Goal: Task Accomplishment & Management: Manage account settings

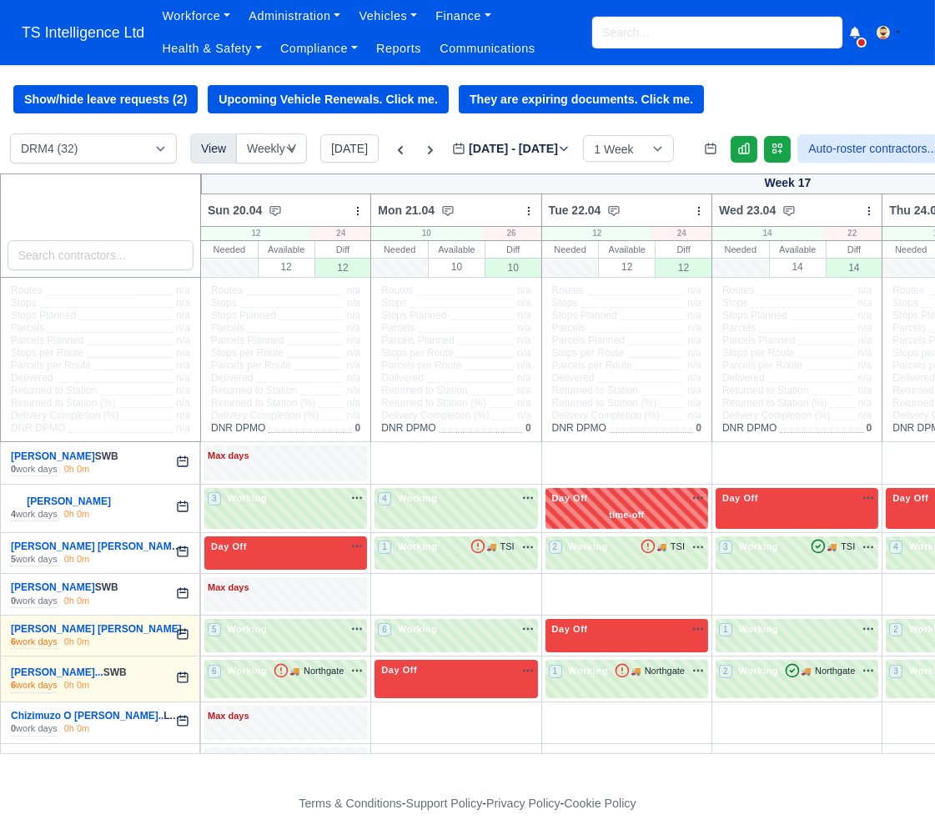
click at [616, 36] on input "search" at bounding box center [717, 33] width 250 height 32
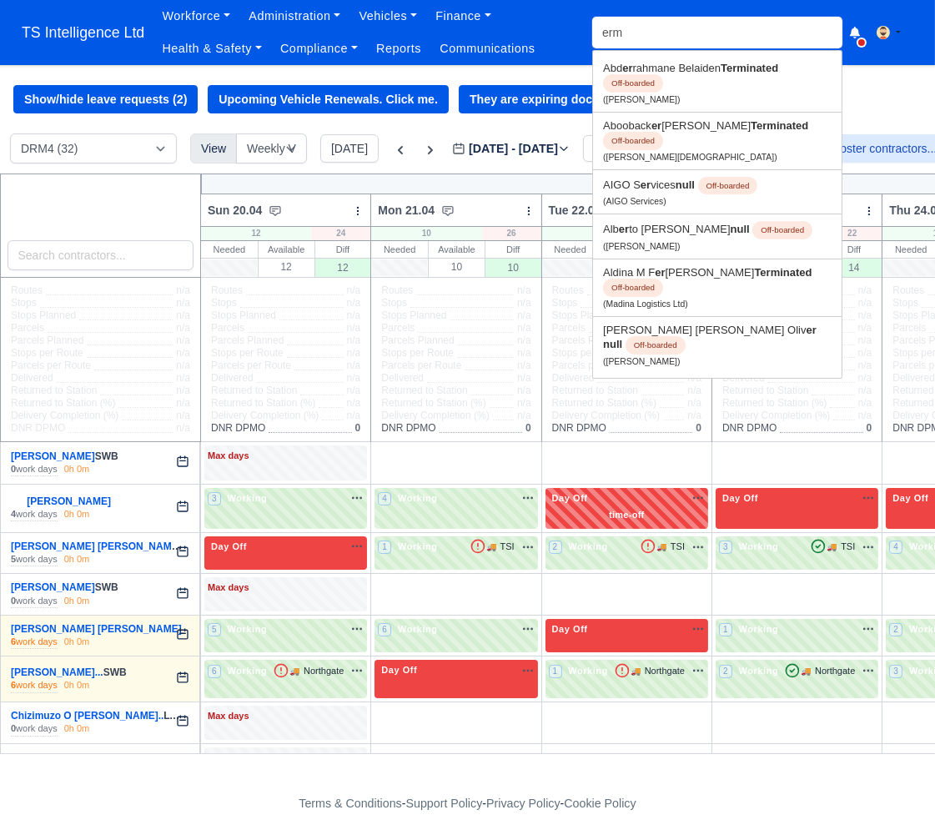
type input "erme"
type input "ermelindo L. P. Pereira"
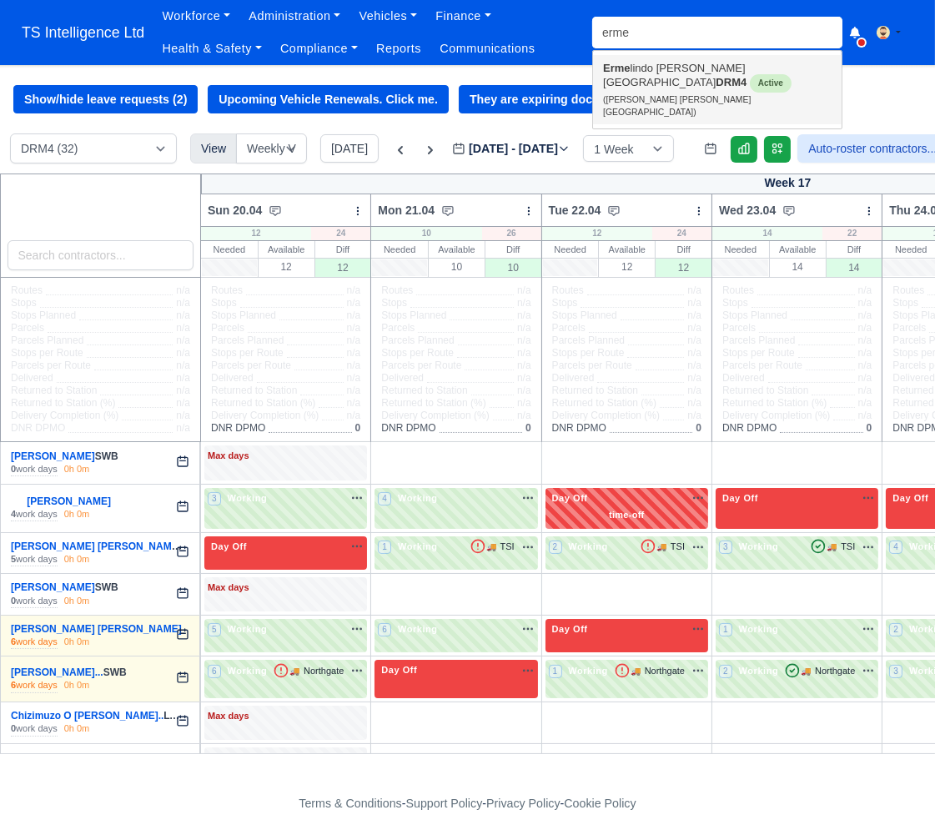
click at [631, 95] on small "(Ermelindo L. P. Pereira)" at bounding box center [677, 106] width 148 height 22
type input "Ermelindo L. P. Pereira"
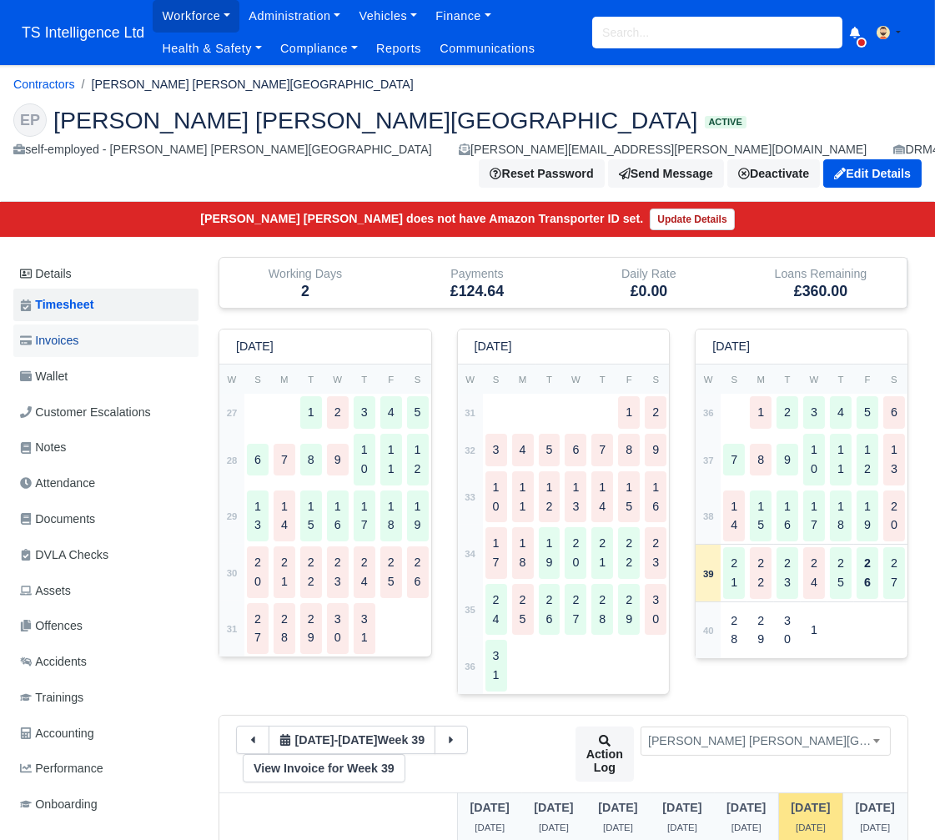
click at [73, 341] on span "Invoices" at bounding box center [49, 340] width 58 height 19
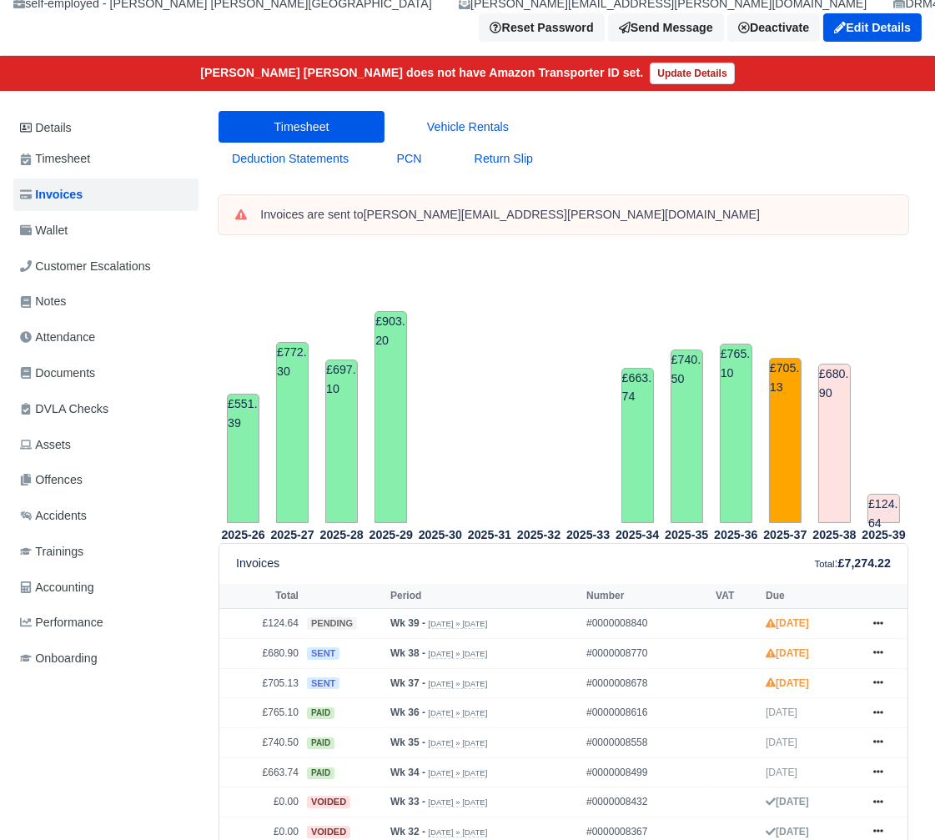
scroll to position [128, 0]
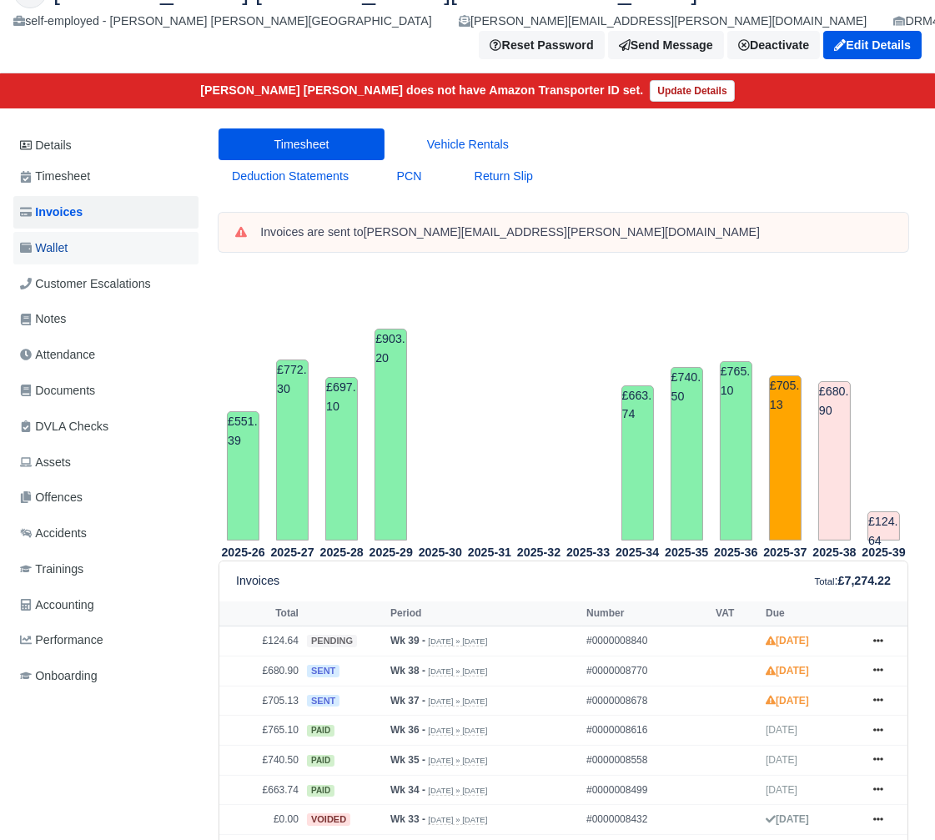
click at [93, 245] on link "Wallet" at bounding box center [105, 248] width 185 height 33
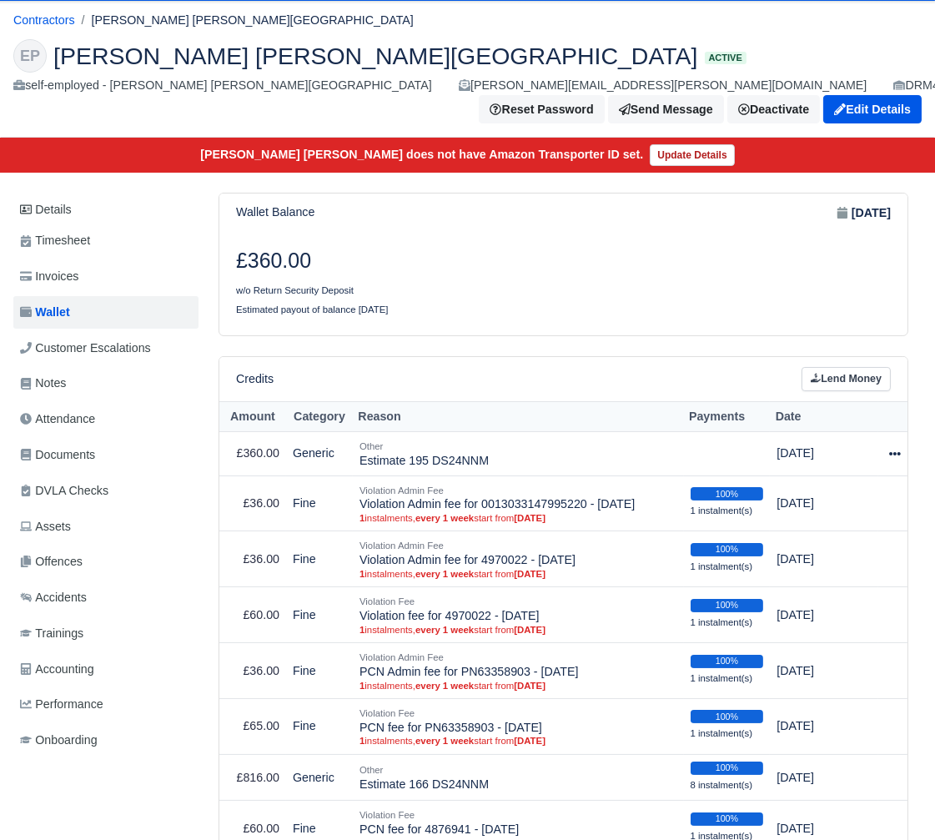
scroll to position [115, 0]
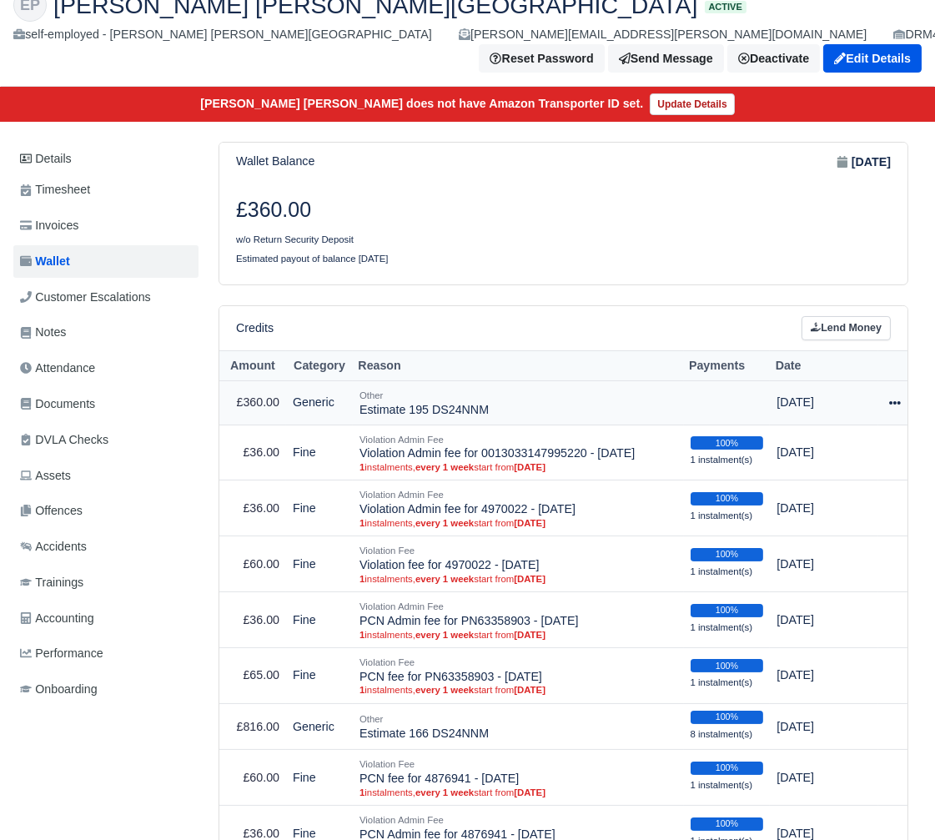
click at [889, 402] on icon at bounding box center [895, 403] width 12 height 12
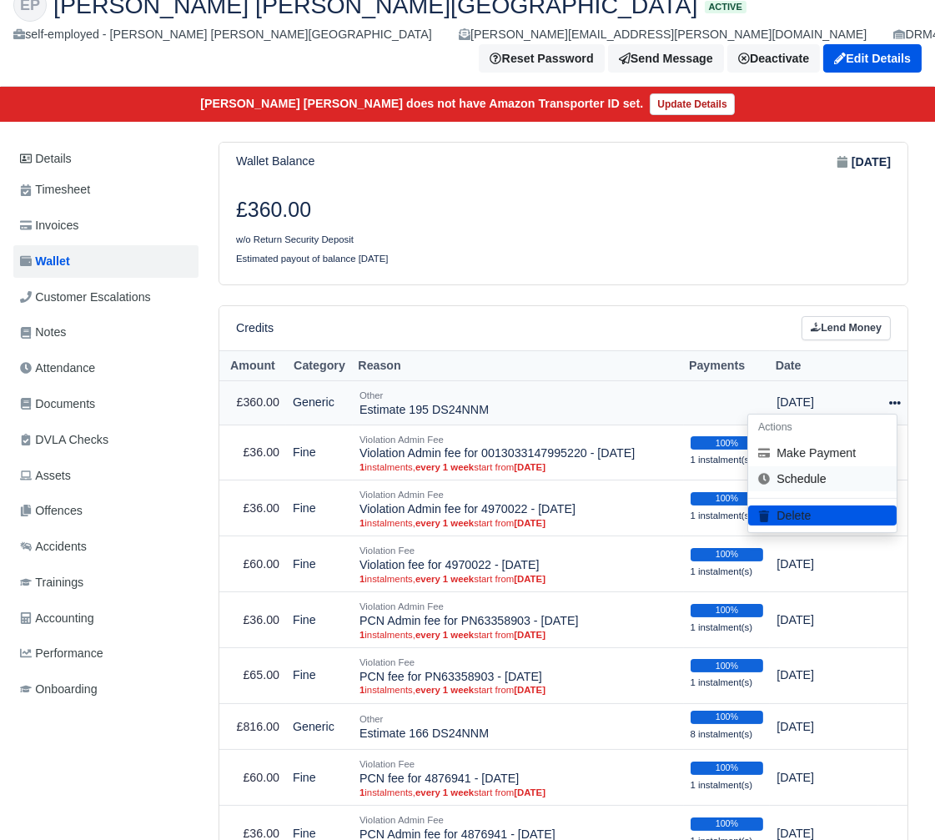
click at [810, 482] on link "Schedule" at bounding box center [822, 479] width 149 height 26
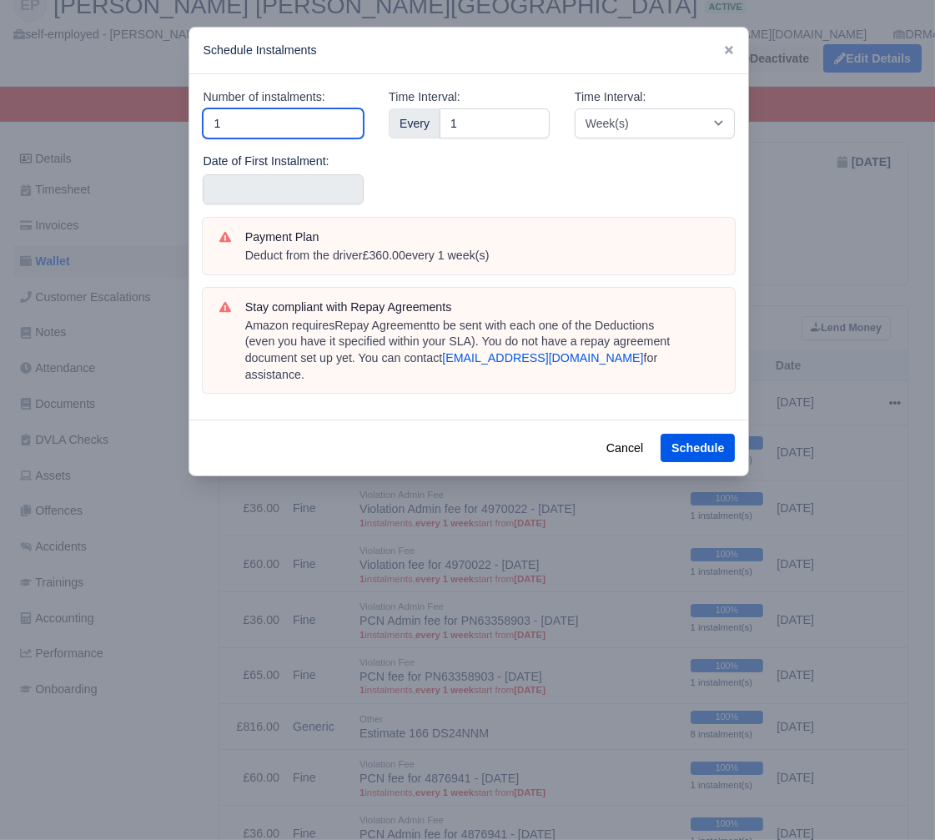
click at [265, 116] on input "1" at bounding box center [283, 123] width 161 height 30
type input "3"
click at [247, 184] on input "text" at bounding box center [283, 189] width 161 height 30
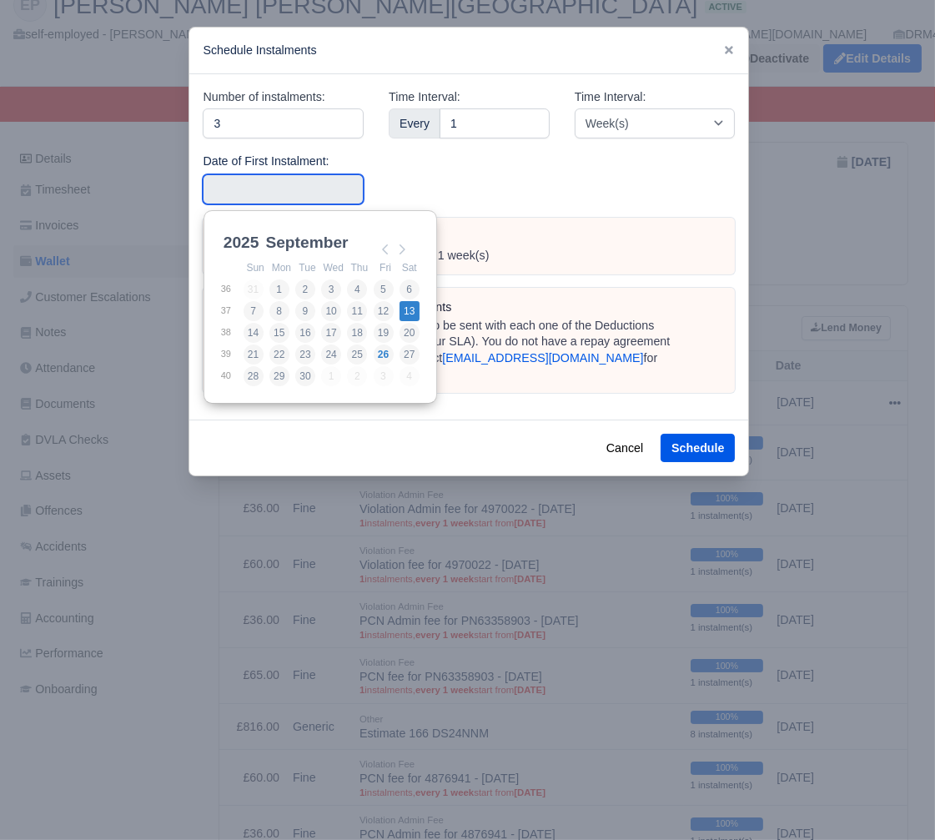
type input "2025-09-13"
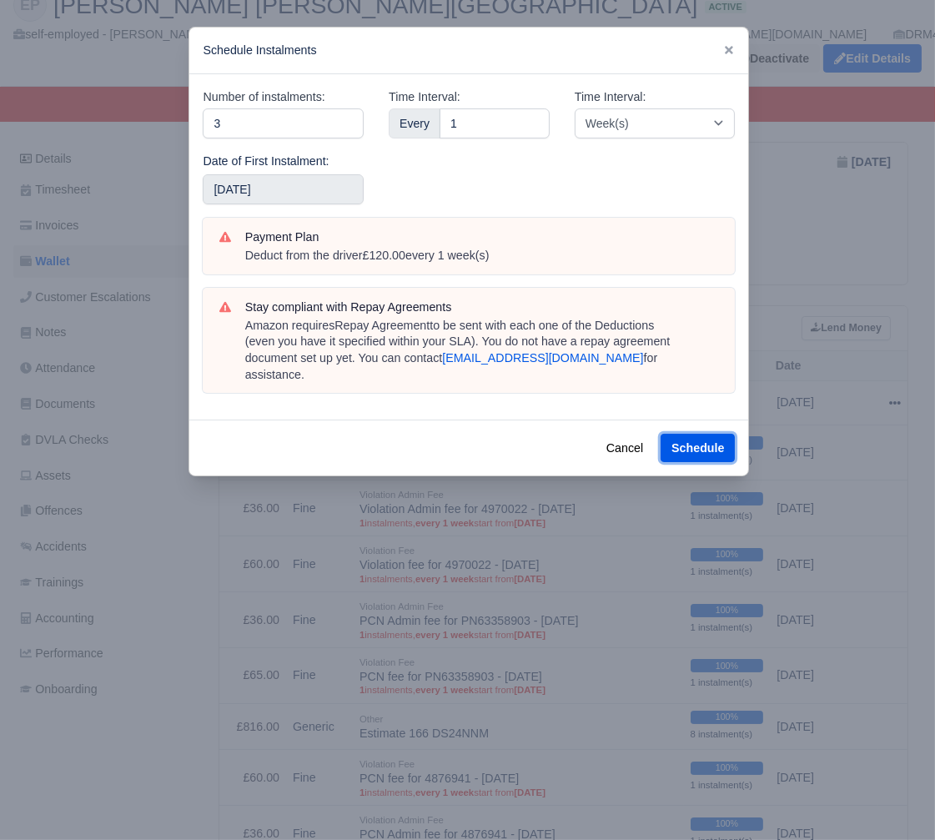
click at [683, 434] on button "Schedule" at bounding box center [698, 448] width 74 height 28
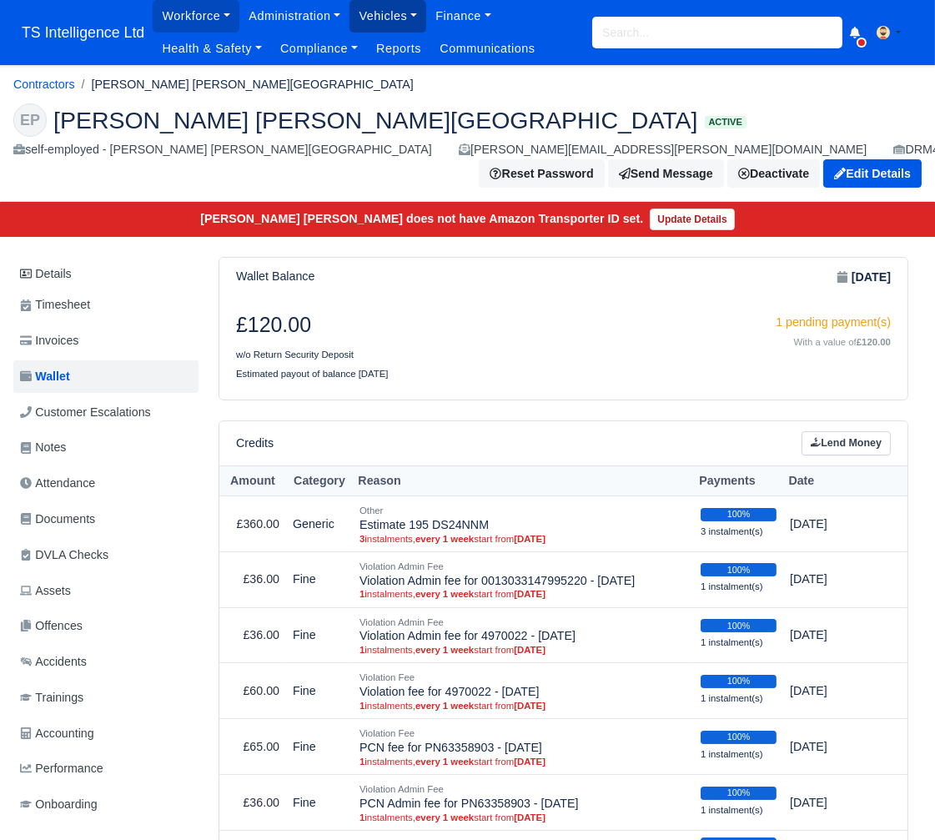
click at [402, 19] on link "Vehicles" at bounding box center [388, 16] width 77 height 33
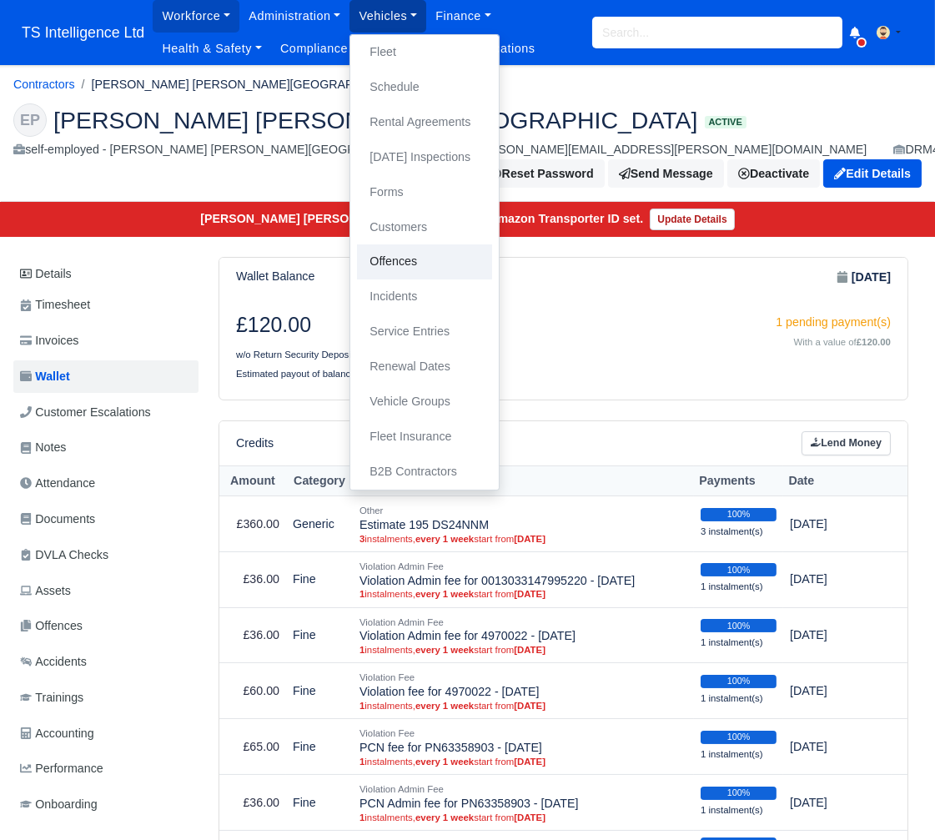
click at [405, 259] on link "Offences" at bounding box center [424, 261] width 135 height 35
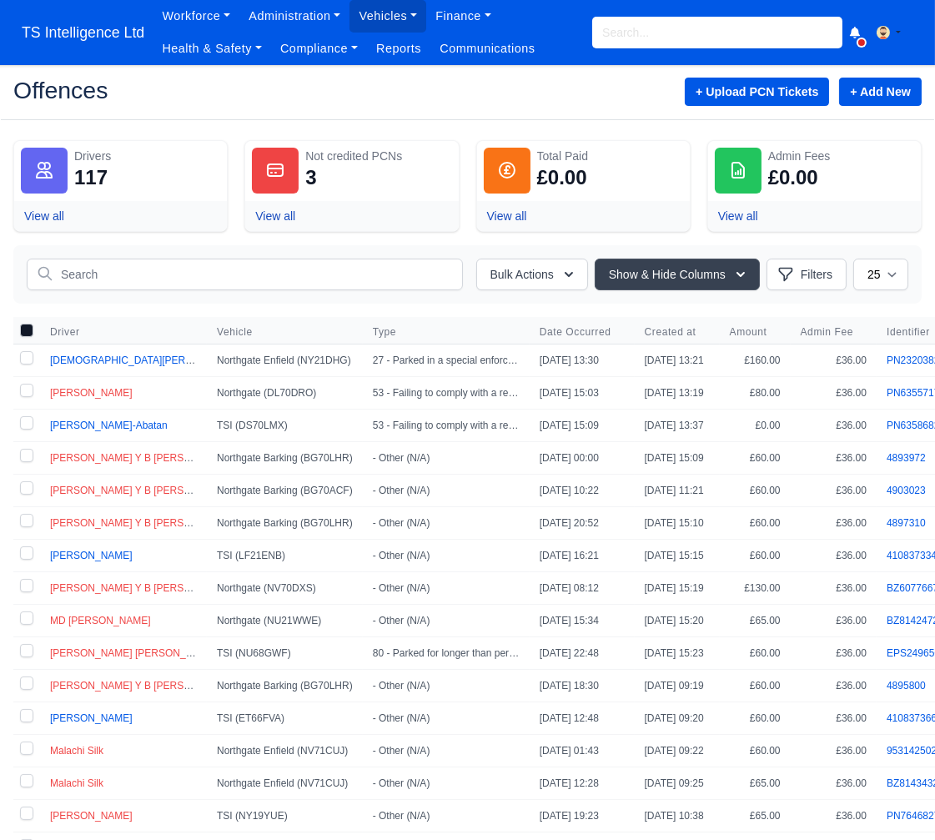
drag, startPoint x: 26, startPoint y: 355, endPoint x: 23, endPoint y: 369, distance: 13.6
click at [26, 356] on label at bounding box center [26, 361] width 27 height 32
click at [26, 356] on input "checkbox" at bounding box center [26, 357] width 13 height 13
checkbox input "true"
drag, startPoint x: 26, startPoint y: 389, endPoint x: 26, endPoint y: 402, distance: 13.4
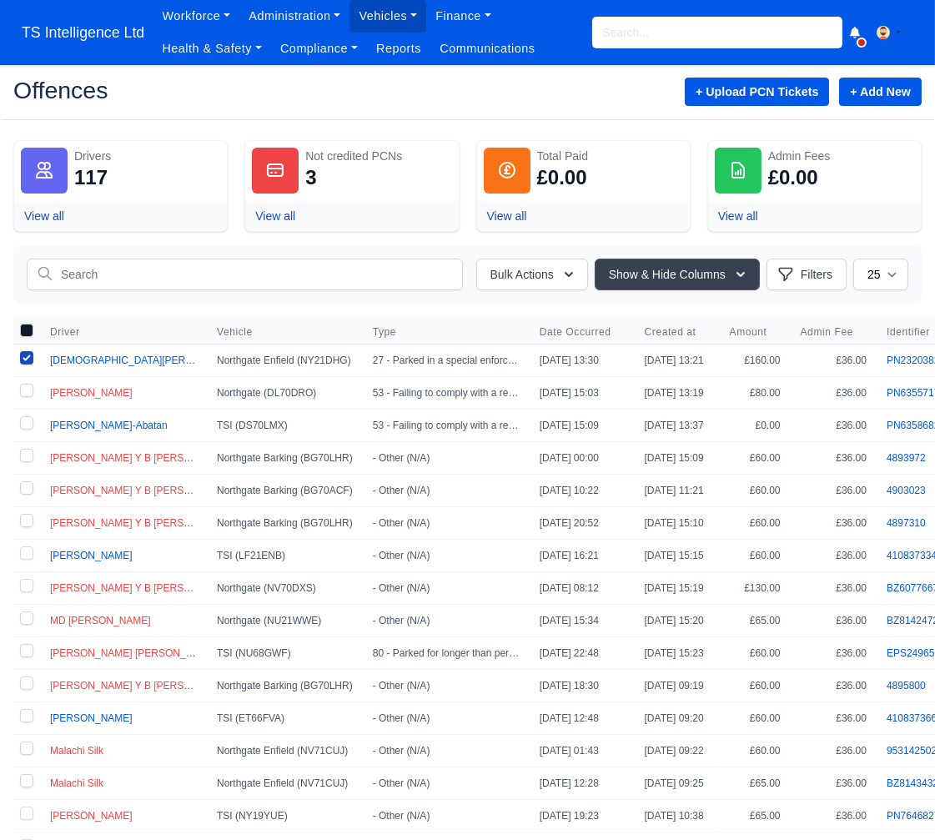
click at [27, 390] on label at bounding box center [26, 393] width 27 height 32
click at [27, 390] on input "checkbox" at bounding box center [26, 390] width 13 height 13
checkbox input "true"
click at [26, 421] on label at bounding box center [26, 426] width 27 height 32
click at [26, 421] on input "checkbox" at bounding box center [26, 422] width 13 height 13
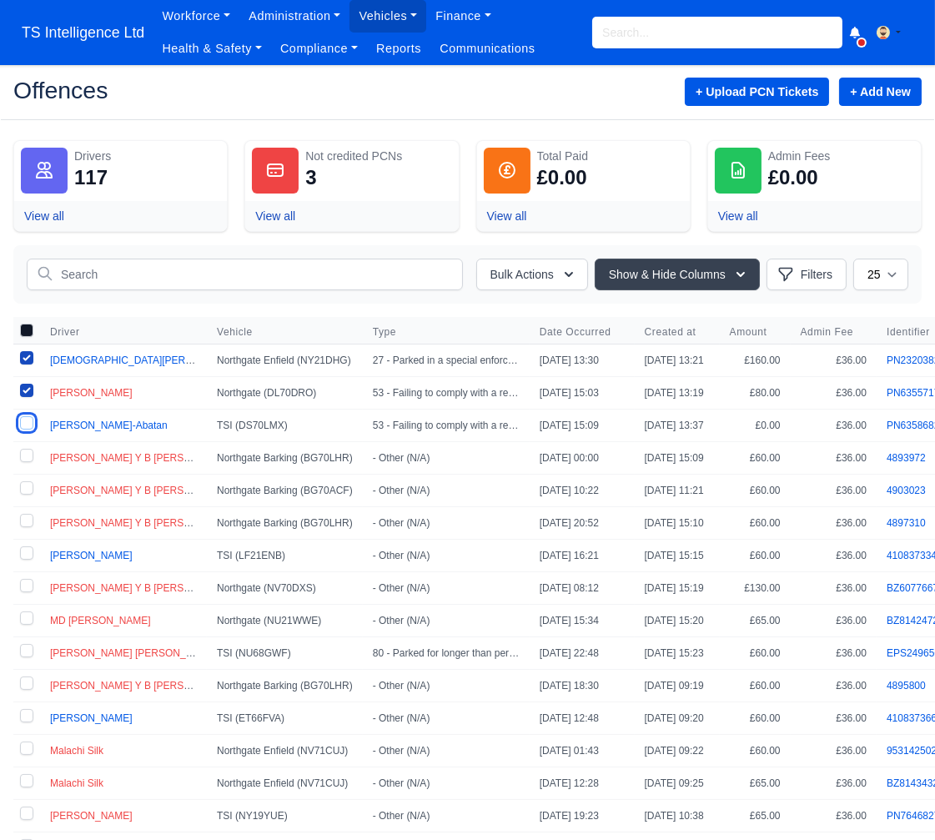
checkbox input "true"
click at [561, 277] on icon "button" at bounding box center [569, 274] width 17 height 17
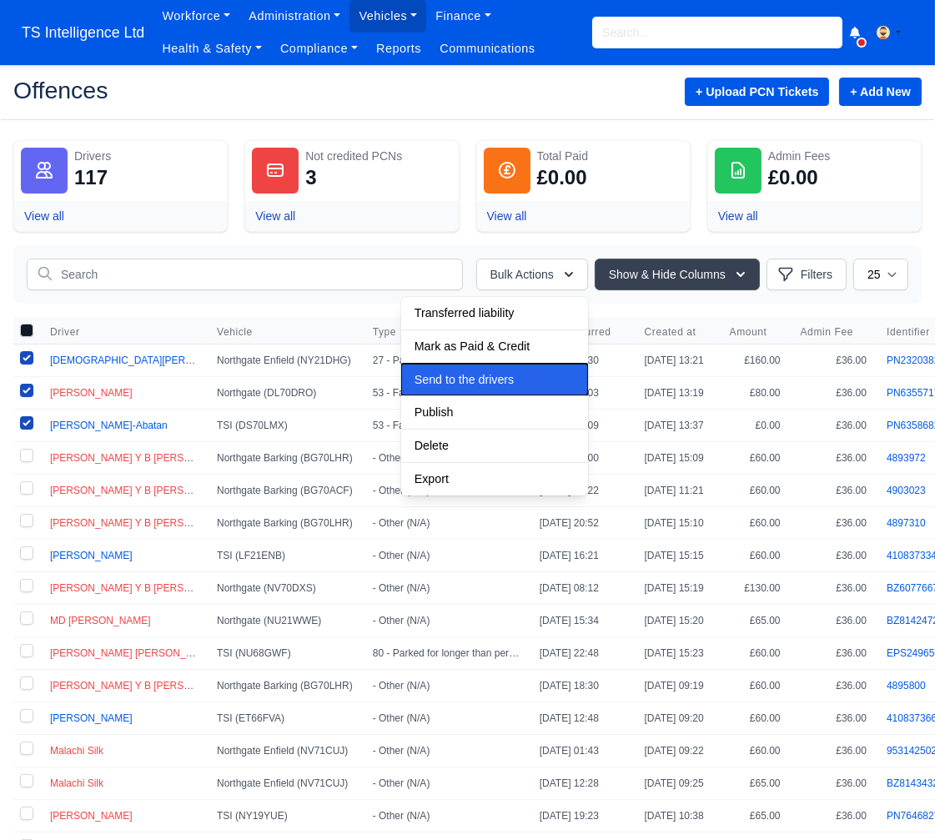
click at [483, 373] on span "Send to the drivers" at bounding box center [464, 379] width 99 height 13
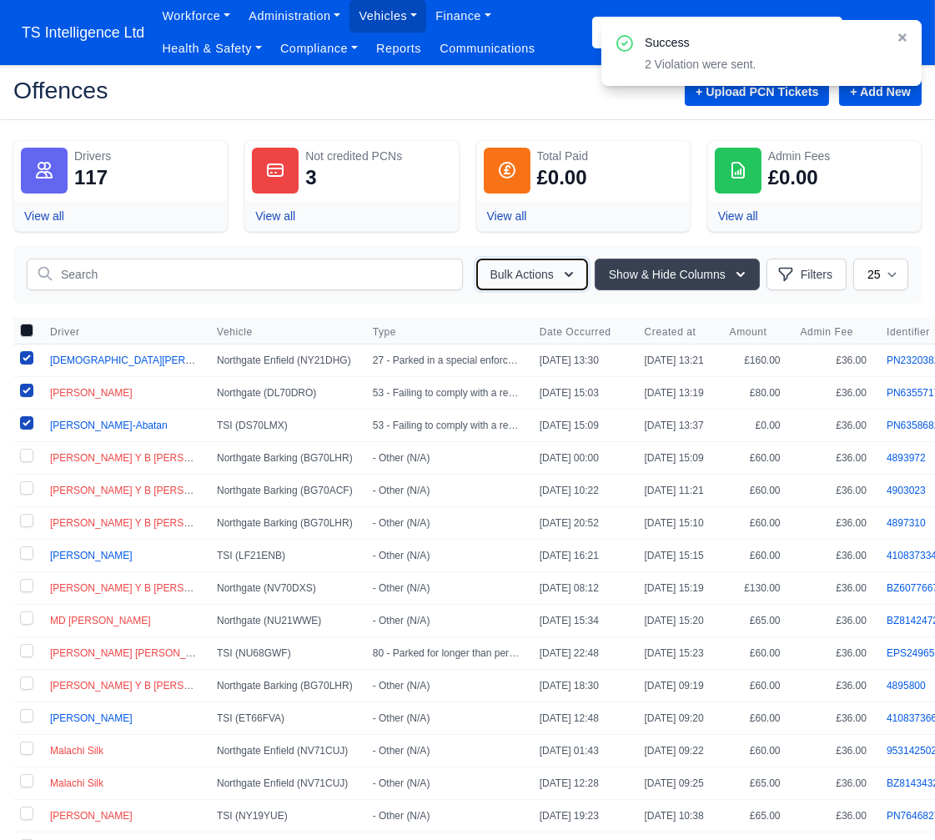
click at [519, 278] on button "Bulk Actions" at bounding box center [532, 275] width 112 height 32
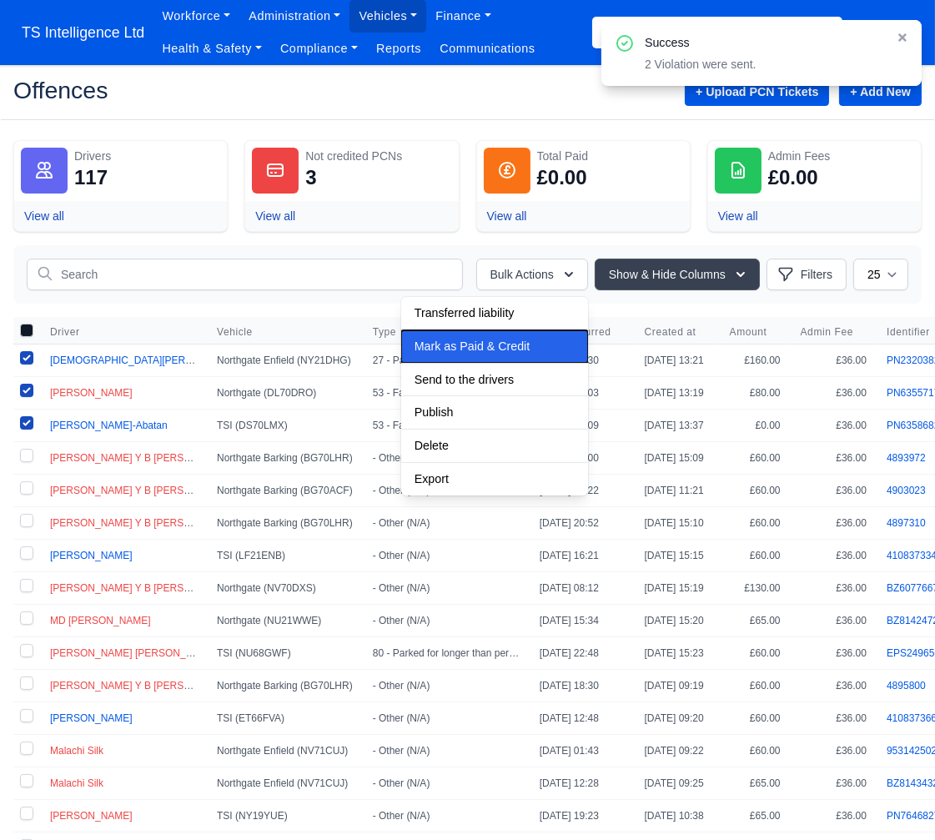
click at [494, 344] on span "Mark as Paid & Credit" at bounding box center [472, 346] width 115 height 13
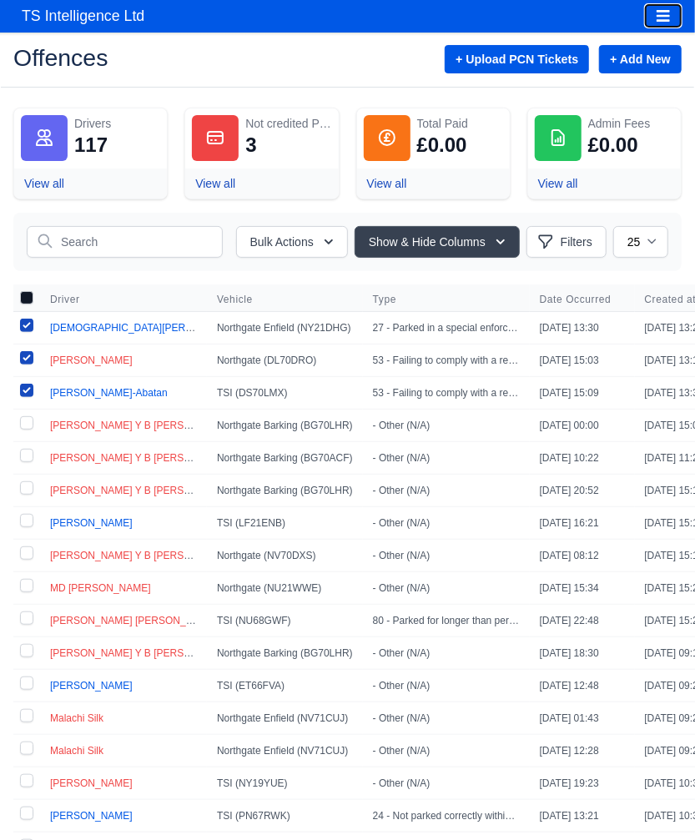
click at [661, 20] on icon "Toggle navigation" at bounding box center [663, 16] width 13 height 12
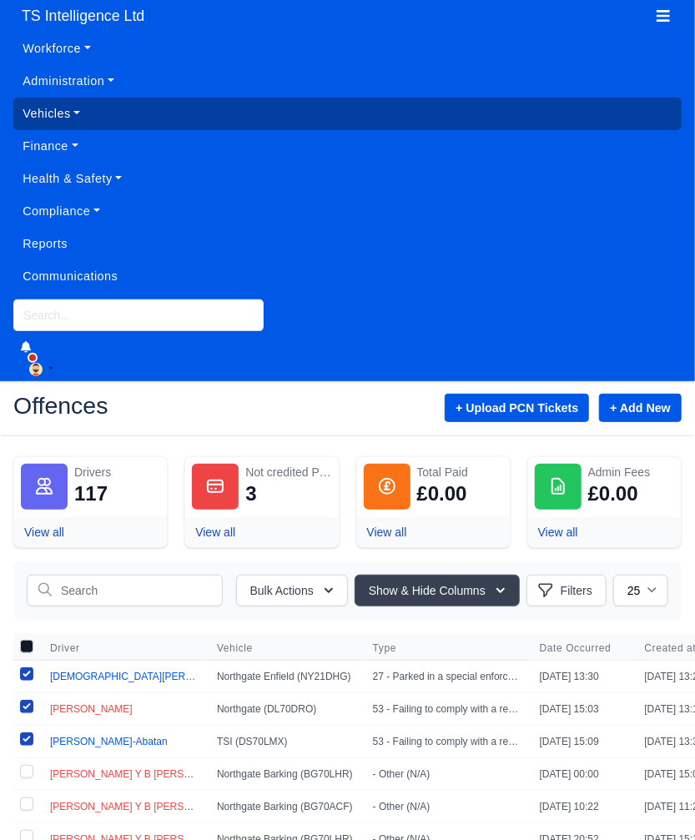
click at [57, 108] on link "Vehicles" at bounding box center [347, 114] width 668 height 33
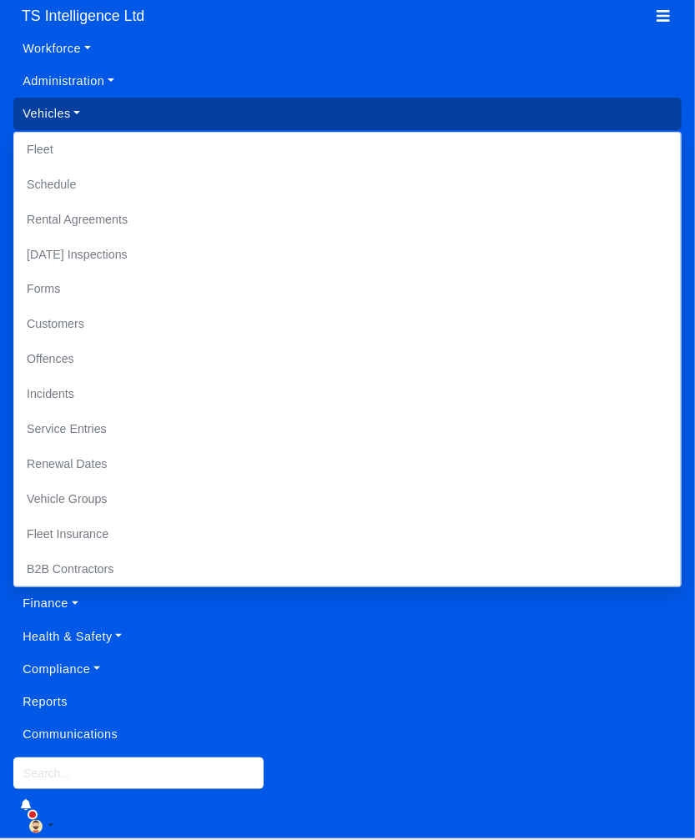
click at [57, 108] on link "Vehicles" at bounding box center [347, 114] width 668 height 33
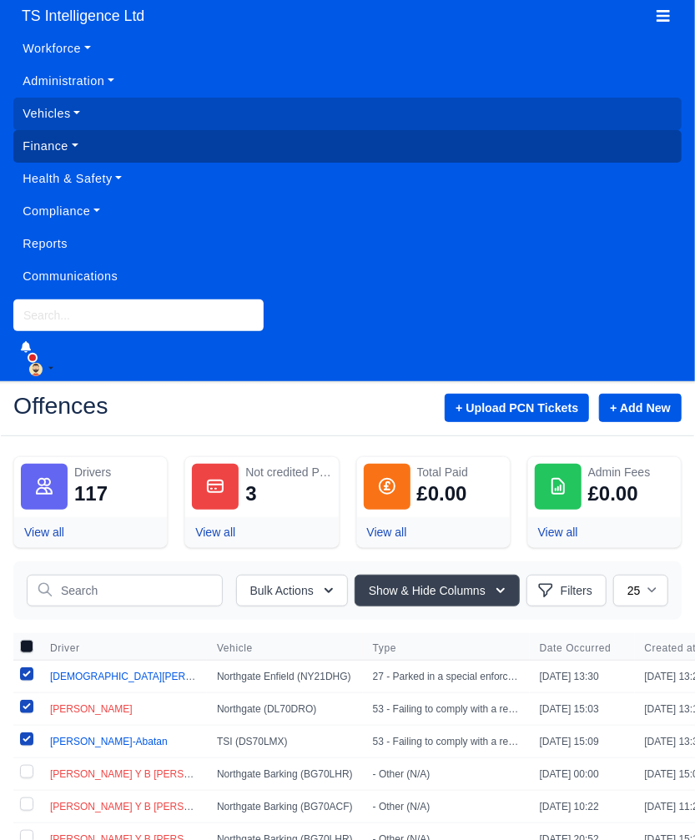
click at [44, 143] on link "Finance" at bounding box center [347, 146] width 668 height 33
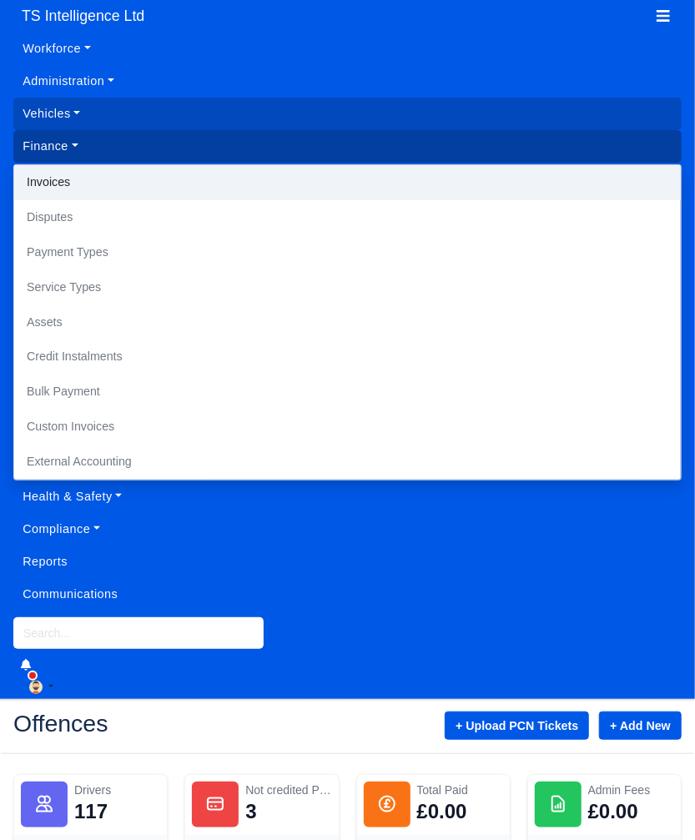
click at [78, 186] on link "Invoices" at bounding box center [347, 182] width 667 height 35
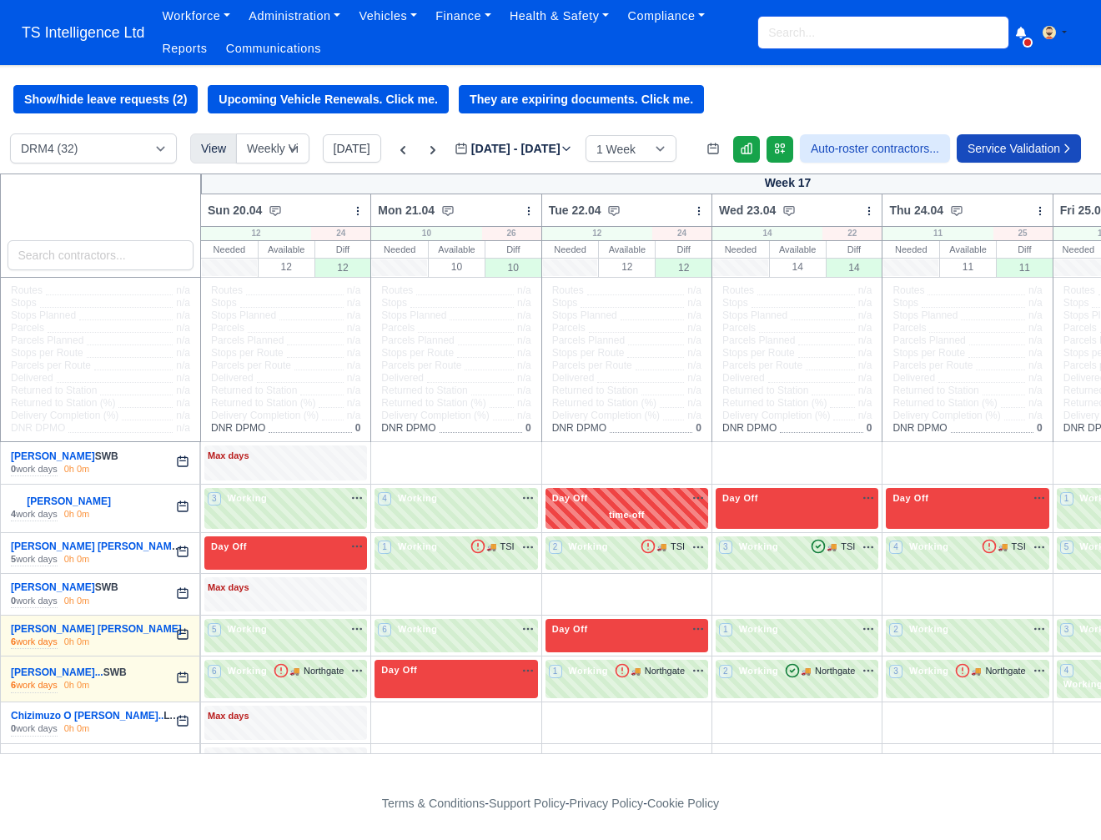
click at [821, 25] on input "search" at bounding box center [883, 33] width 250 height 32
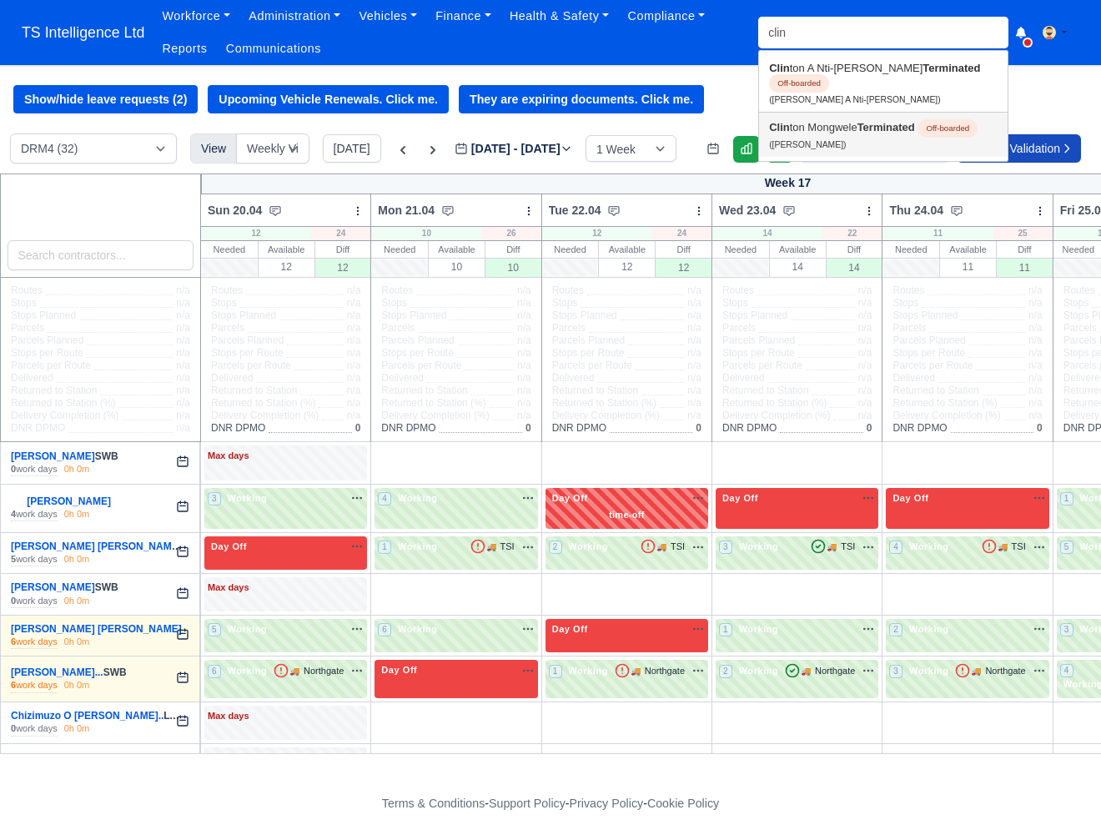
click at [789, 120] on link "Clin ton Mongwele Terminated Off-boarded (Clinton Mongwele)" at bounding box center [883, 135] width 249 height 44
type input "[PERSON_NAME]"
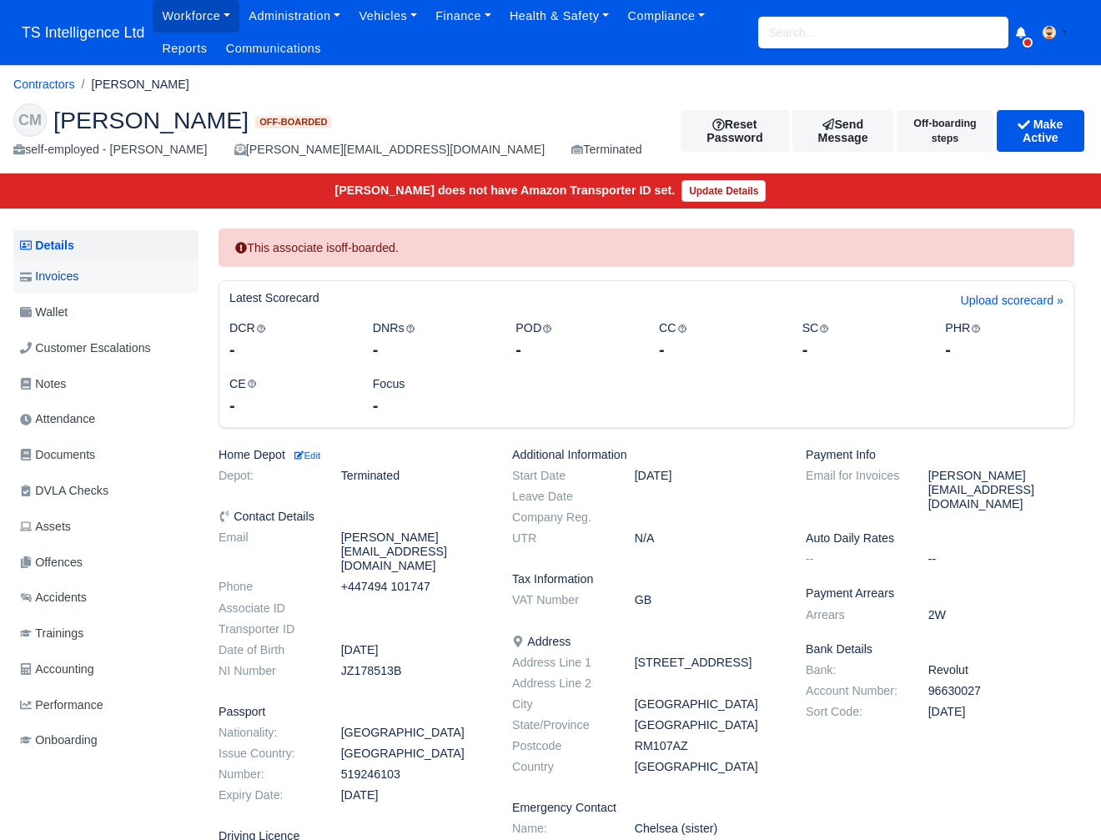
click at [86, 277] on link "Invoices" at bounding box center [105, 276] width 185 height 33
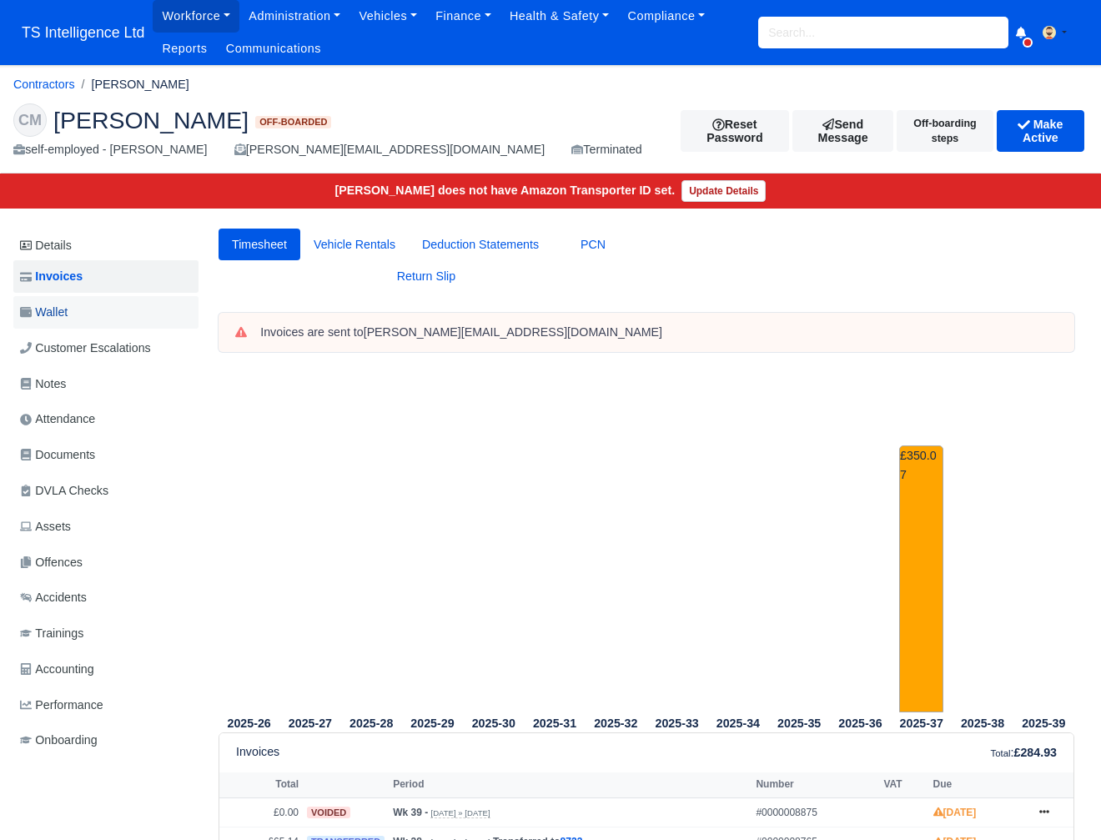
click at [91, 315] on link "Wallet" at bounding box center [105, 312] width 185 height 33
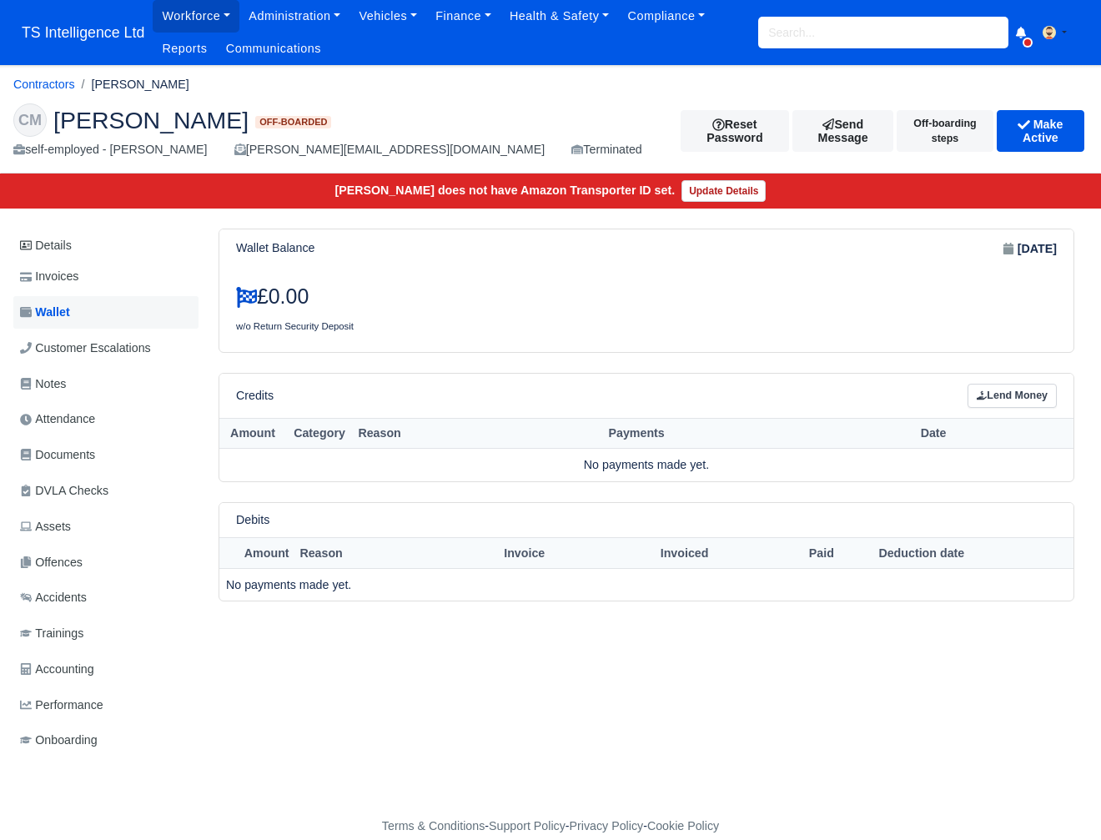
click at [93, 309] on link "Wallet" at bounding box center [105, 312] width 185 height 33
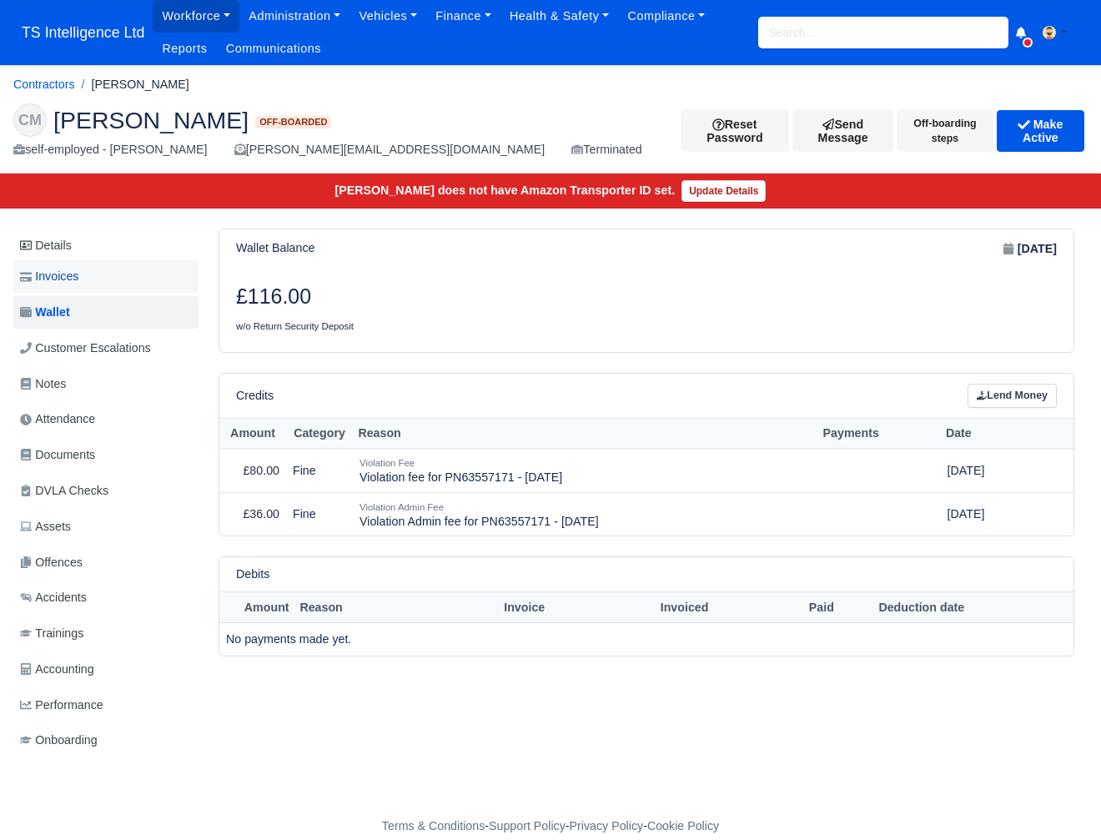
click at [84, 271] on link "Invoices" at bounding box center [105, 276] width 185 height 33
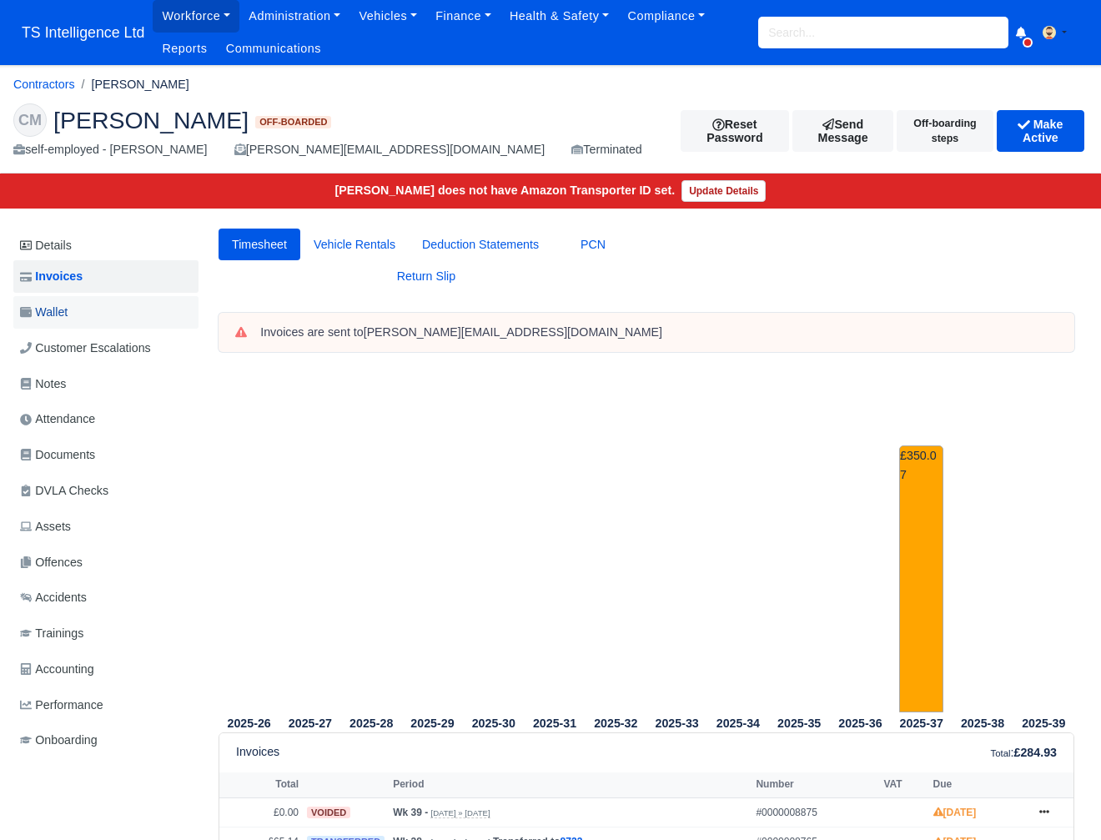
click at [65, 320] on span "Wallet" at bounding box center [44, 312] width 48 height 19
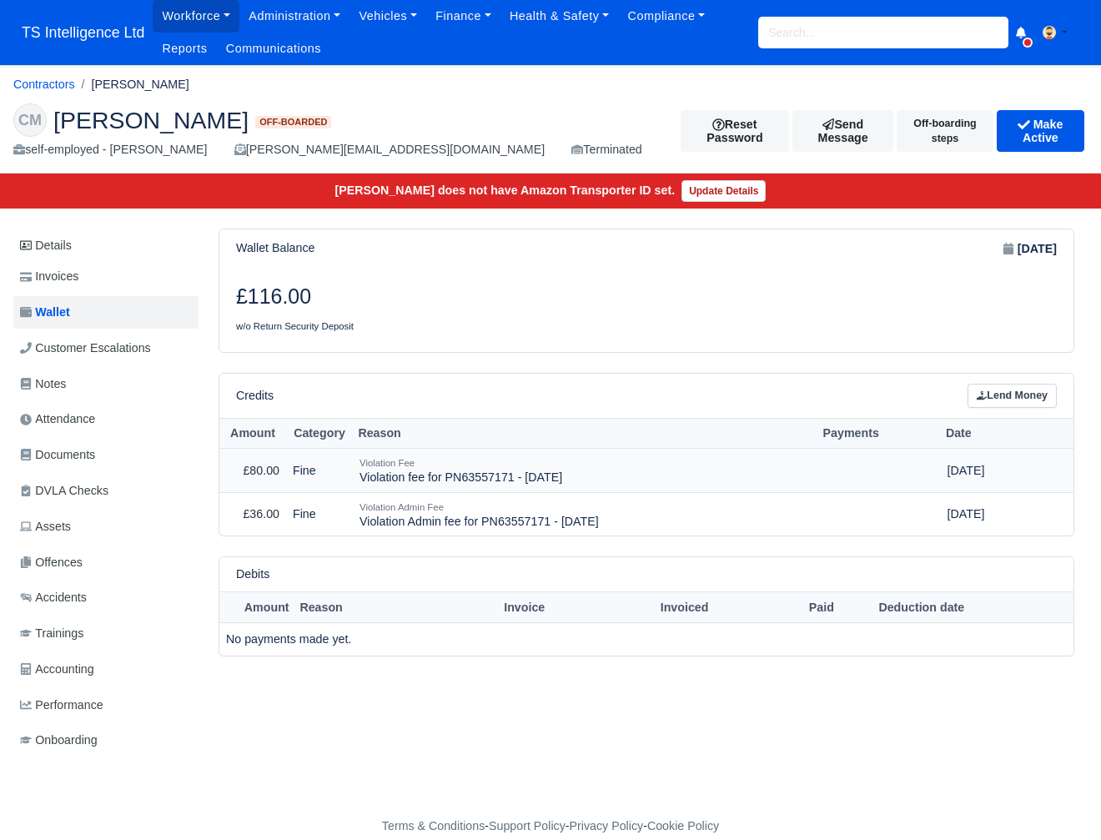
scroll to position [0, 6]
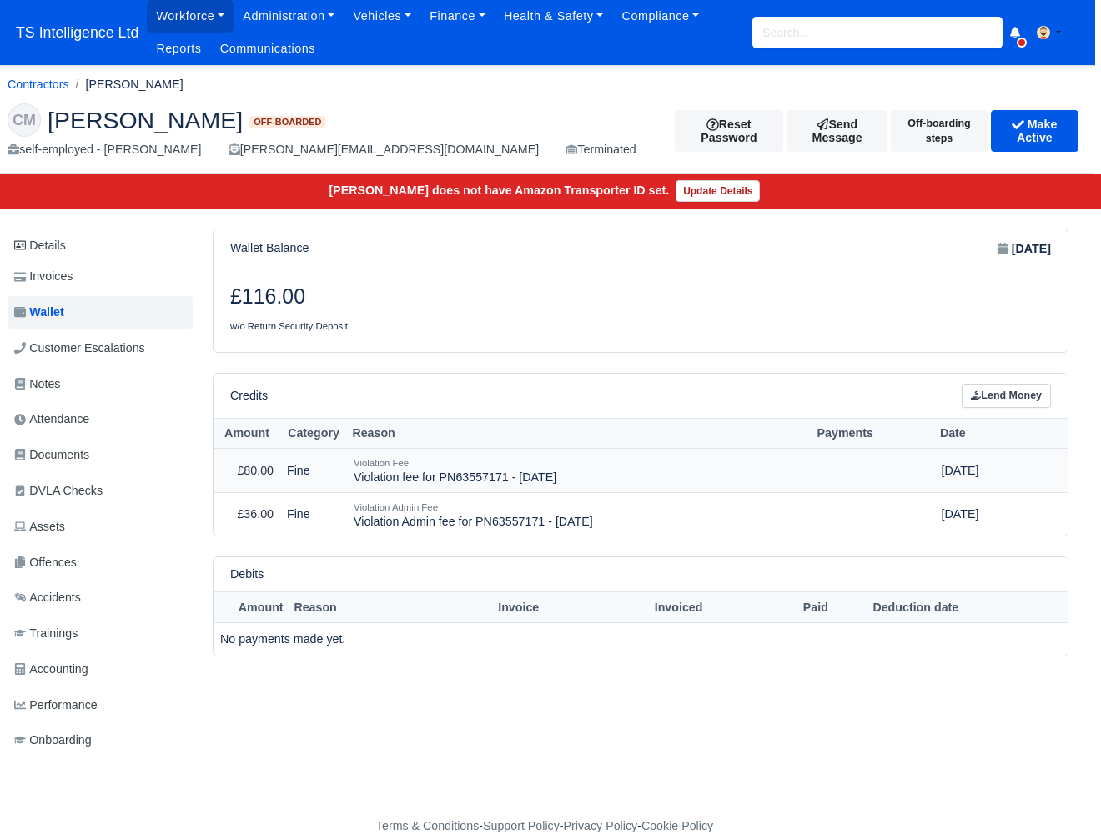
click at [1045, 472] on td at bounding box center [1056, 471] width 24 height 44
click at [1000, 123] on button "Make Active" at bounding box center [1035, 131] width 88 height 42
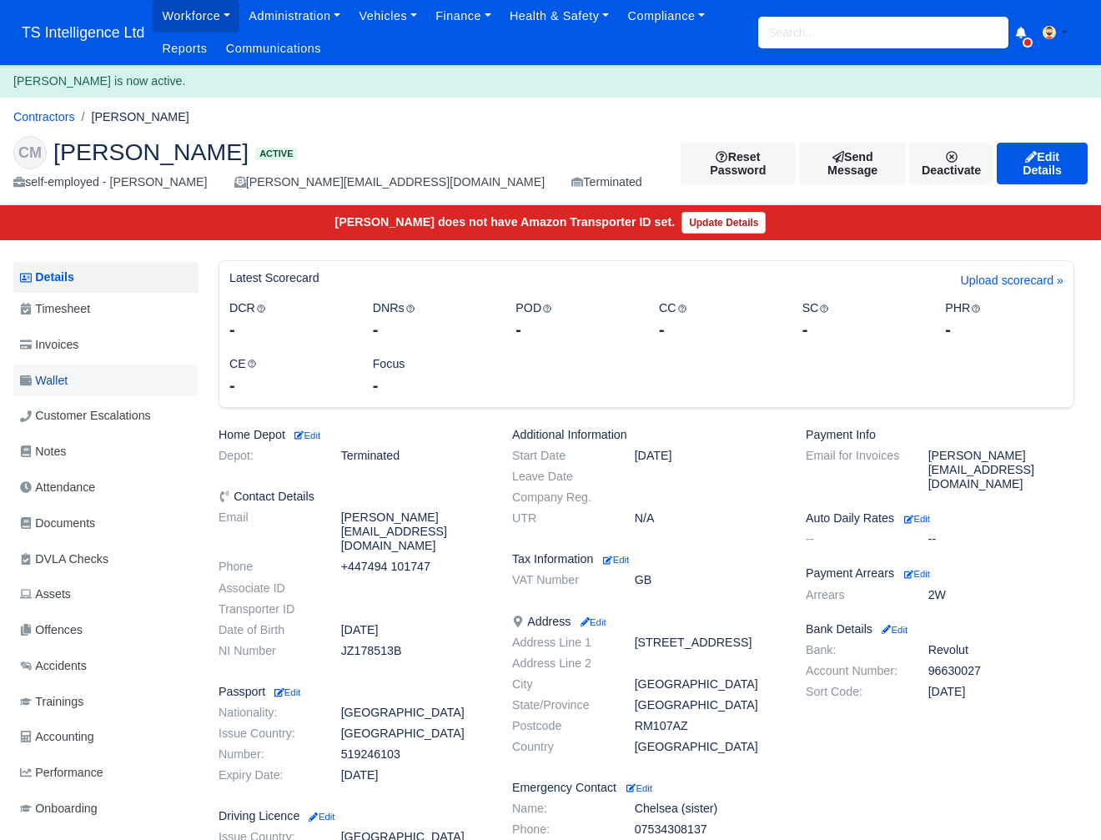
click at [87, 377] on link "Wallet" at bounding box center [105, 381] width 185 height 33
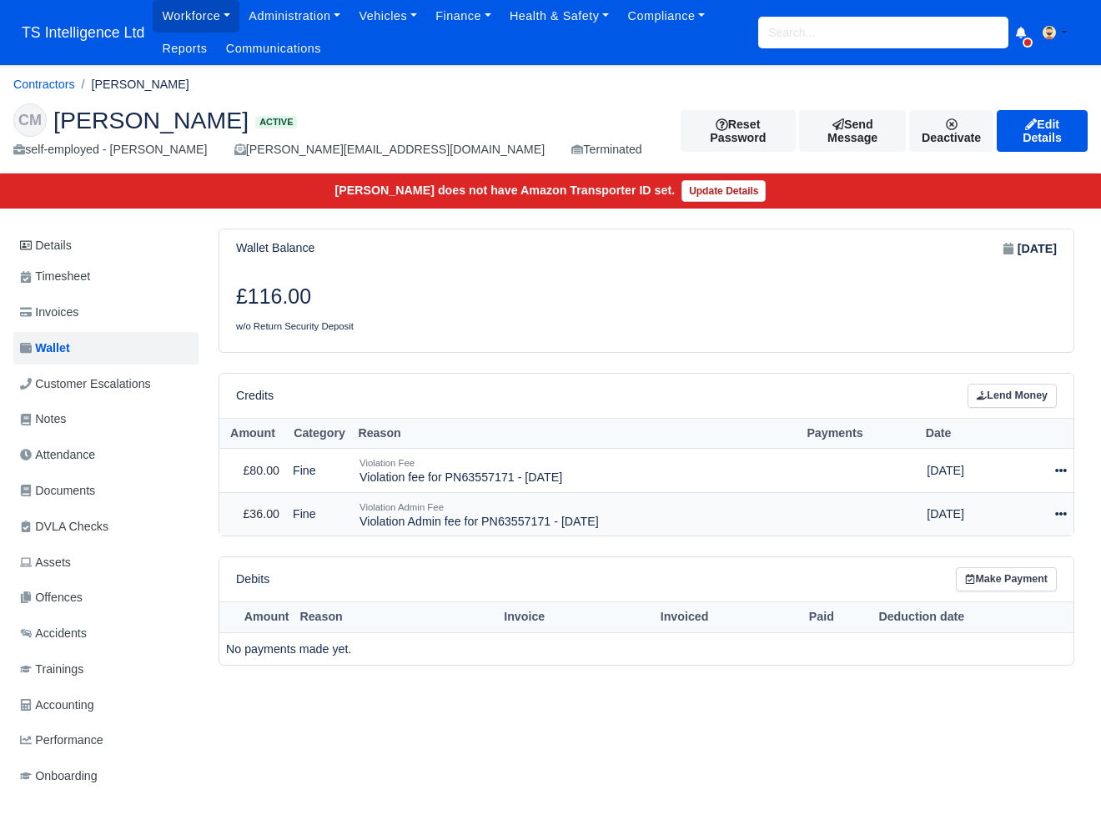
scroll to position [57, 0]
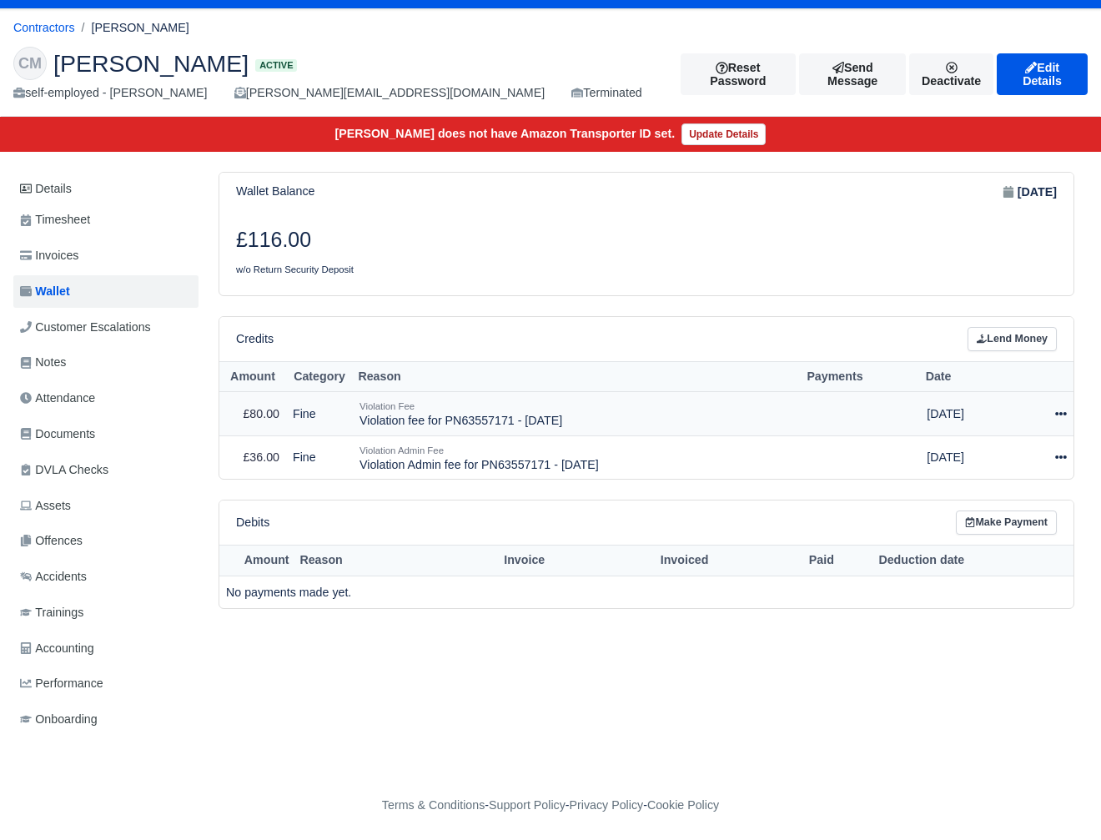
click at [1058, 408] on icon at bounding box center [1062, 414] width 12 height 12
click at [979, 496] on link "Schedule" at bounding box center [988, 490] width 149 height 26
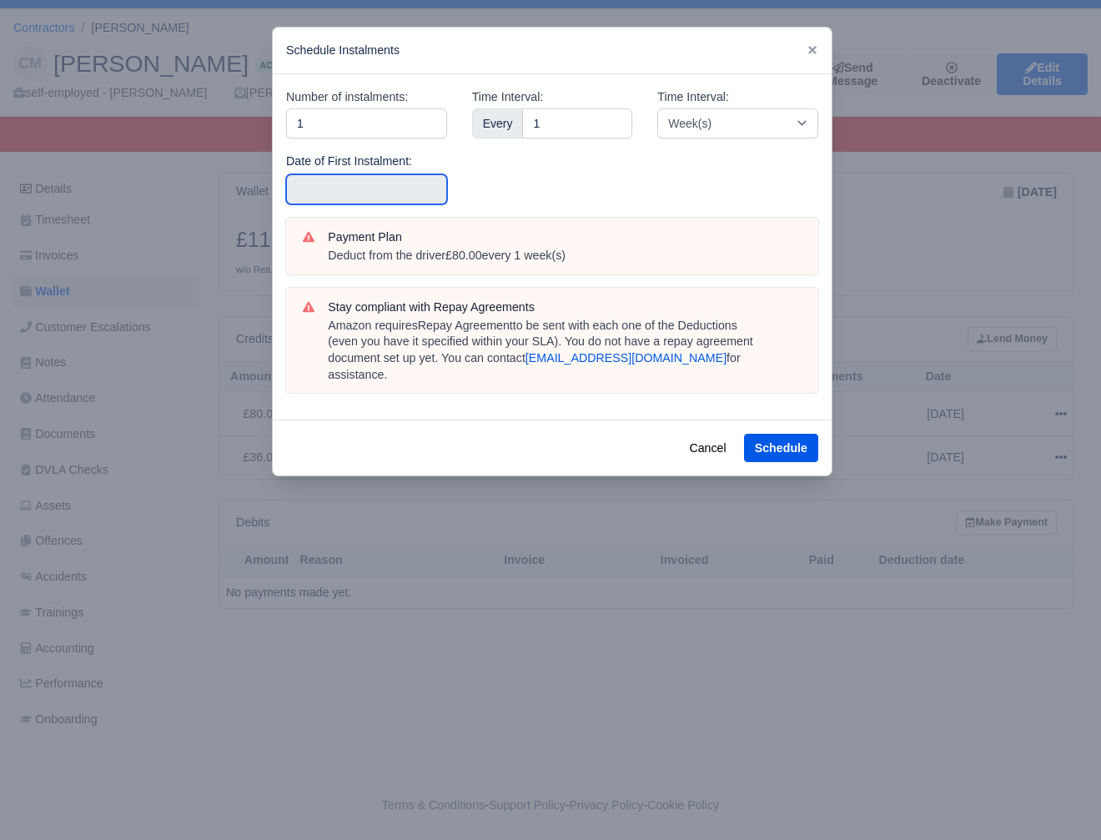
click at [385, 191] on input "text" at bounding box center [366, 189] width 161 height 30
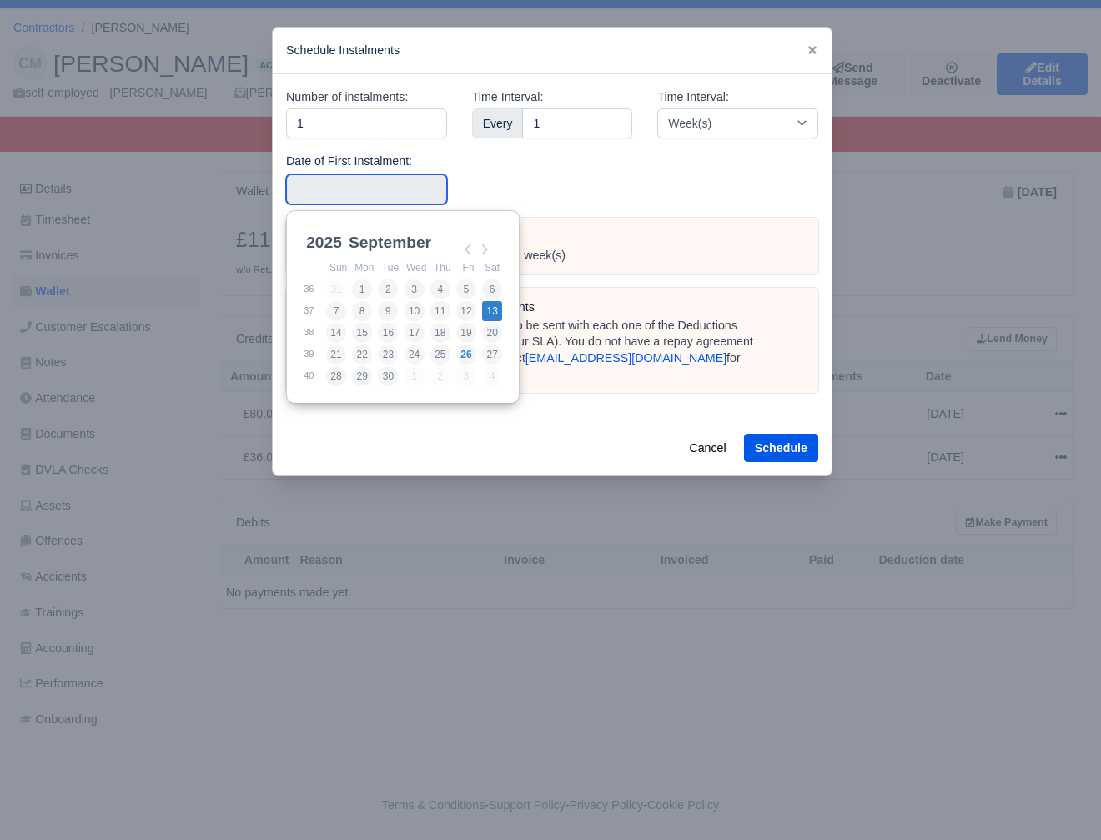
type input "2025-09-13"
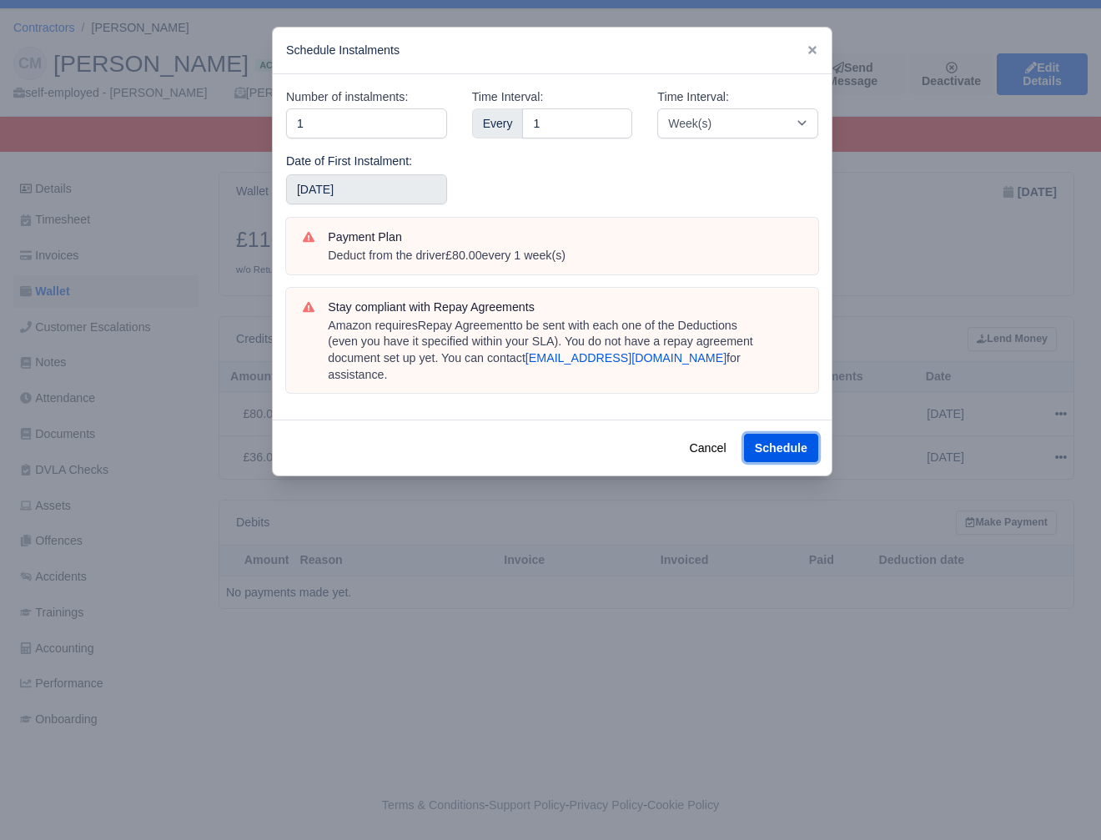
click at [782, 434] on button "Schedule" at bounding box center [781, 448] width 74 height 28
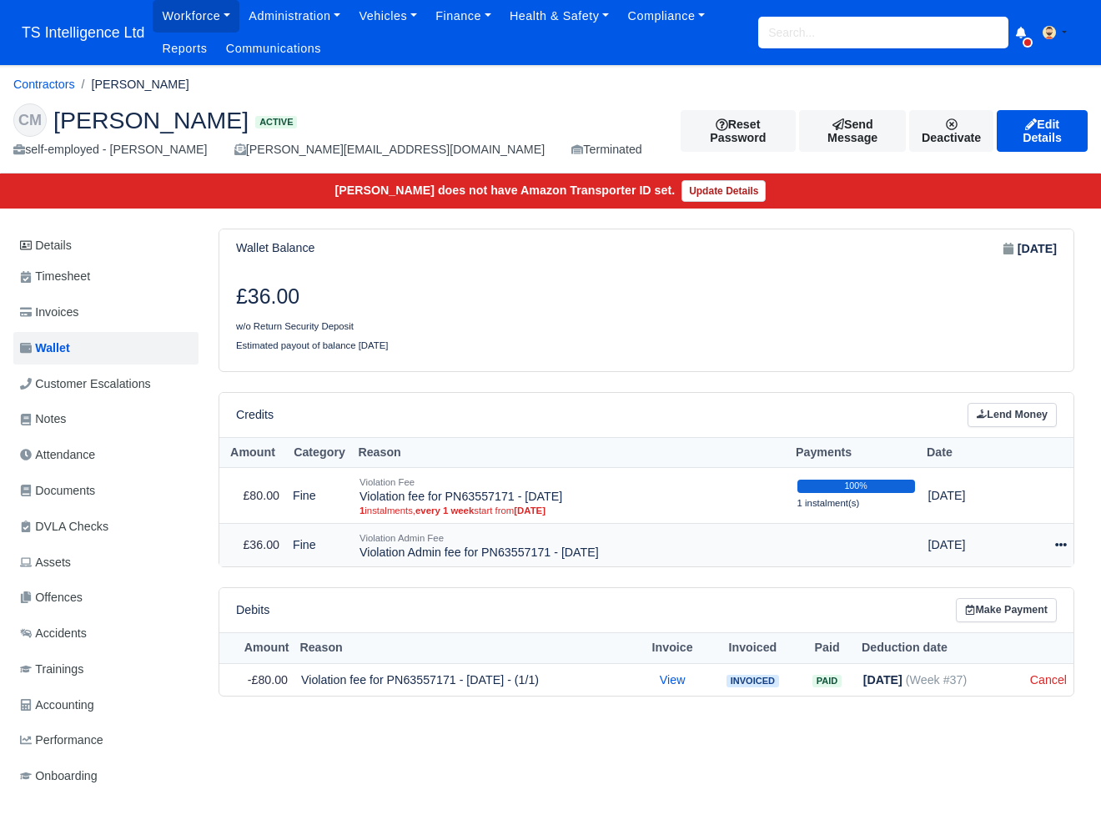
click at [1056, 542] on icon at bounding box center [1062, 545] width 12 height 12
click at [978, 617] on link "Schedule" at bounding box center [989, 622] width 149 height 26
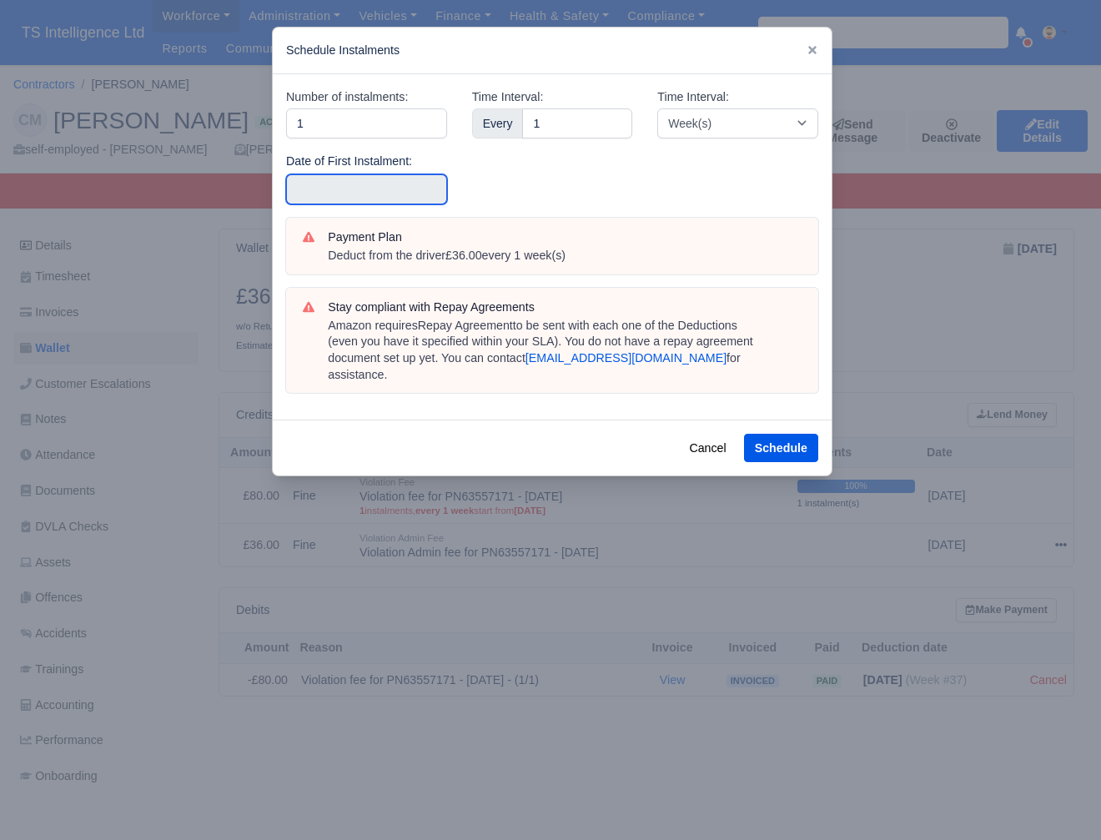
click at [403, 184] on input "text" at bounding box center [366, 189] width 161 height 30
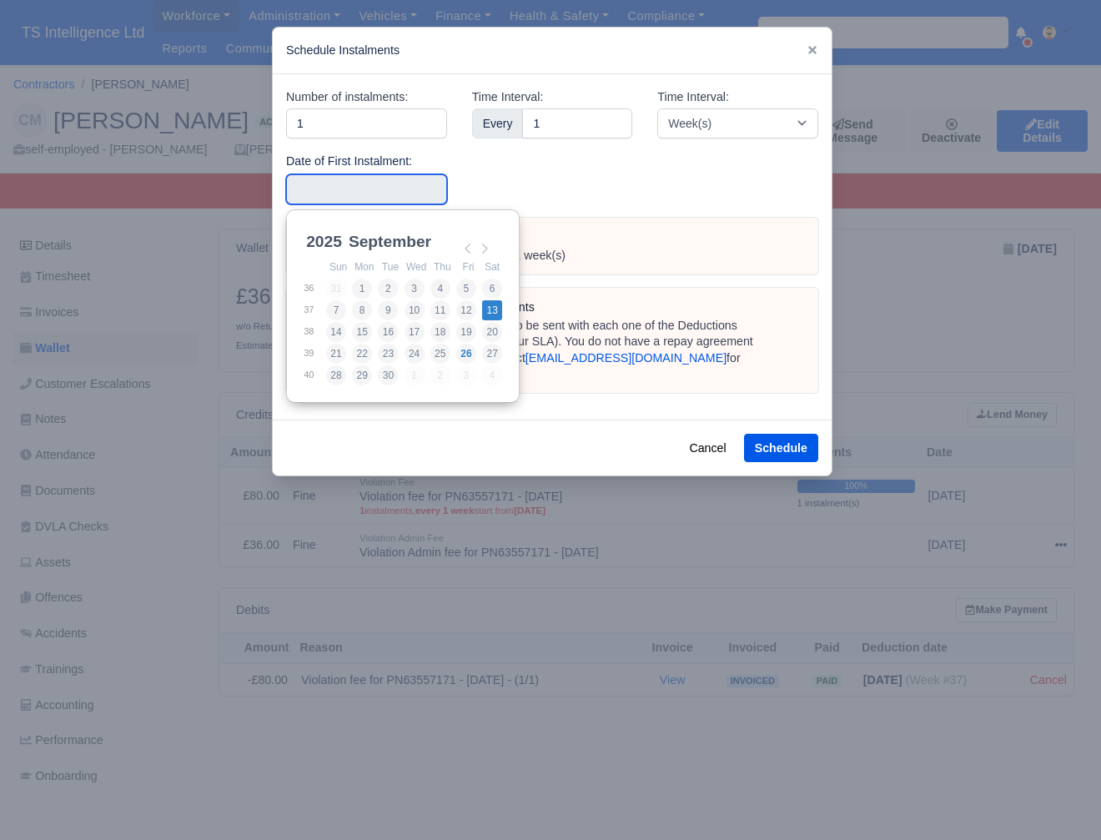
type input "2025-09-13"
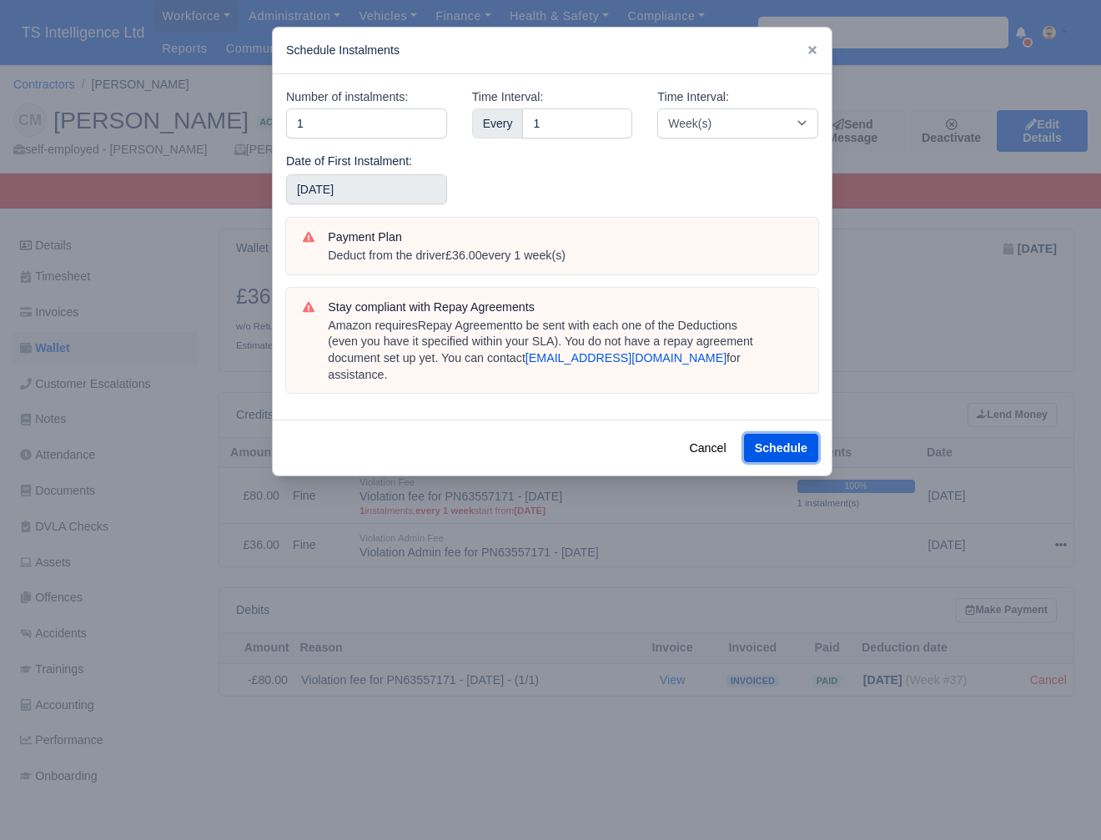
click at [776, 434] on button "Schedule" at bounding box center [781, 448] width 74 height 28
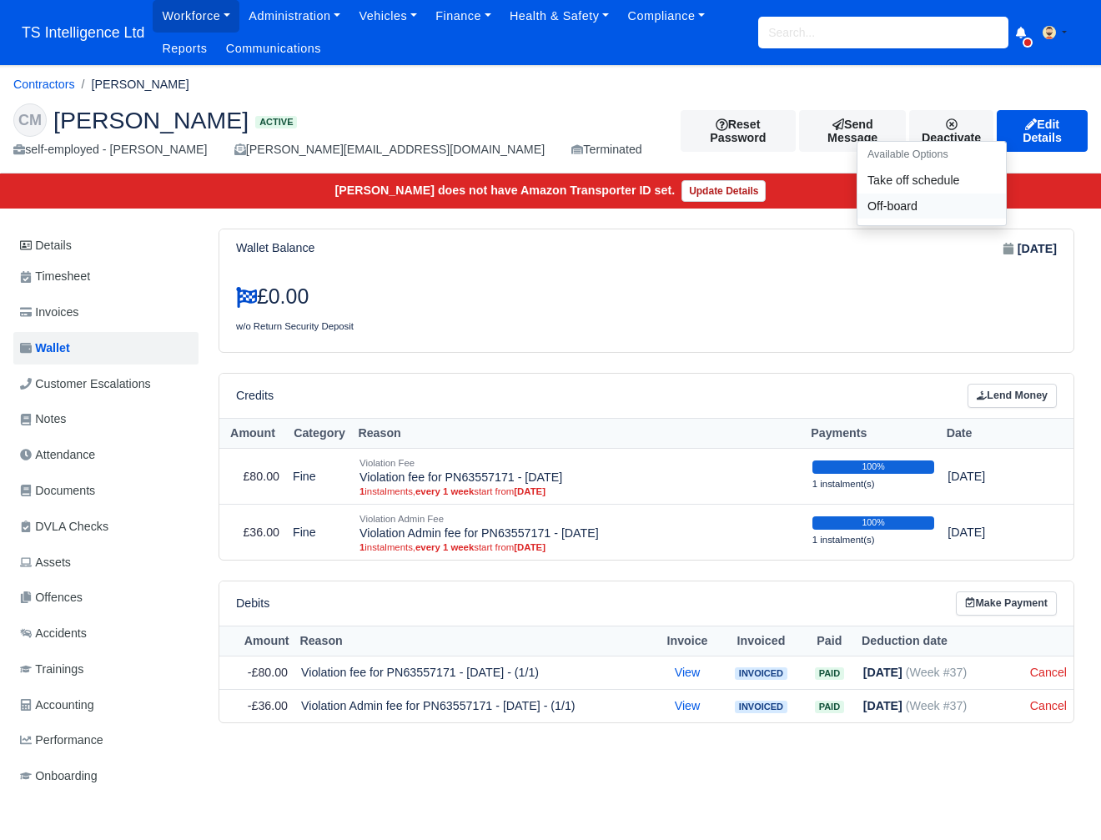
click at [864, 212] on link "Off-board" at bounding box center [932, 207] width 149 height 26
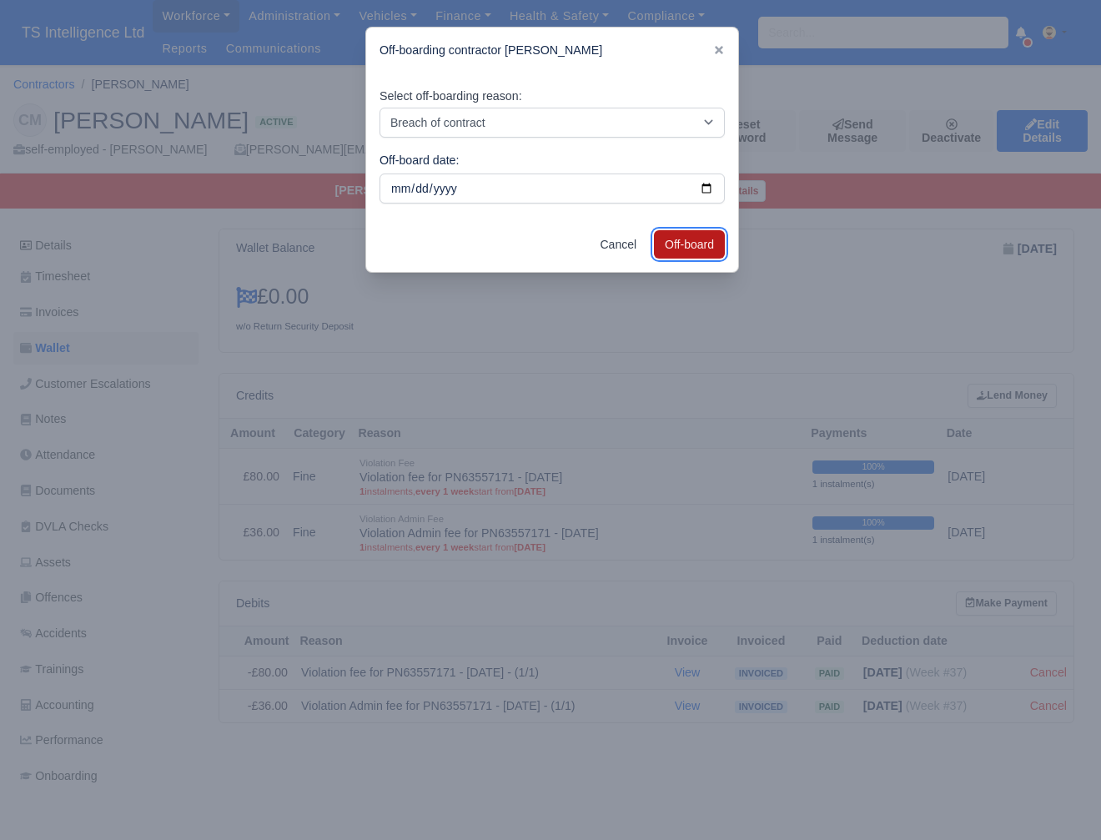
click at [668, 240] on button "Off-board" at bounding box center [689, 244] width 71 height 28
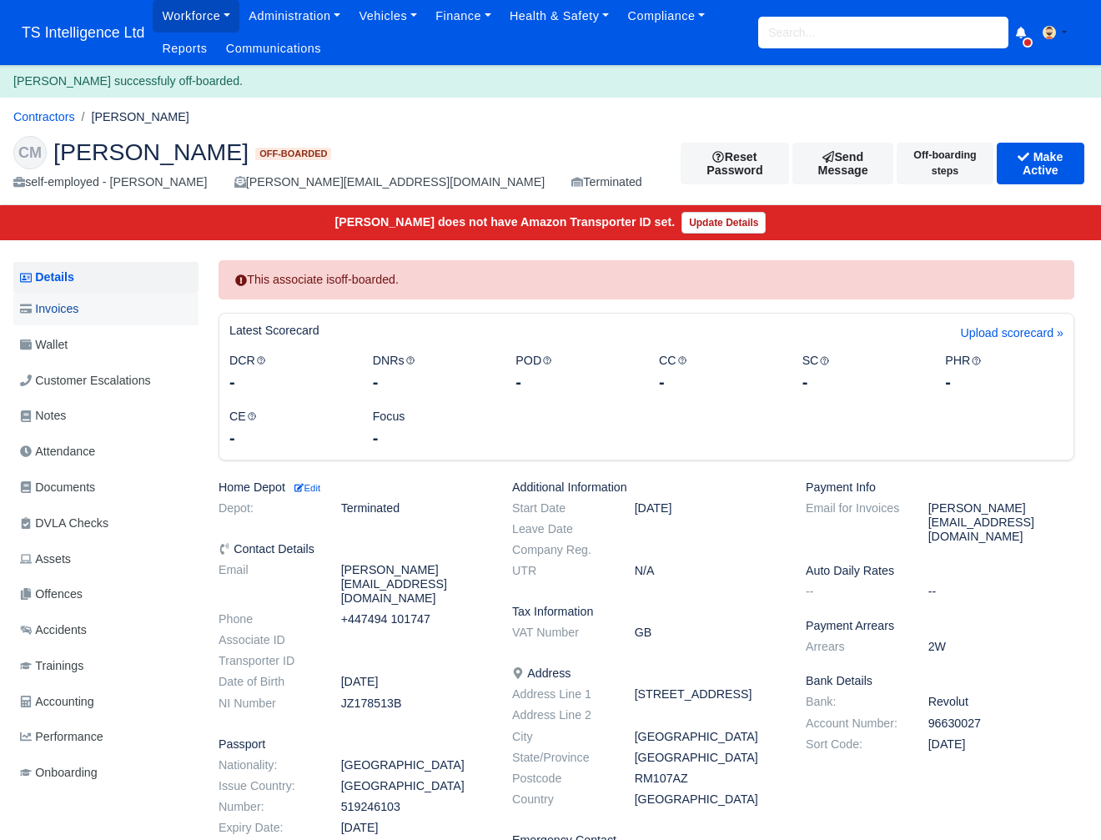
click at [85, 306] on link "Invoices" at bounding box center [105, 309] width 185 height 33
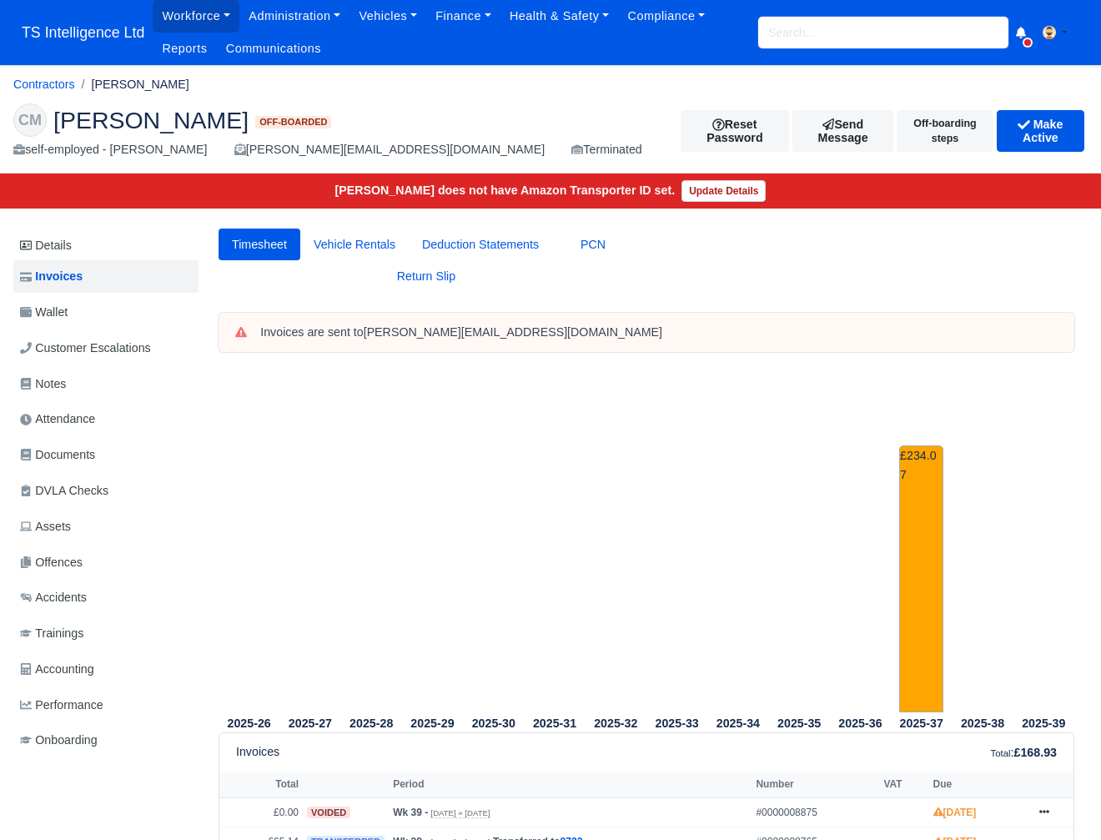
click at [785, 32] on input "search" at bounding box center [883, 33] width 250 height 32
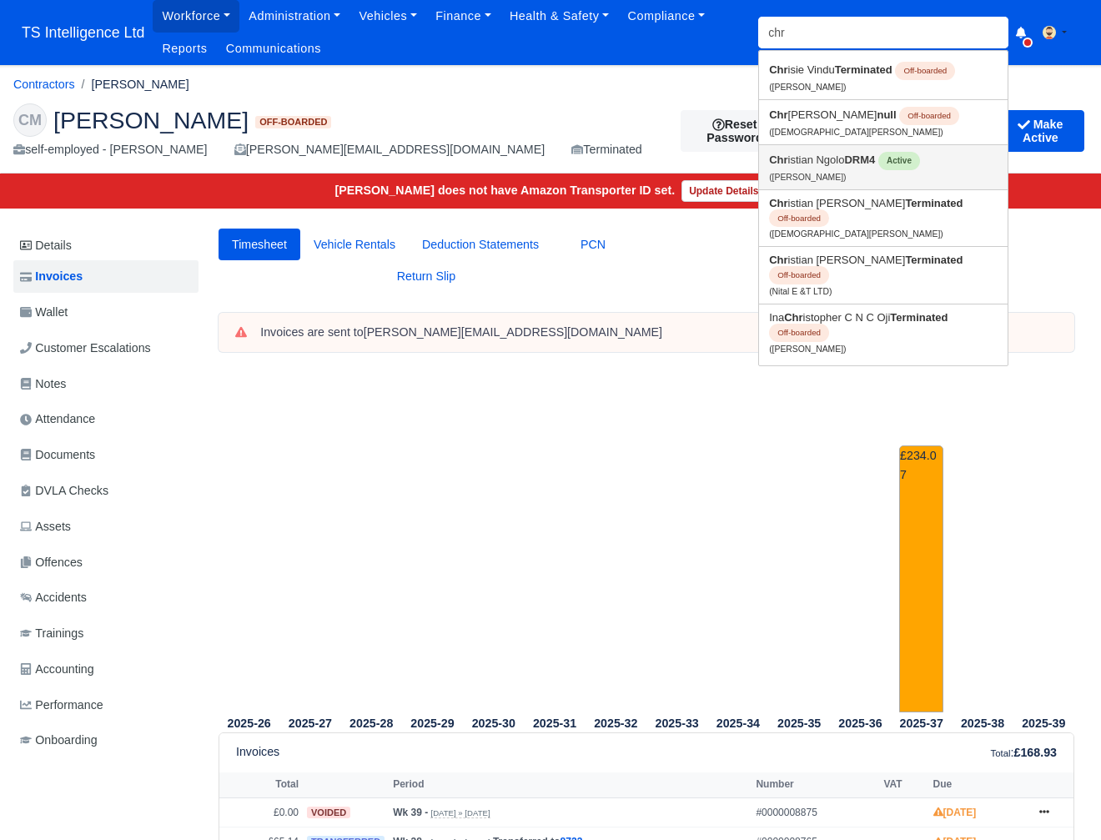
click at [794, 162] on link "Chr istian Ngolo DRM4 Active (Christian Ngolo)" at bounding box center [883, 167] width 249 height 44
type input "[DEMOGRAPHIC_DATA][PERSON_NAME]"
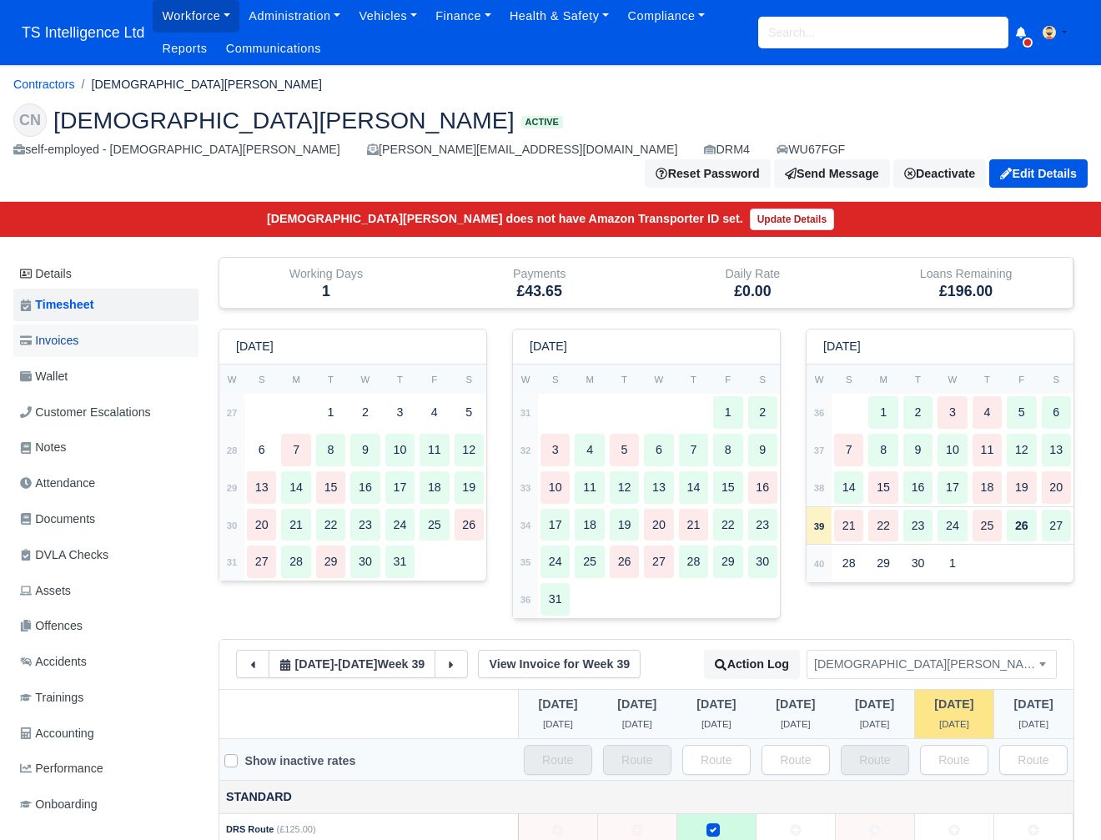
click at [86, 325] on link "Invoices" at bounding box center [105, 341] width 185 height 33
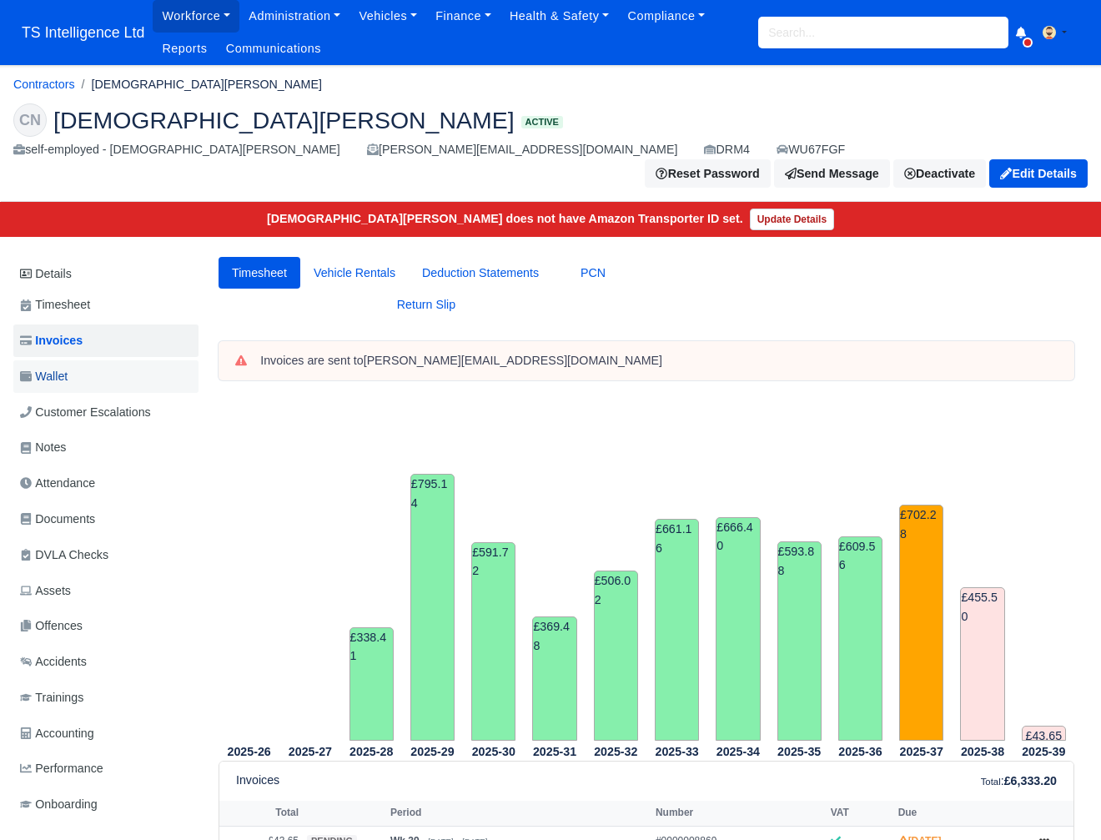
click at [106, 360] on link "Wallet" at bounding box center [105, 376] width 185 height 33
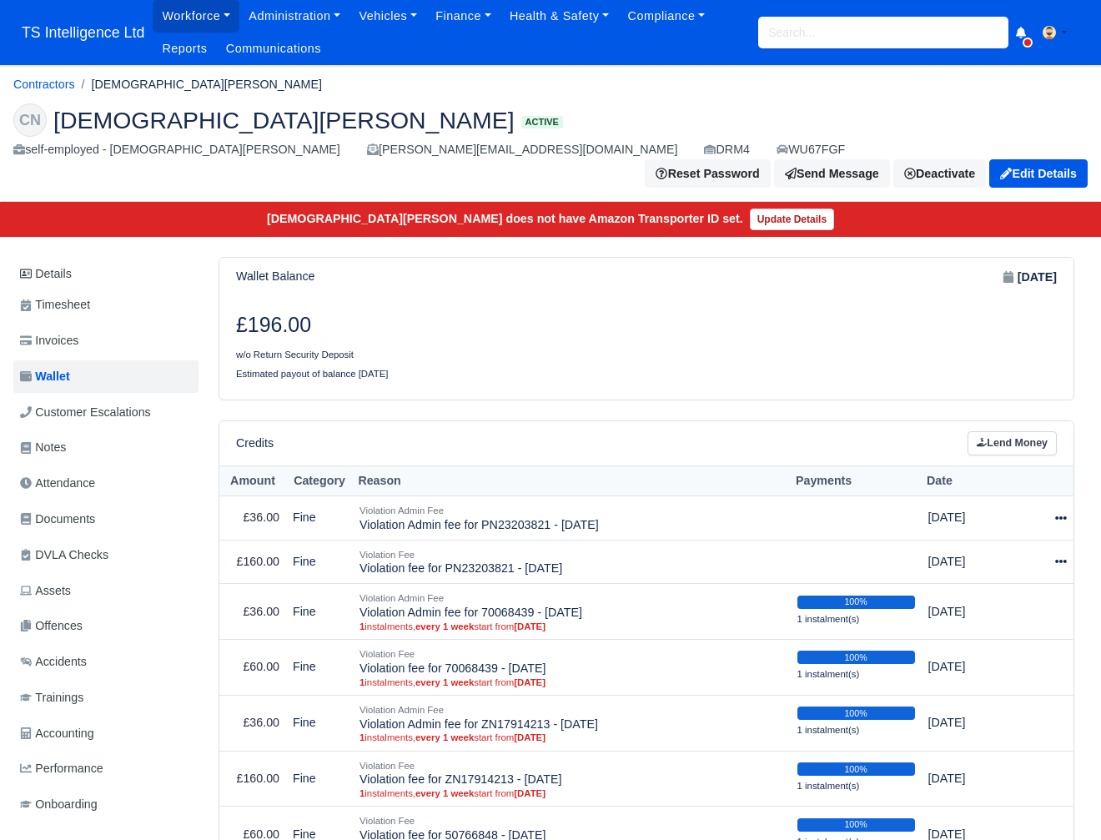
scroll to position [112, 0]
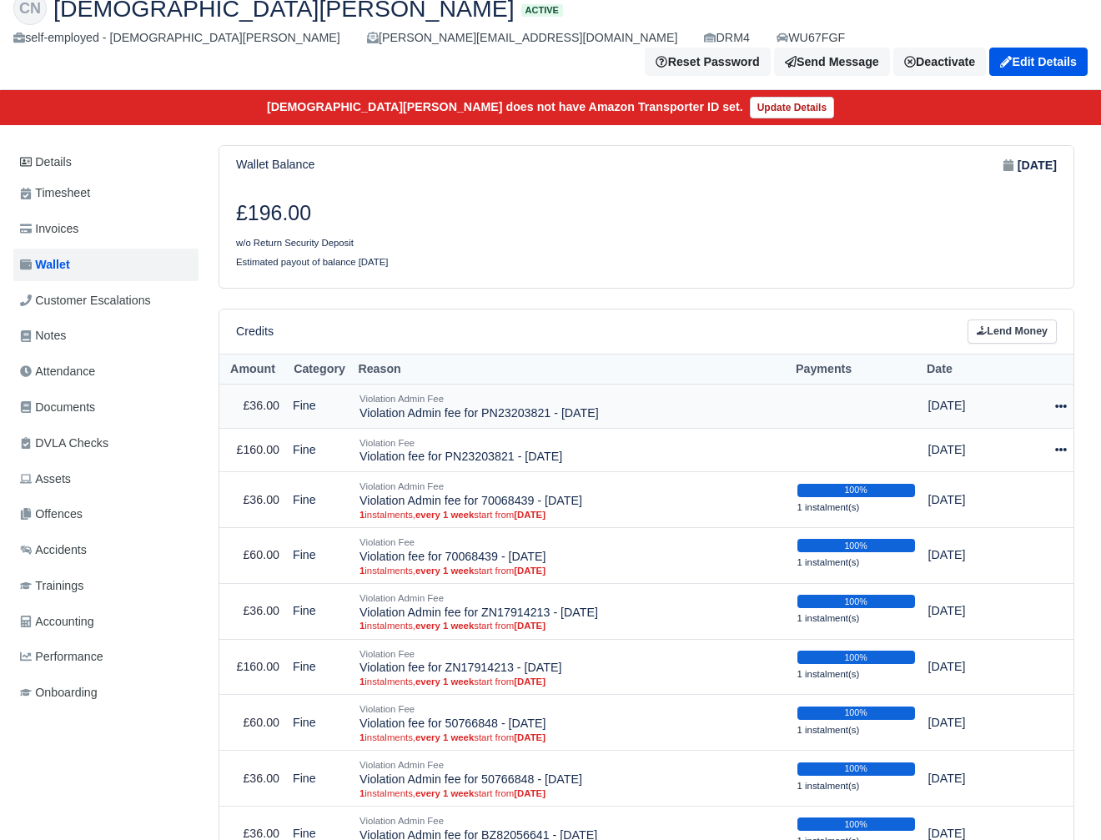
click at [1065, 405] on icon at bounding box center [1062, 406] width 12 height 3
click at [1001, 470] on link "Schedule" at bounding box center [988, 483] width 149 height 26
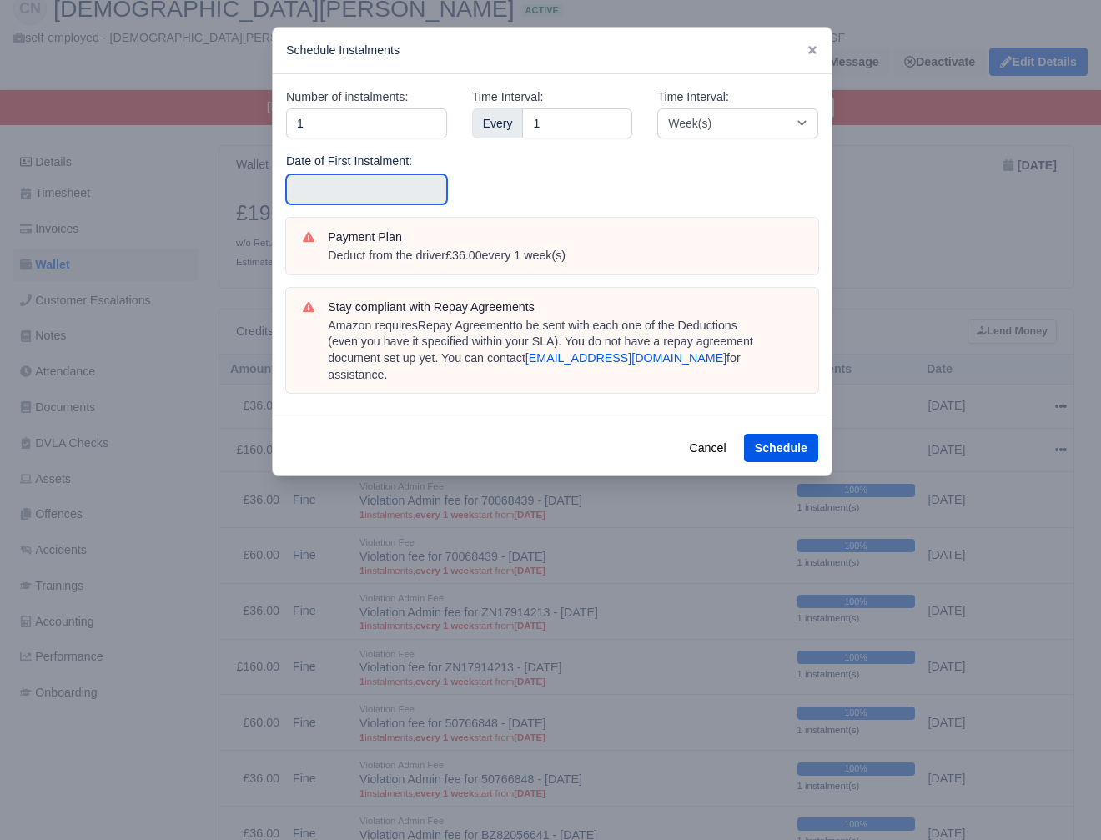
click at [385, 192] on input "text" at bounding box center [366, 189] width 161 height 30
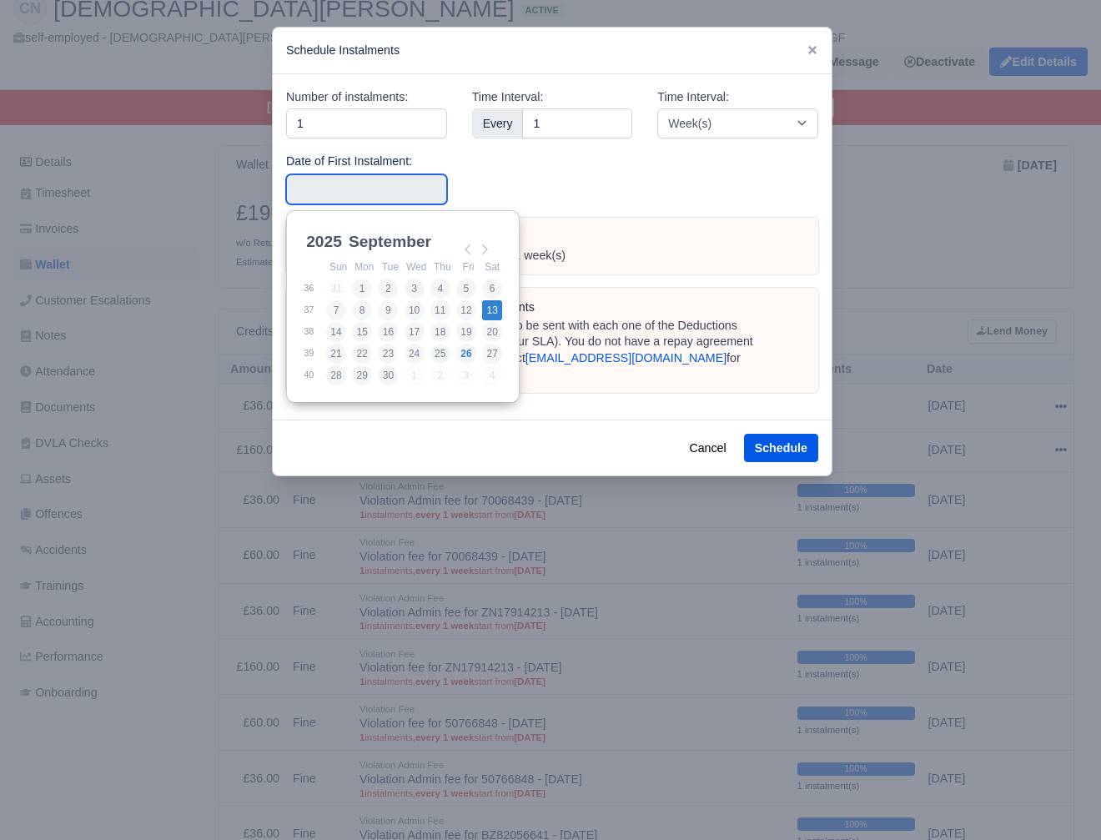
type input "2025-09-13"
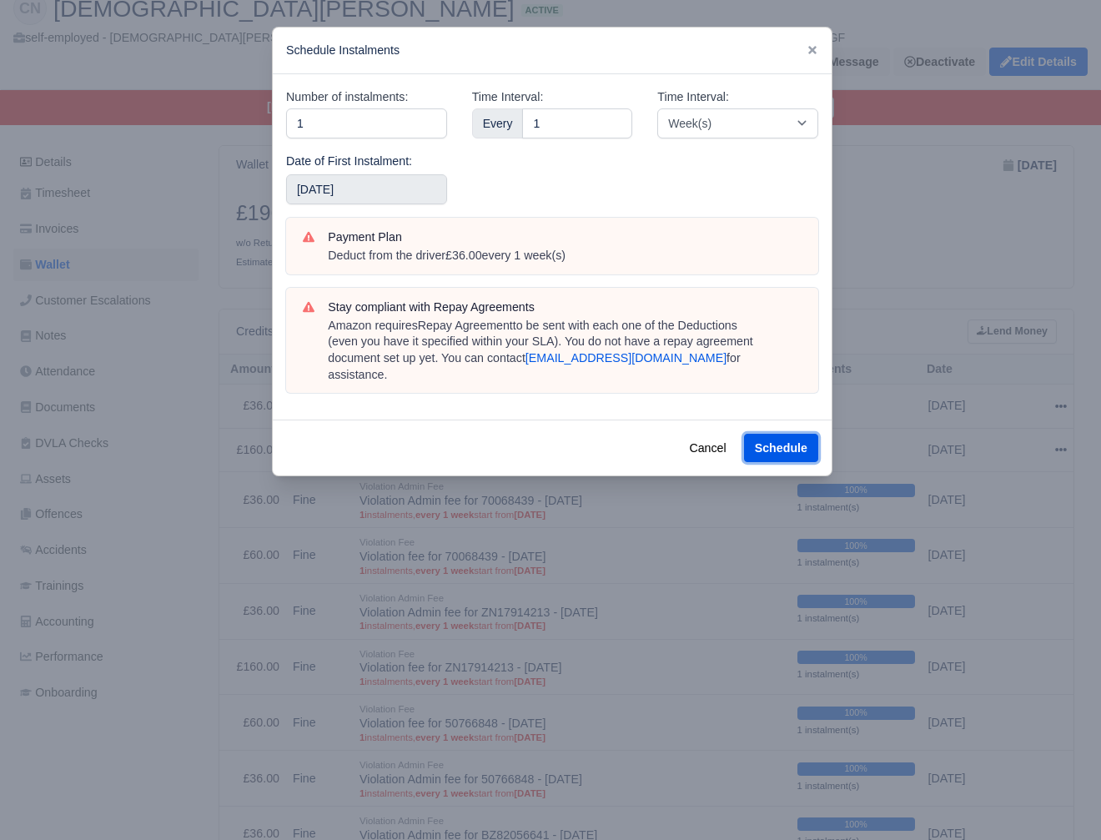
click at [771, 434] on button "Schedule" at bounding box center [781, 448] width 74 height 28
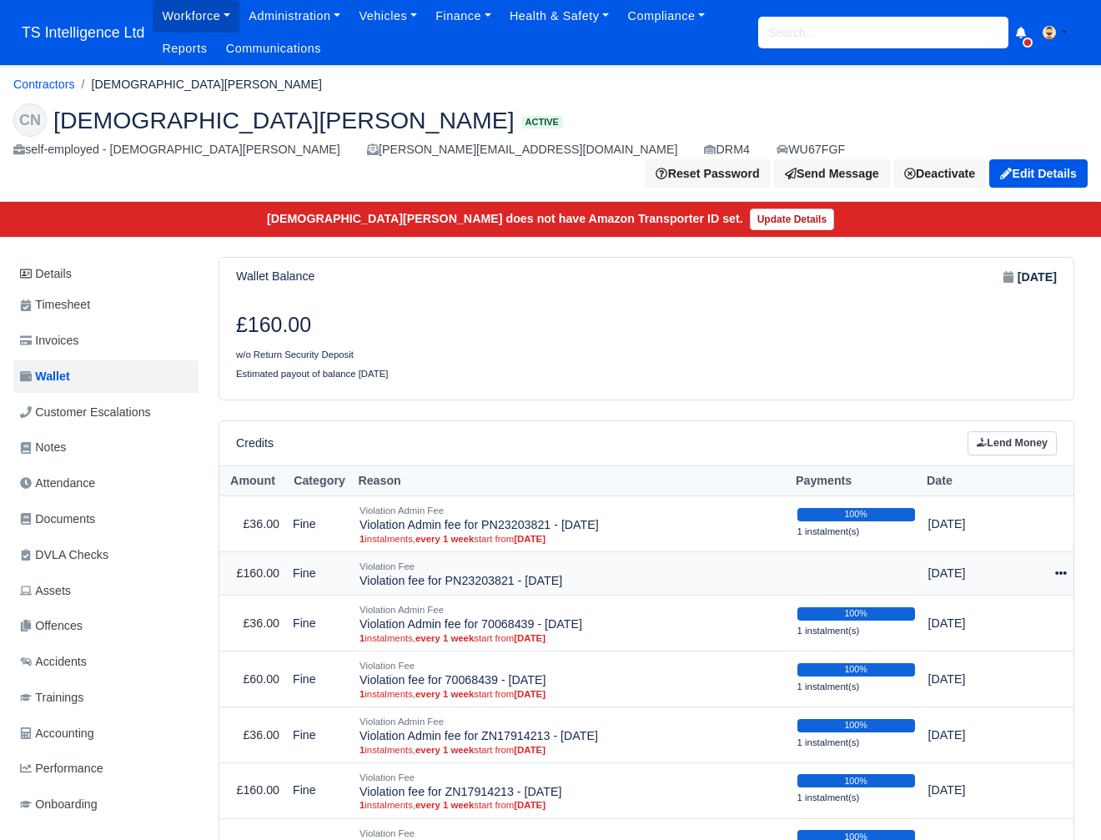
click at [1061, 572] on icon at bounding box center [1062, 573] width 12 height 3
click at [976, 637] on link "Schedule" at bounding box center [988, 650] width 149 height 26
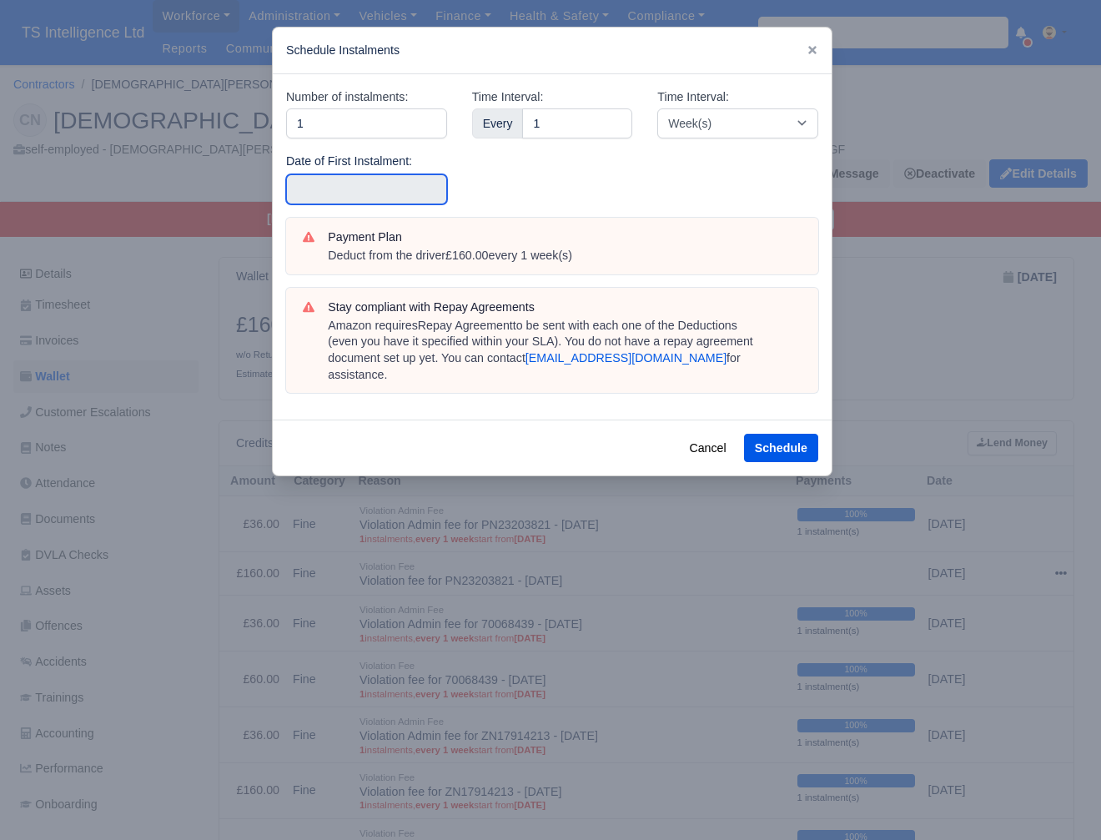
click at [360, 184] on input "text" at bounding box center [366, 189] width 161 height 30
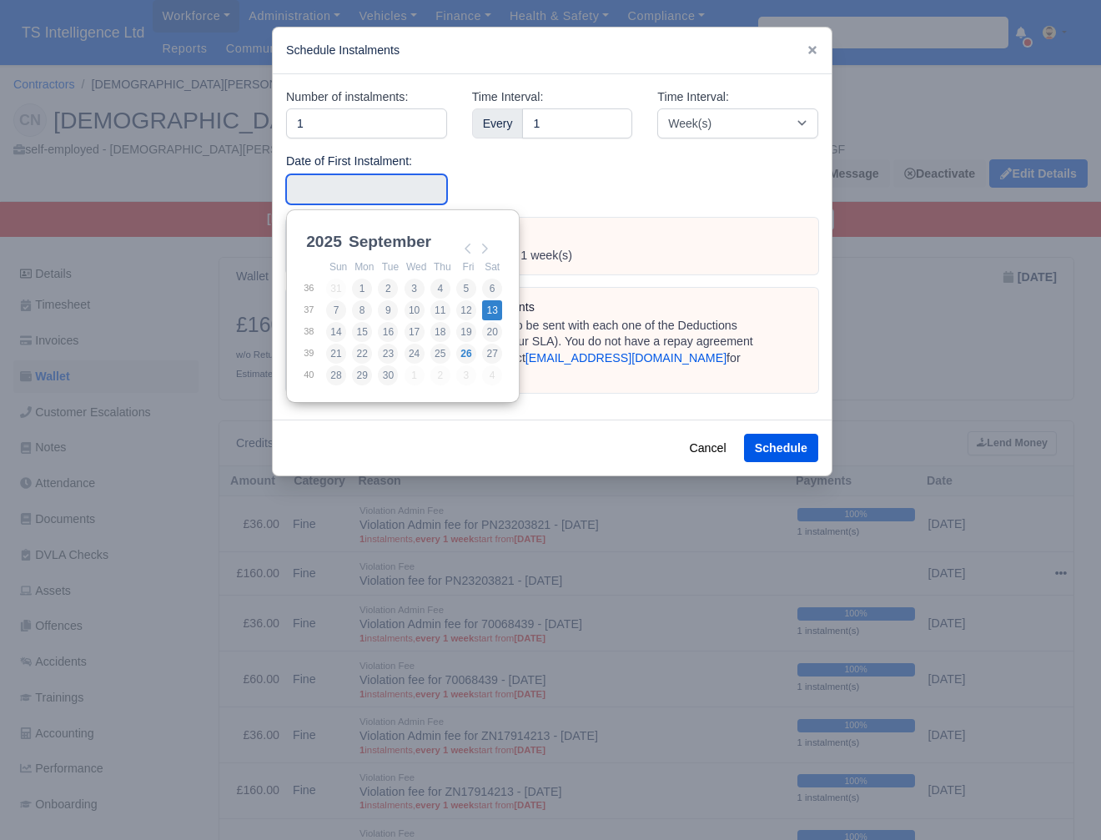
type input "2025-09-13"
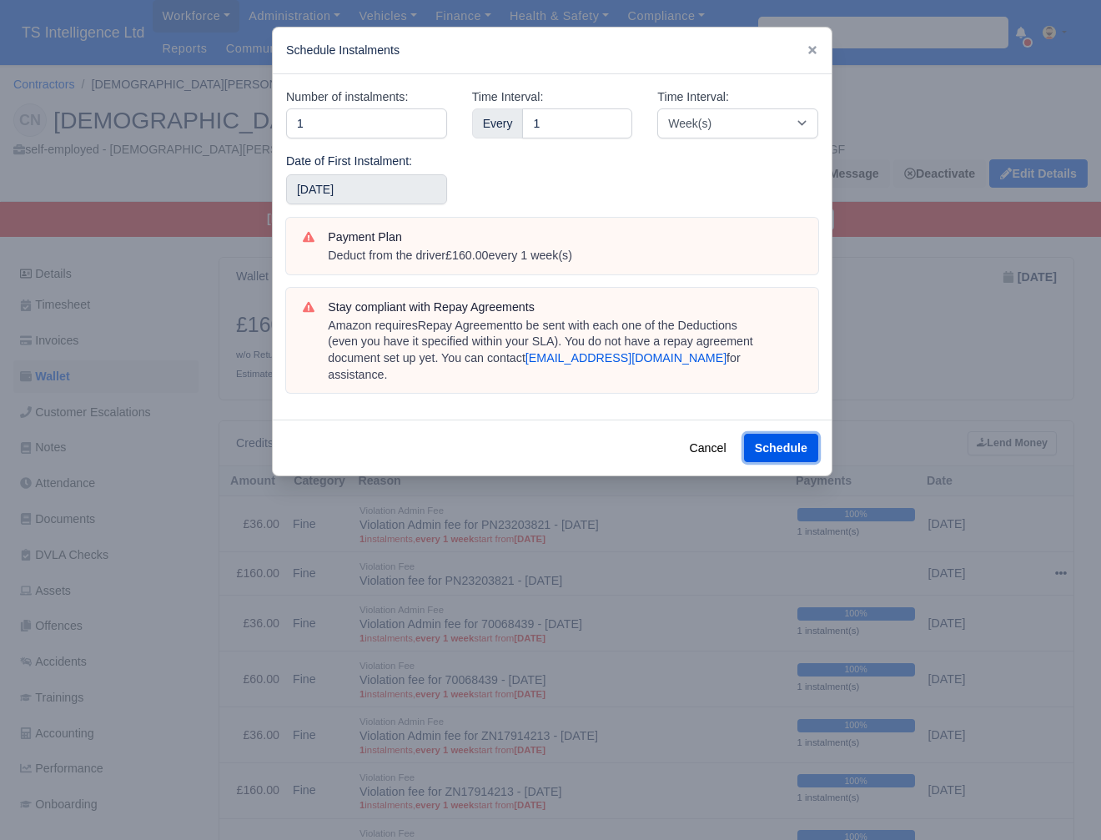
click at [782, 434] on button "Schedule" at bounding box center [781, 448] width 74 height 28
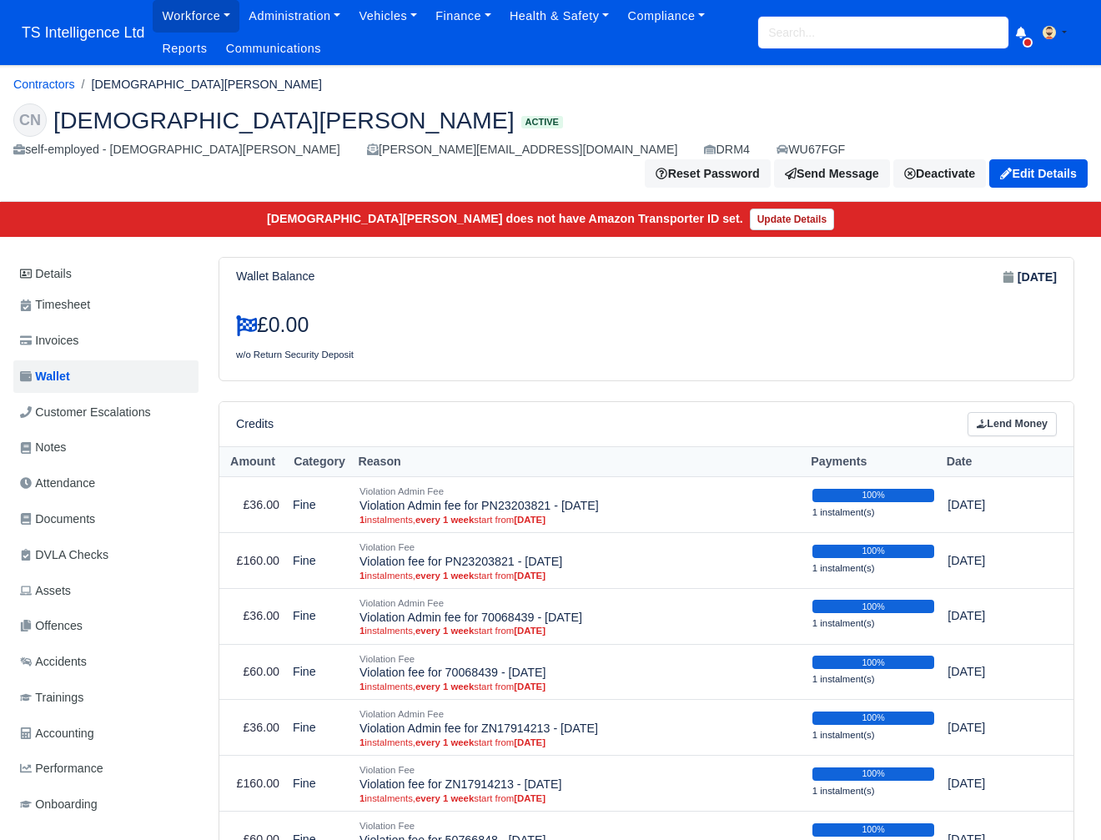
click at [864, 23] on input "search" at bounding box center [883, 33] width 250 height 32
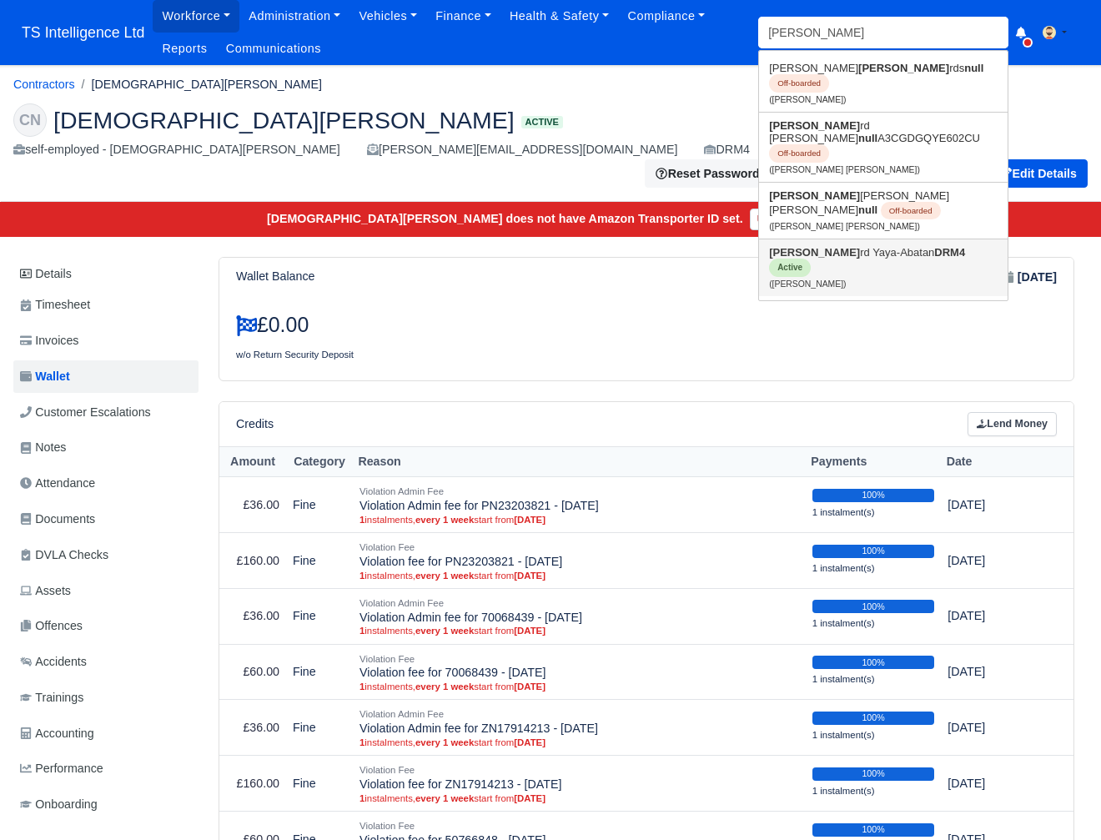
click at [803, 239] on link "Richa rd Yaya-Abatan DRM4 Active (Richard Yaya-Abatan)" at bounding box center [883, 267] width 249 height 57
type input "[PERSON_NAME]-Abatan"
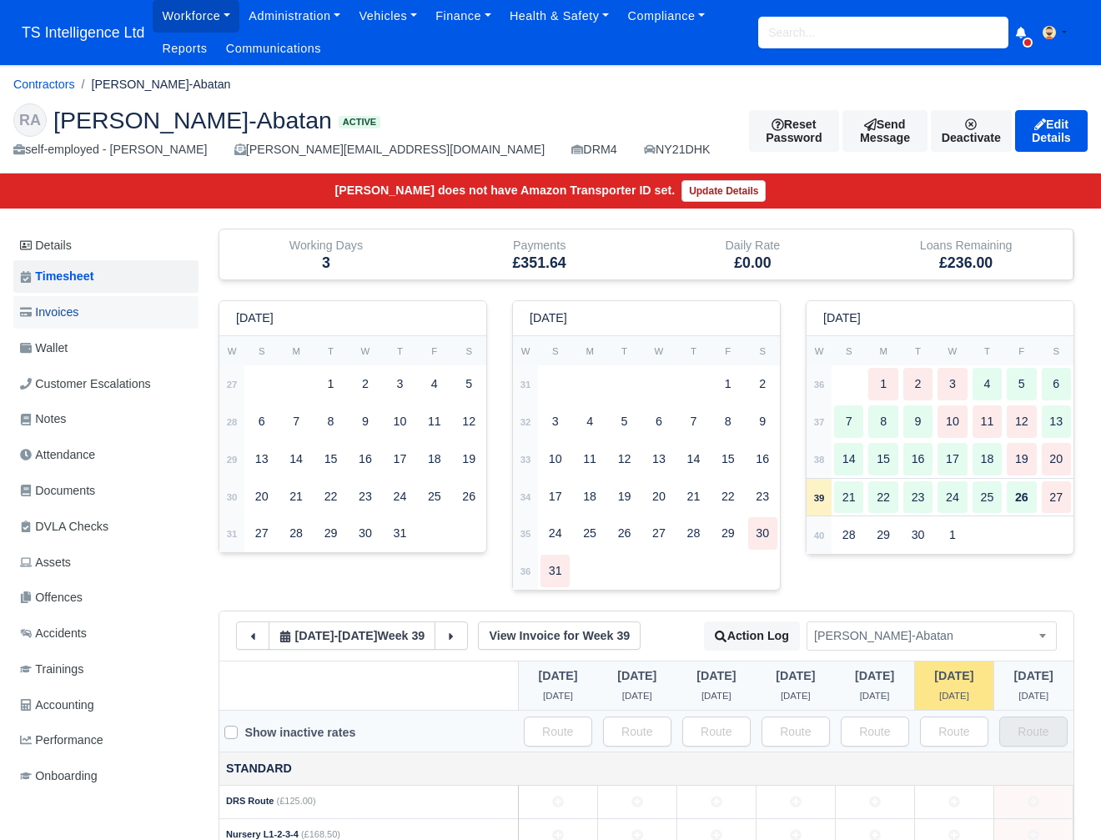
click at [108, 305] on link "Invoices" at bounding box center [105, 312] width 185 height 33
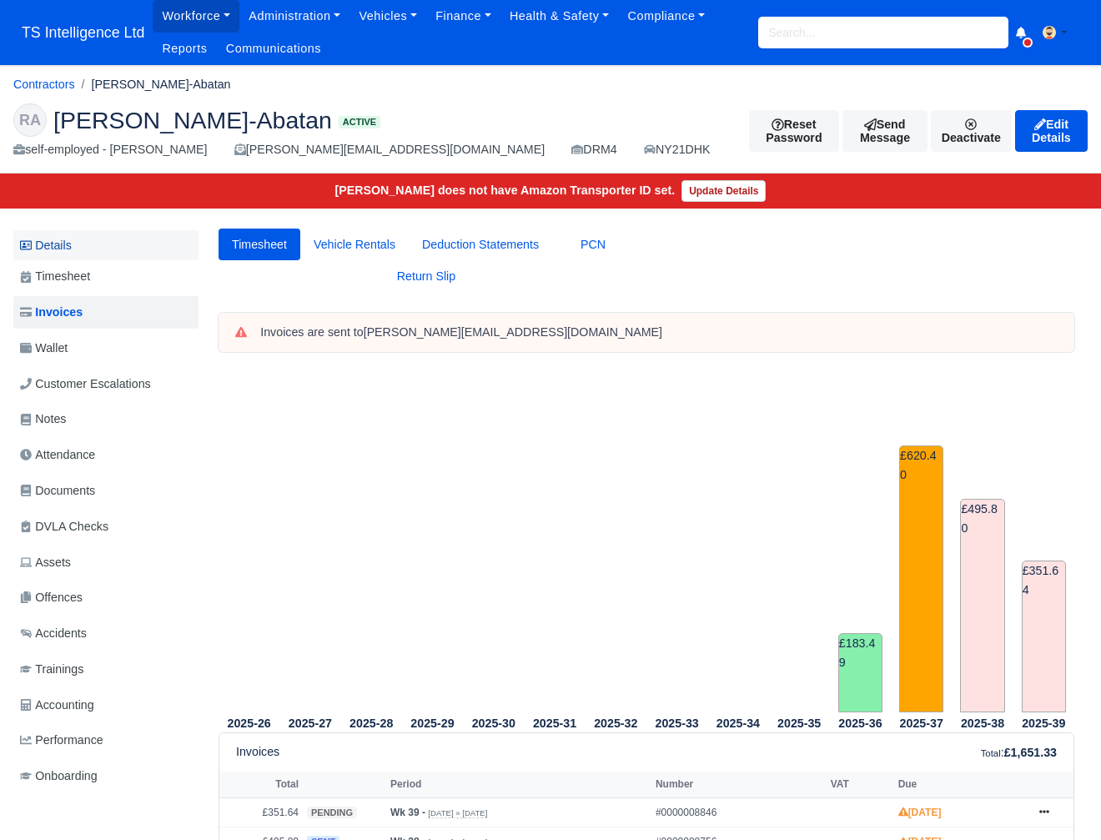
click at [68, 250] on link "Details" at bounding box center [105, 245] width 185 height 31
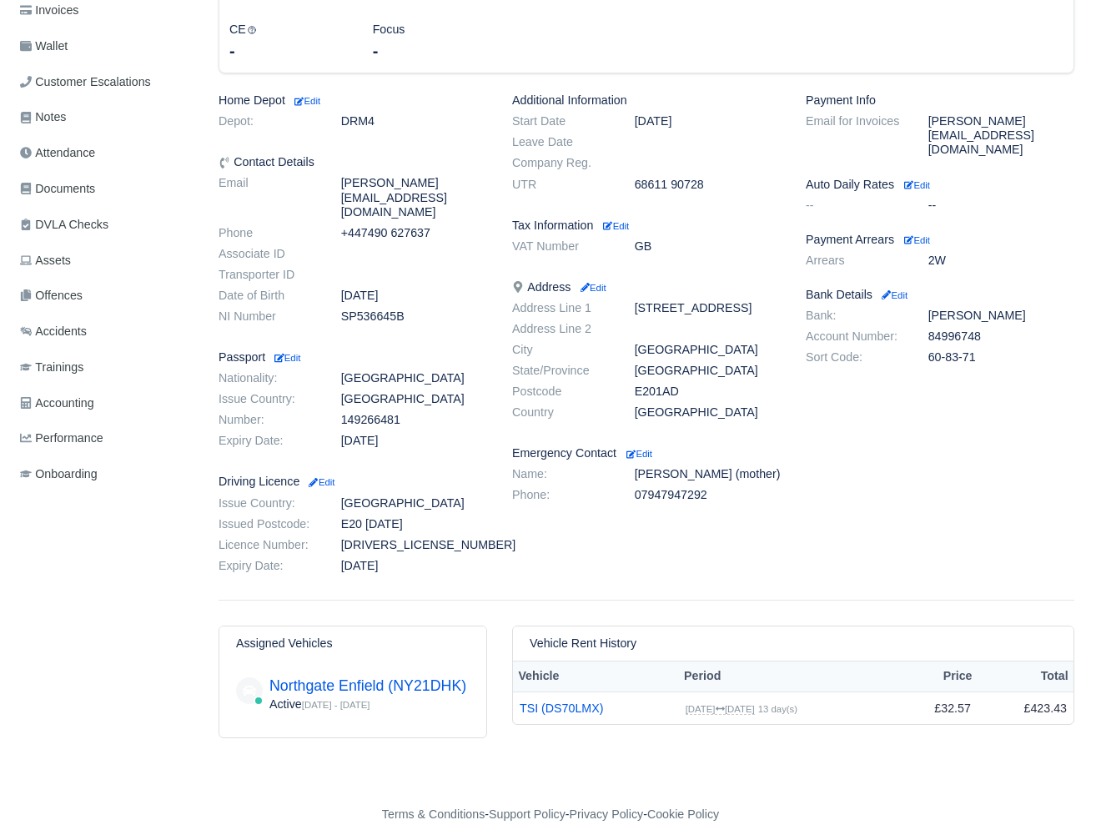
scroll to position [93, 0]
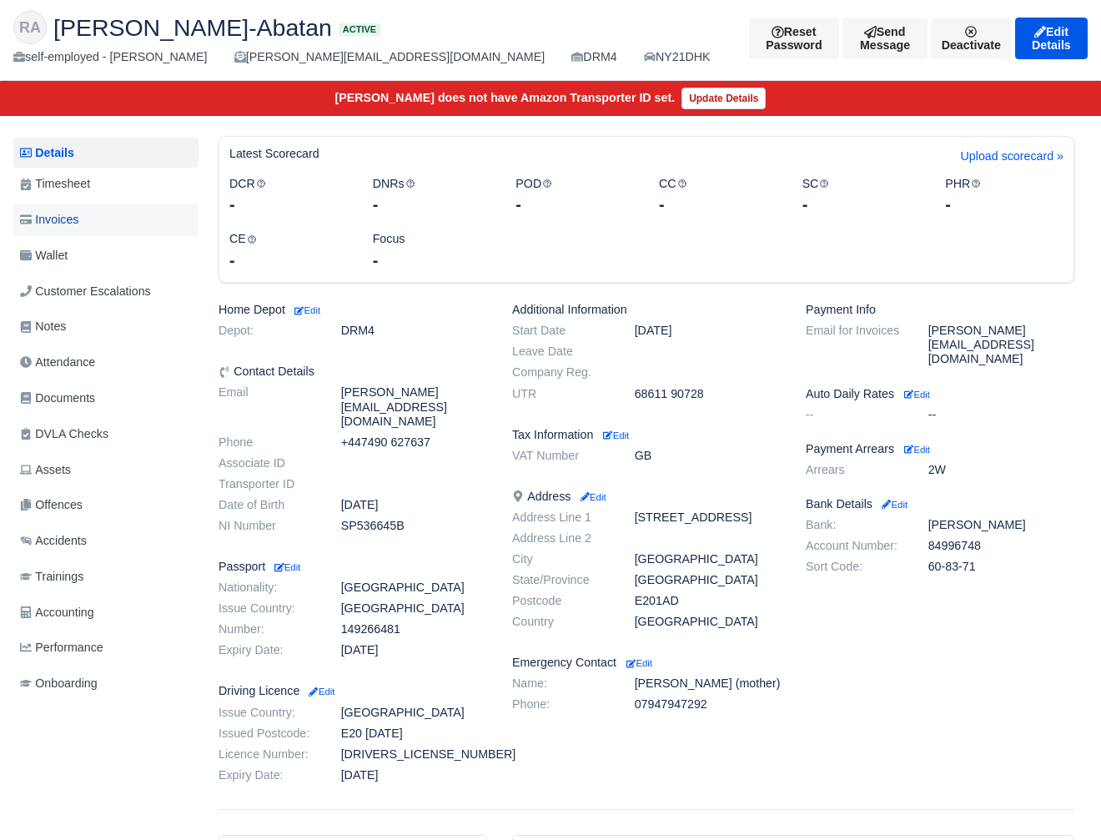
click at [73, 214] on span "Invoices" at bounding box center [49, 219] width 58 height 19
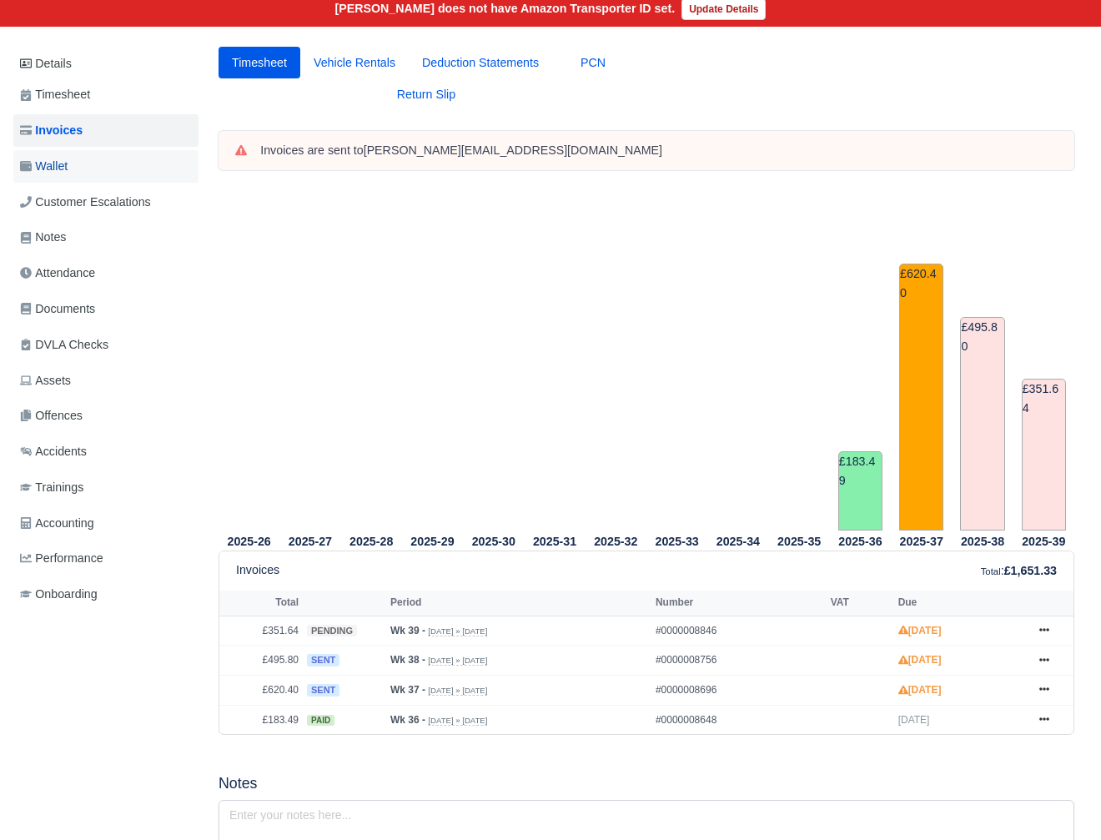
scroll to position [174, 0]
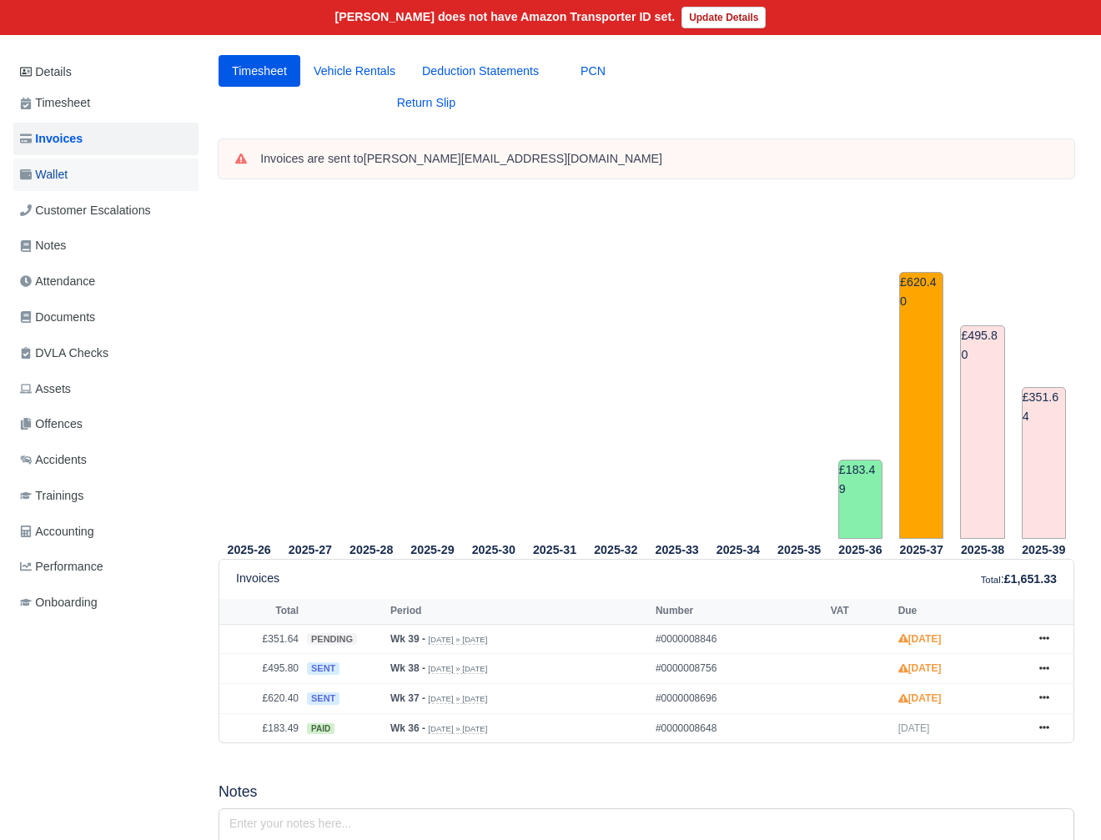
click at [83, 173] on link "Wallet" at bounding box center [105, 175] width 185 height 33
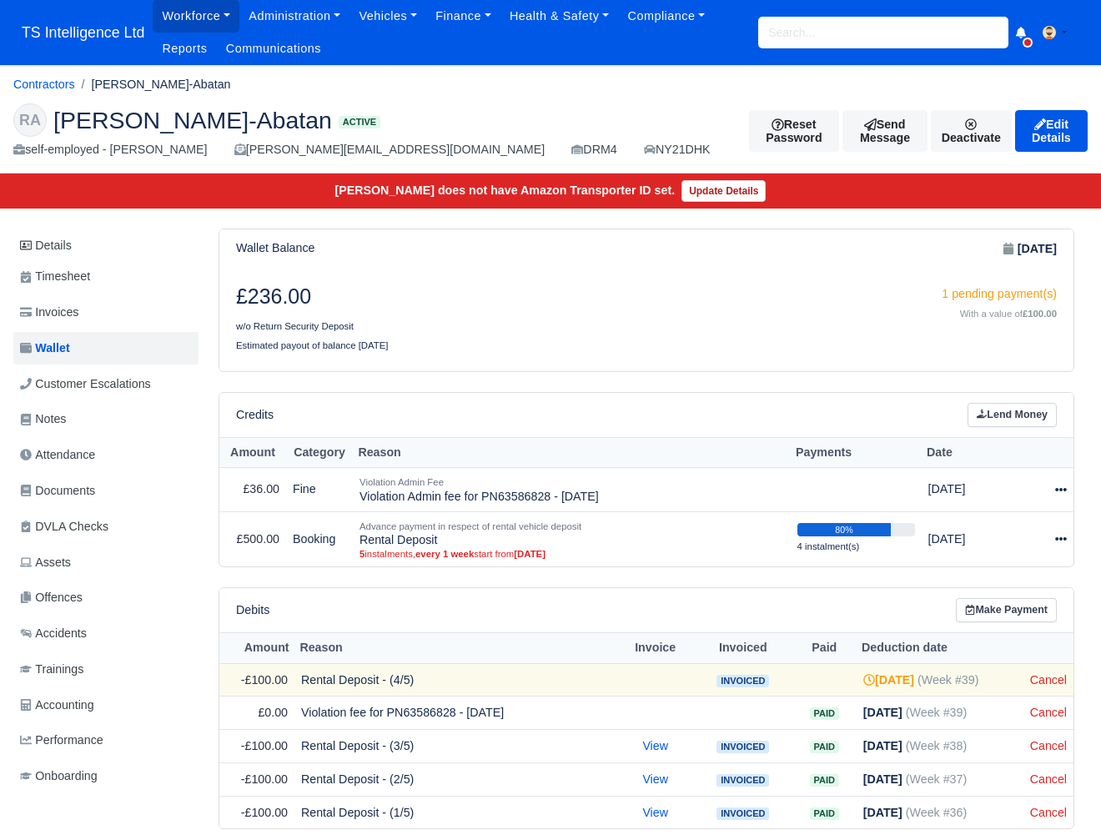
scroll to position [63, 0]
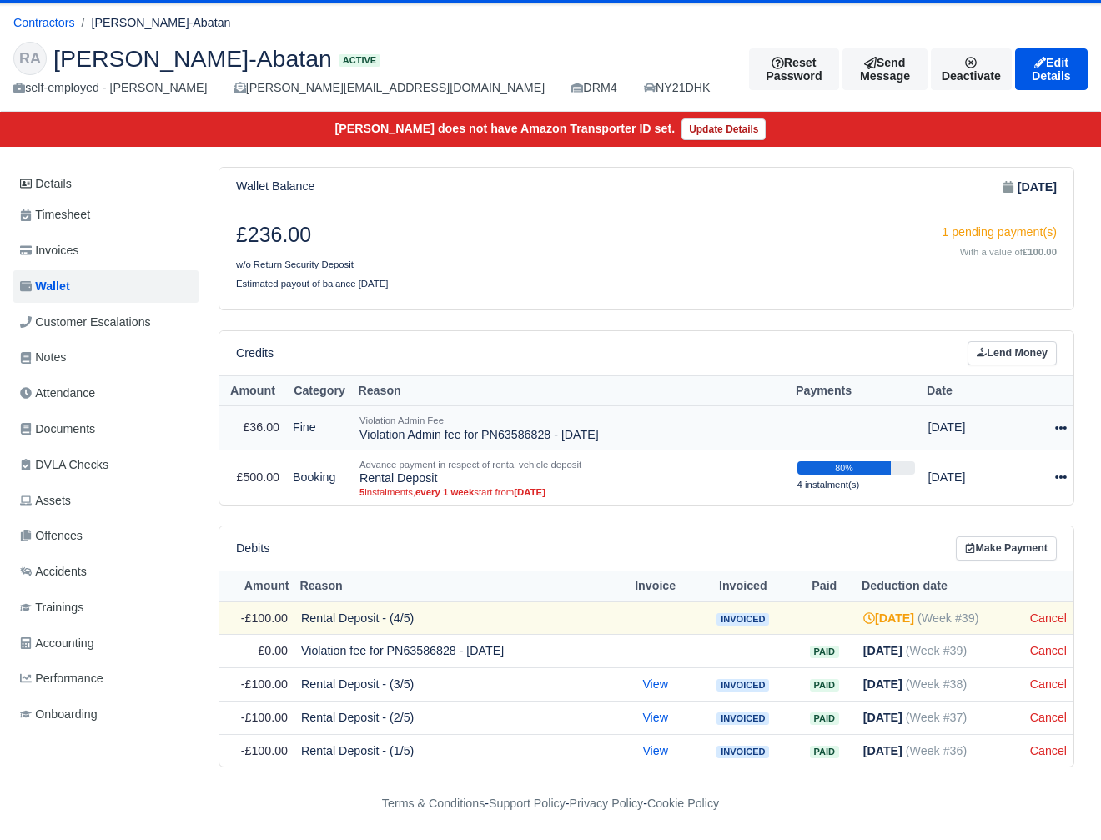
click at [1061, 426] on icon at bounding box center [1062, 427] width 12 height 3
click at [1010, 501] on link "Schedule" at bounding box center [988, 504] width 149 height 26
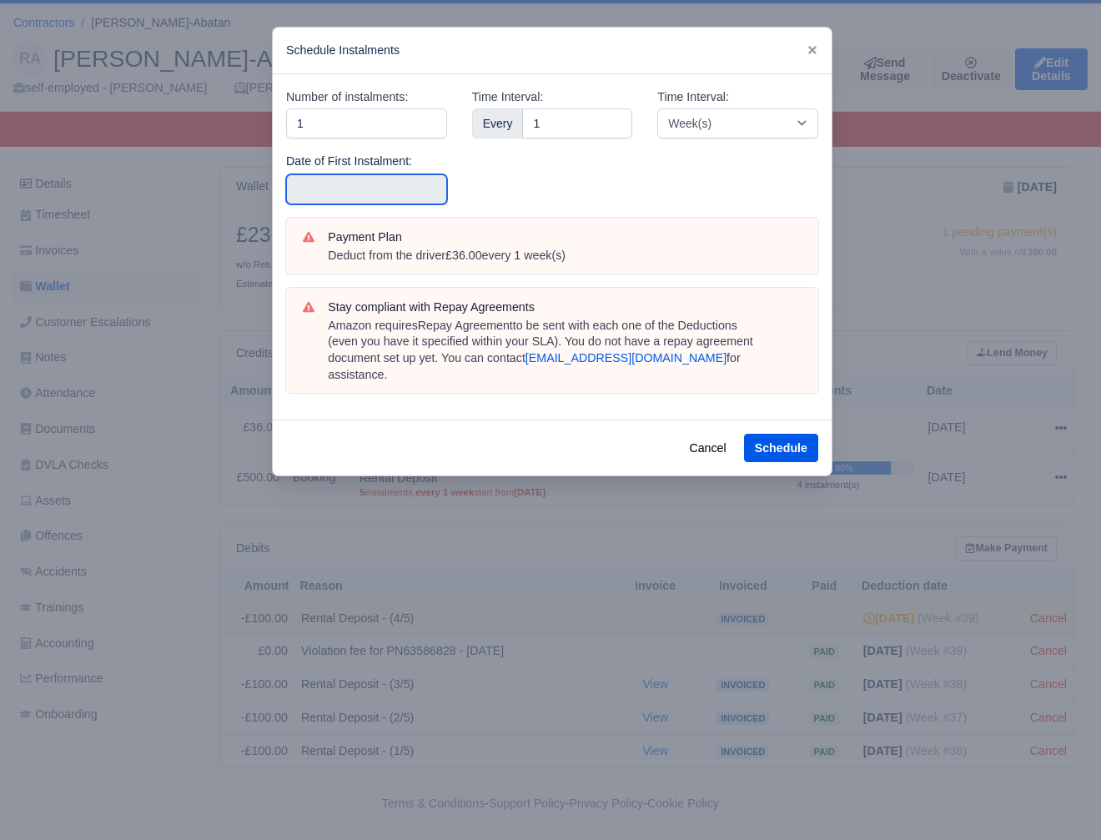
click at [380, 182] on input "text" at bounding box center [366, 189] width 161 height 30
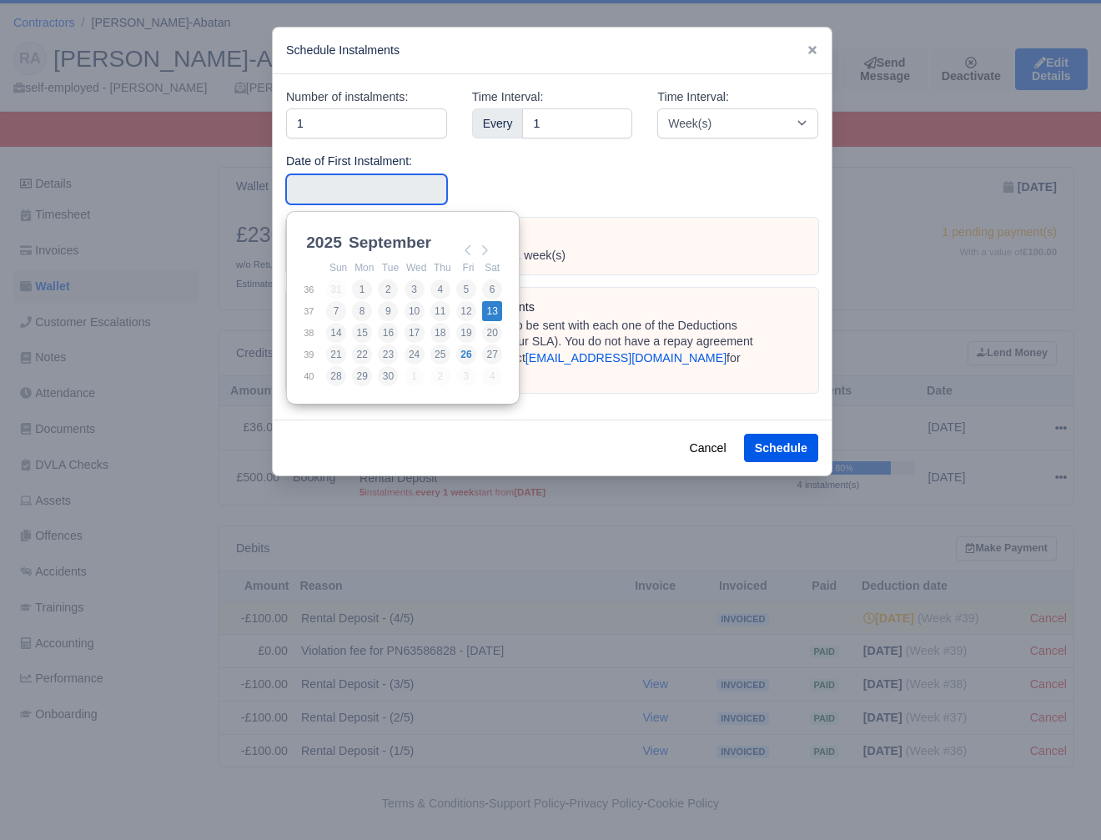
type input "2025-09-13"
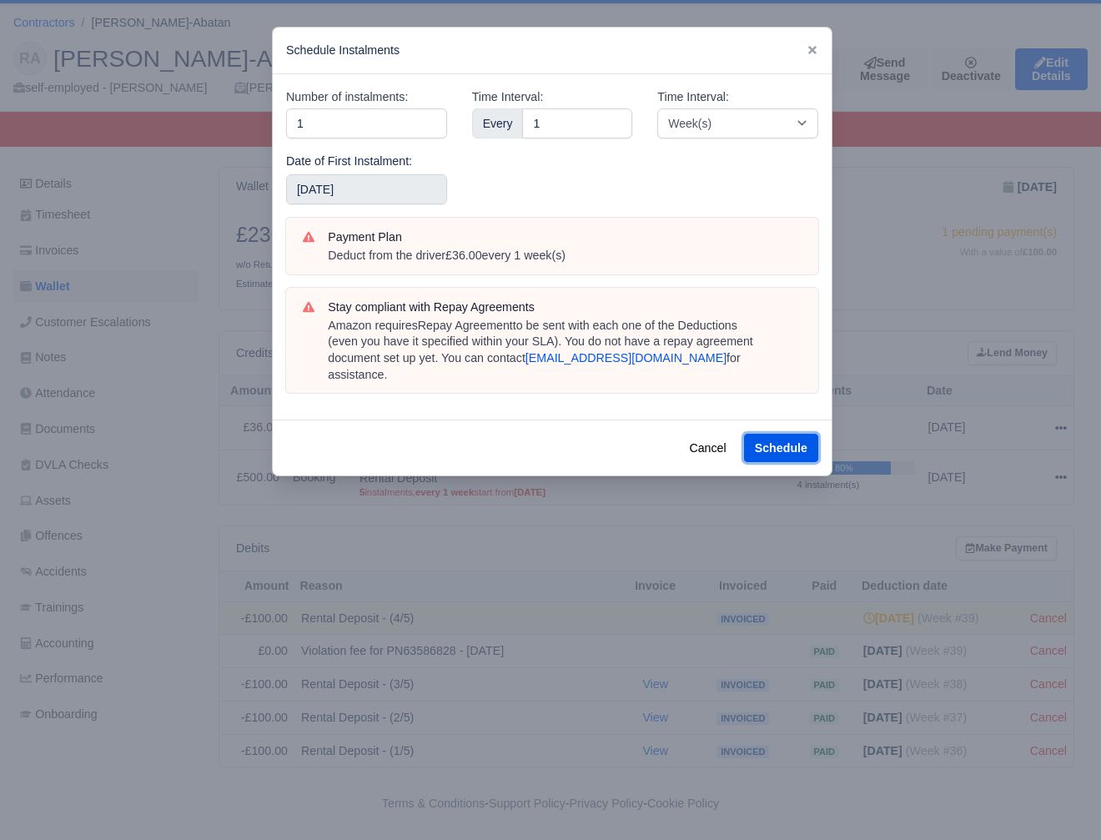
click at [770, 434] on button "Schedule" at bounding box center [781, 448] width 74 height 28
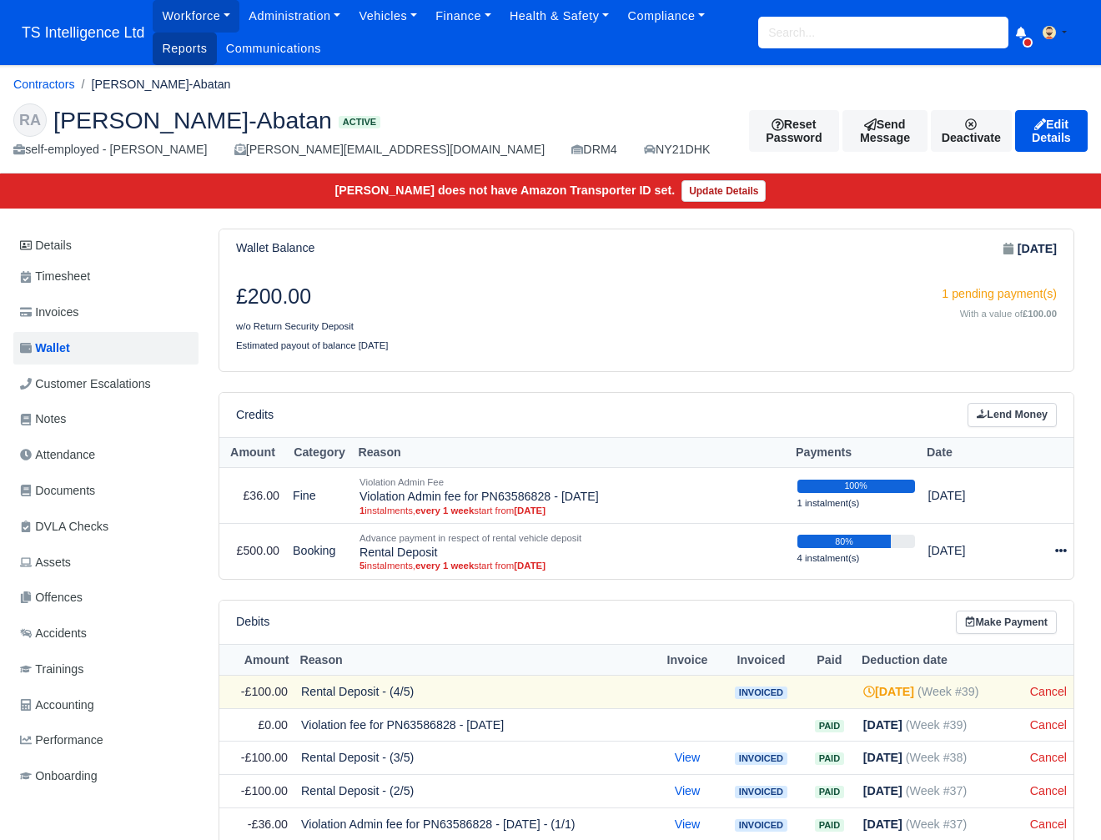
click at [185, 53] on link "Reports" at bounding box center [184, 49] width 63 height 33
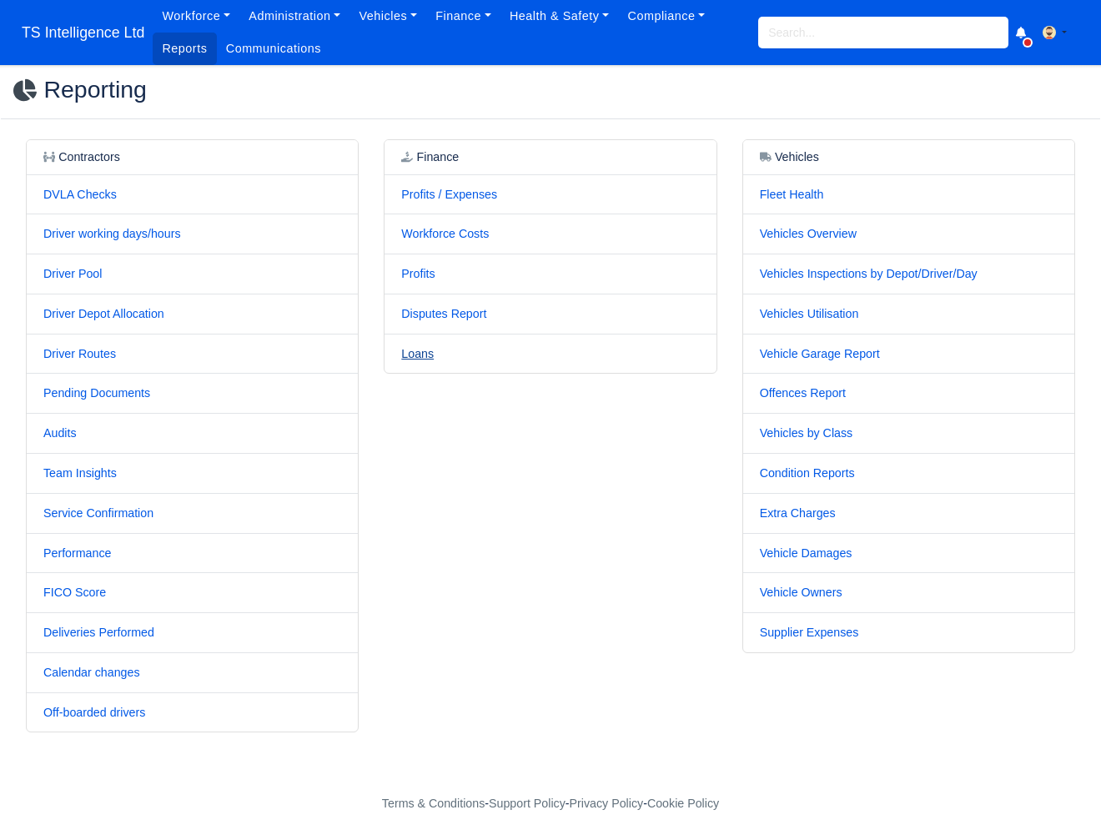
click at [428, 352] on link "Loans" at bounding box center [417, 353] width 33 height 13
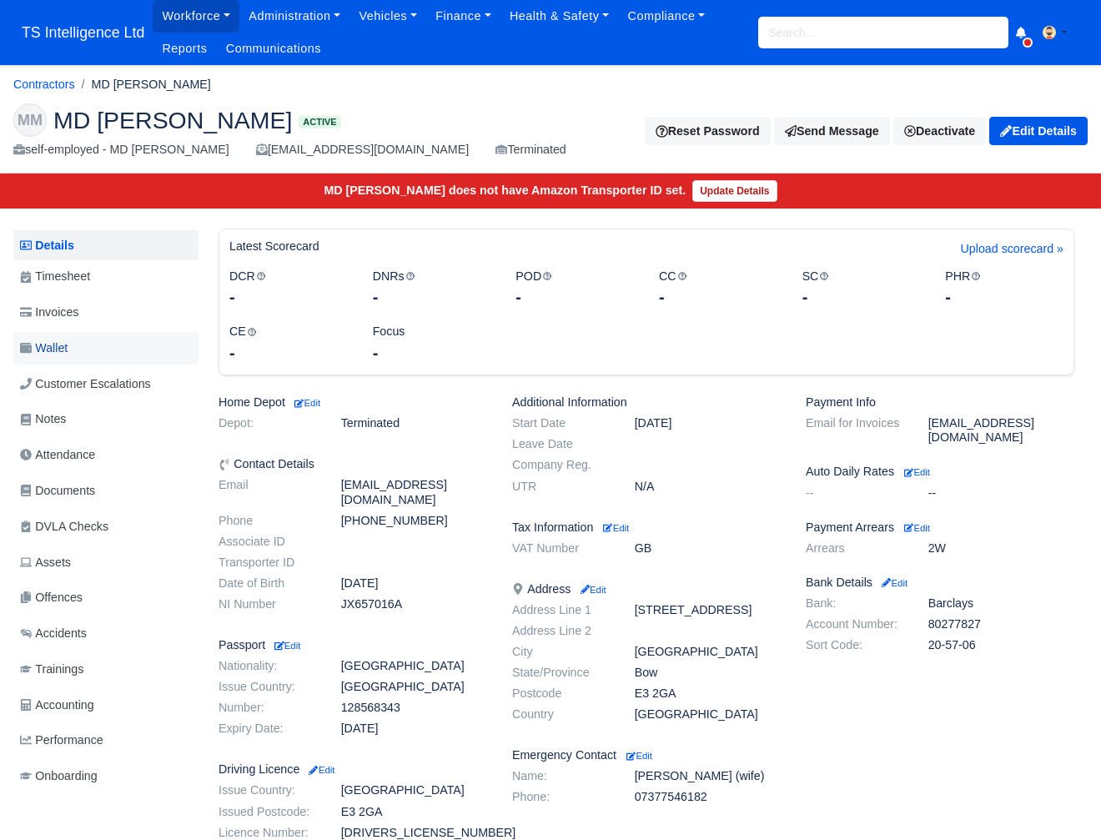
click at [36, 346] on span "Wallet" at bounding box center [44, 348] width 48 height 19
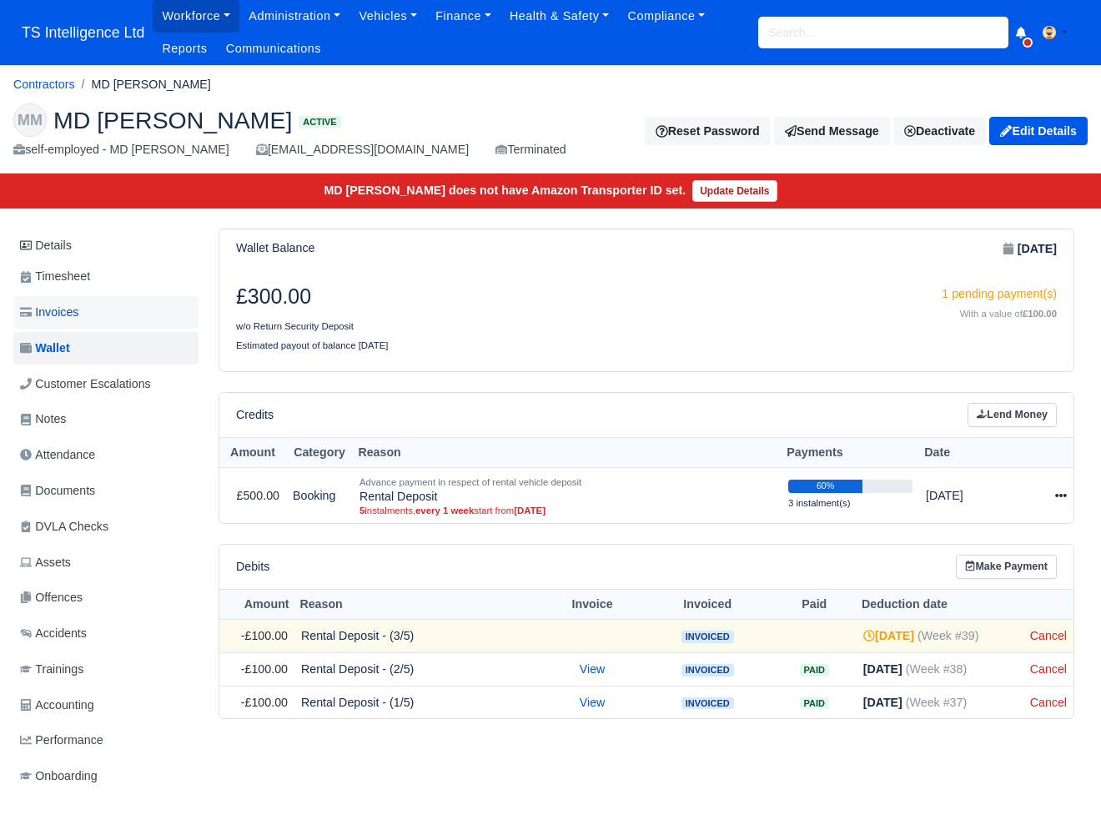
click at [70, 312] on span "Invoices" at bounding box center [49, 312] width 58 height 19
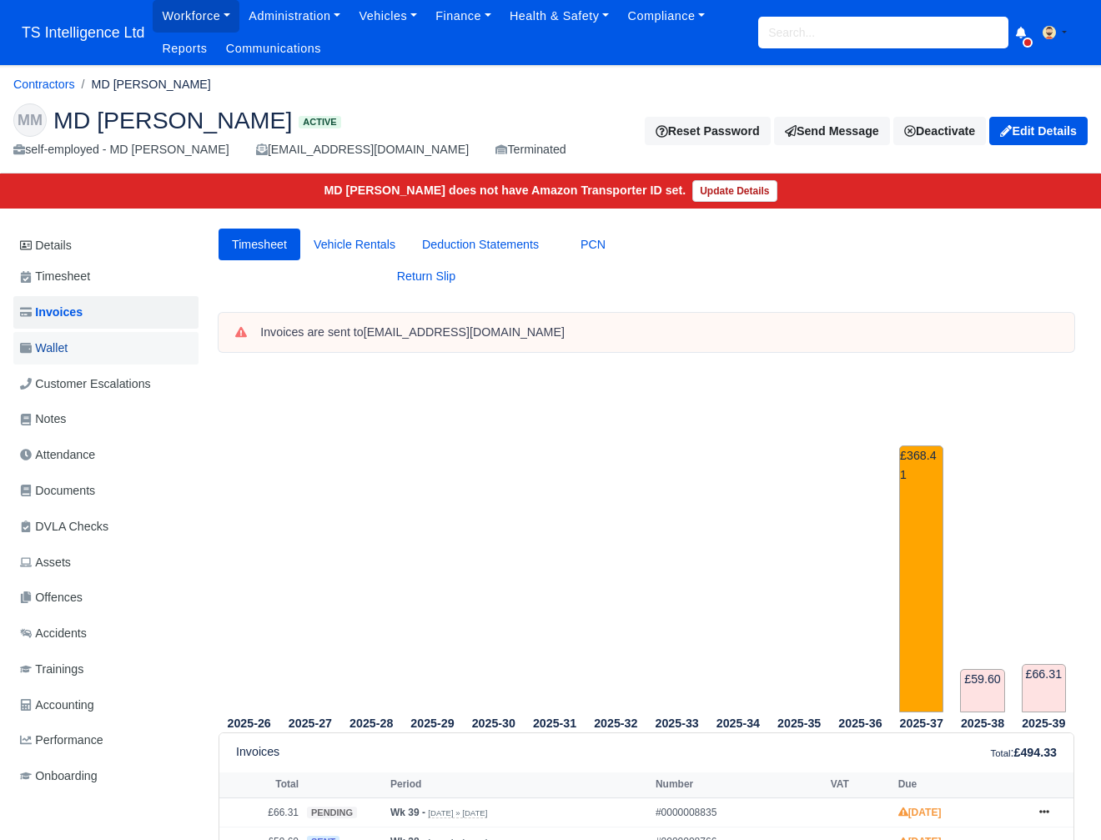
click at [63, 350] on span "Wallet" at bounding box center [44, 348] width 48 height 19
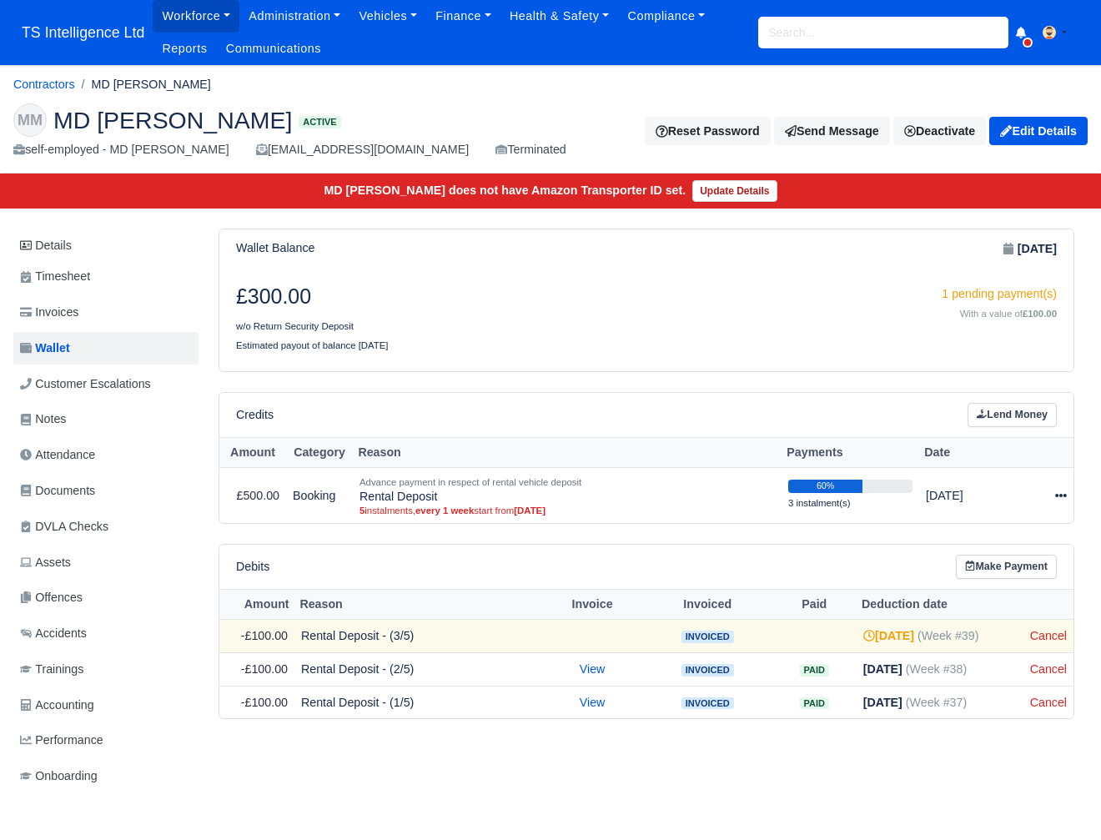
scroll to position [57, 0]
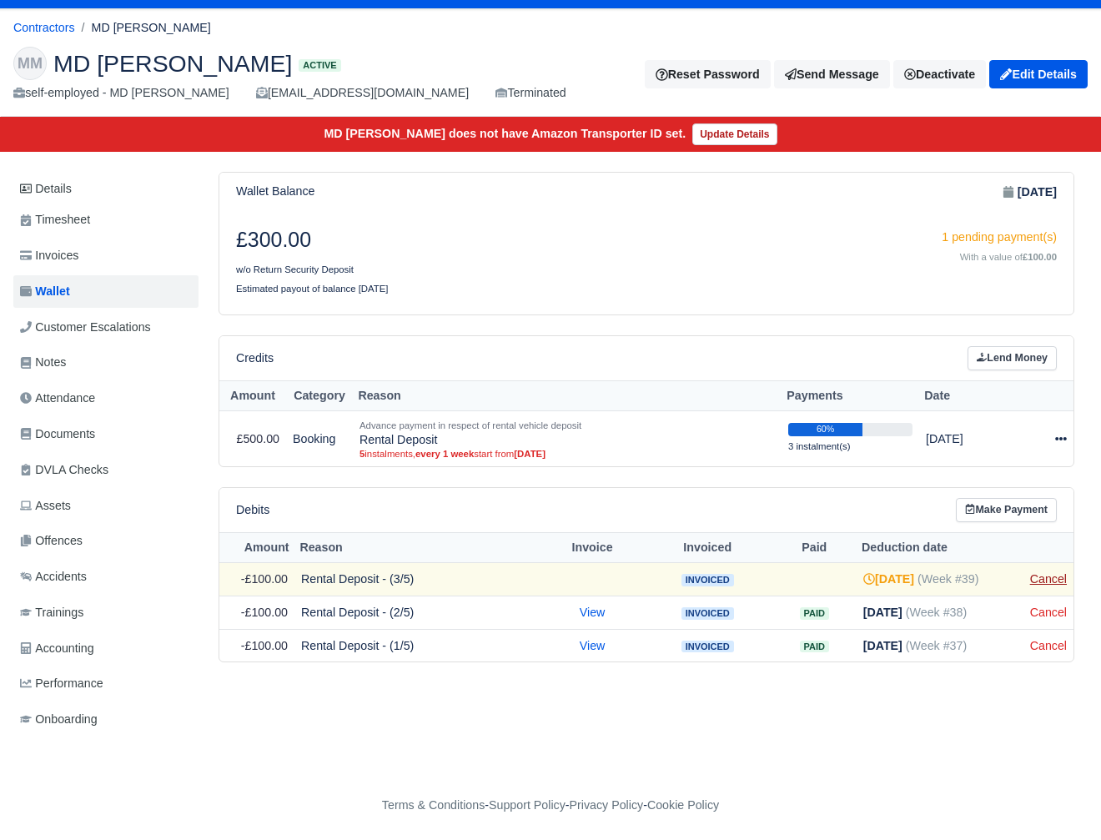
click at [1040, 580] on link "Cancel" at bounding box center [1048, 578] width 37 height 13
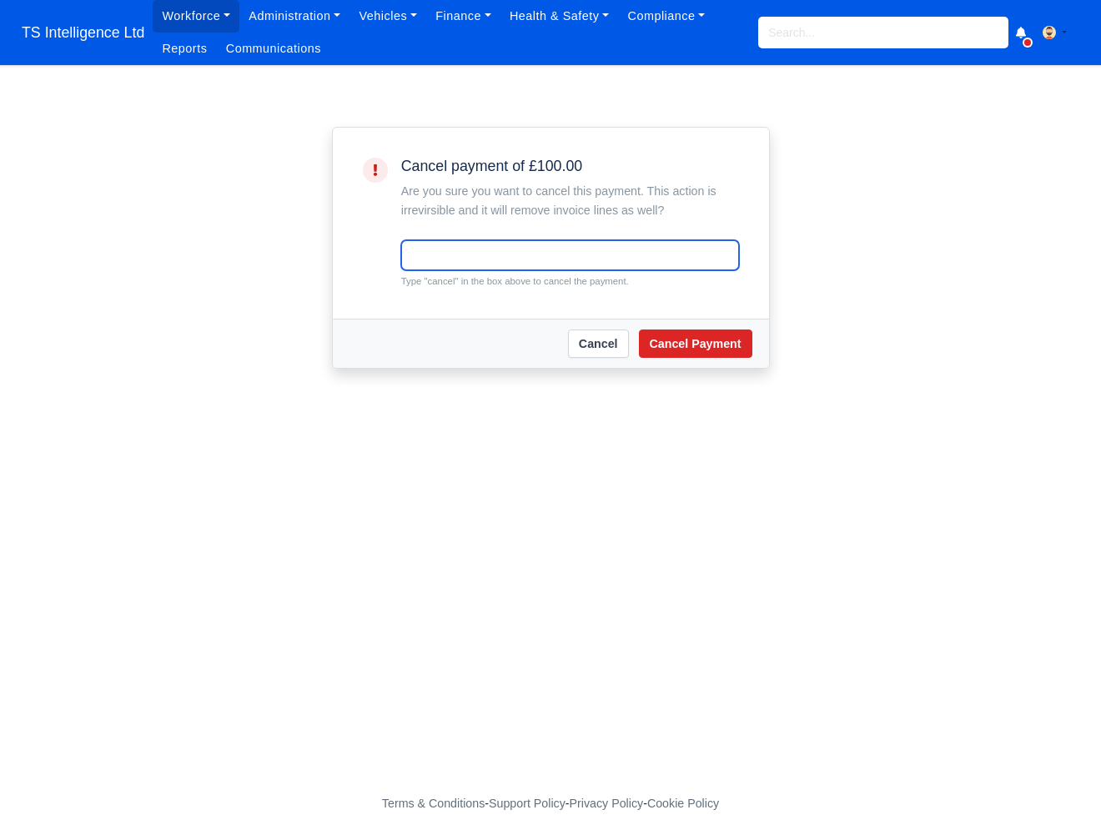
click at [589, 256] on input "text" at bounding box center [570, 255] width 338 height 30
type input "cancel"
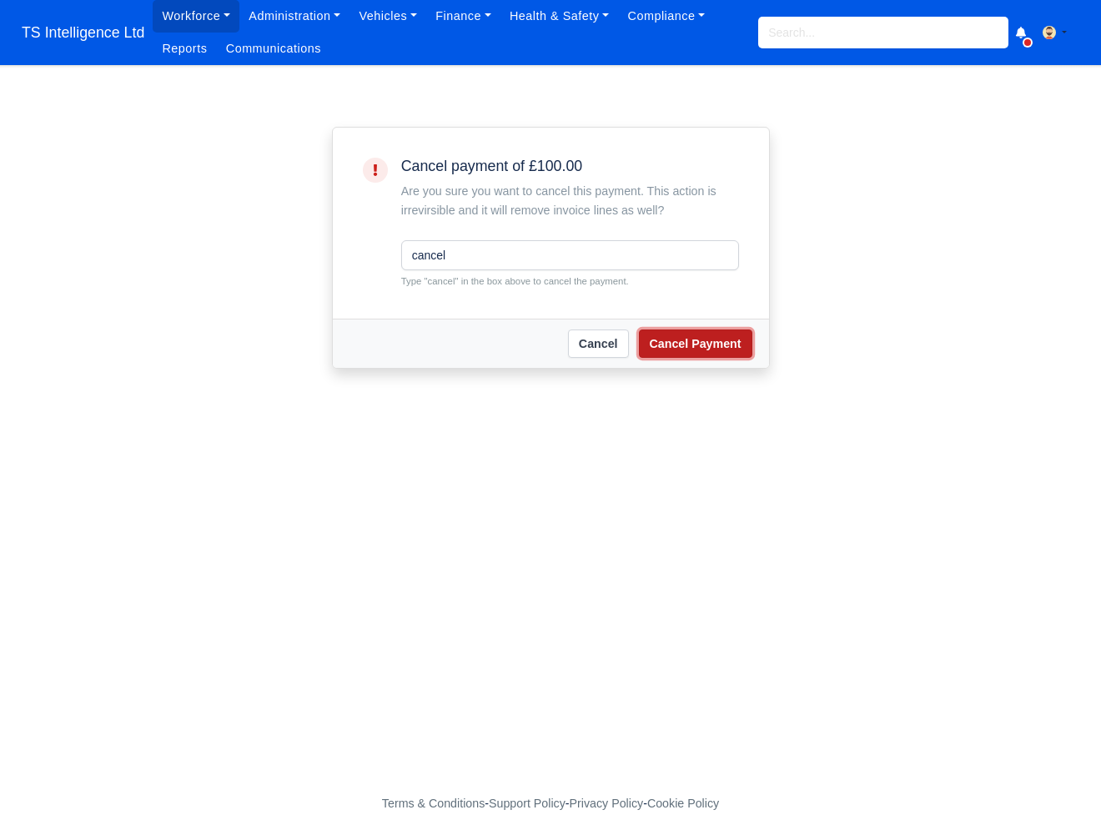
click at [700, 339] on button "Cancel Payment" at bounding box center [695, 344] width 113 height 28
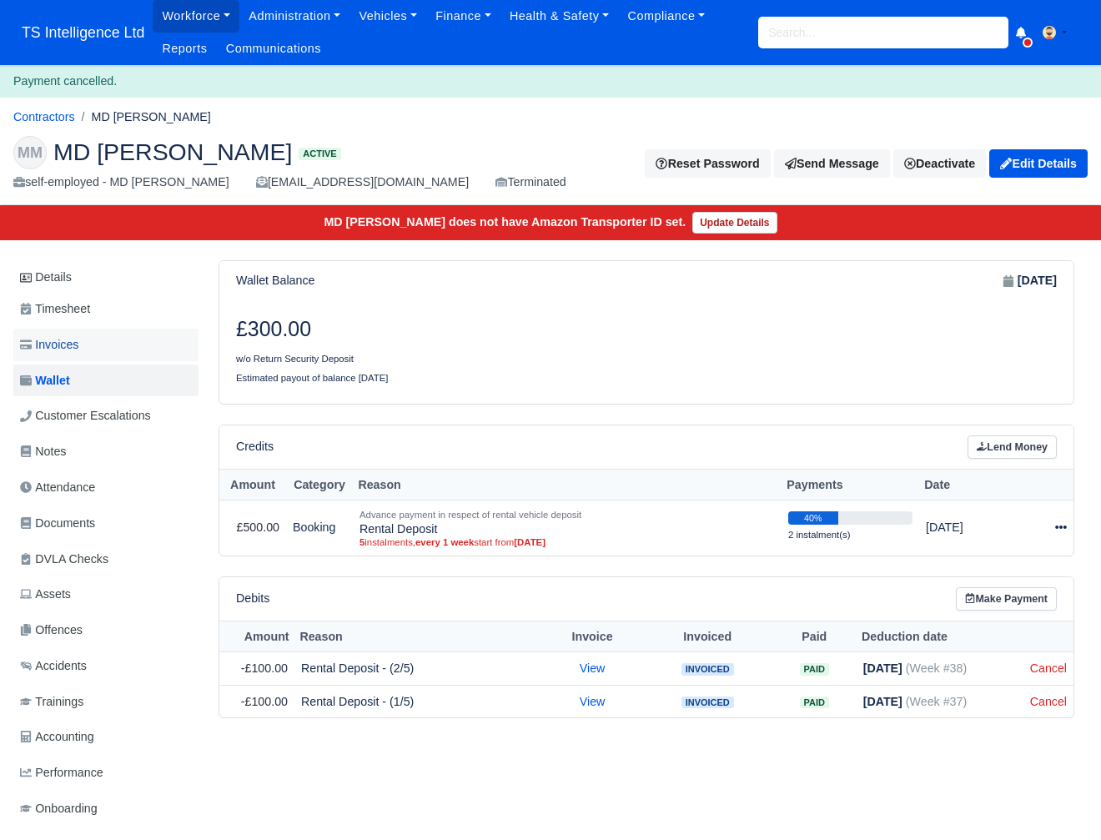
click at [86, 348] on link "Invoices" at bounding box center [105, 345] width 185 height 33
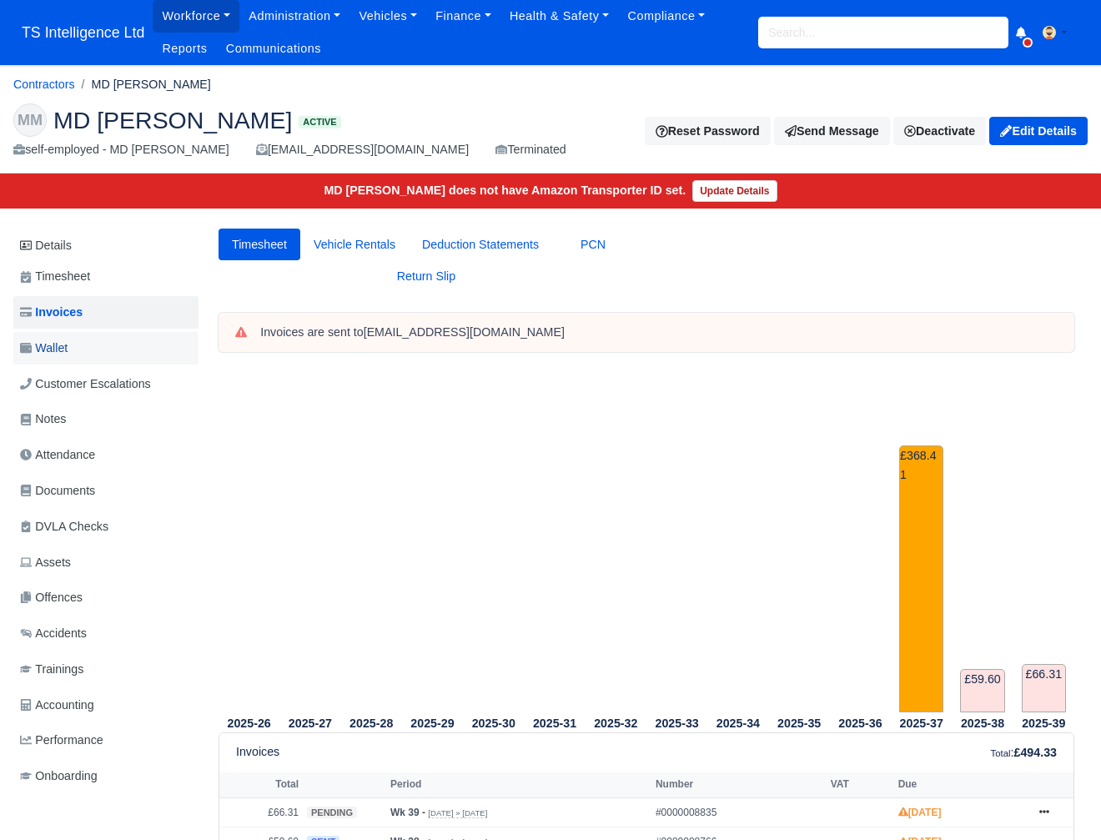
click at [75, 346] on link "Wallet" at bounding box center [105, 348] width 185 height 33
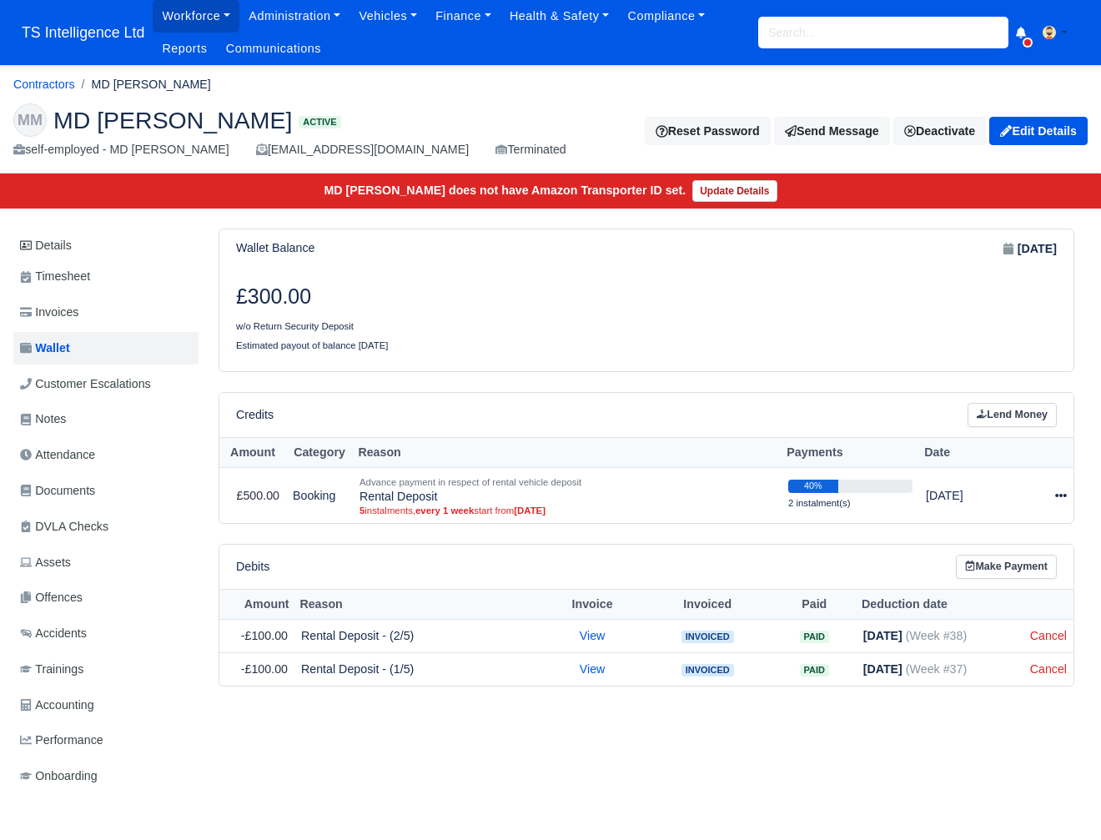
scroll to position [57, 0]
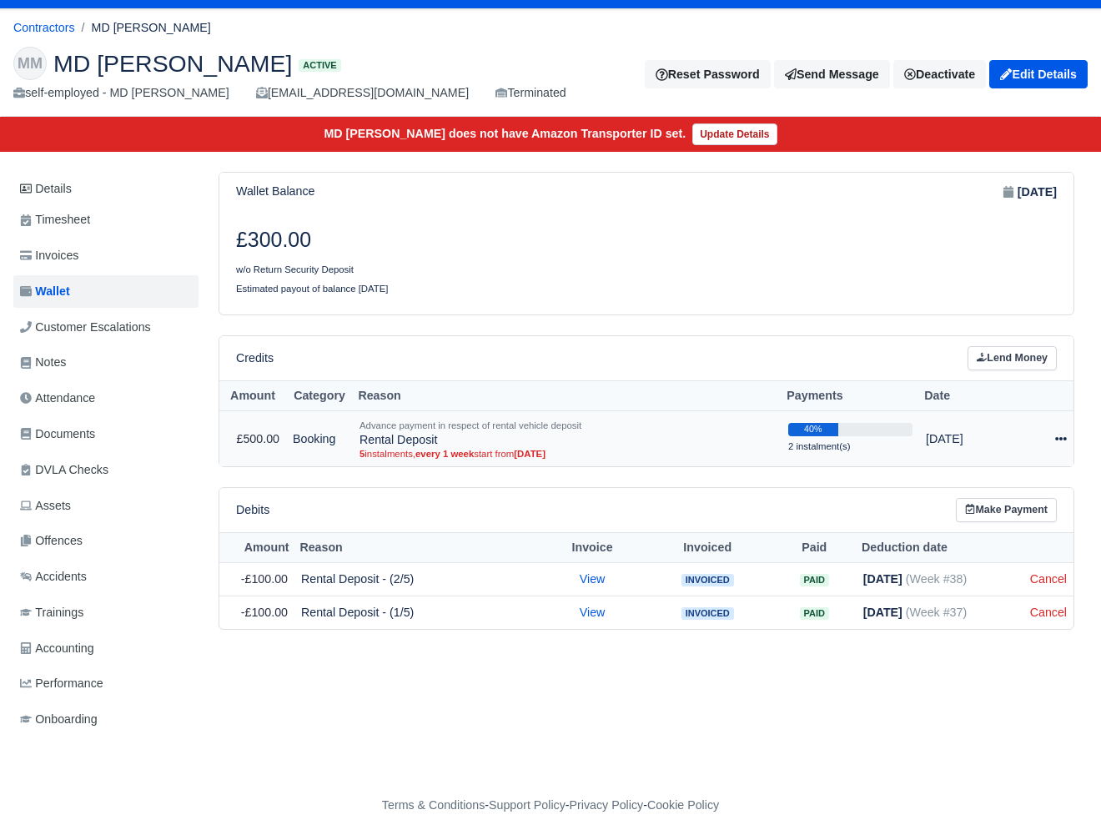
click at [1058, 435] on icon at bounding box center [1062, 439] width 12 height 12
click at [1008, 490] on button "Make Payment" at bounding box center [989, 490] width 149 height 26
select select "5012"
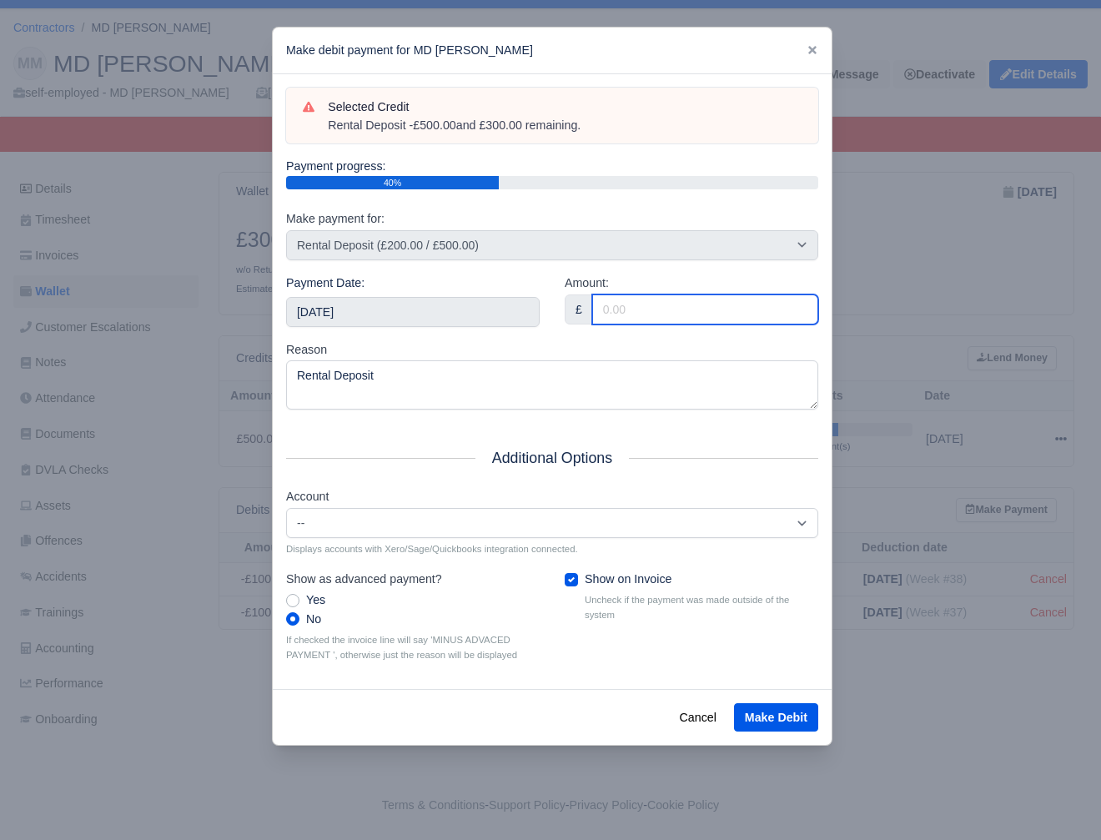
click at [649, 300] on input "Amount:" at bounding box center [705, 310] width 226 height 30
type input "300"
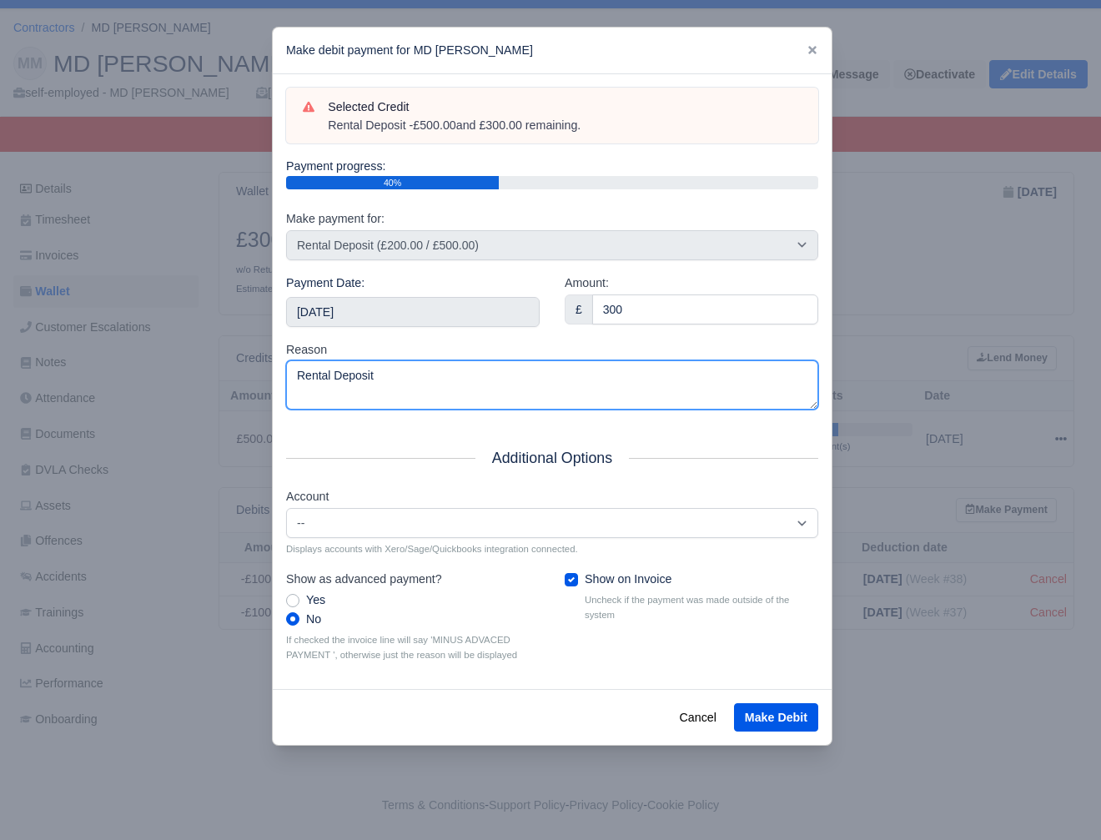
click at [529, 380] on textarea "Rental Deposit" at bounding box center [552, 384] width 532 height 49
type textarea "Rental Deposit - repayment"
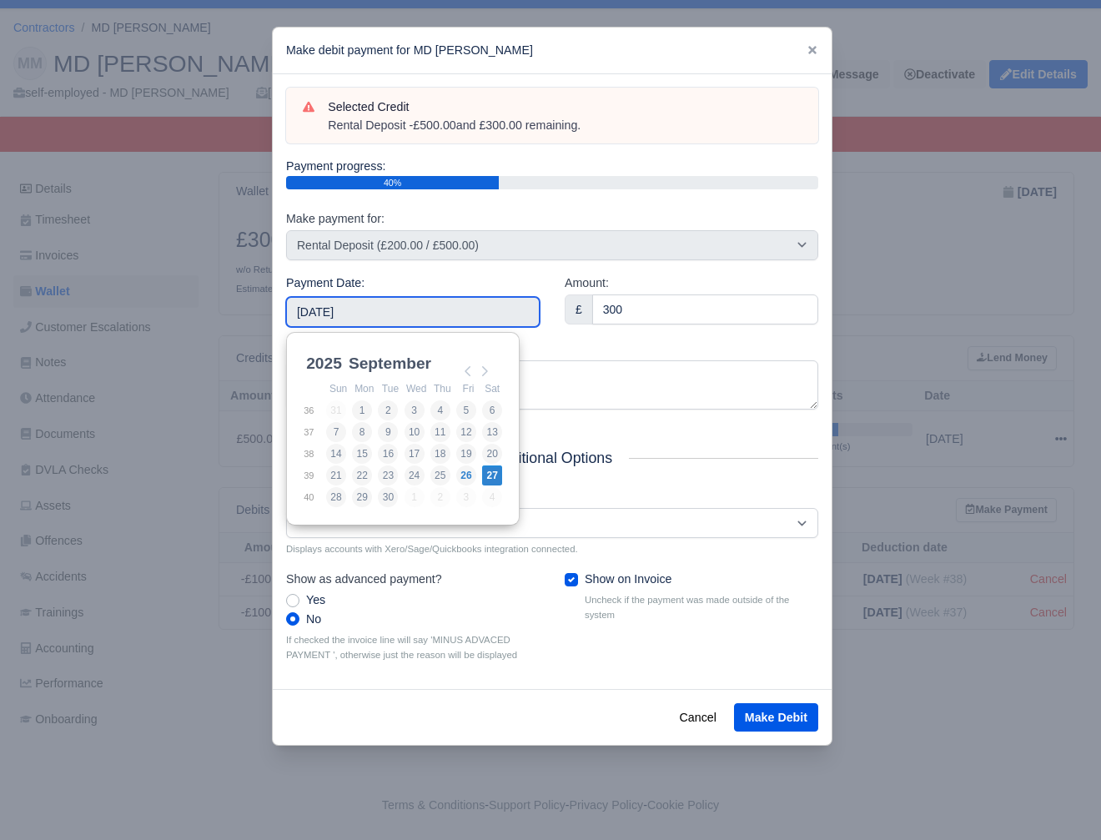
click at [442, 309] on input "2025-09-27" at bounding box center [413, 312] width 254 height 30
type input "2025-09-13"
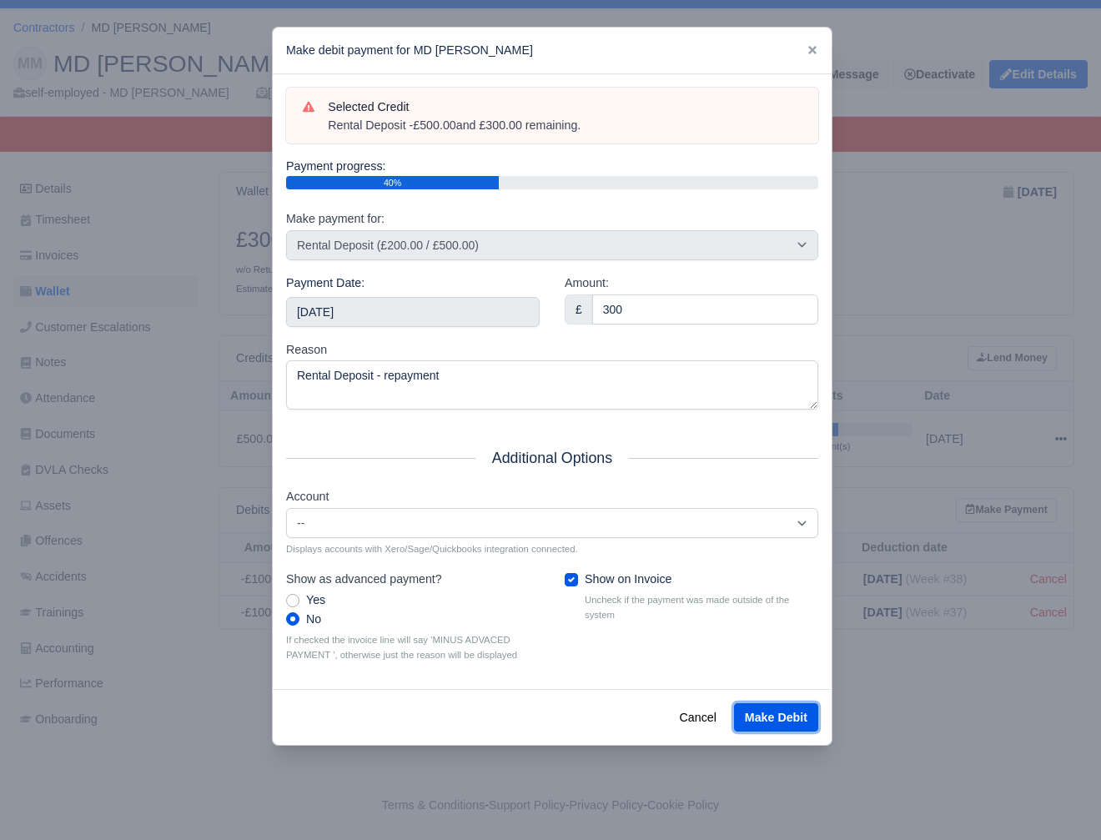
click at [754, 719] on button "Make Debit" at bounding box center [776, 717] width 84 height 28
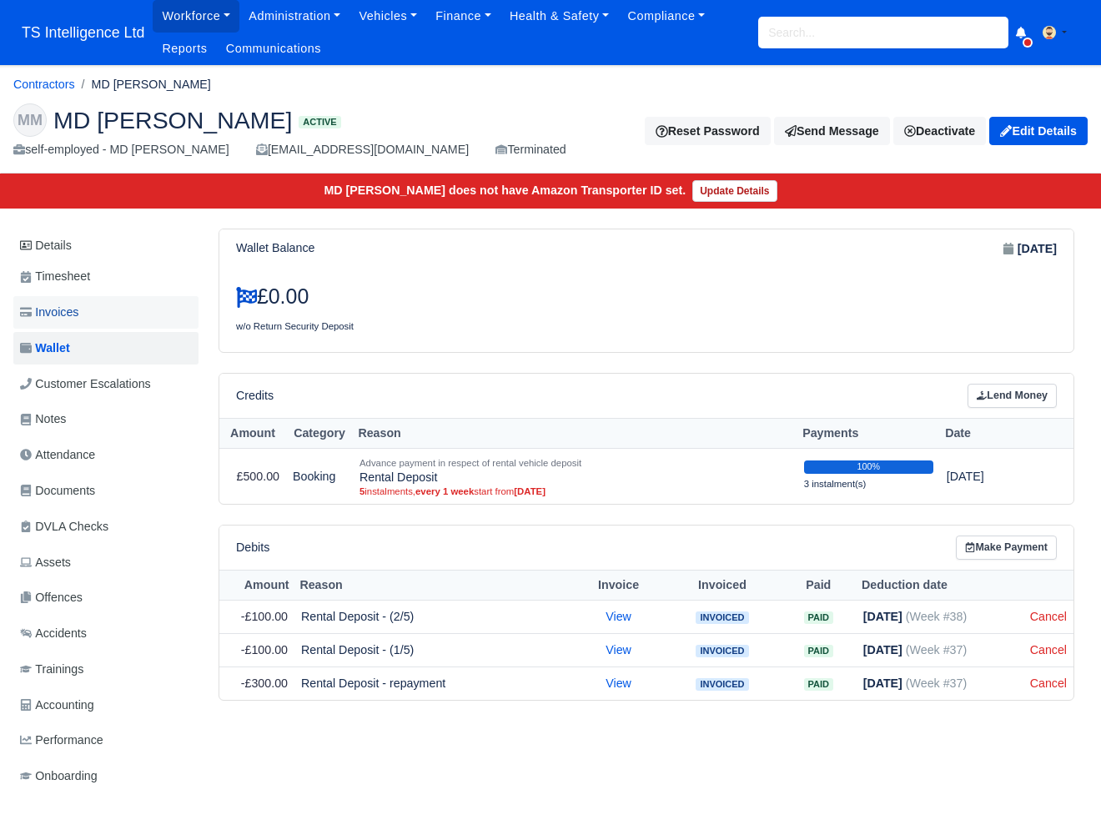
click at [93, 305] on link "Invoices" at bounding box center [105, 312] width 185 height 33
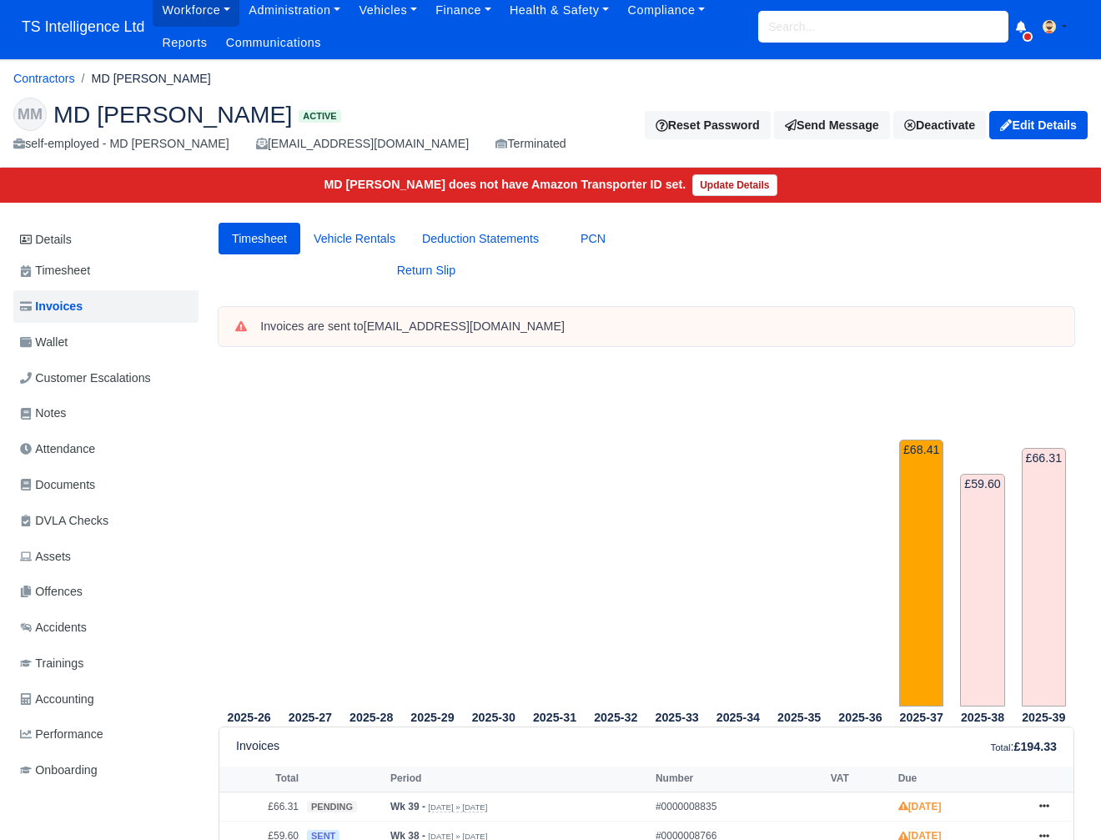
scroll to position [10, 0]
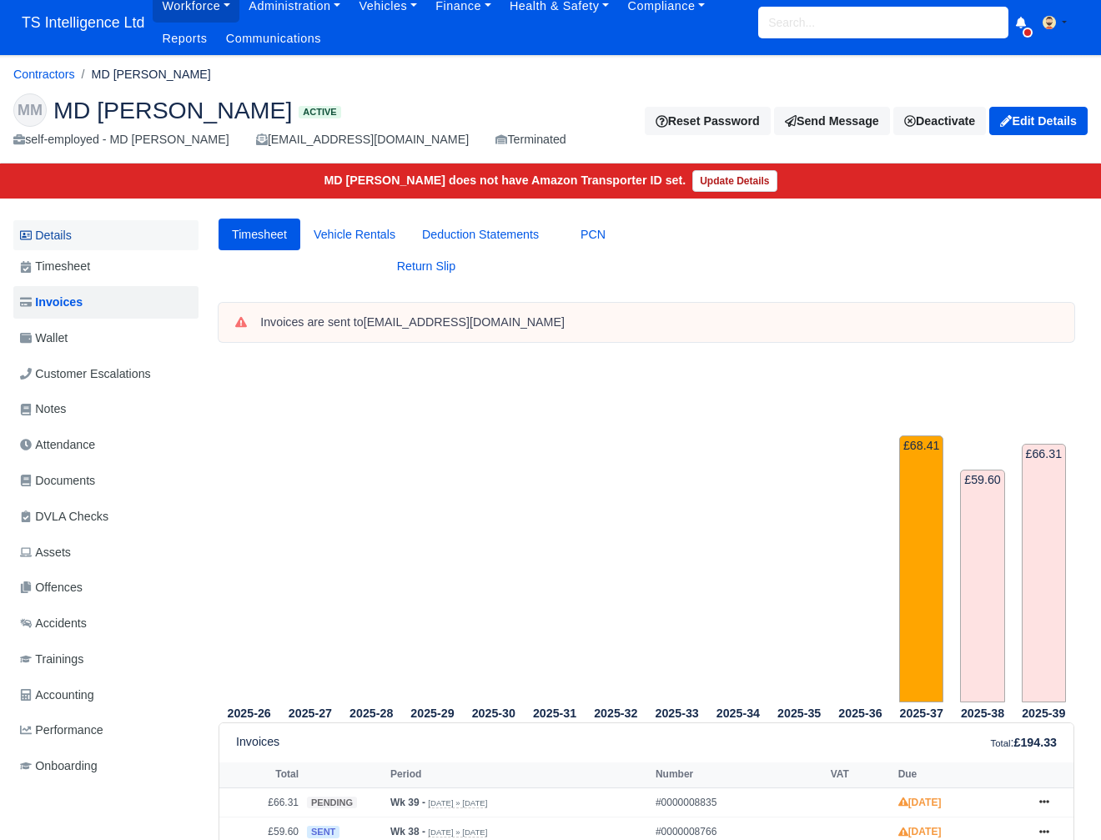
click at [56, 236] on link "Details" at bounding box center [105, 235] width 185 height 31
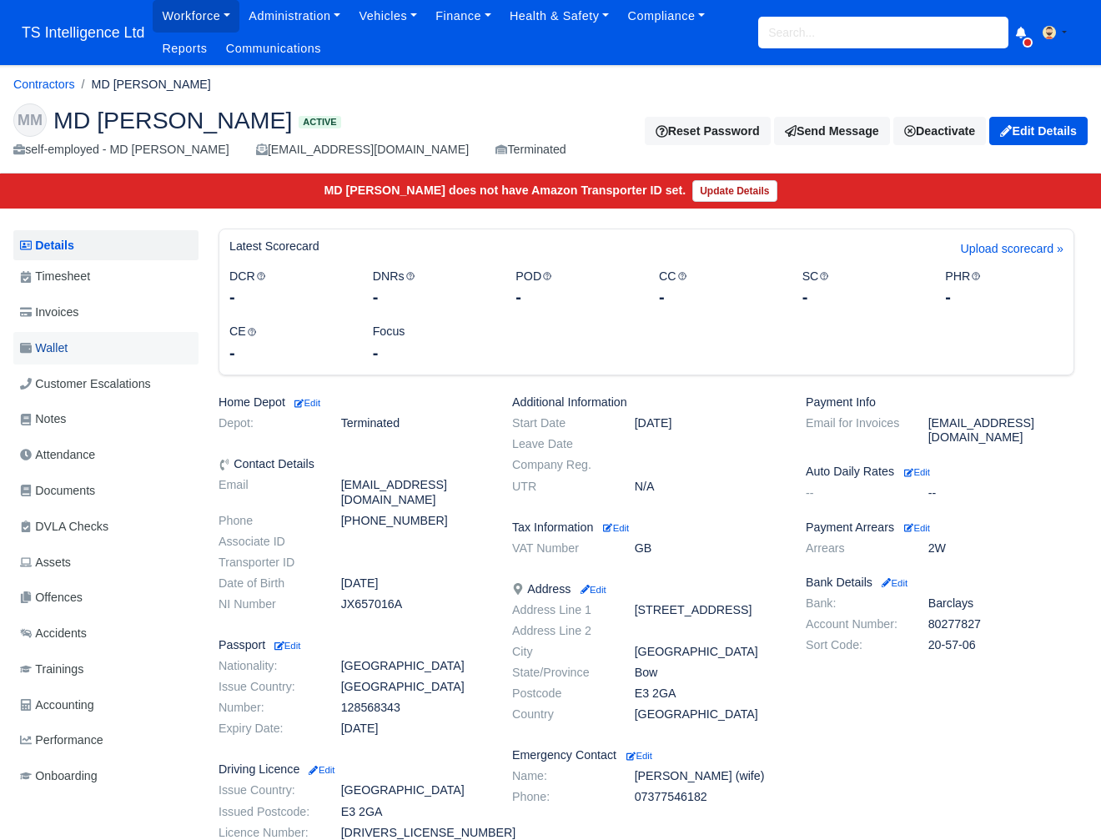
click at [75, 350] on link "Wallet" at bounding box center [105, 348] width 185 height 33
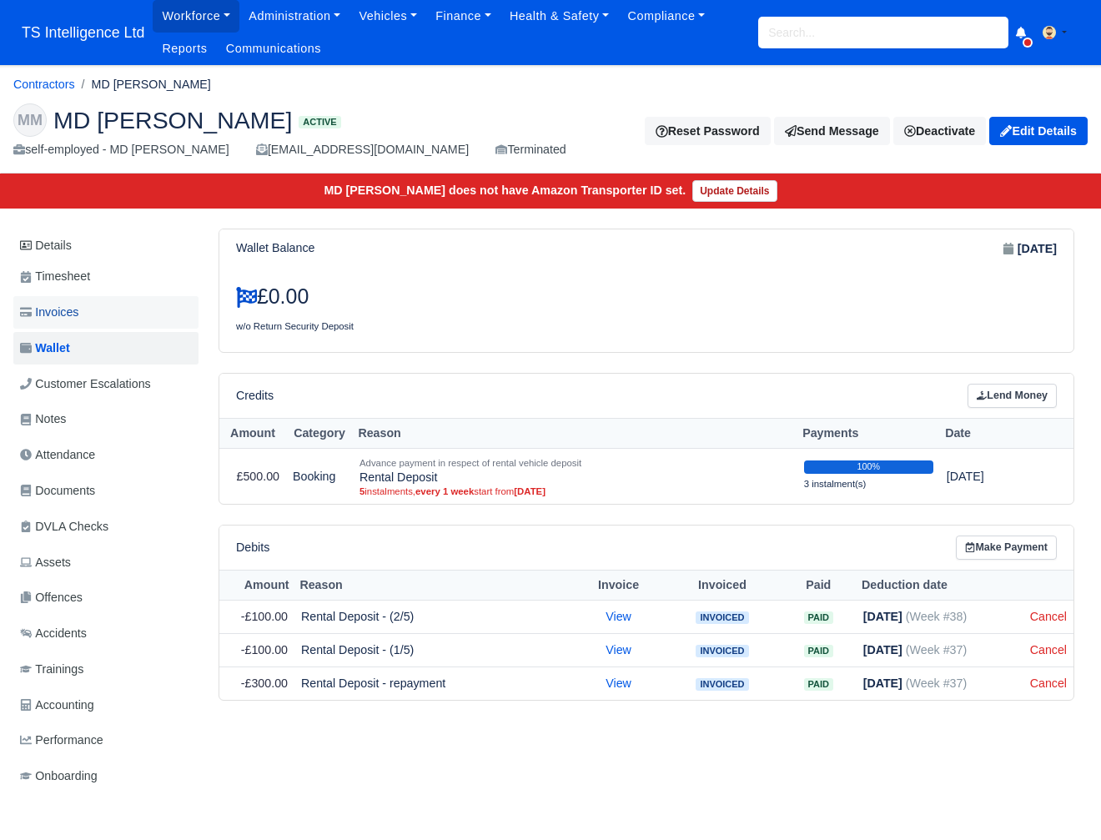
click at [113, 310] on link "Invoices" at bounding box center [105, 312] width 185 height 33
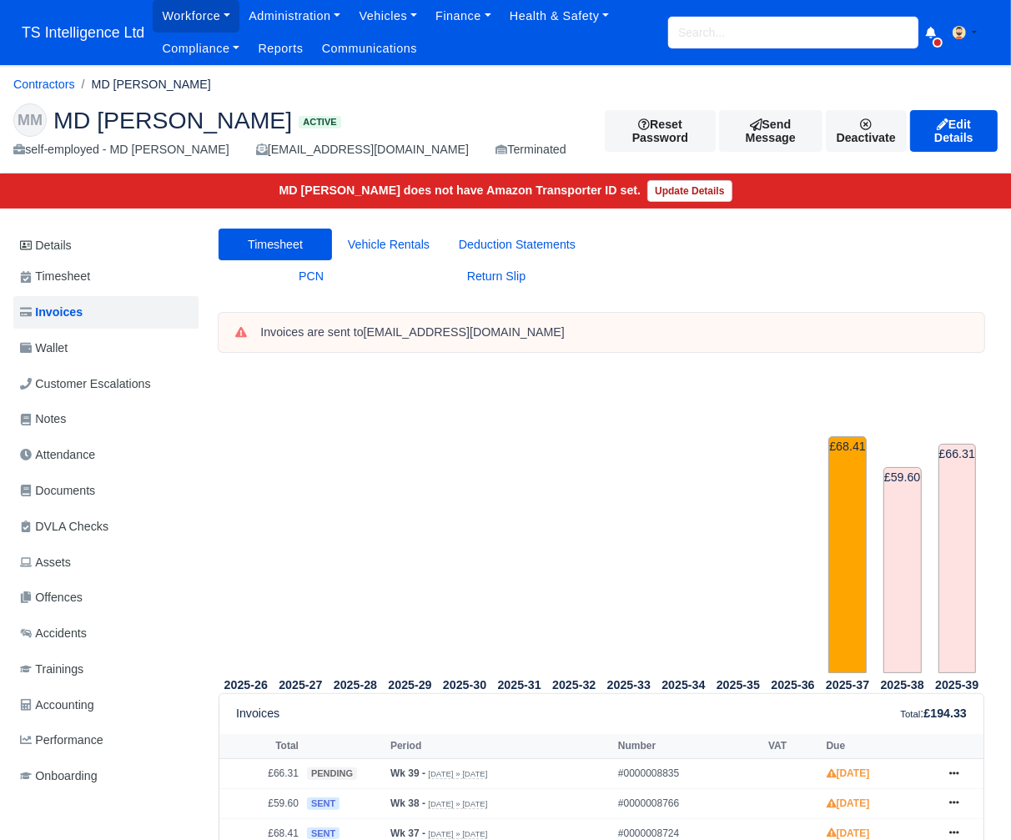
click at [720, 35] on input "search" at bounding box center [793, 33] width 250 height 32
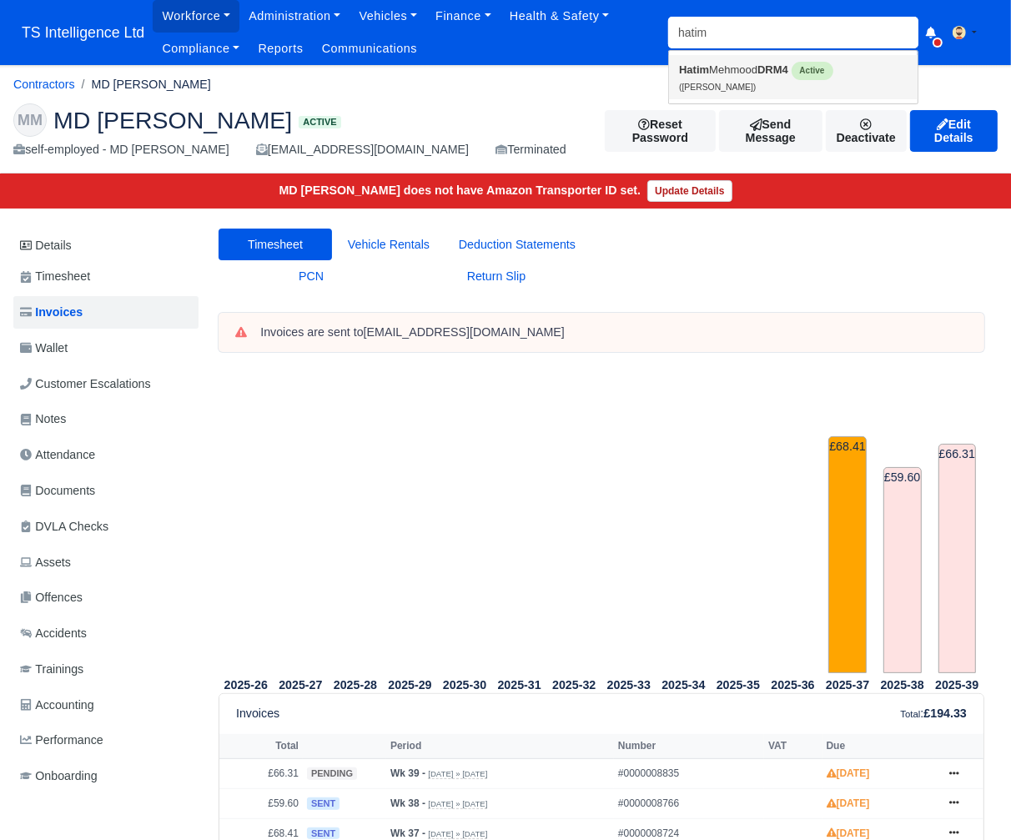
click at [713, 71] on link "Hatim Mehmood DRM4 Active (Hatim Mehmood)" at bounding box center [793, 77] width 249 height 44
type input "[PERSON_NAME]"
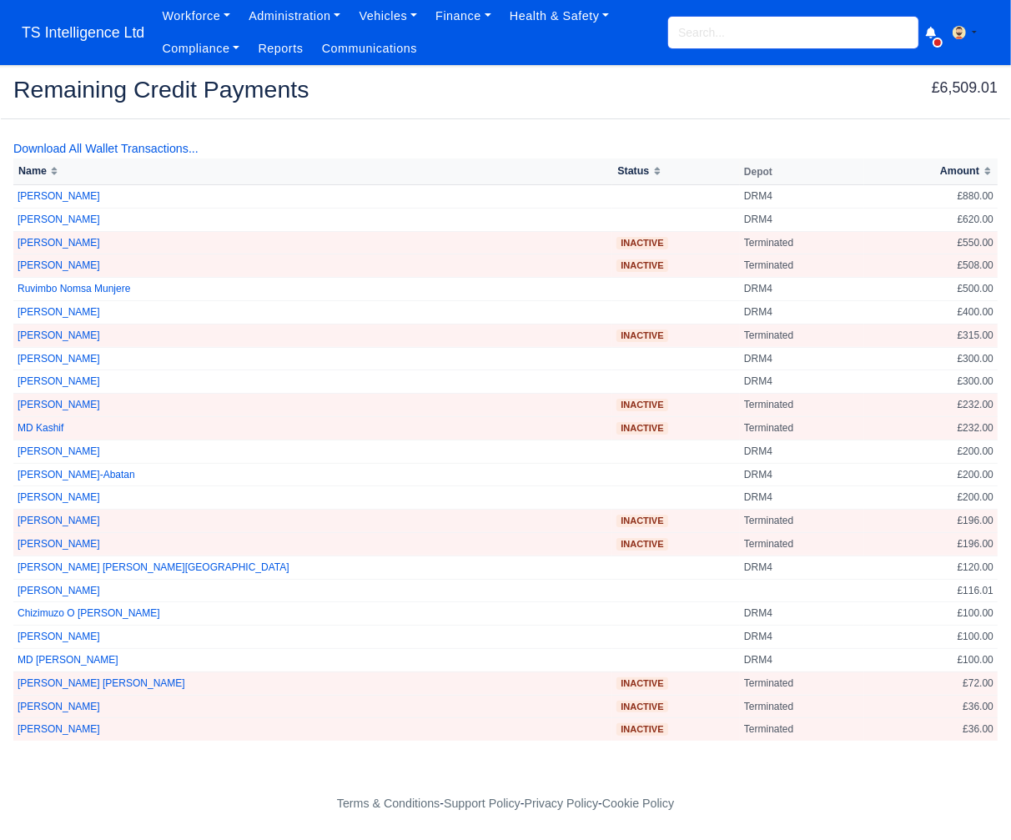
click at [698, 36] on input "search" at bounding box center [793, 33] width 250 height 32
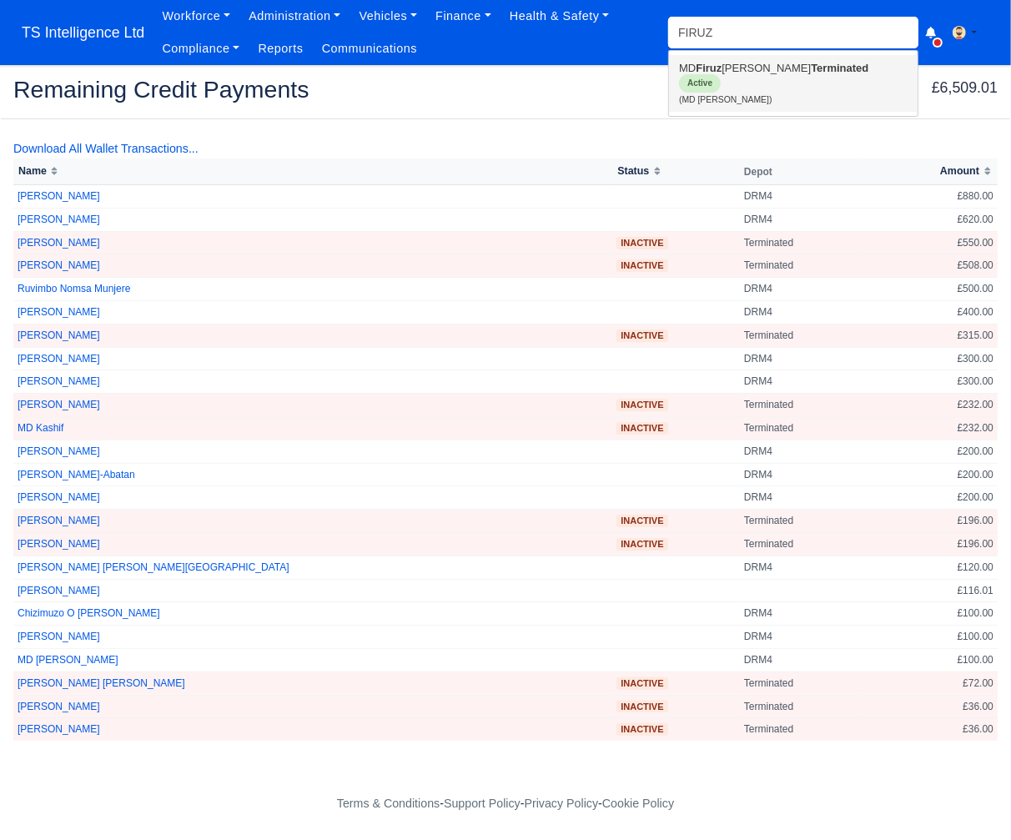
click at [733, 75] on link "MD [PERSON_NAME] Terminated Active (MD [PERSON_NAME])" at bounding box center [793, 83] width 249 height 57
type input "MD [PERSON_NAME]"
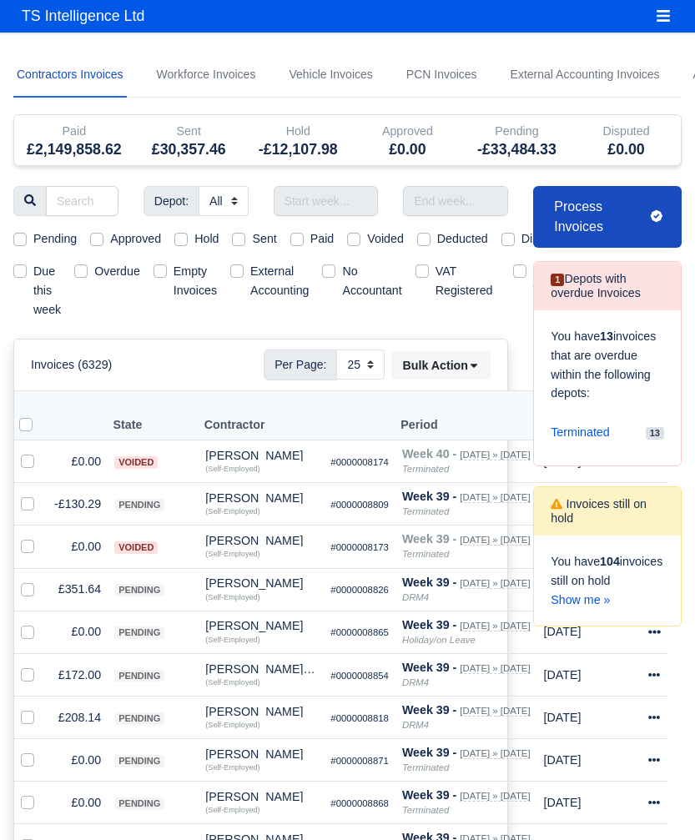
select select "25"
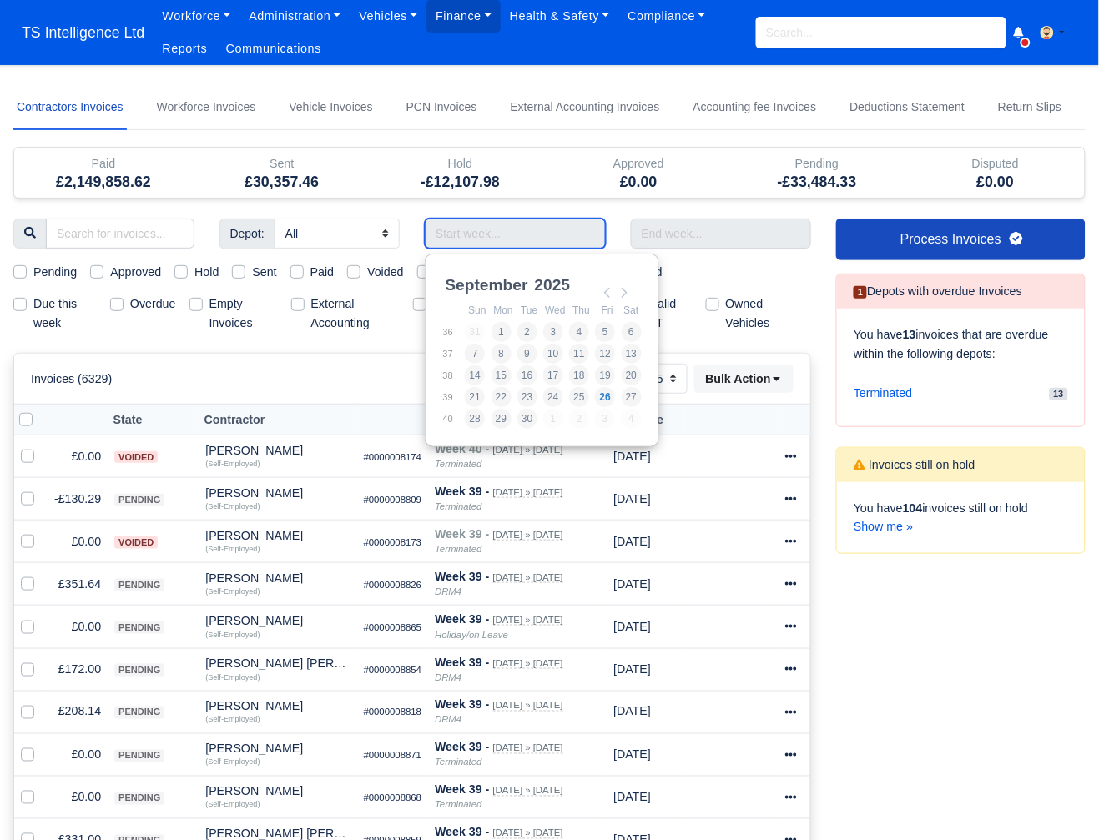
click at [460, 231] on input "Use the arrow keys to pick a date" at bounding box center [515, 234] width 181 height 30
click at [547, 171] on div "Hold -£12,107.98" at bounding box center [460, 173] width 179 height 50
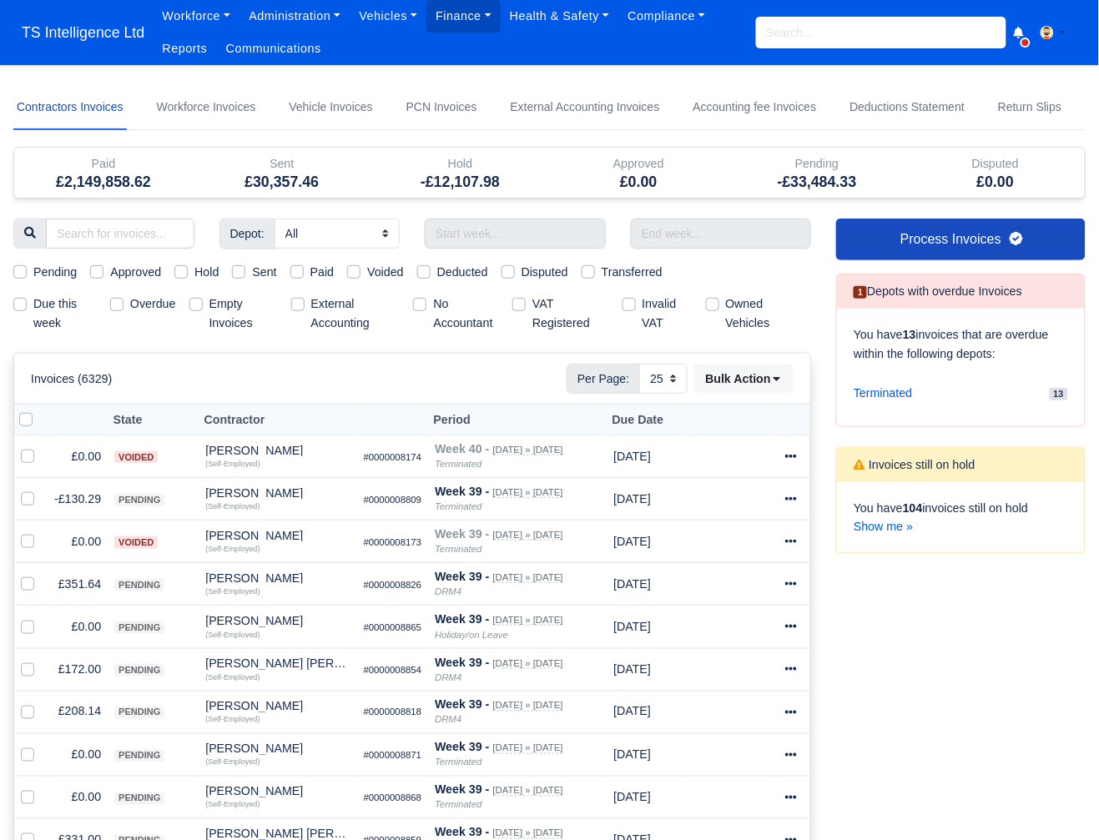
click at [33, 300] on label "Due this week" at bounding box center [64, 314] width 63 height 38
click at [25, 300] on input "Due this week" at bounding box center [19, 301] width 13 height 13
checkbox input "true"
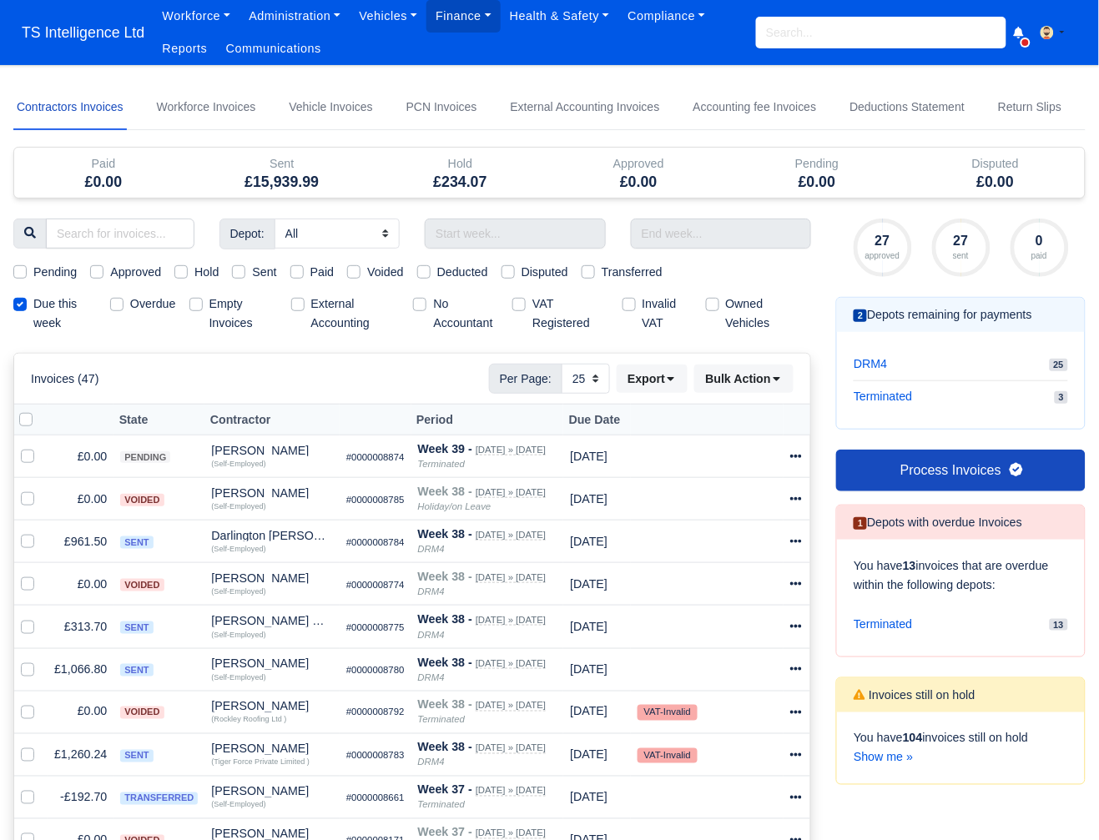
click at [33, 269] on label "Pending" at bounding box center [54, 272] width 43 height 19
click at [20, 269] on input "Pending" at bounding box center [19, 269] width 13 height 13
checkbox input "true"
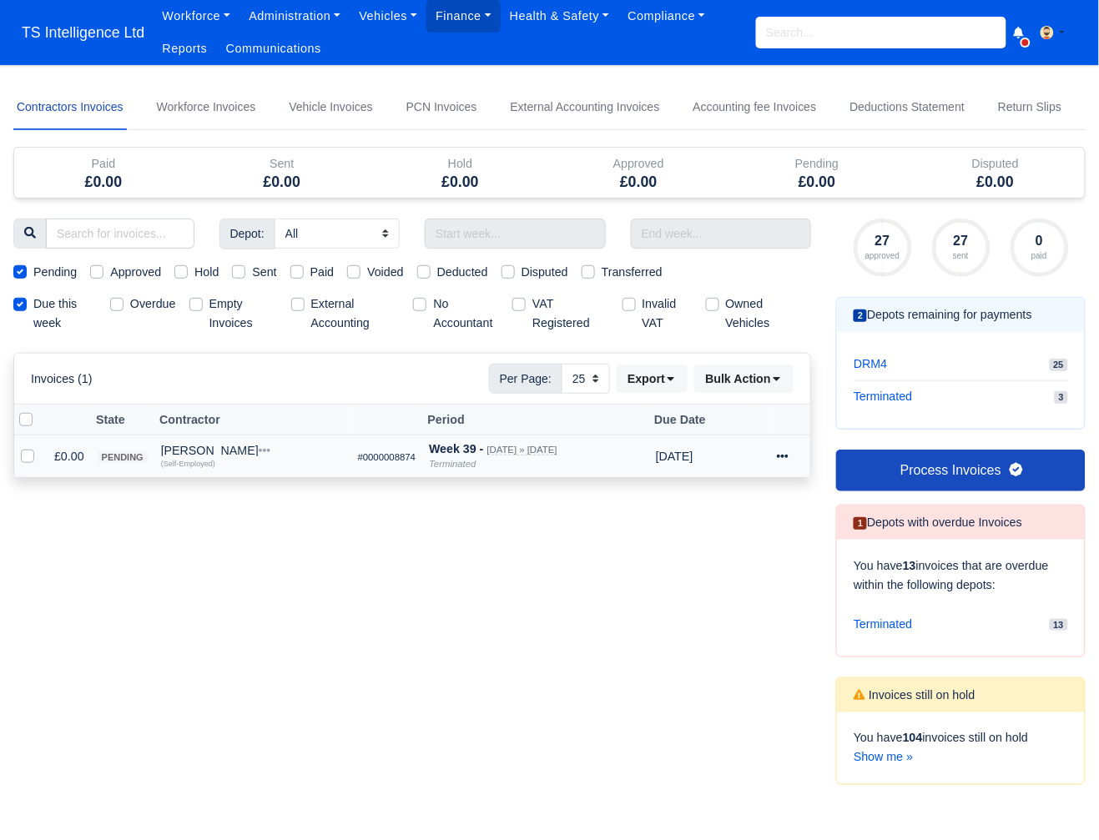
click at [694, 452] on icon at bounding box center [783, 457] width 12 height 12
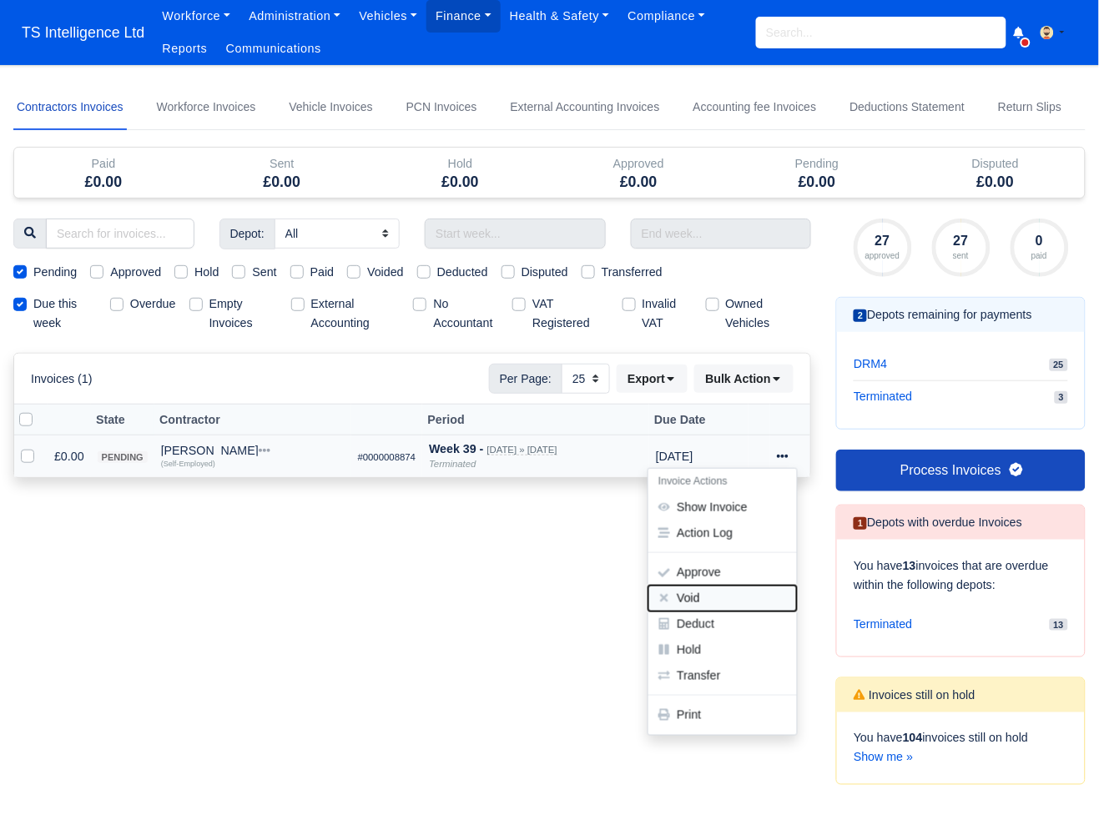
click at [694, 603] on button "Void" at bounding box center [722, 599] width 149 height 26
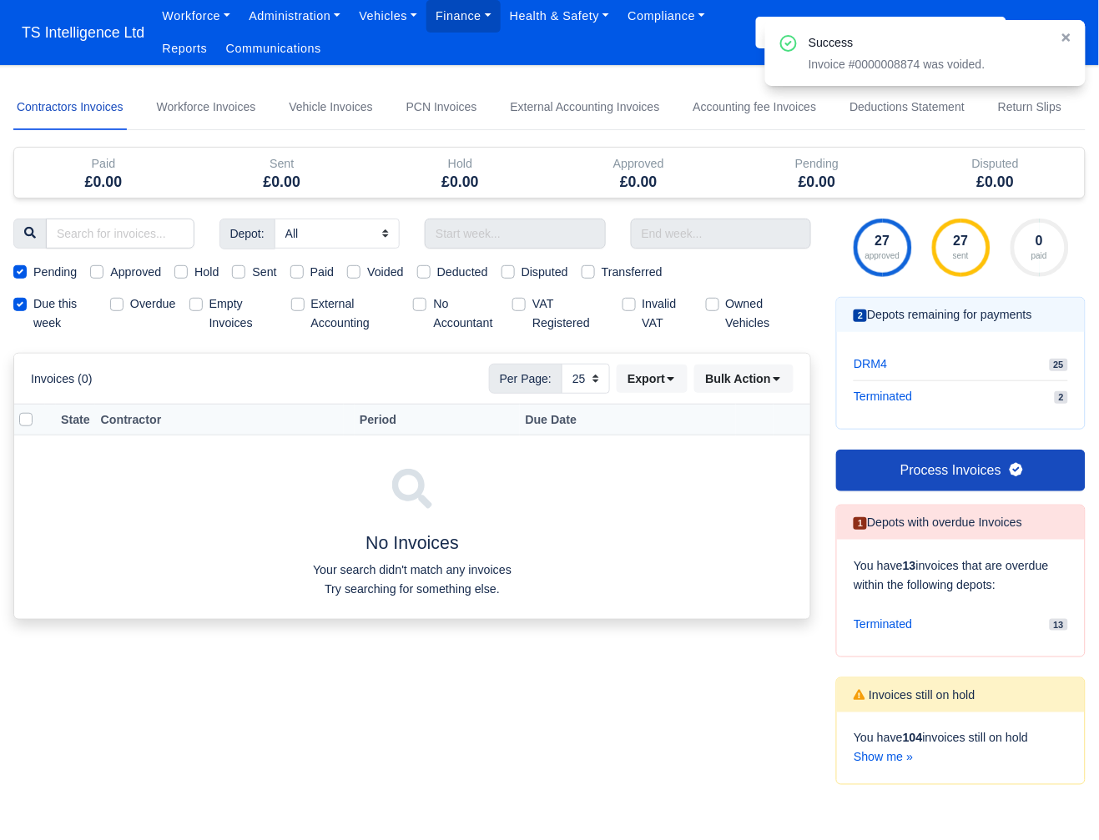
click at [110, 274] on label "Approved" at bounding box center [135, 272] width 51 height 19
click at [100, 274] on input "Approved" at bounding box center [96, 269] width 13 height 13
checkbox input "true"
click at [194, 273] on label "Hold" at bounding box center [206, 272] width 24 height 19
click at [188, 273] on input "Hold" at bounding box center [180, 269] width 13 height 13
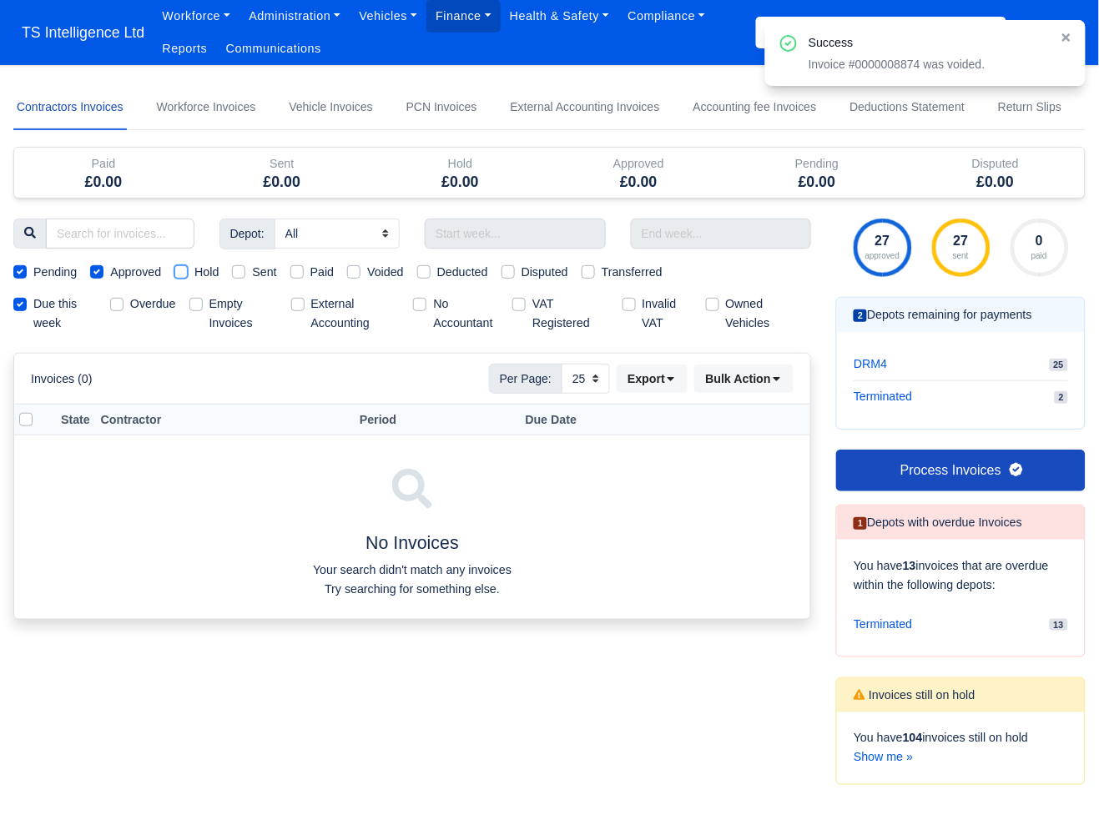
checkbox input "true"
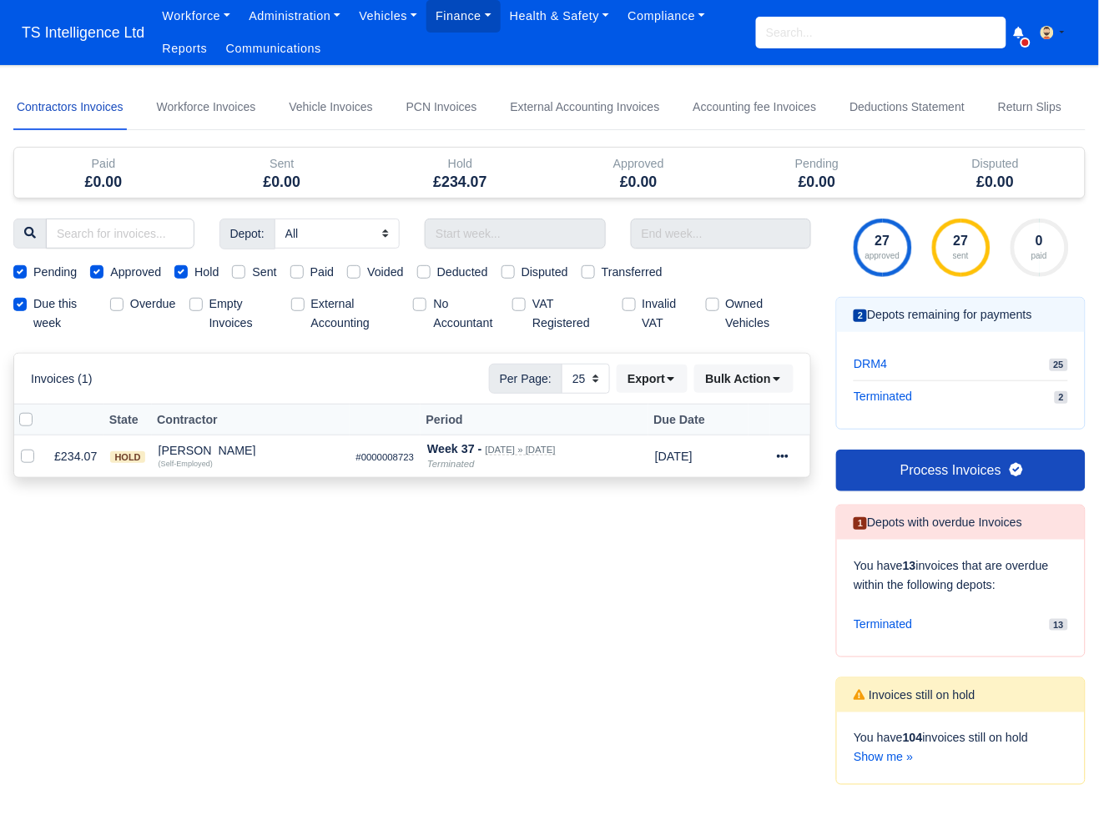
drag, startPoint x: 187, startPoint y: 273, endPoint x: 172, endPoint y: 275, distance: 15.1
click at [194, 273] on label "Hold" at bounding box center [206, 272] width 24 height 19
click at [186, 273] on input "Hold" at bounding box center [180, 269] width 13 height 13
checkbox input "false"
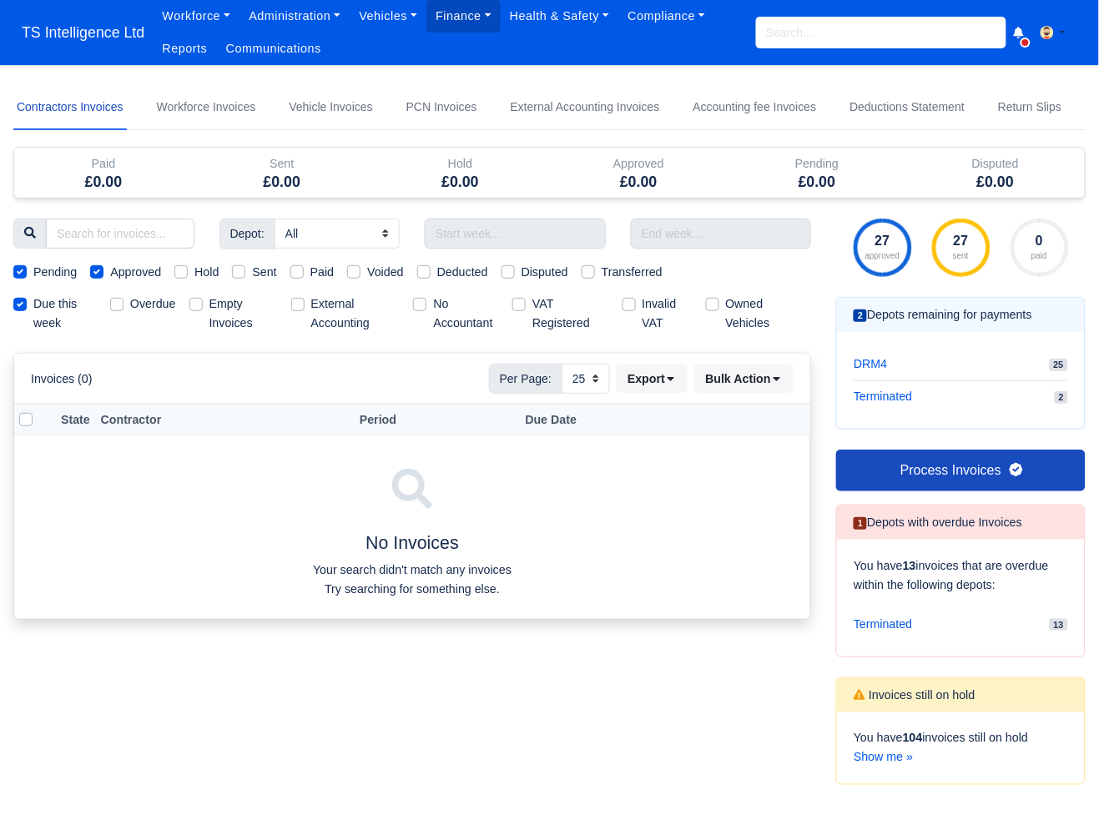
click at [110, 270] on label "Approved" at bounding box center [135, 272] width 51 height 19
click at [94, 270] on input "Approved" at bounding box center [96, 269] width 13 height 13
checkbox input "false"
click at [33, 268] on label "Pending" at bounding box center [54, 272] width 43 height 19
click at [15, 268] on input "Pending" at bounding box center [19, 269] width 13 height 13
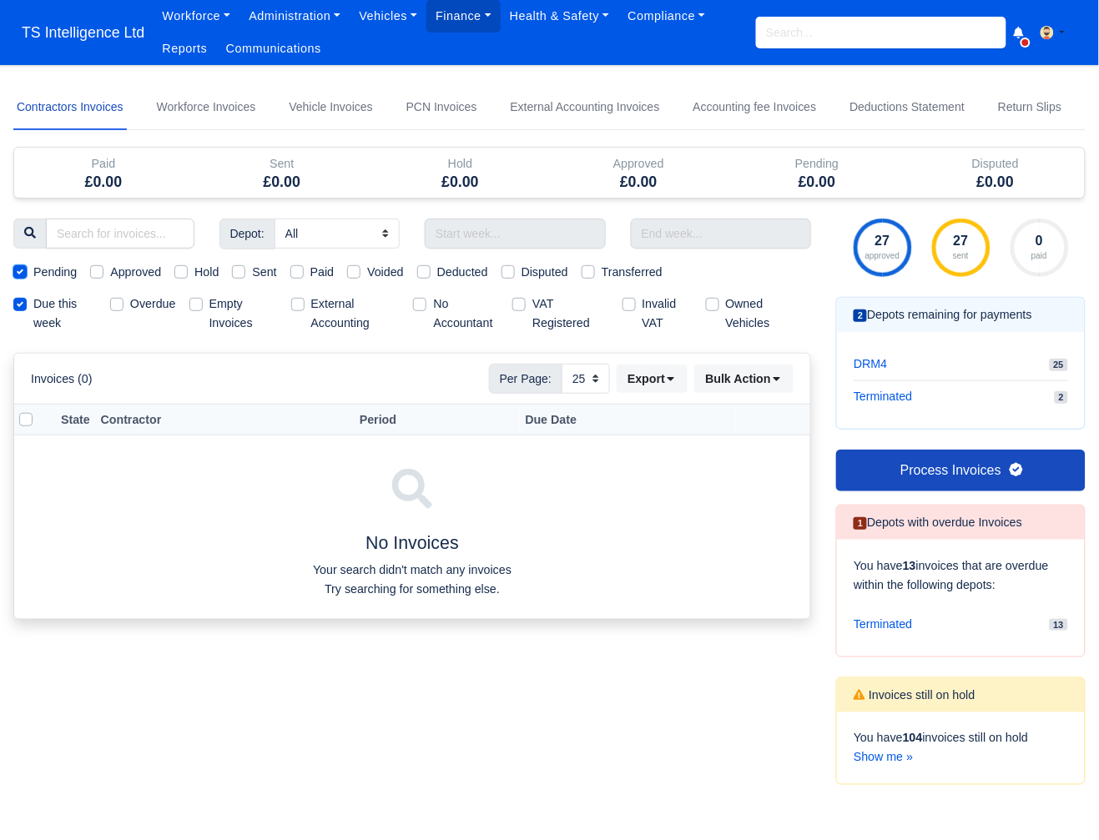
checkbox input "false"
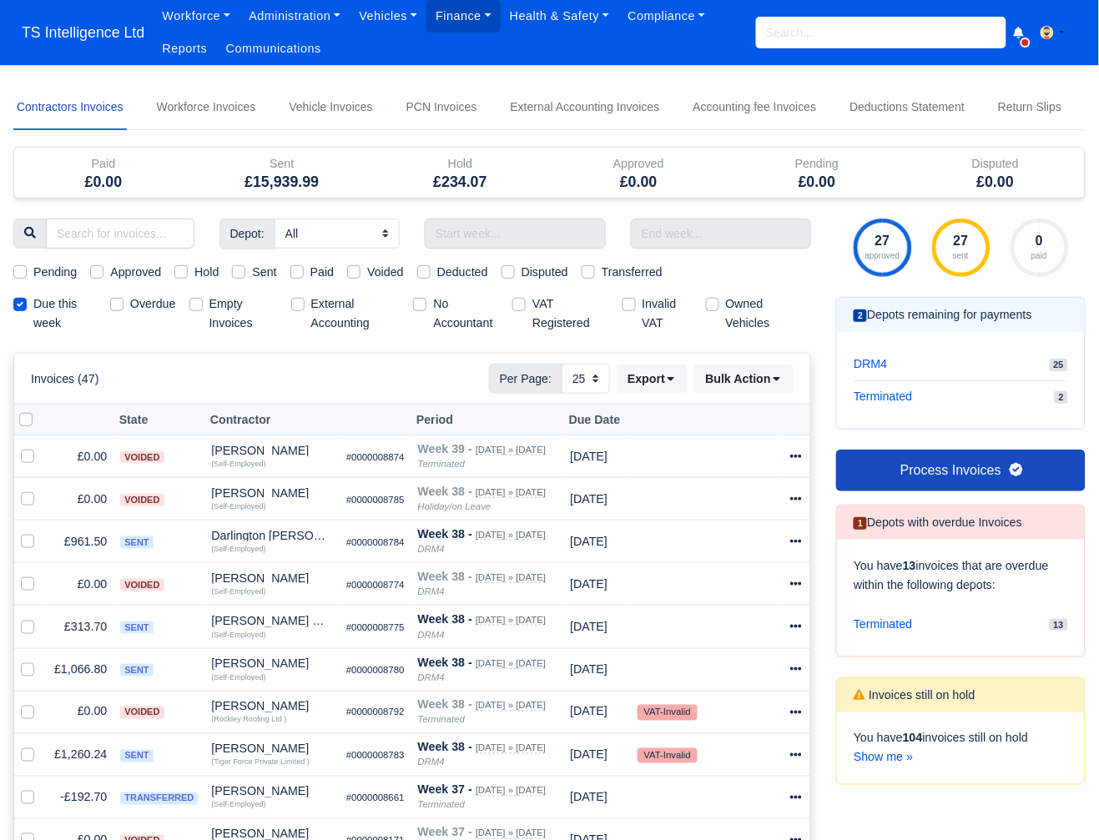
click at [252, 270] on label "Sent" at bounding box center [264, 272] width 24 height 19
click at [243, 270] on input "Sent" at bounding box center [238, 269] width 13 height 13
checkbox input "true"
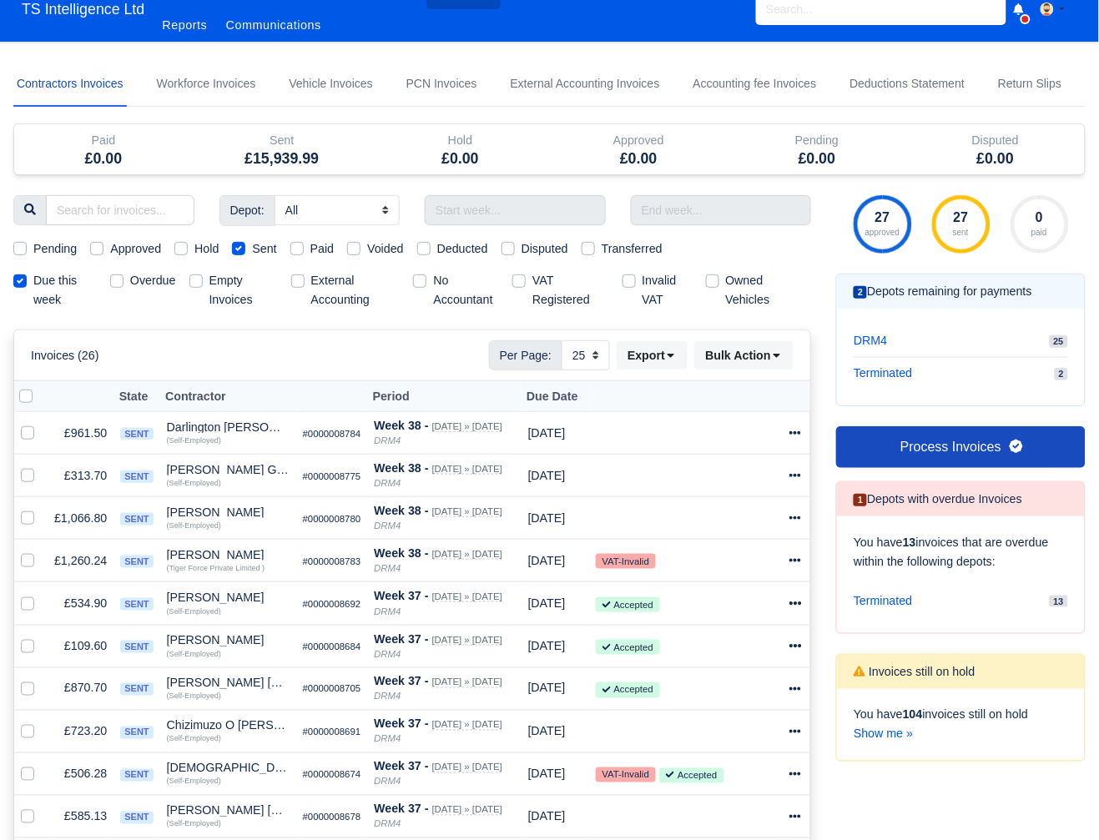
scroll to position [23, 0]
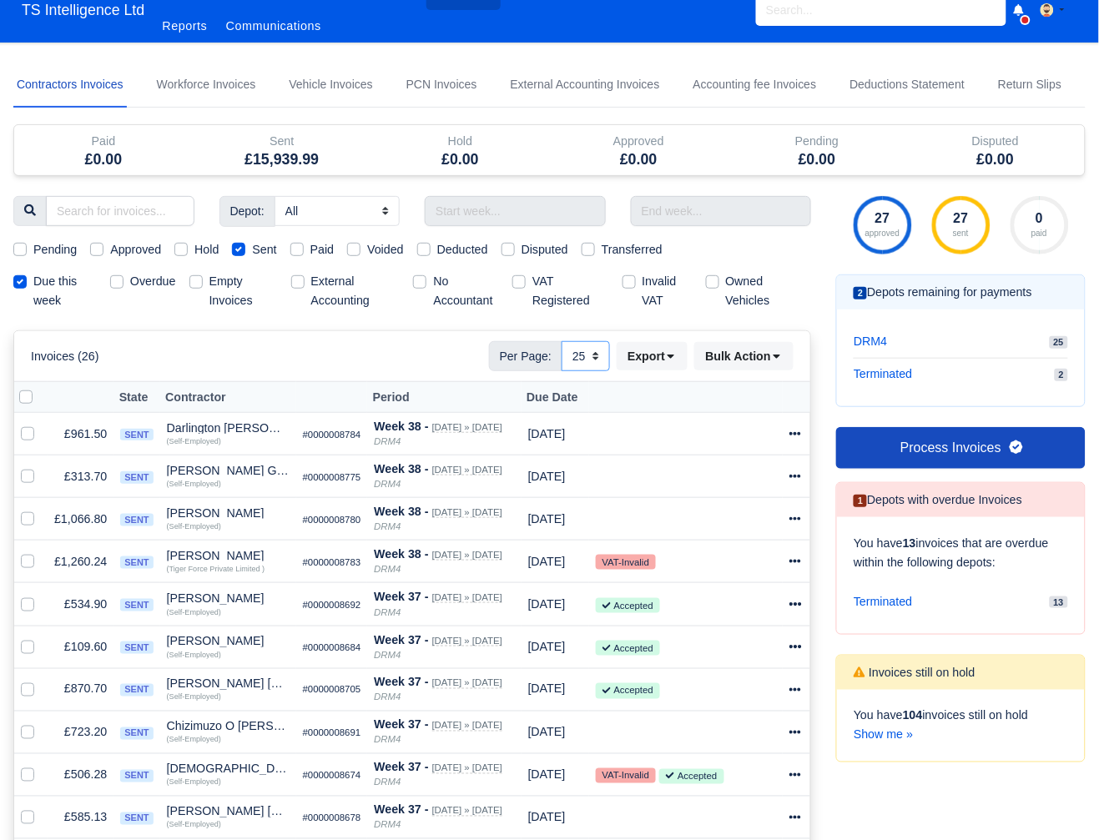
click at [594, 354] on select "10 25 50" at bounding box center [586, 356] width 48 height 30
select select "50"
click at [562, 341] on select "10 25 50" at bounding box center [586, 356] width 48 height 30
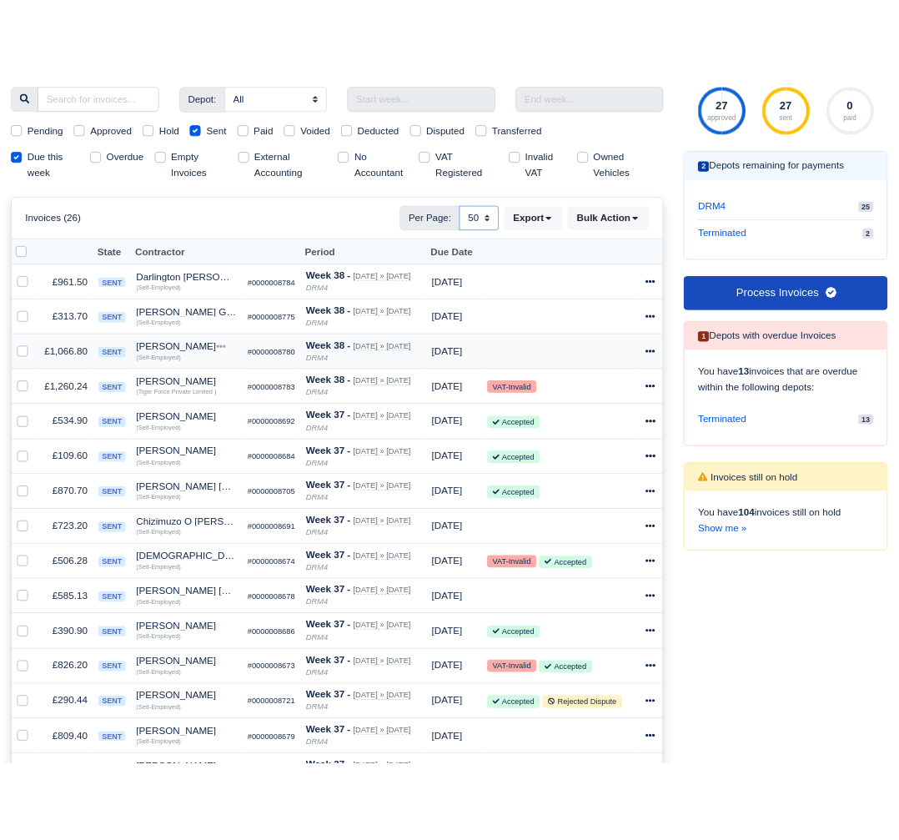
scroll to position [212, 0]
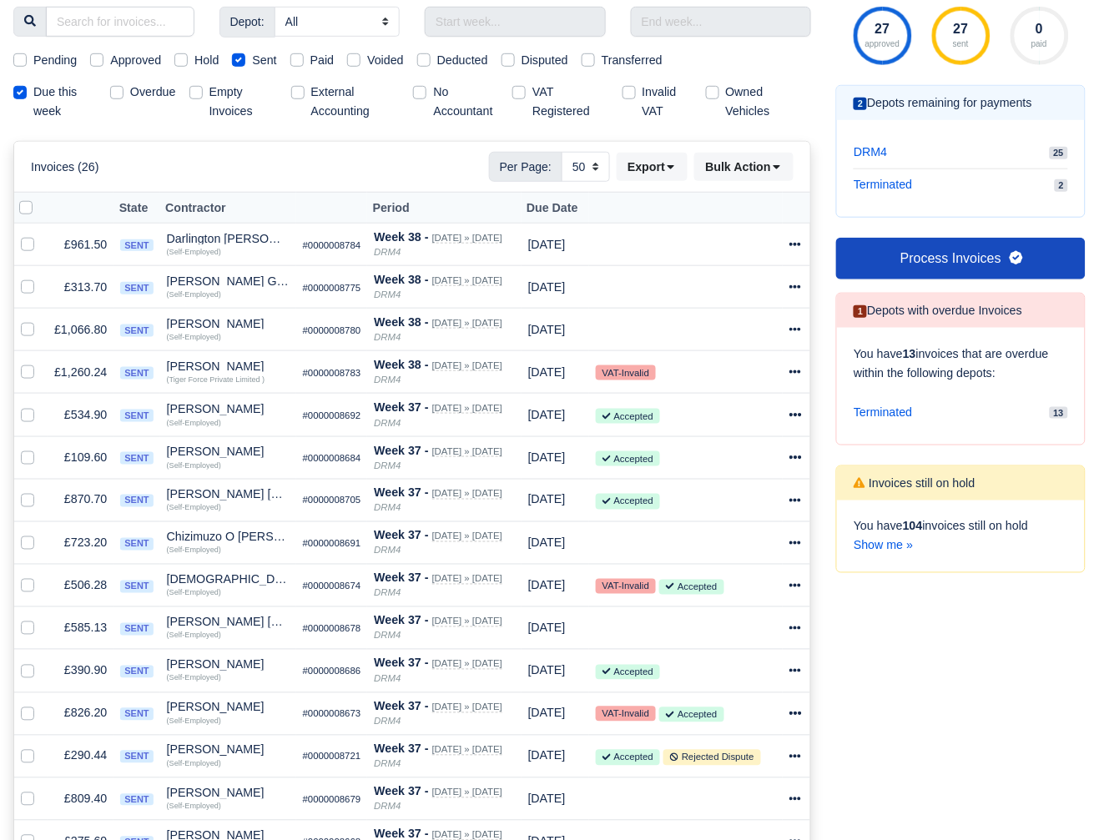
click at [39, 199] on label at bounding box center [39, 199] width 0 height 0
click at [24, 208] on input "checkbox" at bounding box center [25, 205] width 13 height 13
checkbox input "true"
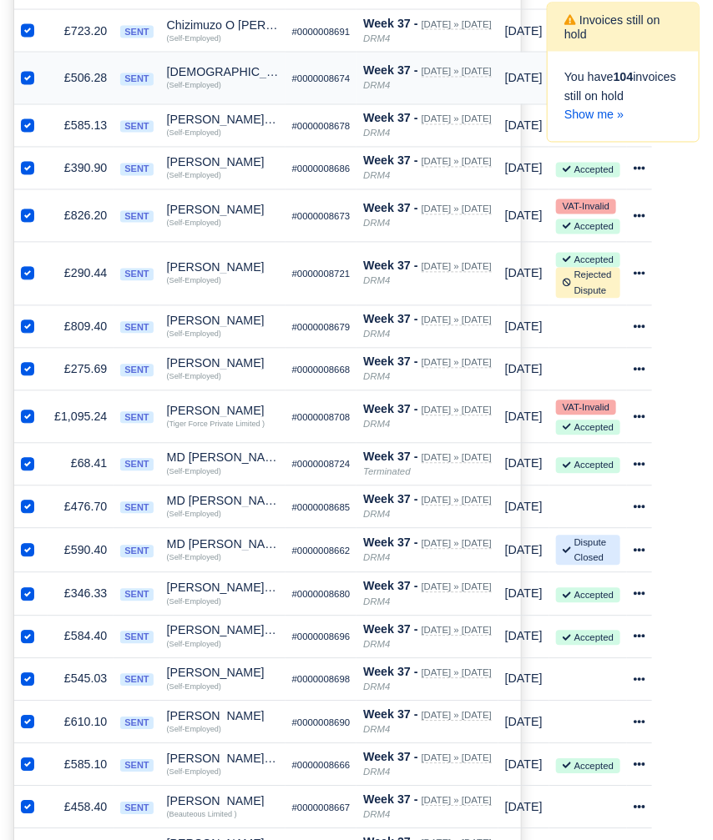
scroll to position [737, 0]
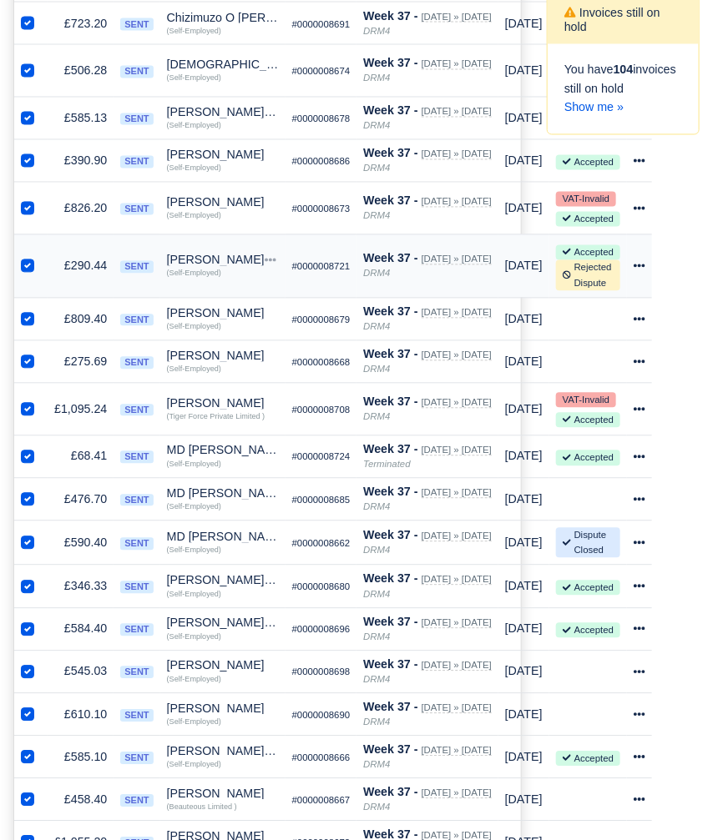
click at [41, 257] on label at bounding box center [41, 257] width 0 height 0
click at [28, 257] on input "checkbox" at bounding box center [27, 263] width 13 height 13
checkbox input "false"
click at [41, 401] on label at bounding box center [41, 401] width 0 height 0
click at [28, 401] on input "checkbox" at bounding box center [27, 407] width 13 height 13
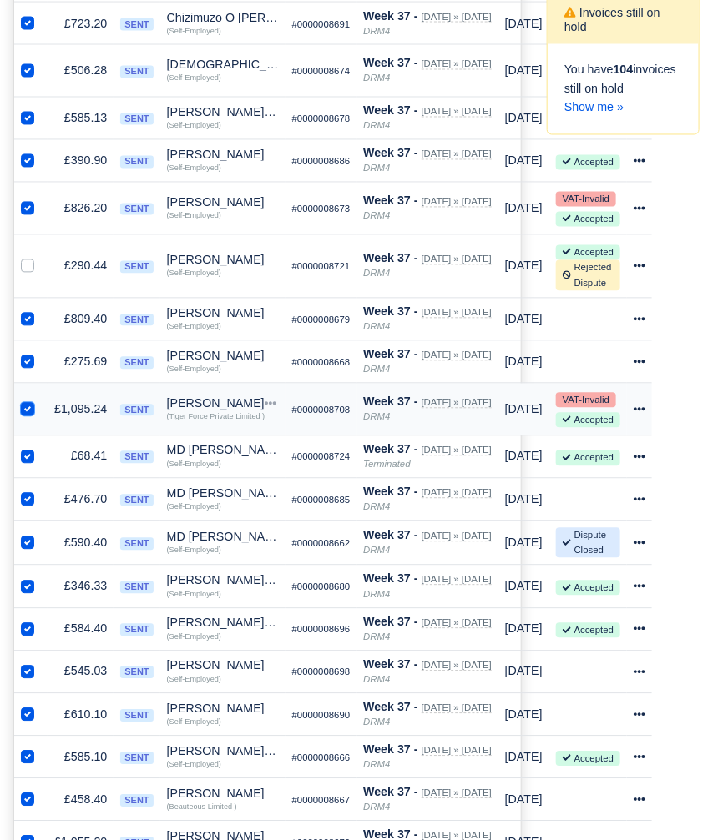
checkbox input "false"
click at [41, 447] on label at bounding box center [41, 447] width 0 height 0
click at [28, 447] on input "checkbox" at bounding box center [27, 453] width 13 height 13
checkbox input "false"
click at [41, 663] on label at bounding box center [41, 663] width 0 height 0
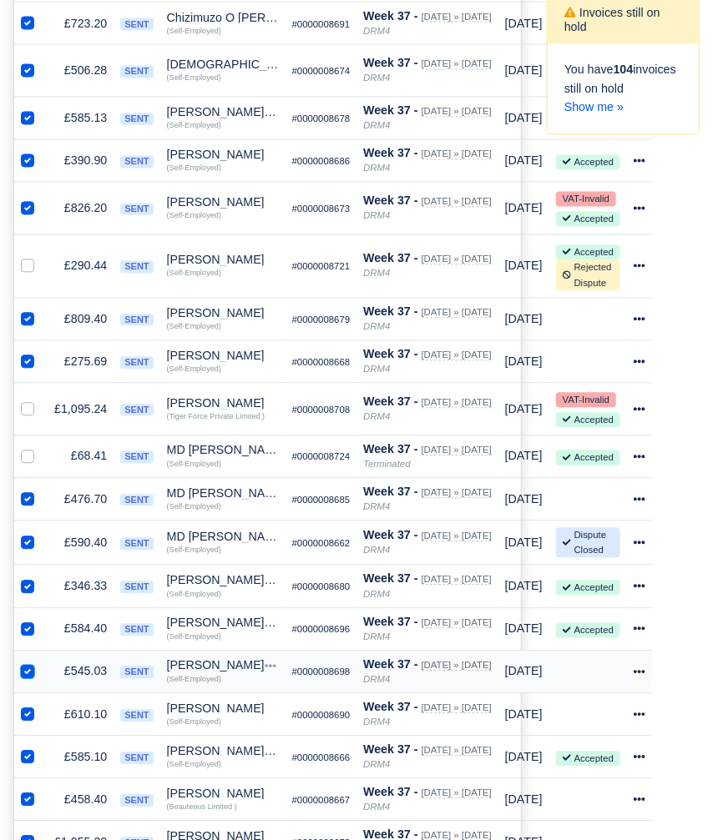
click at [28, 663] on input "checkbox" at bounding box center [27, 669] width 13 height 13
checkbox input "false"
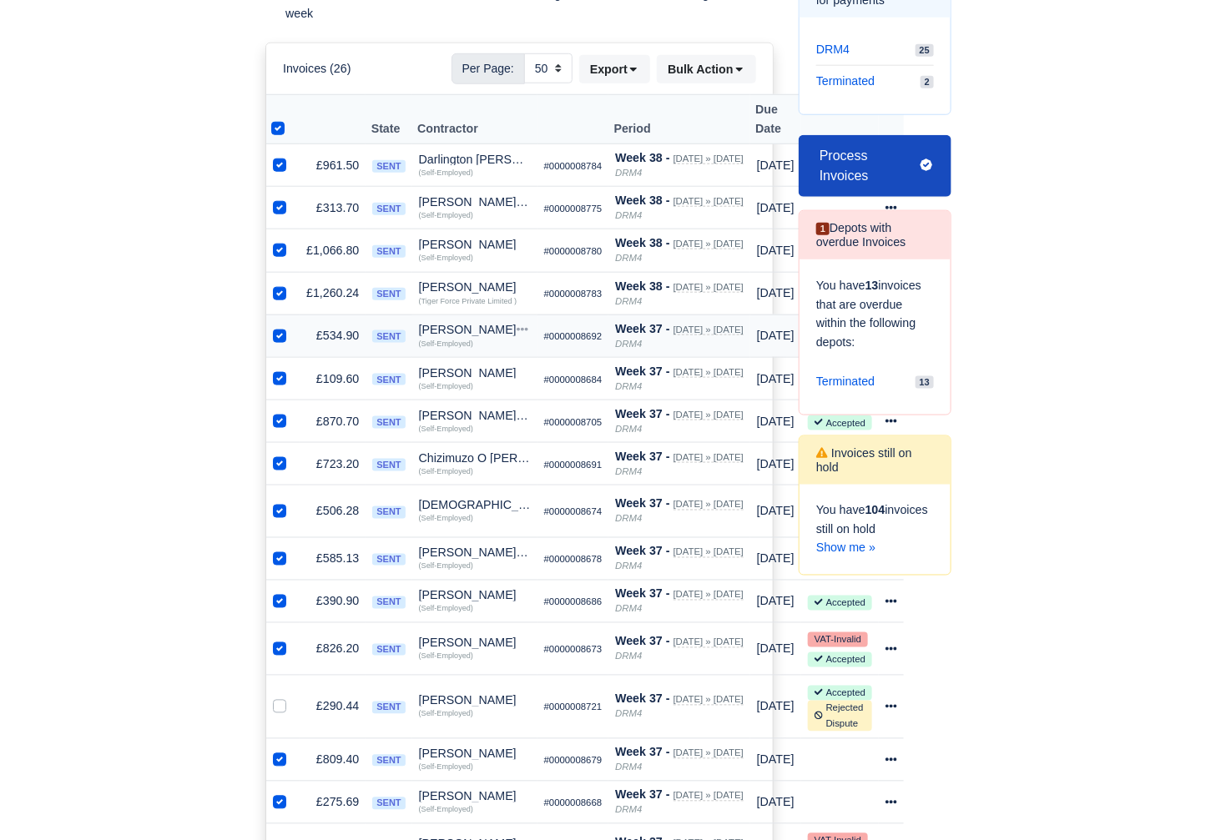
scroll to position [0, 0]
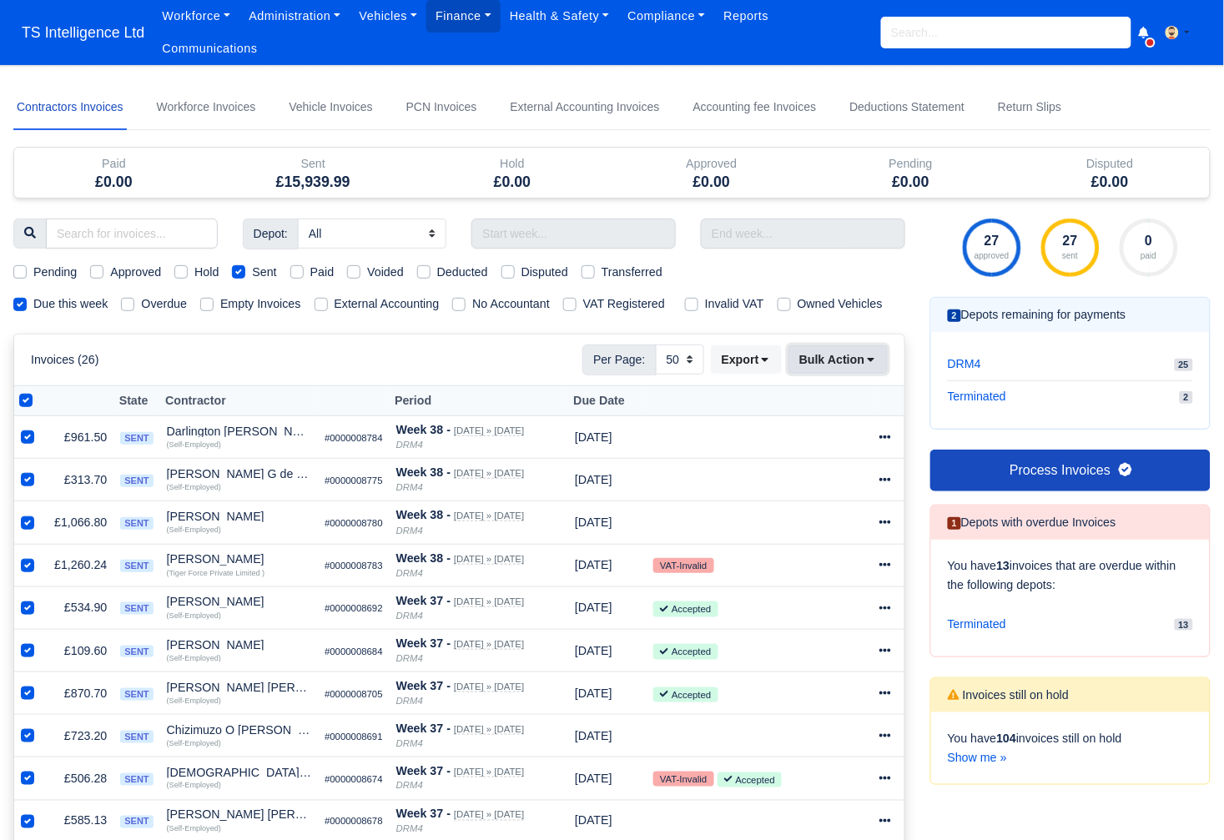
click at [694, 374] on button "Bulk Action" at bounding box center [838, 359] width 99 height 28
click at [694, 532] on div "Pay" at bounding box center [815, 519] width 149 height 26
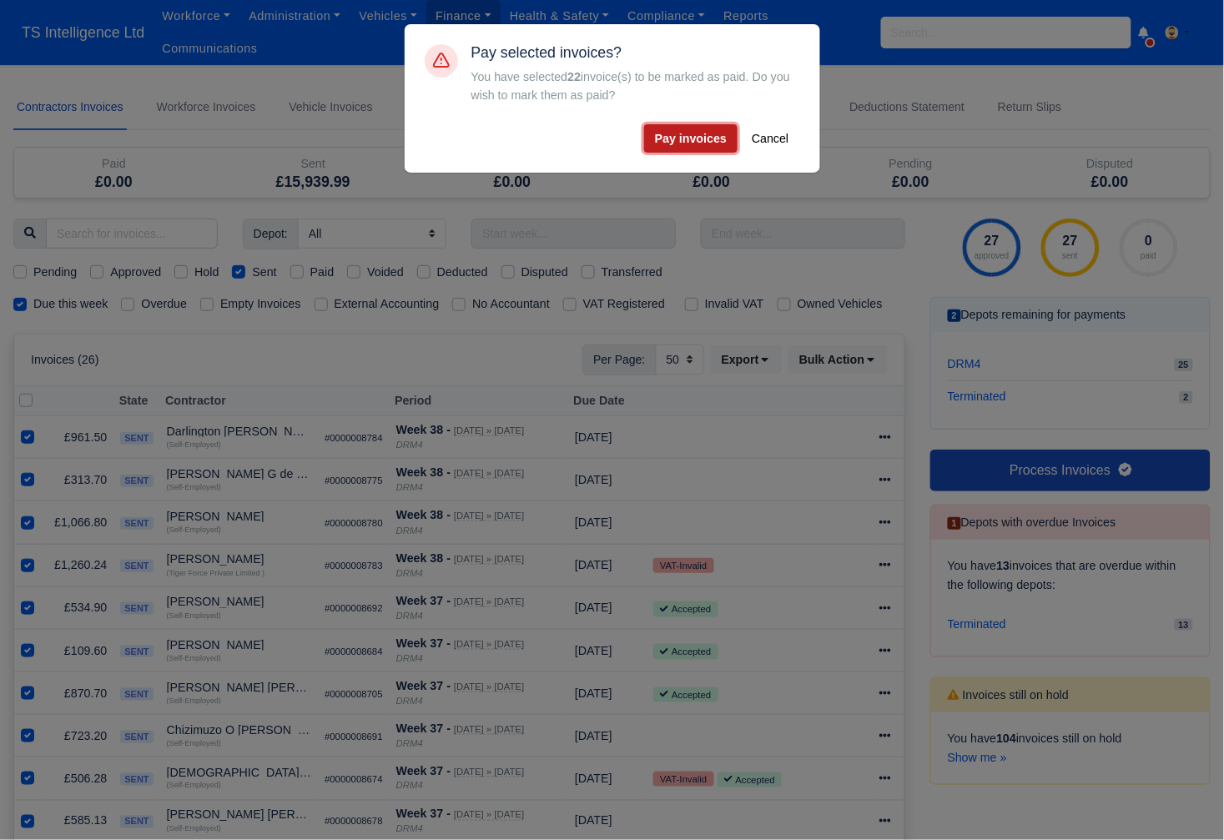
click at [693, 140] on button "Pay invoices" at bounding box center [690, 138] width 93 height 28
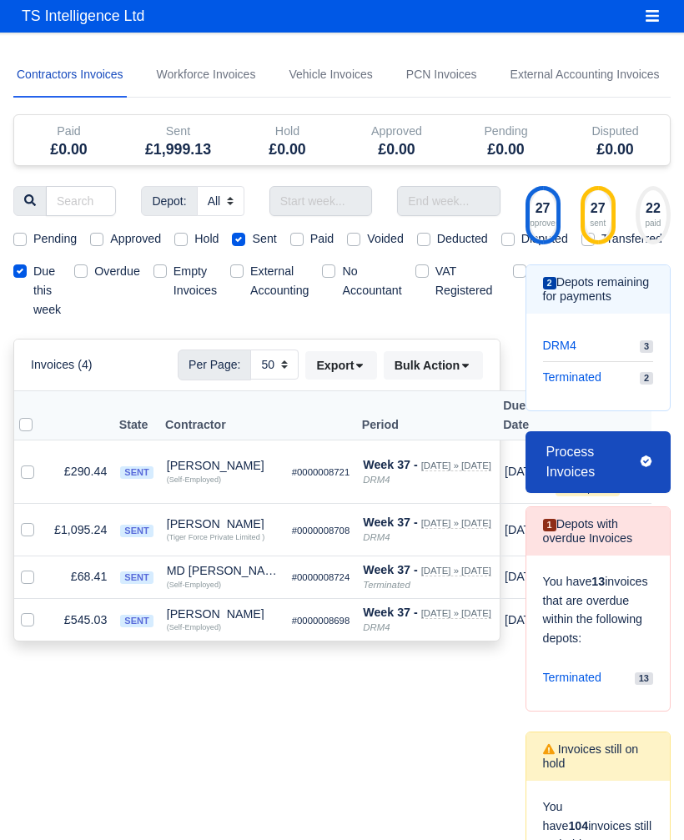
click at [39, 416] on label at bounding box center [39, 416] width 0 height 0
click at [31, 416] on input "checkbox" at bounding box center [25, 422] width 13 height 13
checkbox input "true"
click at [418, 370] on button "Bulk Action" at bounding box center [433, 365] width 99 height 28
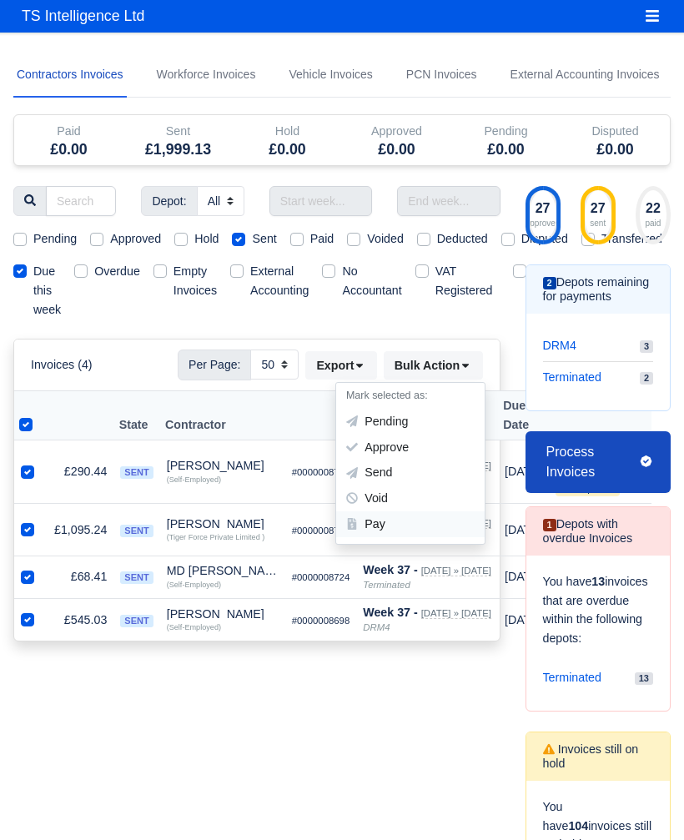
click at [369, 532] on div "Pay" at bounding box center [410, 524] width 149 height 26
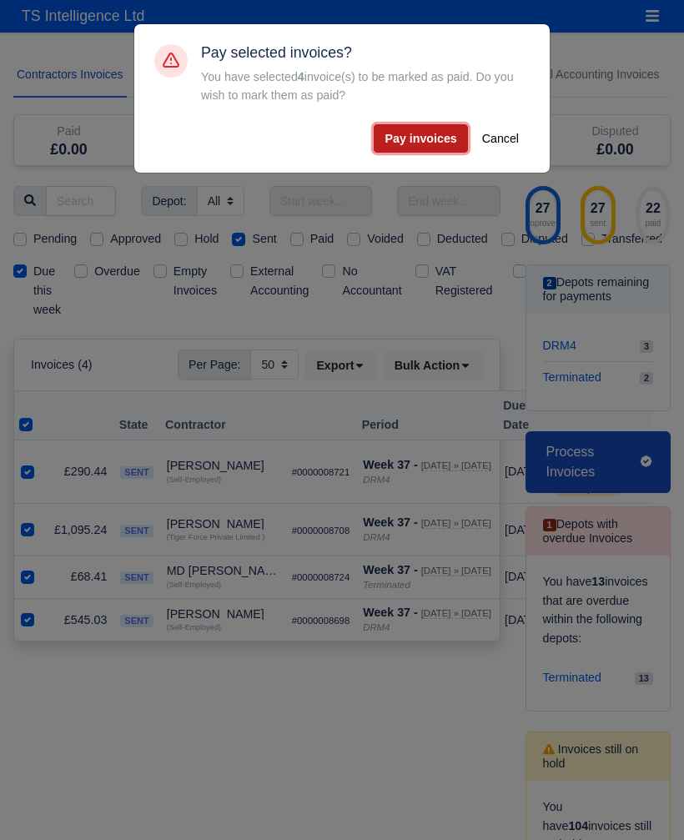
click at [413, 144] on button "Pay invoices" at bounding box center [420, 138] width 93 height 28
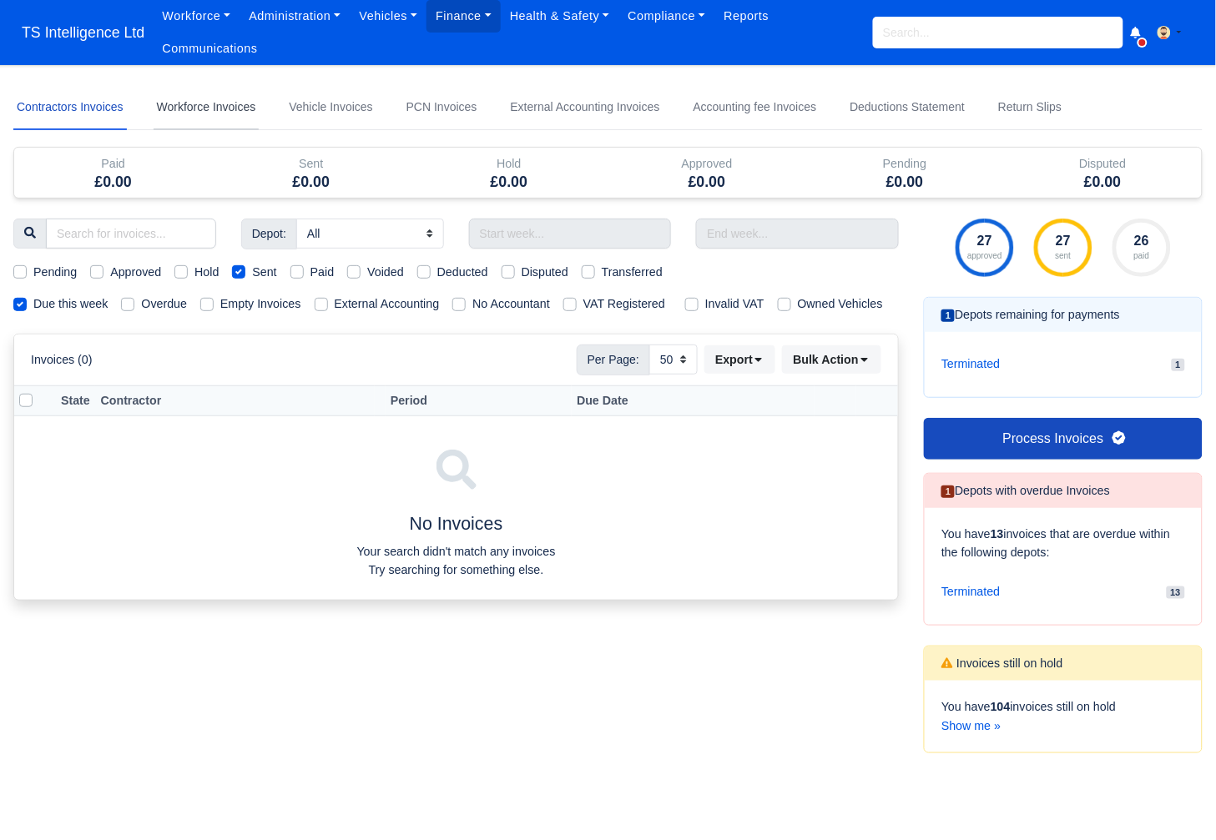
click at [214, 107] on link "Workforce Invoices" at bounding box center [207, 107] width 106 height 45
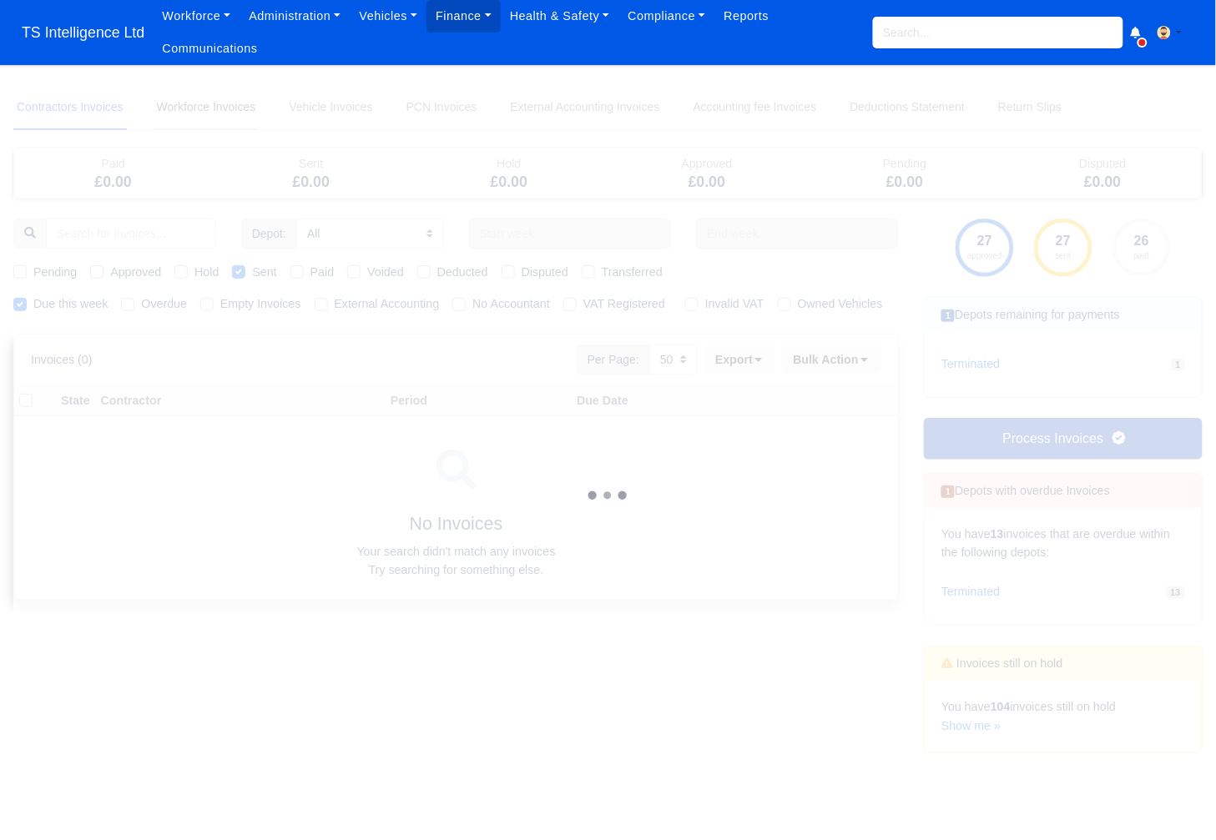
select select
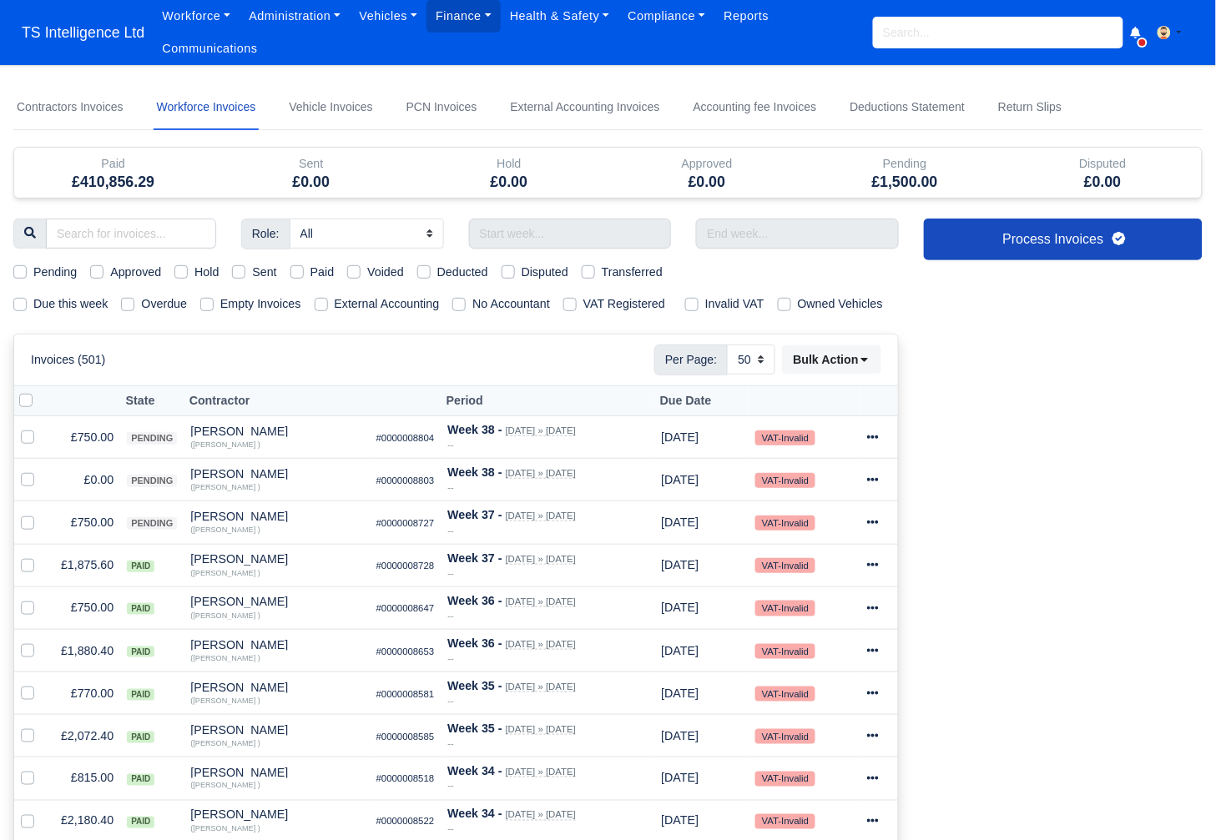
click at [33, 306] on label "Due this week" at bounding box center [70, 304] width 74 height 19
click at [22, 306] on input "Due this week" at bounding box center [19, 301] width 13 height 13
checkbox input "true"
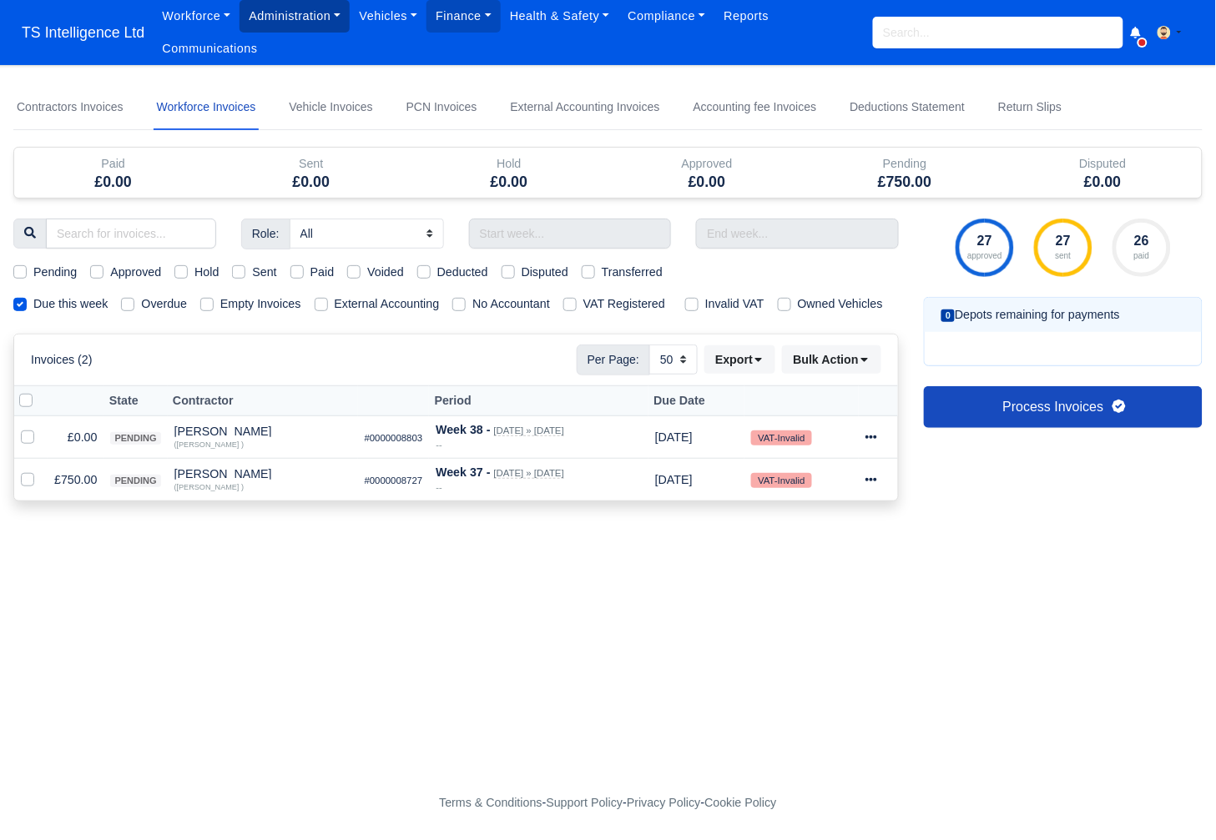
click at [291, 14] on link "Administration" at bounding box center [294, 16] width 110 height 33
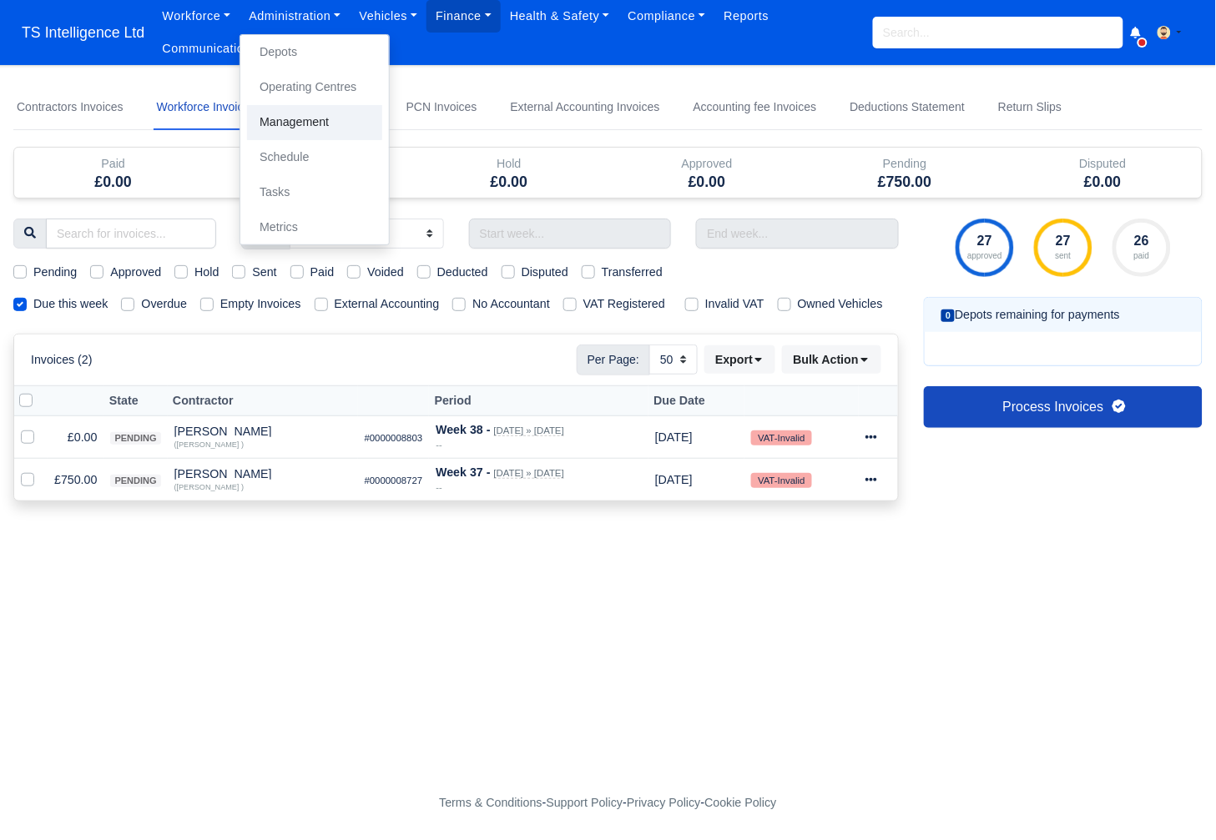
click at [283, 118] on link "Management" at bounding box center [314, 122] width 135 height 35
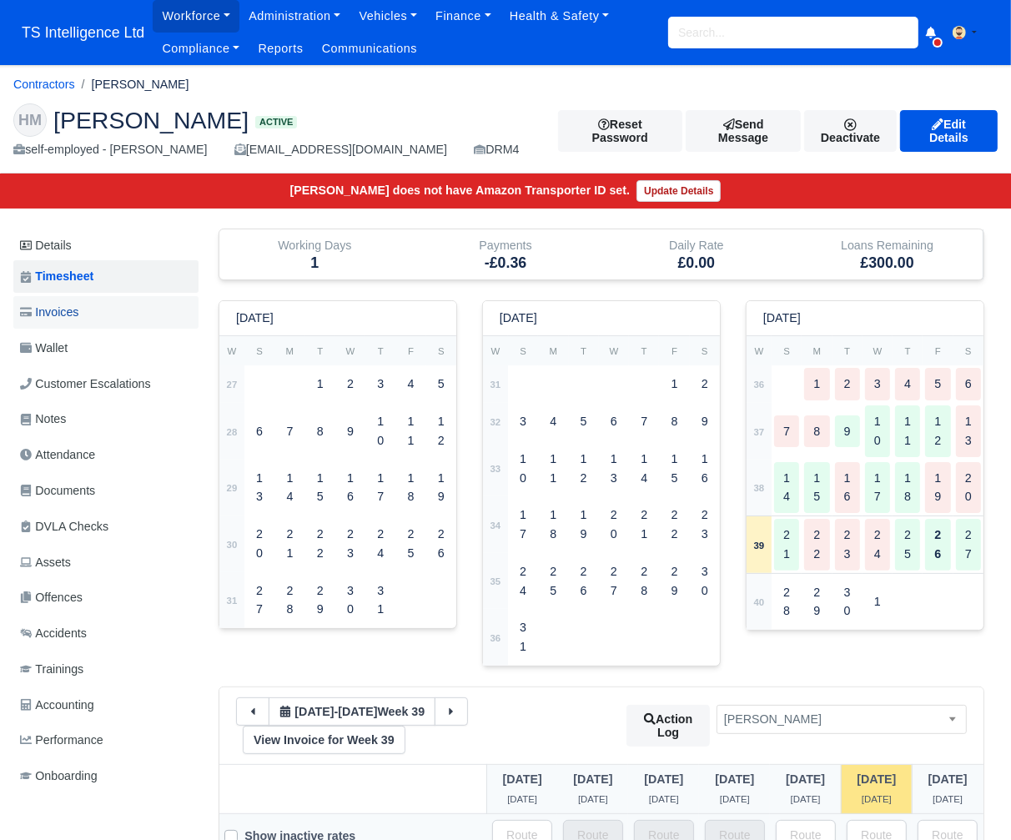
drag, startPoint x: 68, startPoint y: 314, endPoint x: 79, endPoint y: 315, distance: 11.0
click at [69, 314] on span "Invoices" at bounding box center [49, 312] width 58 height 19
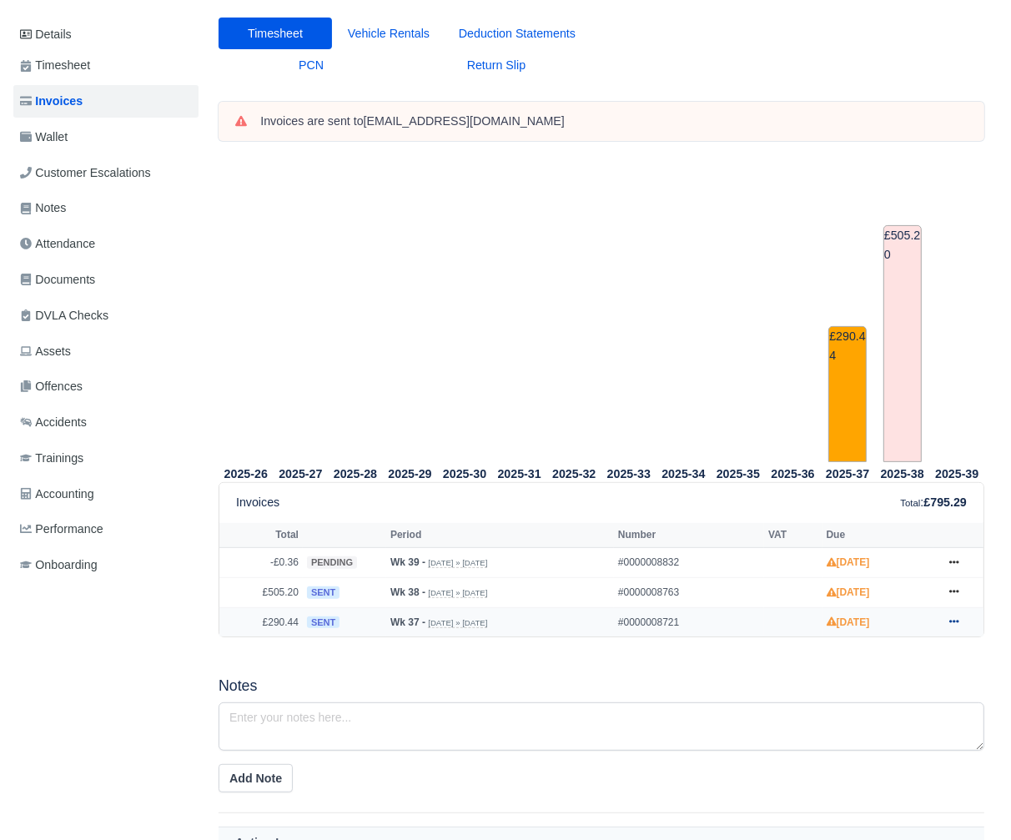
scroll to position [205, 0]
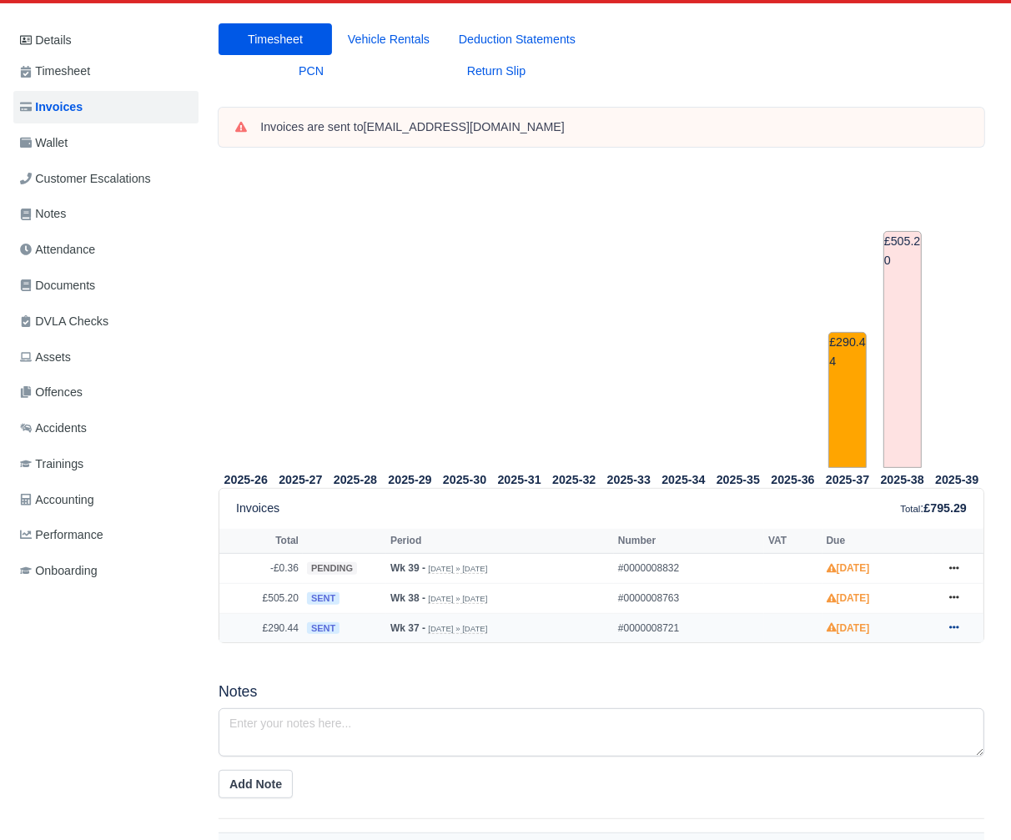
click at [960, 626] on icon at bounding box center [955, 627] width 10 height 10
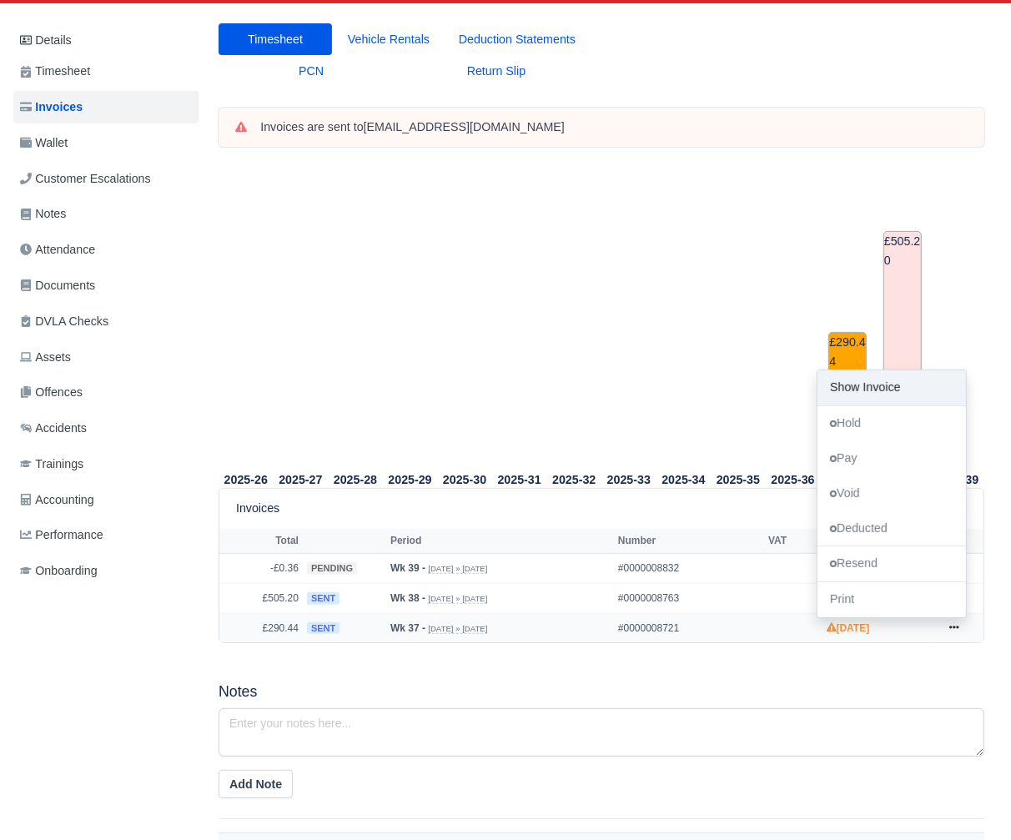
click at [846, 389] on link "Show Invoice" at bounding box center [892, 387] width 149 height 35
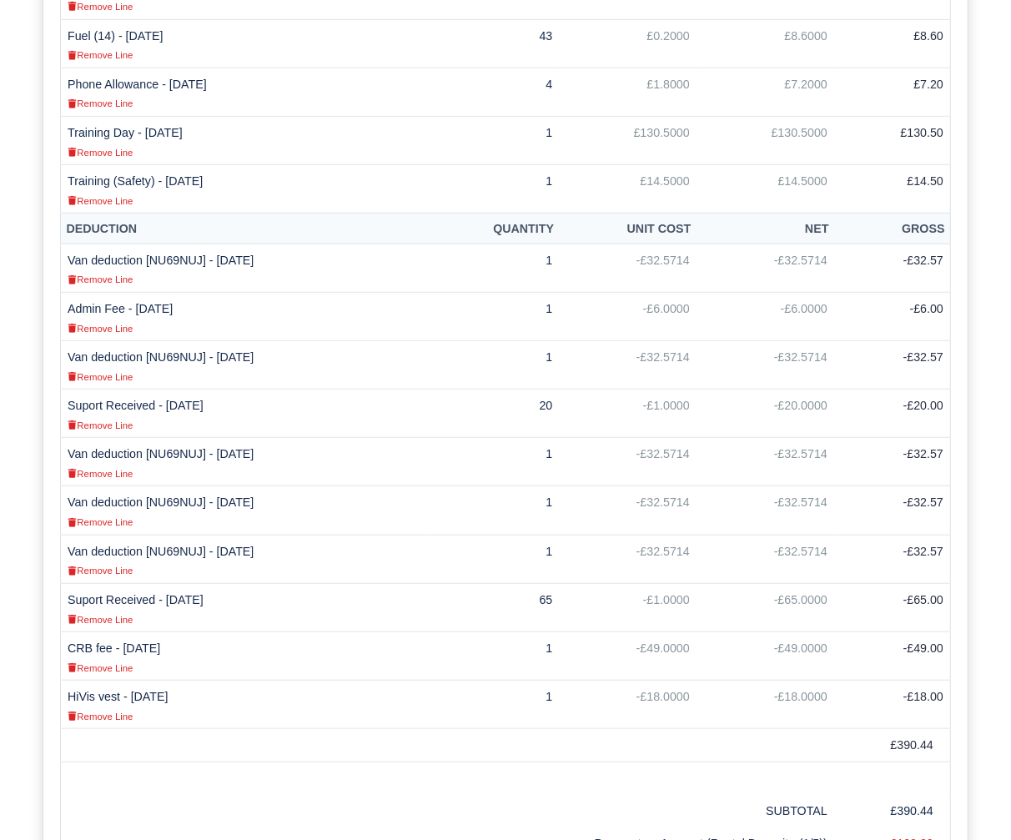
scroll to position [1202, 0]
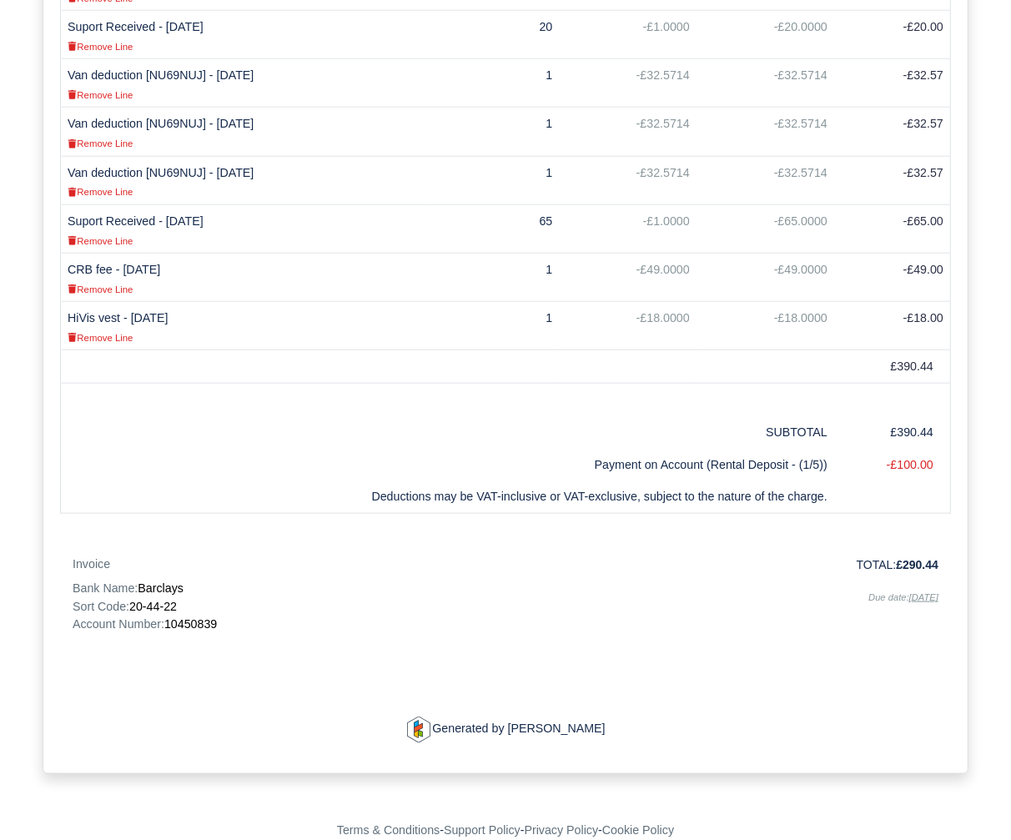
click at [209, 622] on span "10450839" at bounding box center [190, 623] width 53 height 13
copy span "10450839"
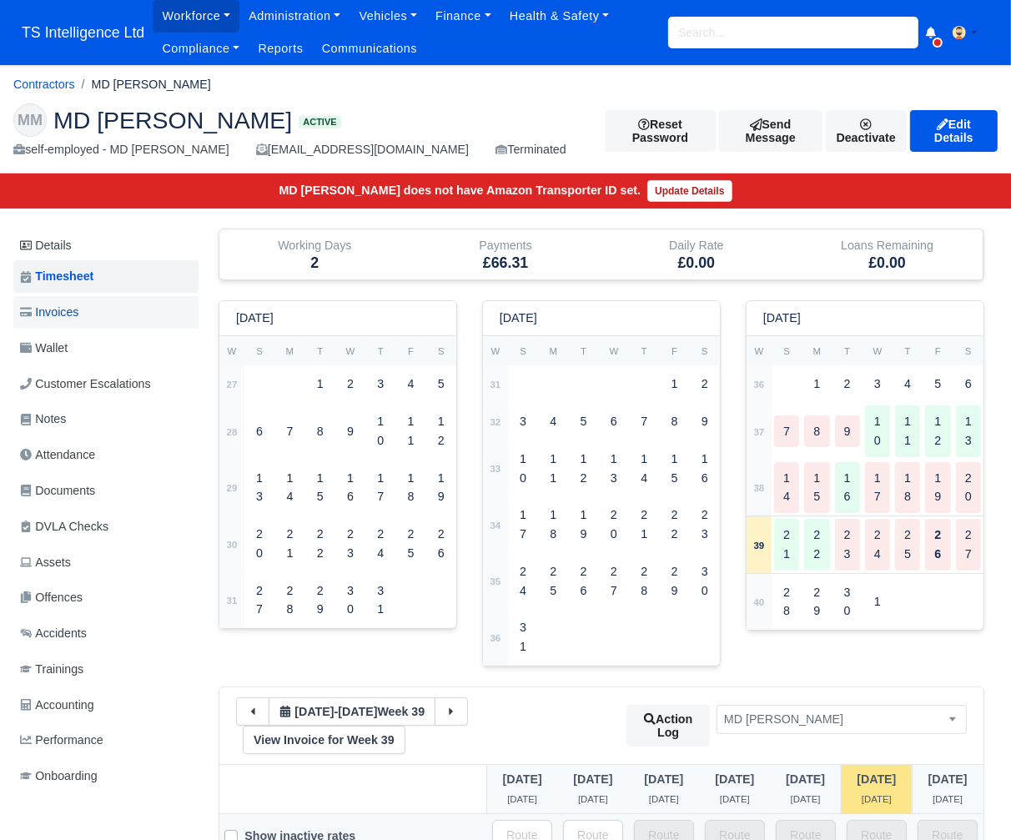
drag, startPoint x: 64, startPoint y: 306, endPoint x: 304, endPoint y: 342, distance: 242.1
click at [65, 306] on span "Invoices" at bounding box center [49, 312] width 58 height 19
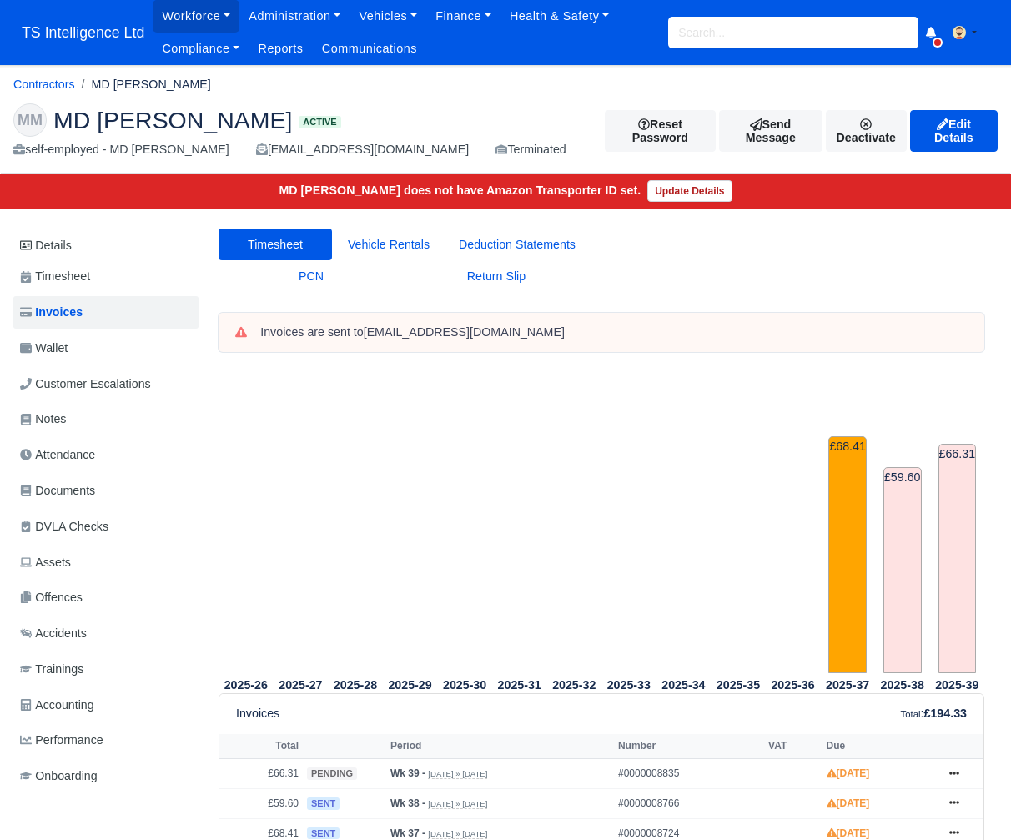
scroll to position [319, 0]
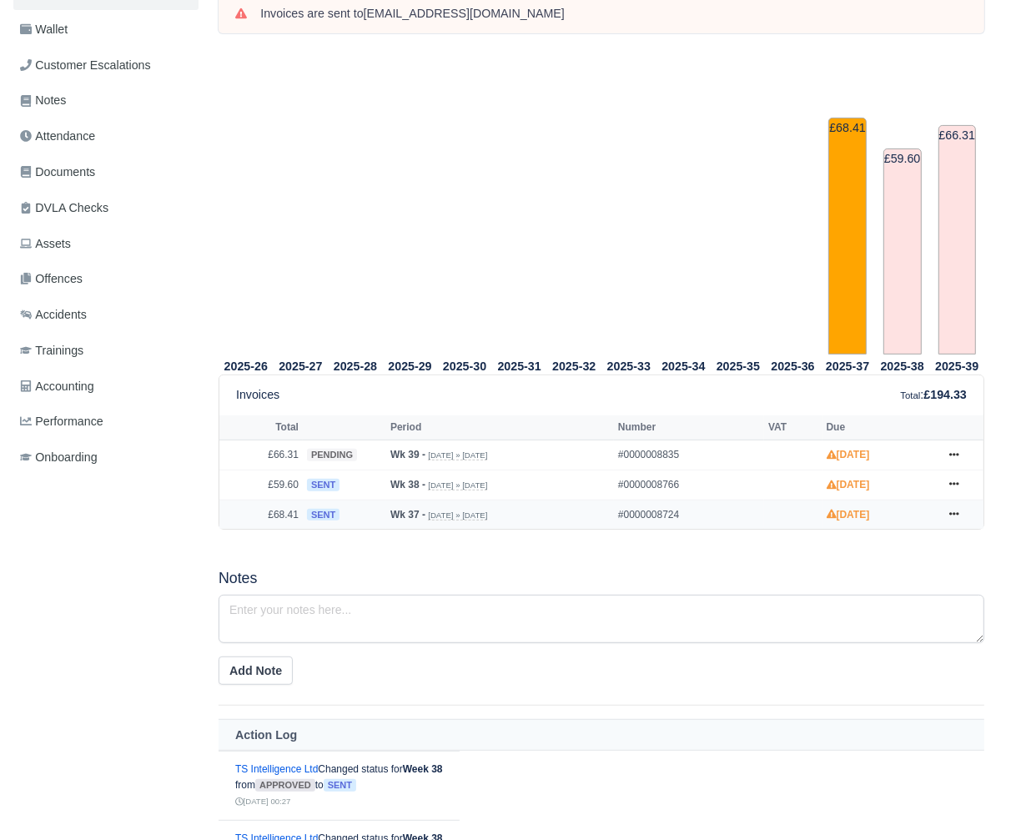
drag, startPoint x: 952, startPoint y: 512, endPoint x: 923, endPoint y: 526, distance: 32.1
click at [951, 512] on icon at bounding box center [955, 514] width 10 height 10
click at [877, 546] on link "Show Invoice" at bounding box center [892, 545] width 149 height 35
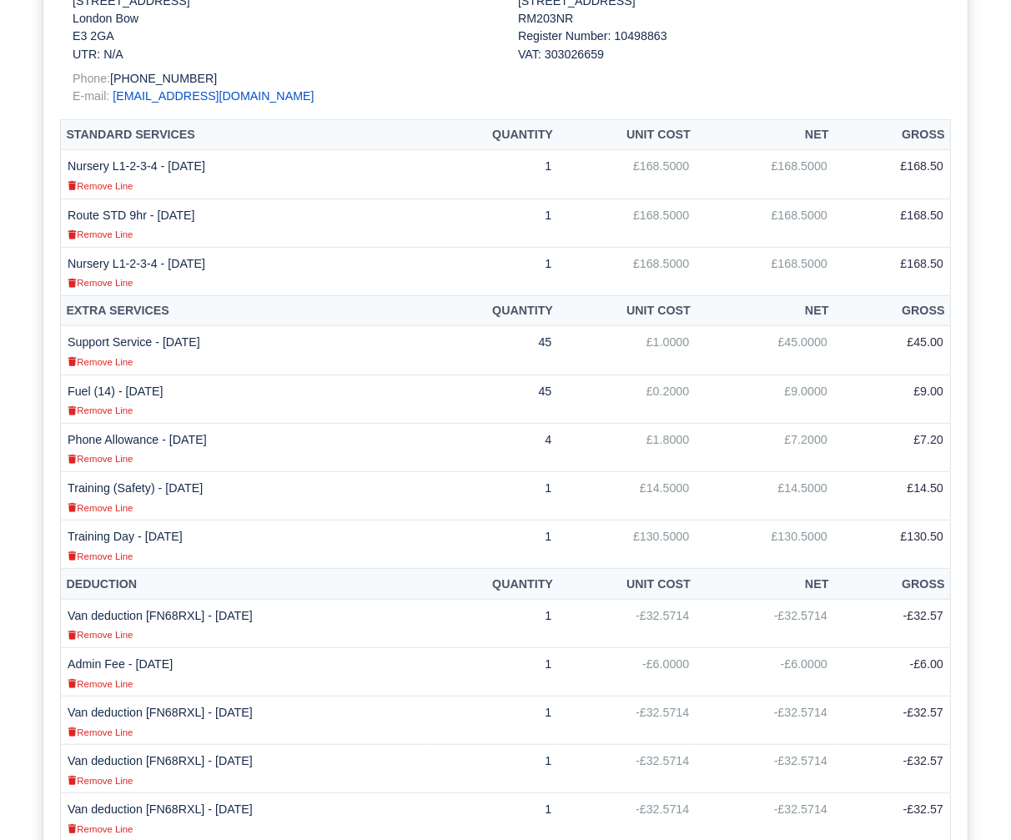
click at [559, 284] on td "1" at bounding box center [493, 271] width 132 height 48
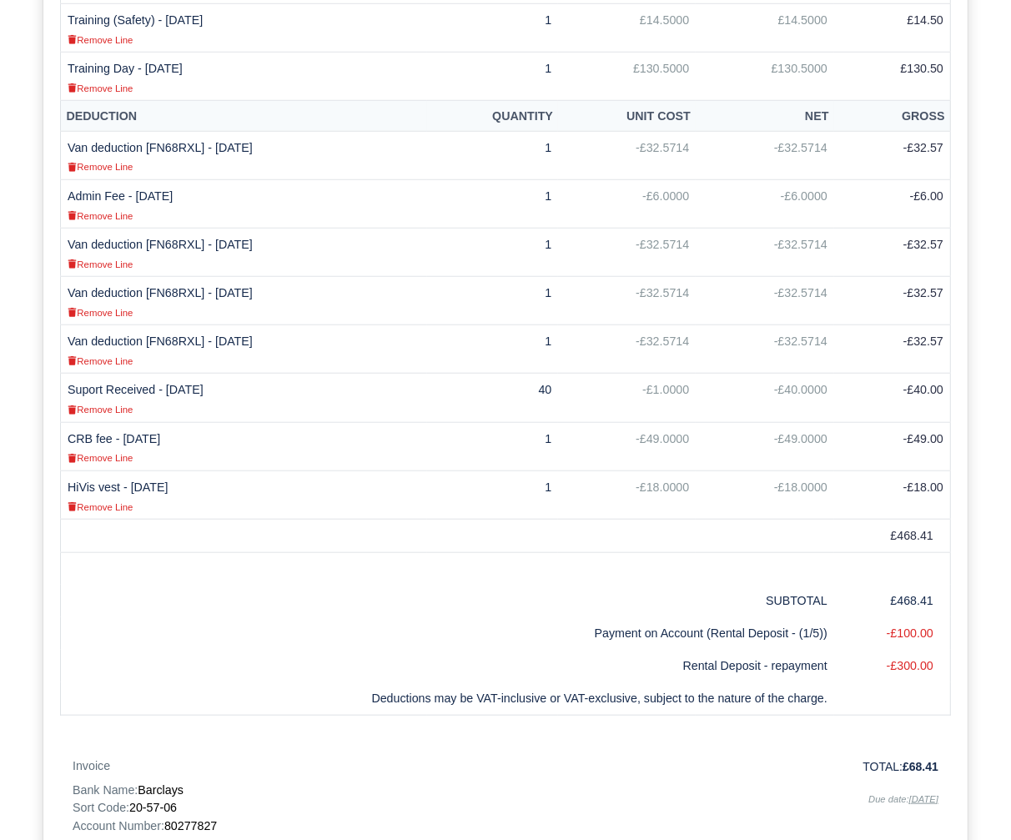
scroll to position [1162, 0]
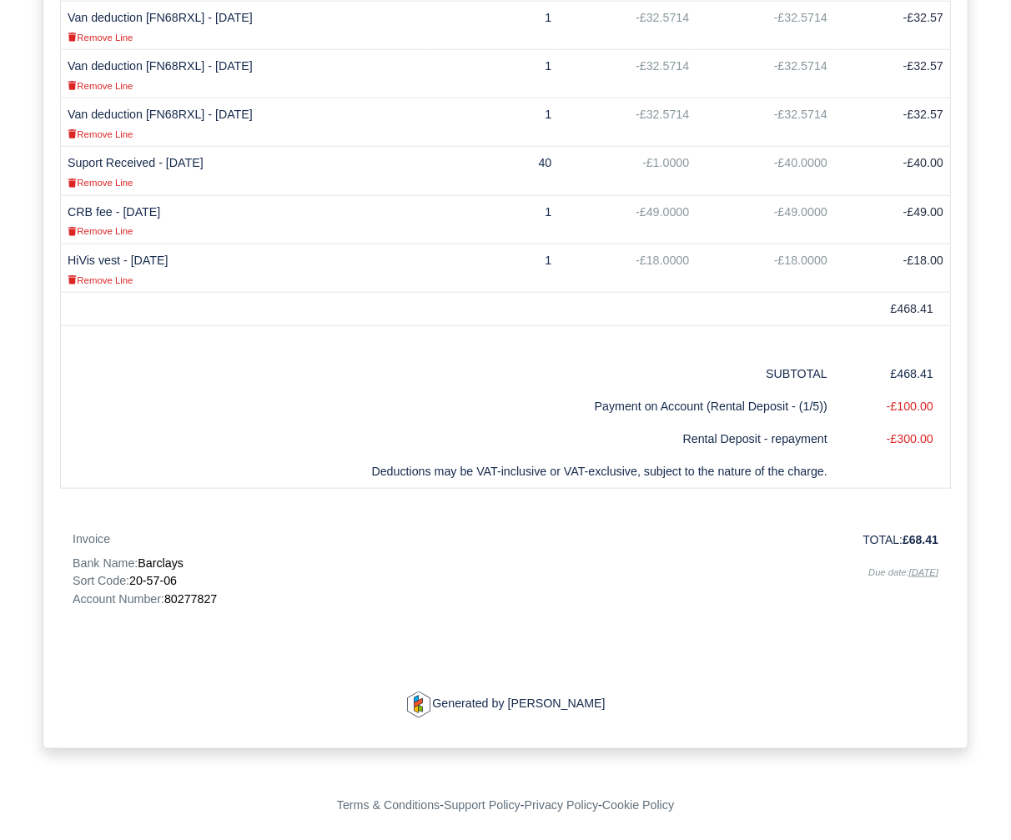
click at [196, 602] on span "80277827" at bounding box center [190, 598] width 53 height 13
copy span "80277827"
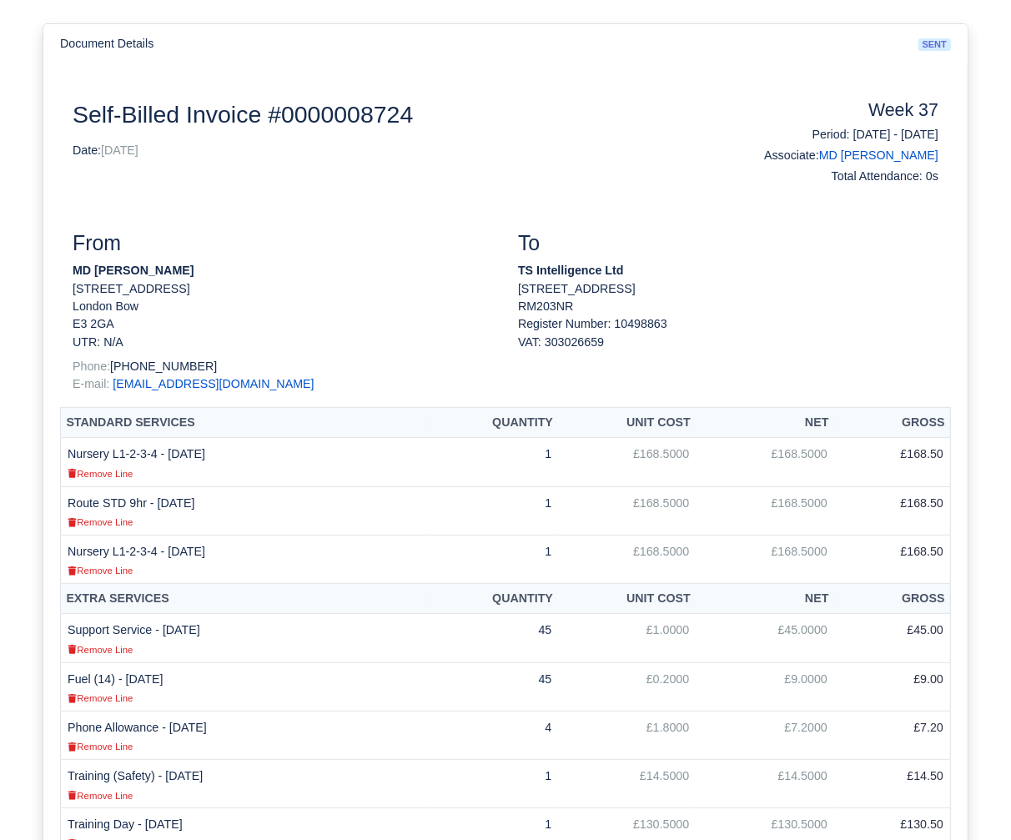
scroll to position [0, 0]
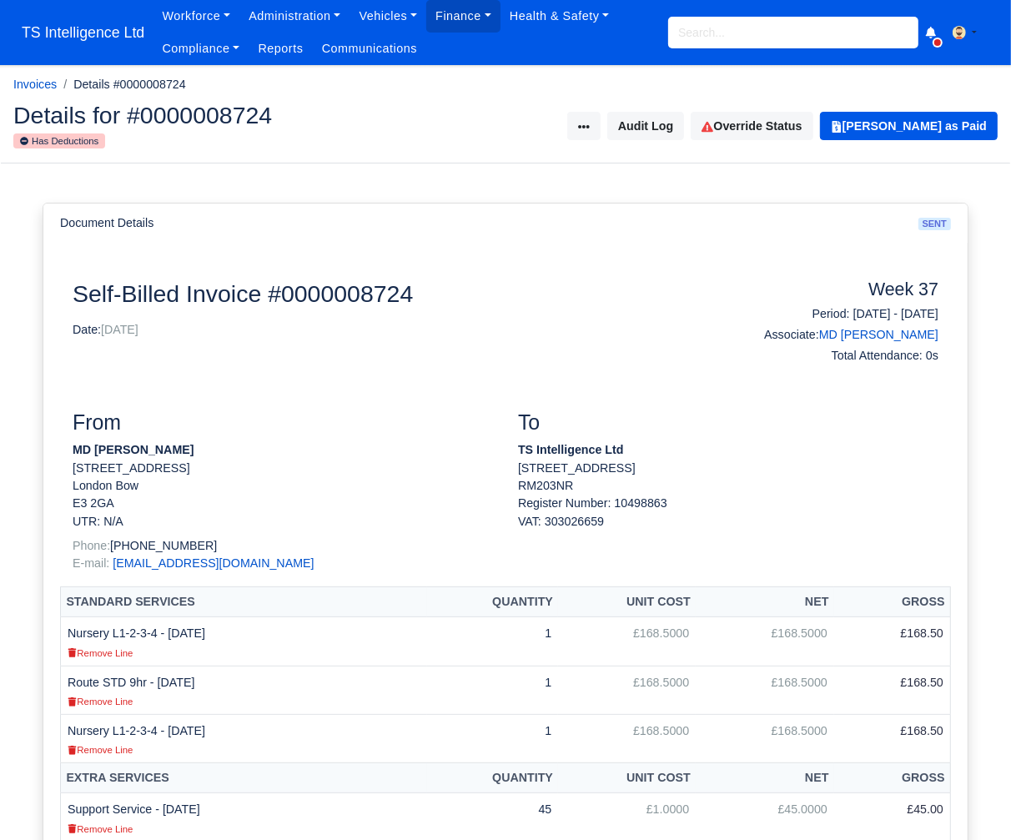
click at [710, 33] on input "search" at bounding box center [793, 33] width 250 height 32
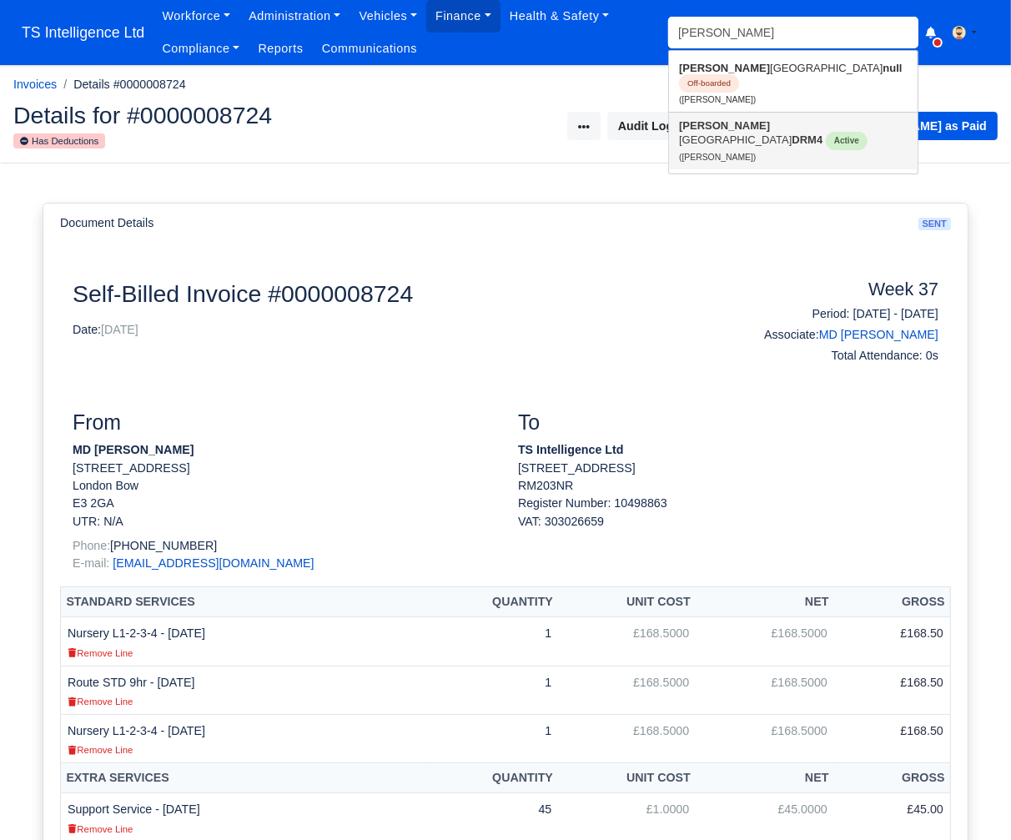
click at [709, 119] on strong "Ruben" at bounding box center [724, 125] width 91 height 13
type input "[PERSON_NAME]"
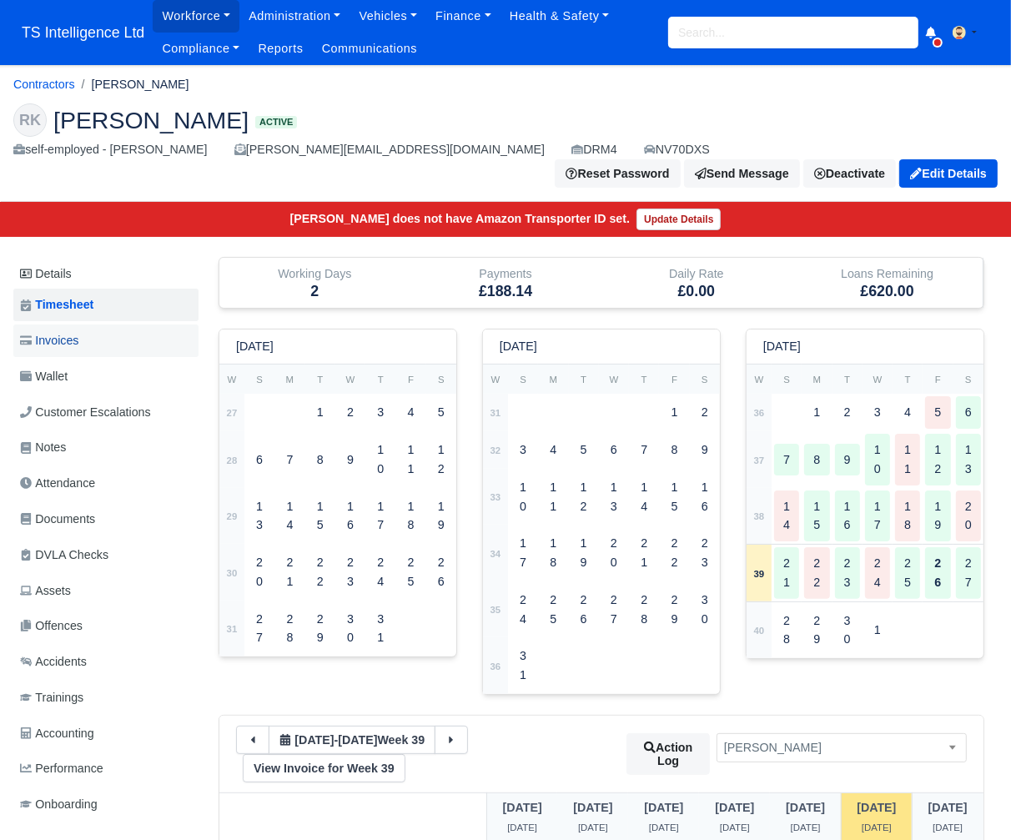
click at [101, 325] on link "Invoices" at bounding box center [105, 341] width 185 height 33
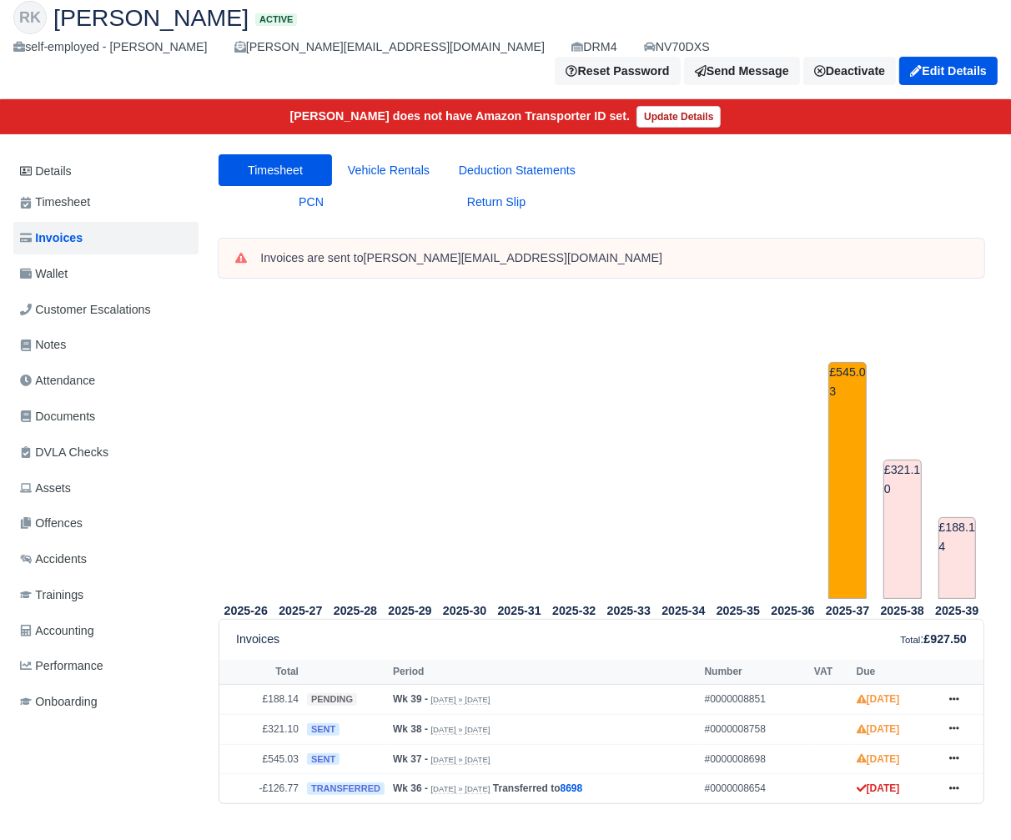
scroll to position [185, 0]
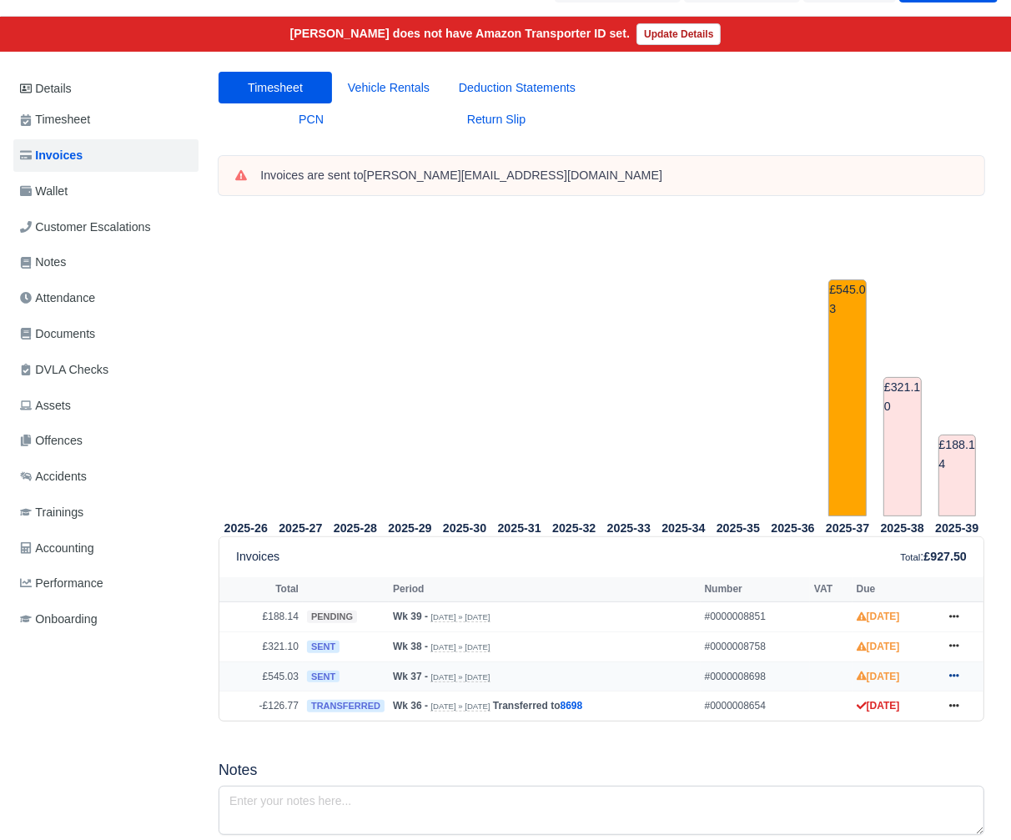
click at [955, 671] on icon at bounding box center [955, 676] width 10 height 10
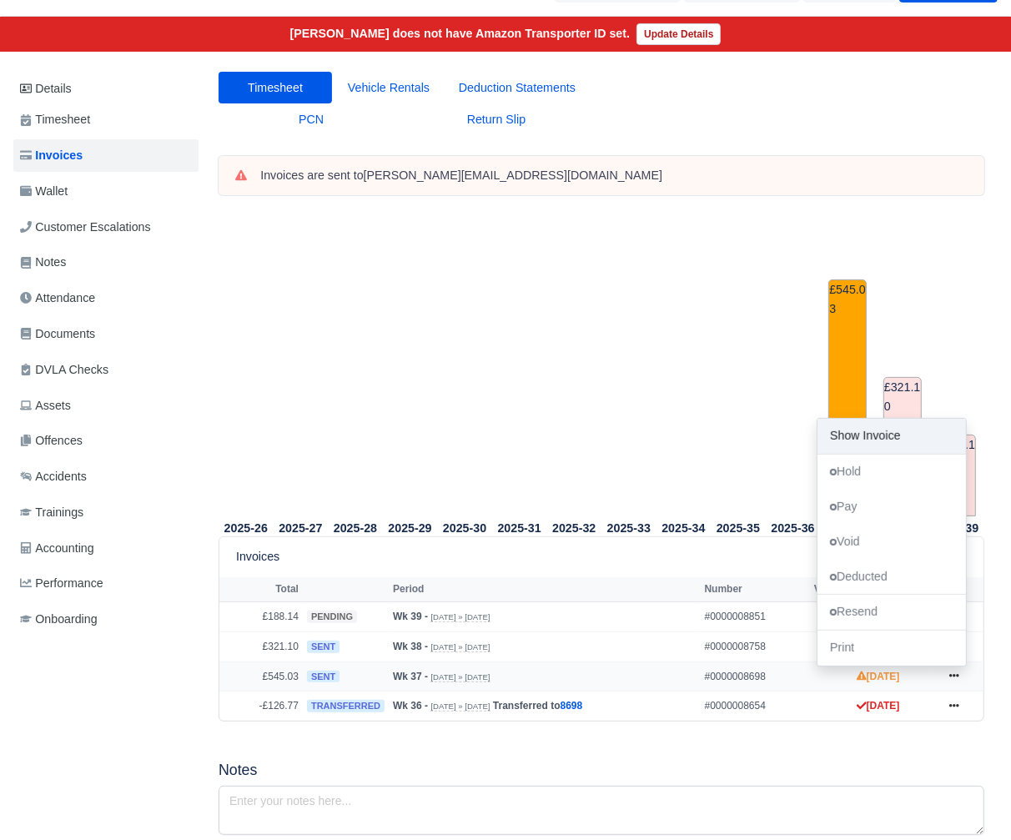
click at [848, 419] on link "Show Invoice" at bounding box center [892, 436] width 149 height 35
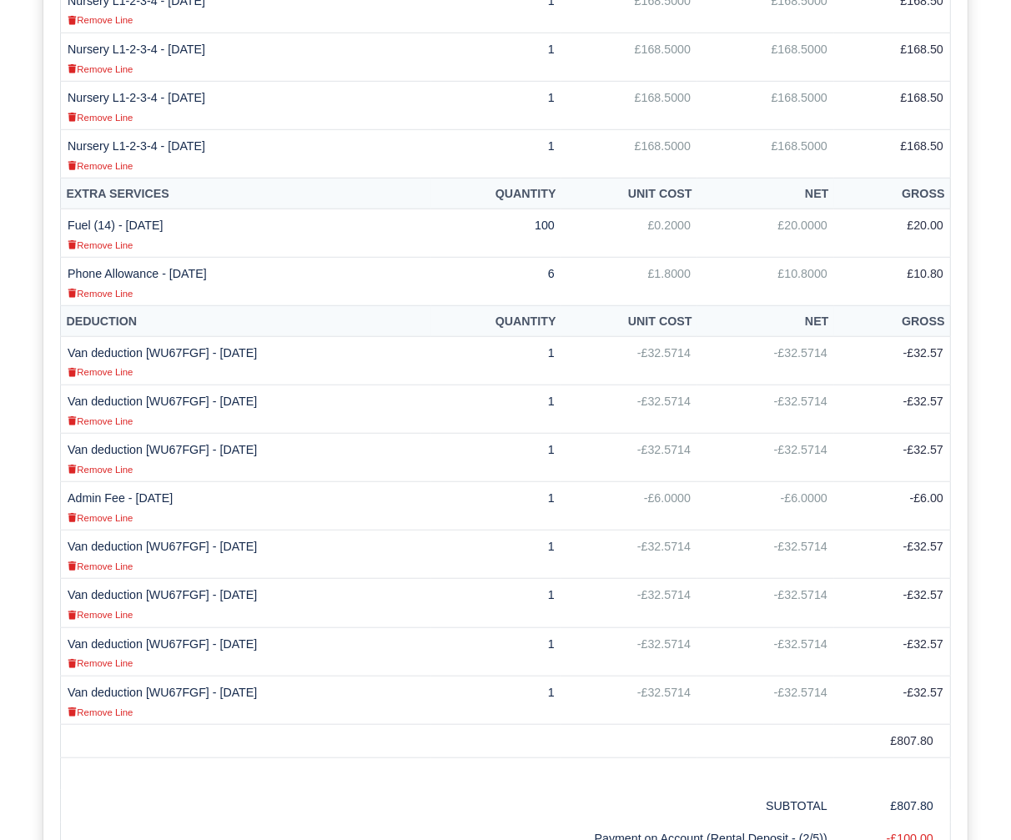
scroll to position [1187, 0]
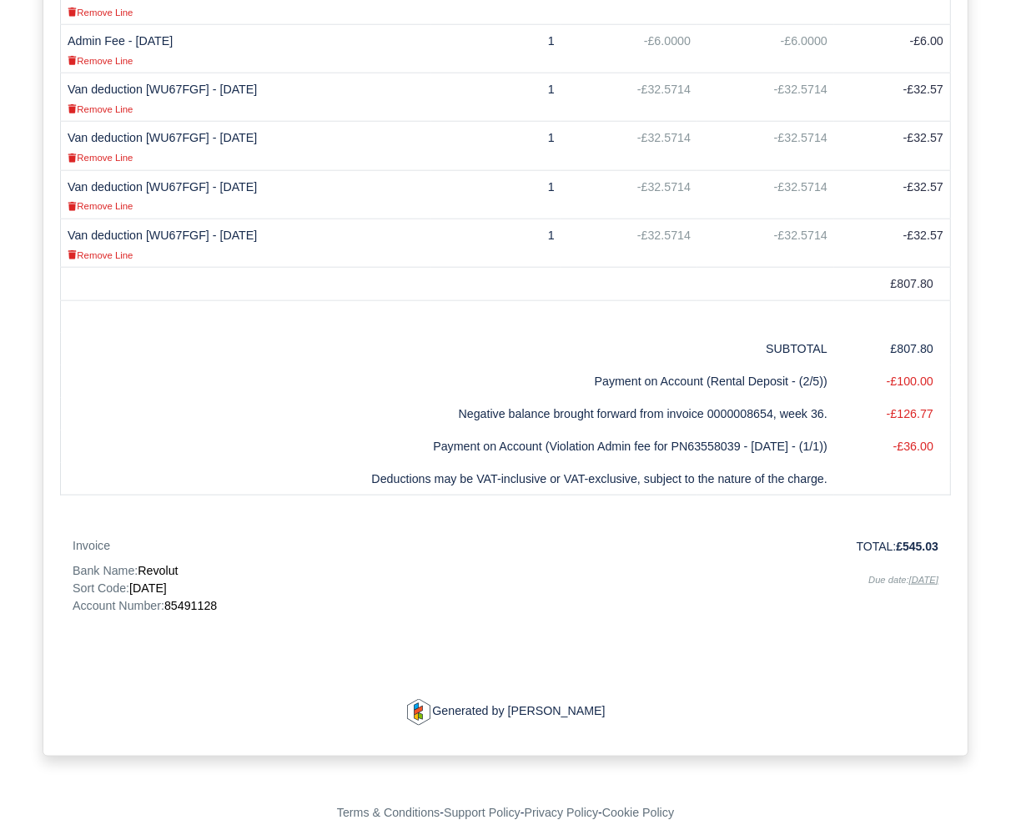
click at [198, 606] on span "85491128" at bounding box center [190, 605] width 53 height 13
copy span "85491128"
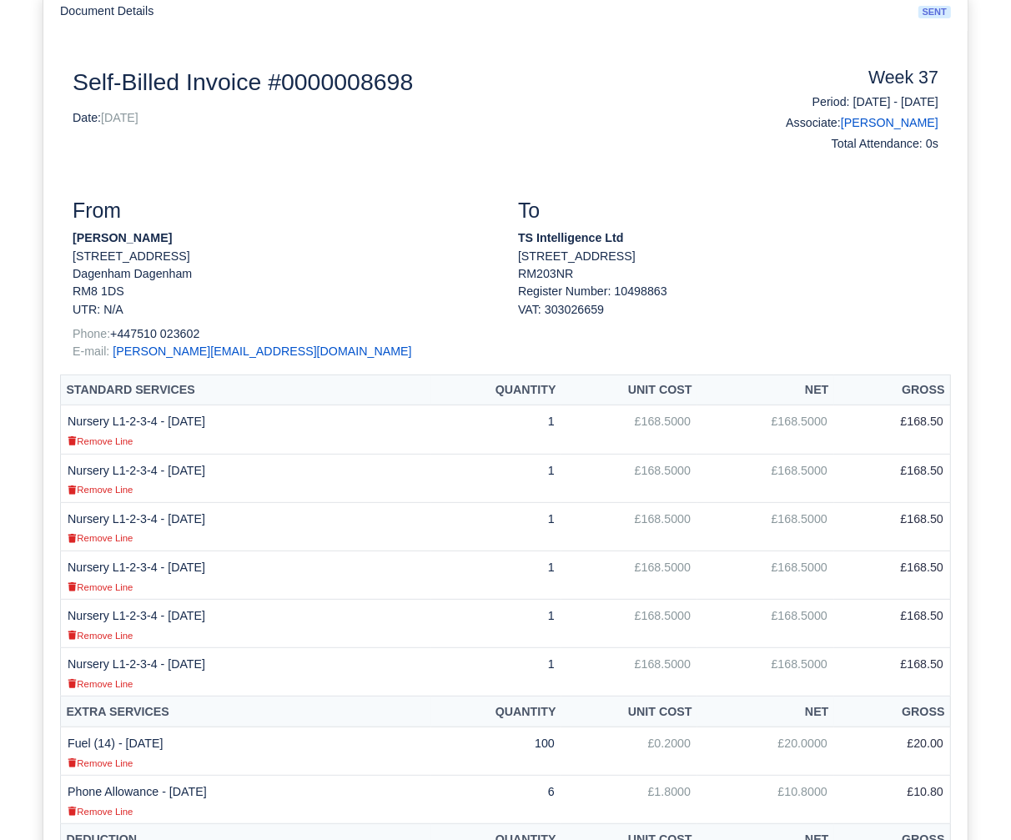
scroll to position [0, 0]
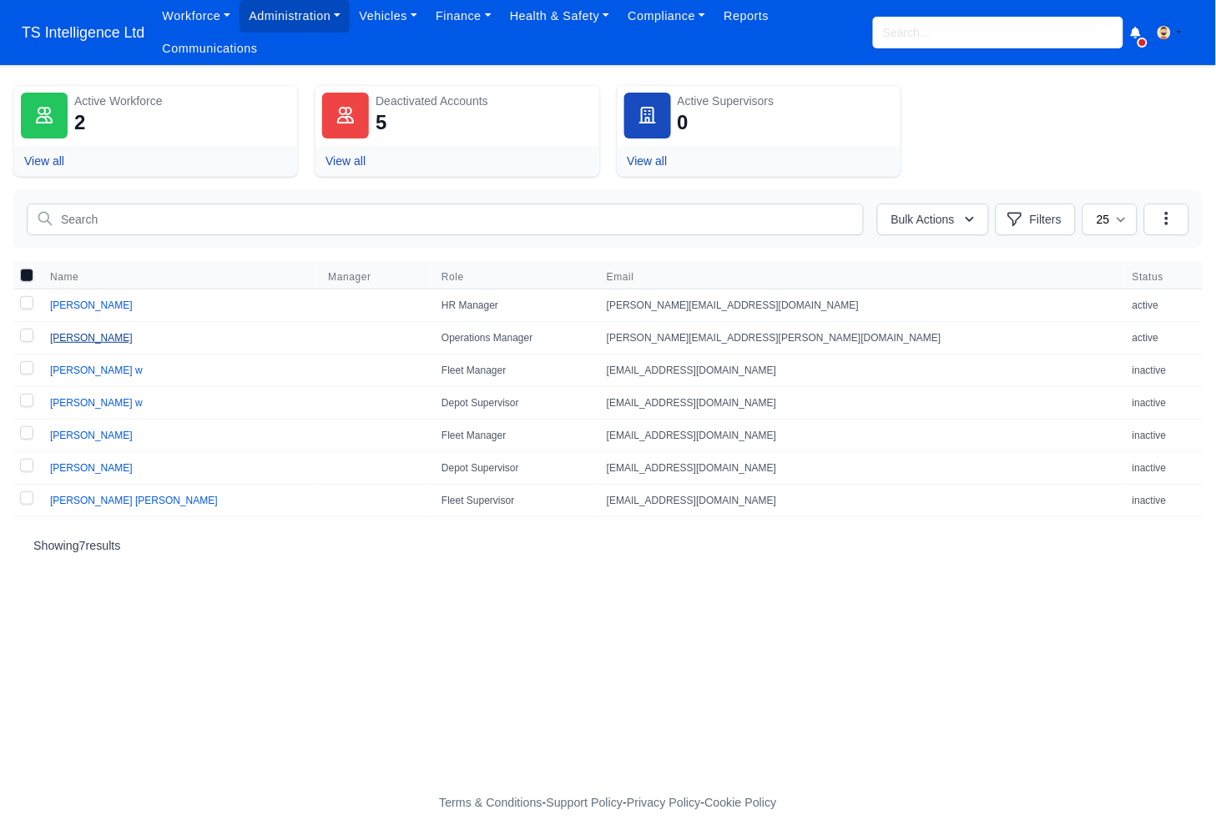
click at [95, 334] on link "[PERSON_NAME]" at bounding box center [91, 338] width 83 height 12
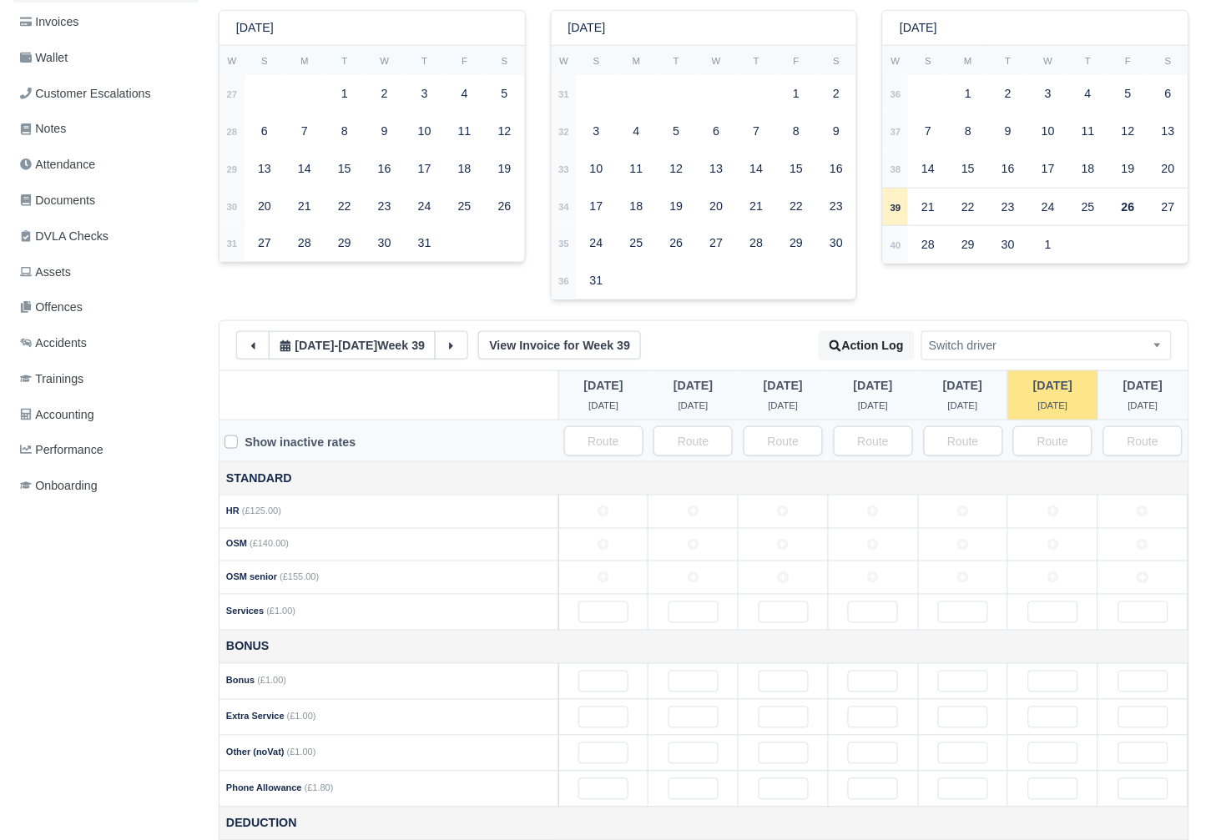
scroll to position [354, 0]
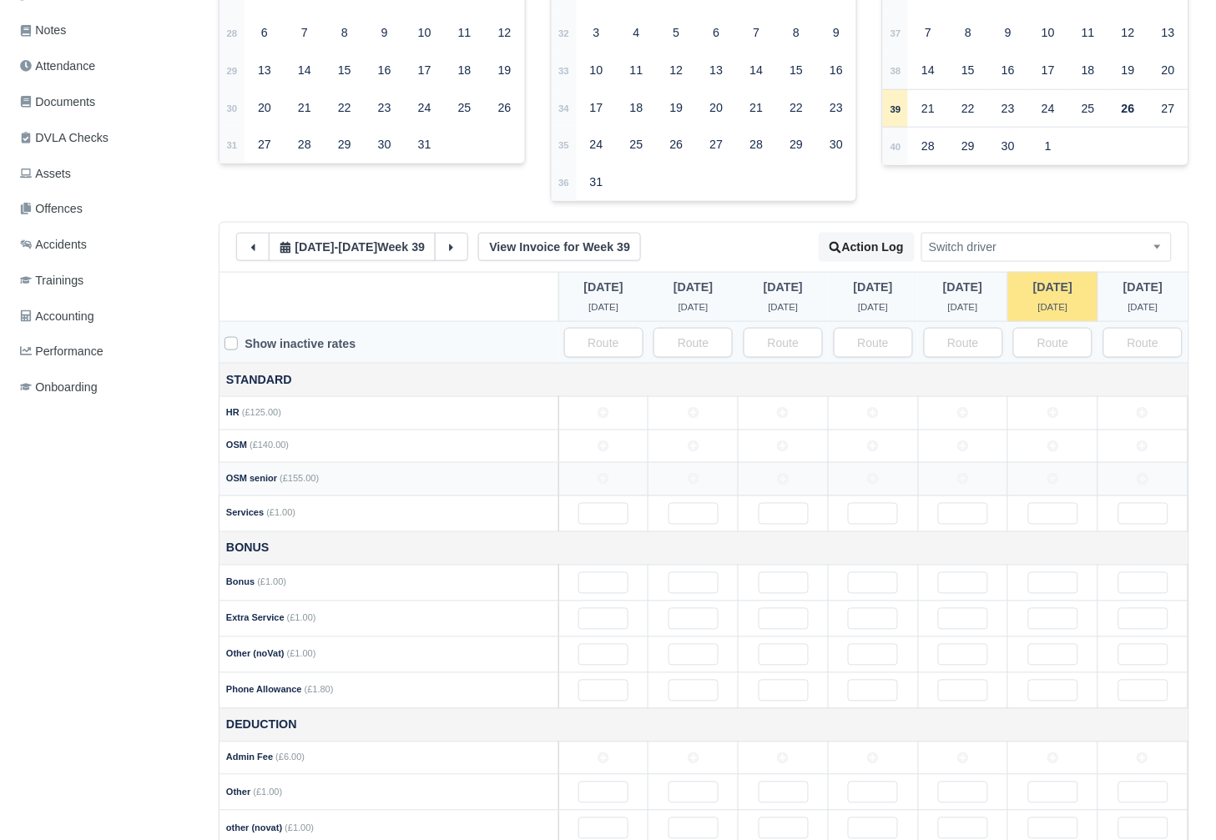
click at [614, 476] on td at bounding box center [603, 479] width 90 height 33
drag, startPoint x: 690, startPoint y: 478, endPoint x: 750, endPoint y: 480, distance: 60.1
click at [693, 478] on icon at bounding box center [694, 479] width 12 height 12
drag, startPoint x: 781, startPoint y: 480, endPoint x: 834, endPoint y: 480, distance: 53.4
click at [789, 480] on td at bounding box center [783, 479] width 90 height 33
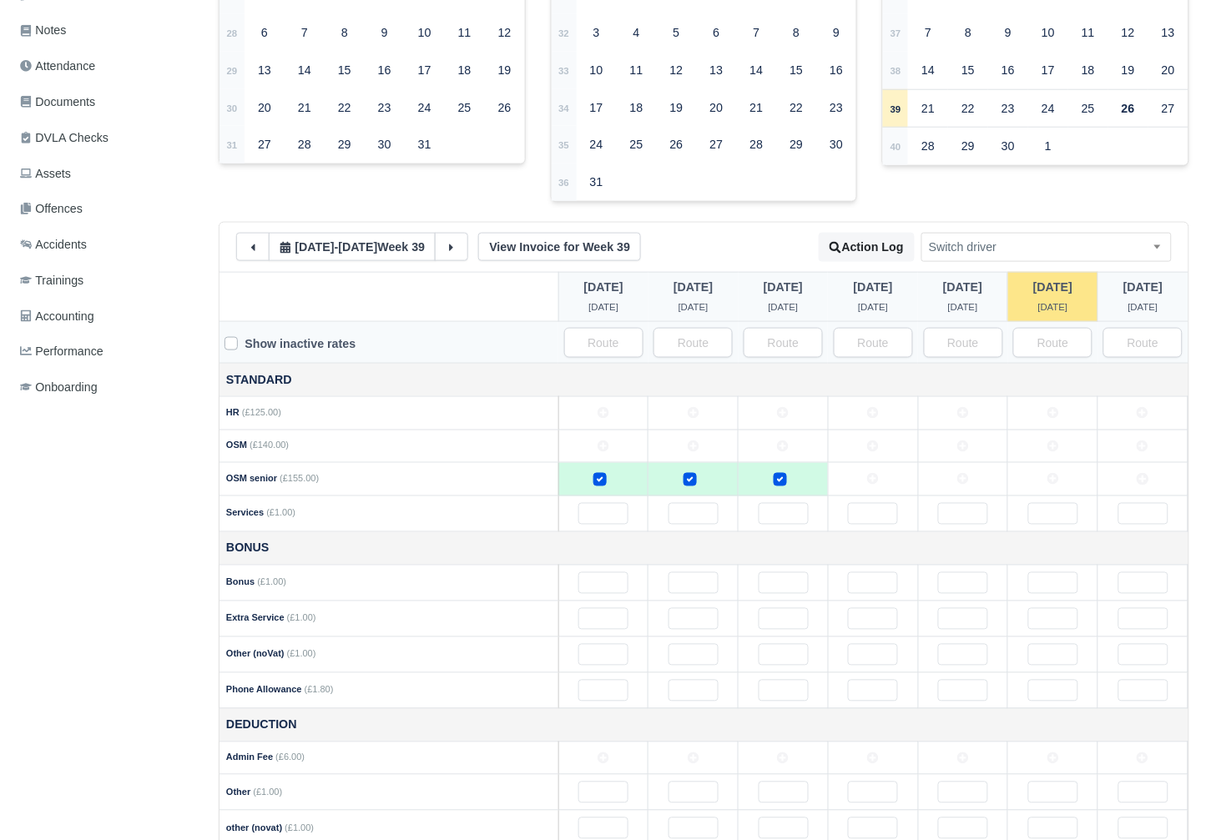
click at [873, 480] on icon at bounding box center [873, 479] width 12 height 12
click at [967, 481] on icon at bounding box center [963, 479] width 12 height 12
drag, startPoint x: 1051, startPoint y: 481, endPoint x: 1101, endPoint y: 481, distance: 49.2
click at [1054, 481] on icon at bounding box center [1053, 479] width 12 height 12
click at [1151, 482] on td at bounding box center [1143, 479] width 90 height 33
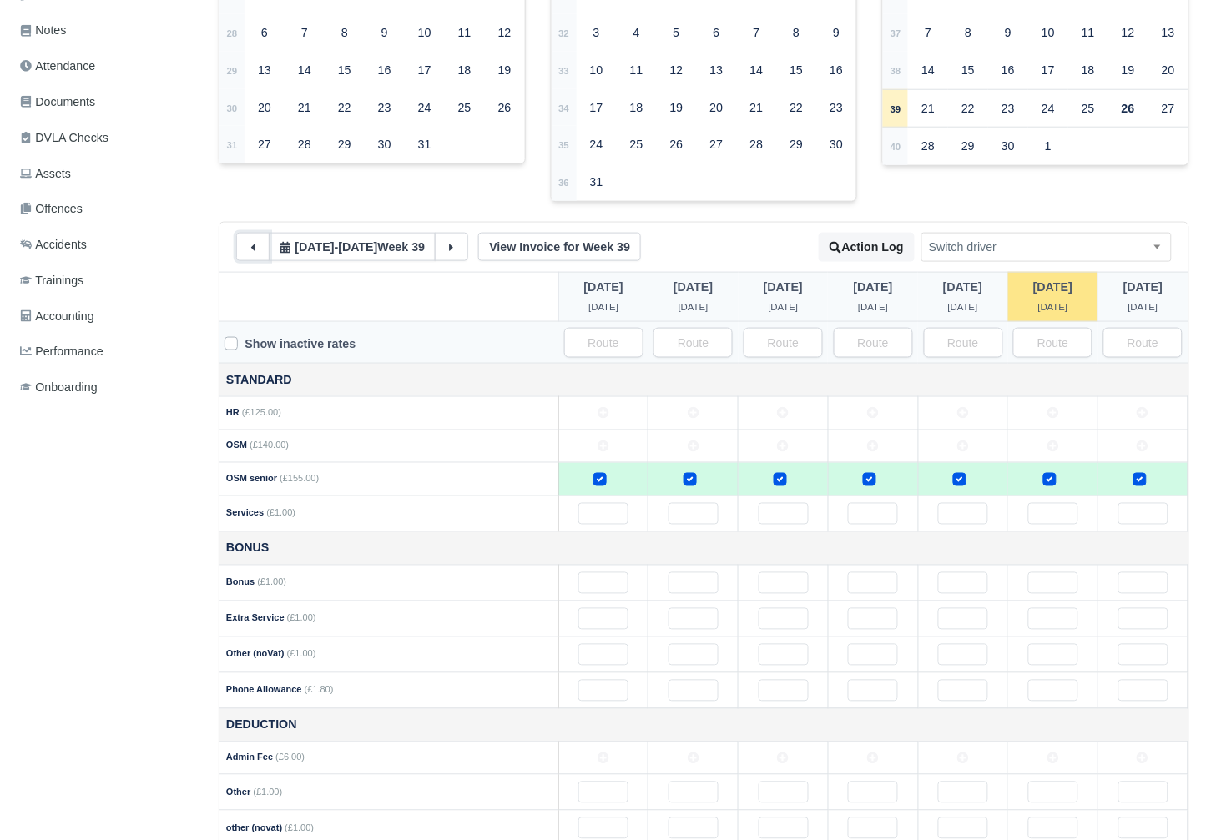
click at [249, 250] on icon at bounding box center [253, 248] width 12 height 12
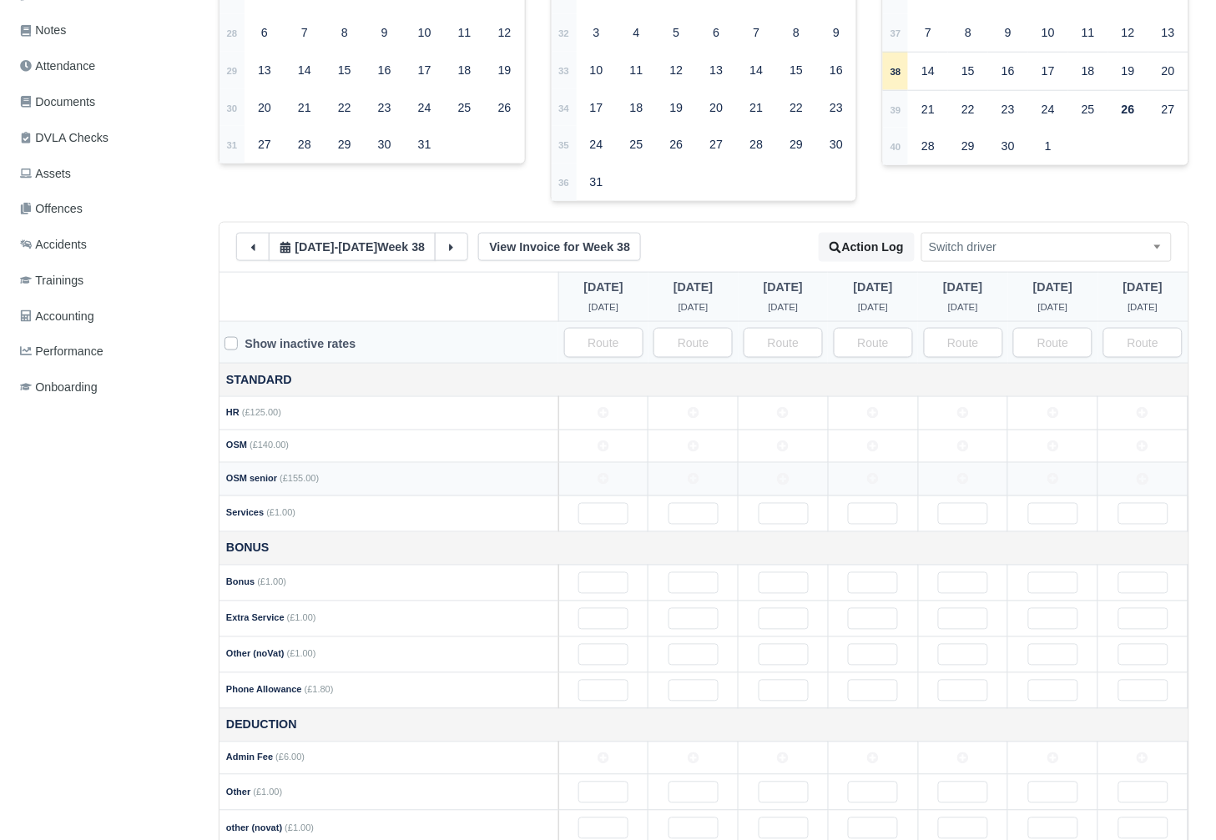
drag, startPoint x: 606, startPoint y: 476, endPoint x: 616, endPoint y: 476, distance: 10.0
click at [612, 476] on td at bounding box center [603, 479] width 90 height 33
drag, startPoint x: 684, startPoint y: 480, endPoint x: 702, endPoint y: 481, distance: 17.5
click at [688, 480] on icon at bounding box center [694, 479] width 12 height 12
drag, startPoint x: 786, startPoint y: 483, endPoint x: 798, endPoint y: 483, distance: 11.7
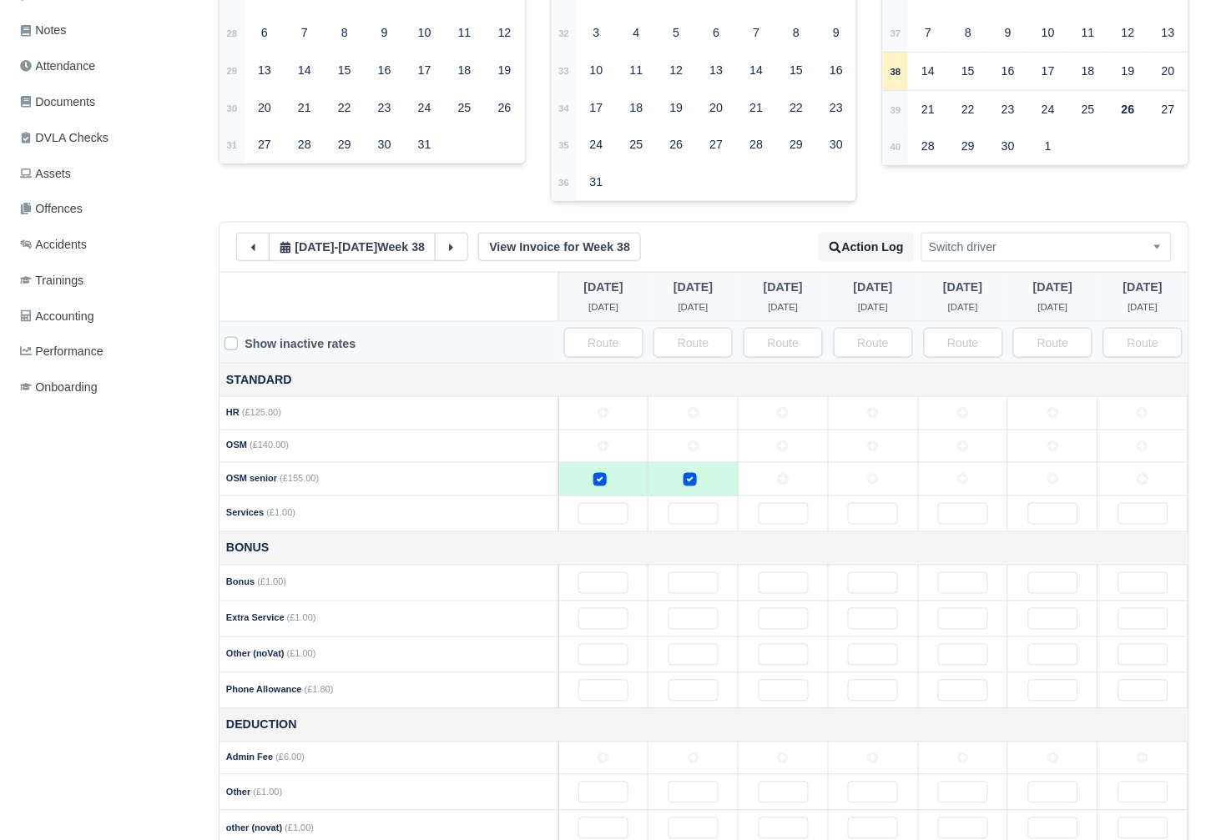
click at [787, 483] on td at bounding box center [783, 479] width 90 height 33
drag, startPoint x: 875, startPoint y: 483, endPoint x: 890, endPoint y: 483, distance: 15.0
click at [878, 483] on icon at bounding box center [873, 479] width 12 height 12
click at [973, 484] on td at bounding box center [963, 479] width 90 height 33
drag, startPoint x: 1062, startPoint y: 486, endPoint x: 1100, endPoint y: 485, distance: 37.6
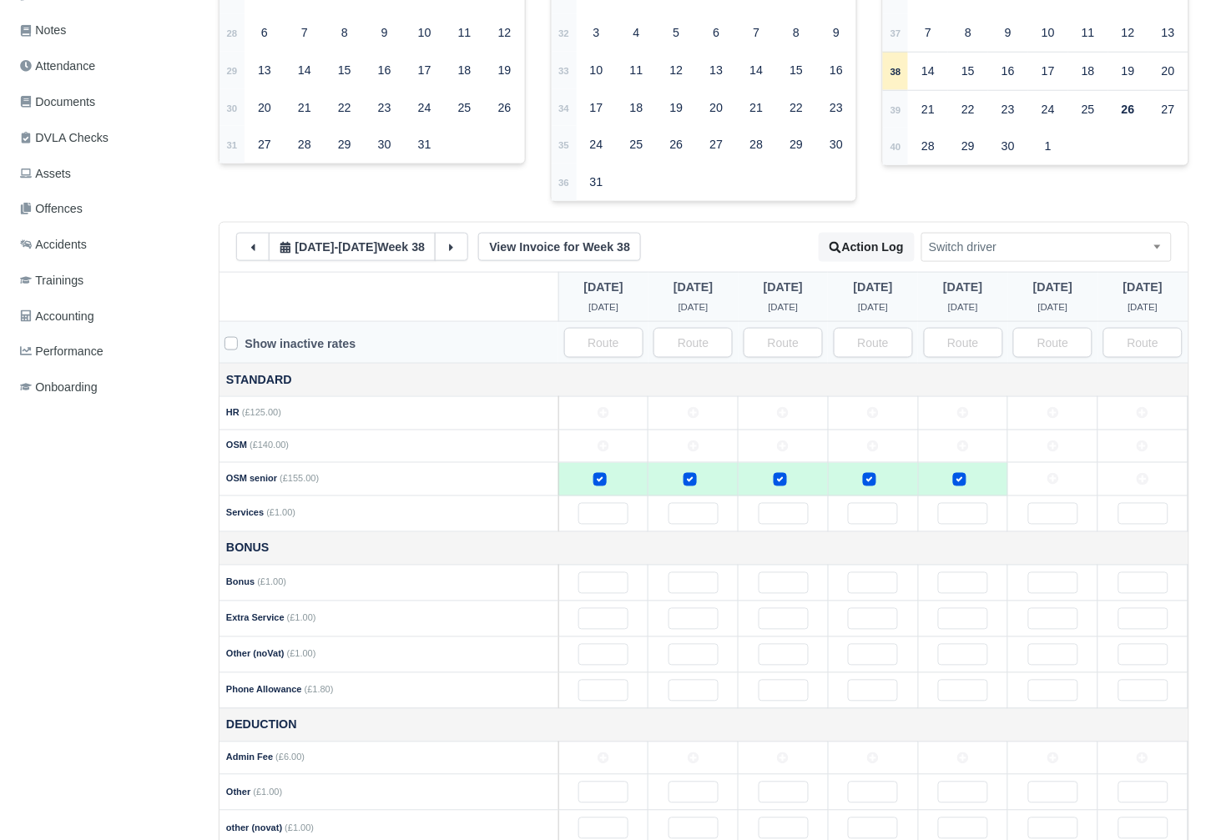
click at [1064, 486] on td at bounding box center [1053, 479] width 90 height 33
click at [1131, 481] on td at bounding box center [1143, 479] width 90 height 33
click at [1128, 586] on input "text" at bounding box center [1143, 583] width 50 height 22
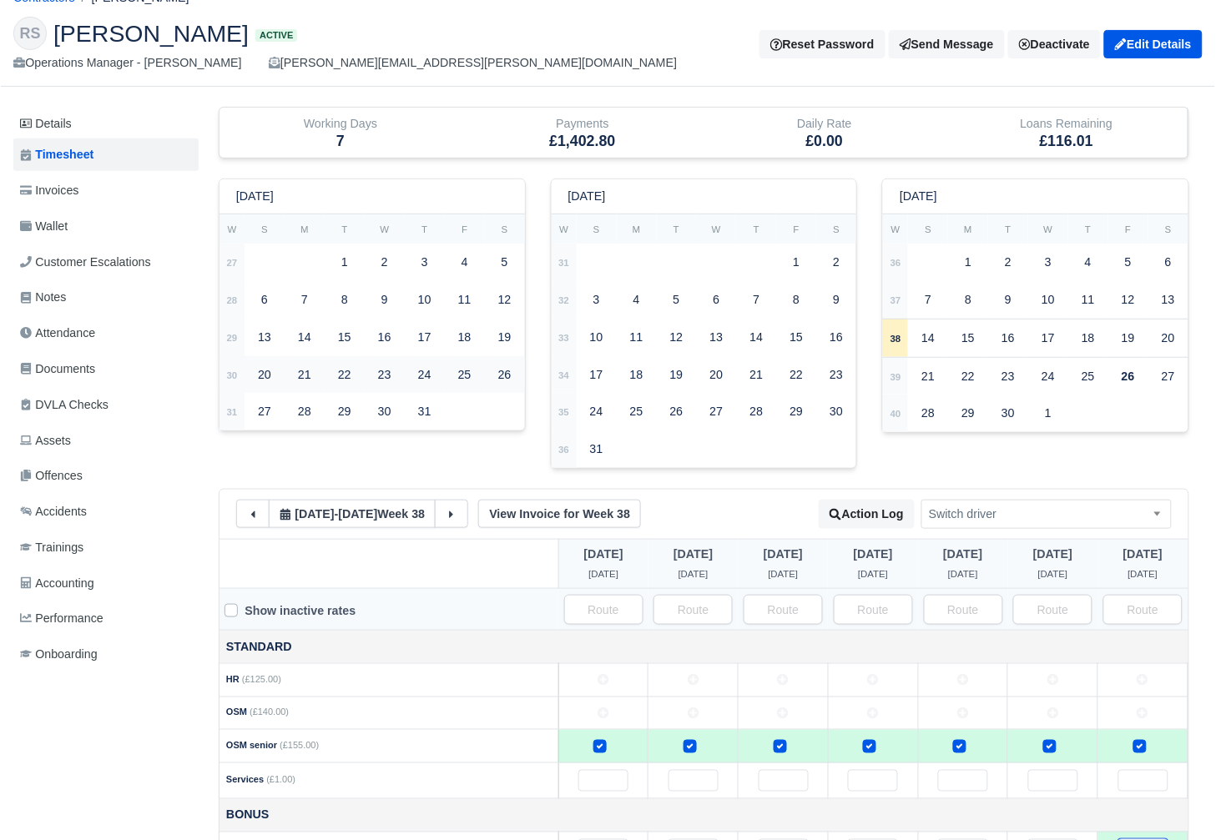
scroll to position [0, 0]
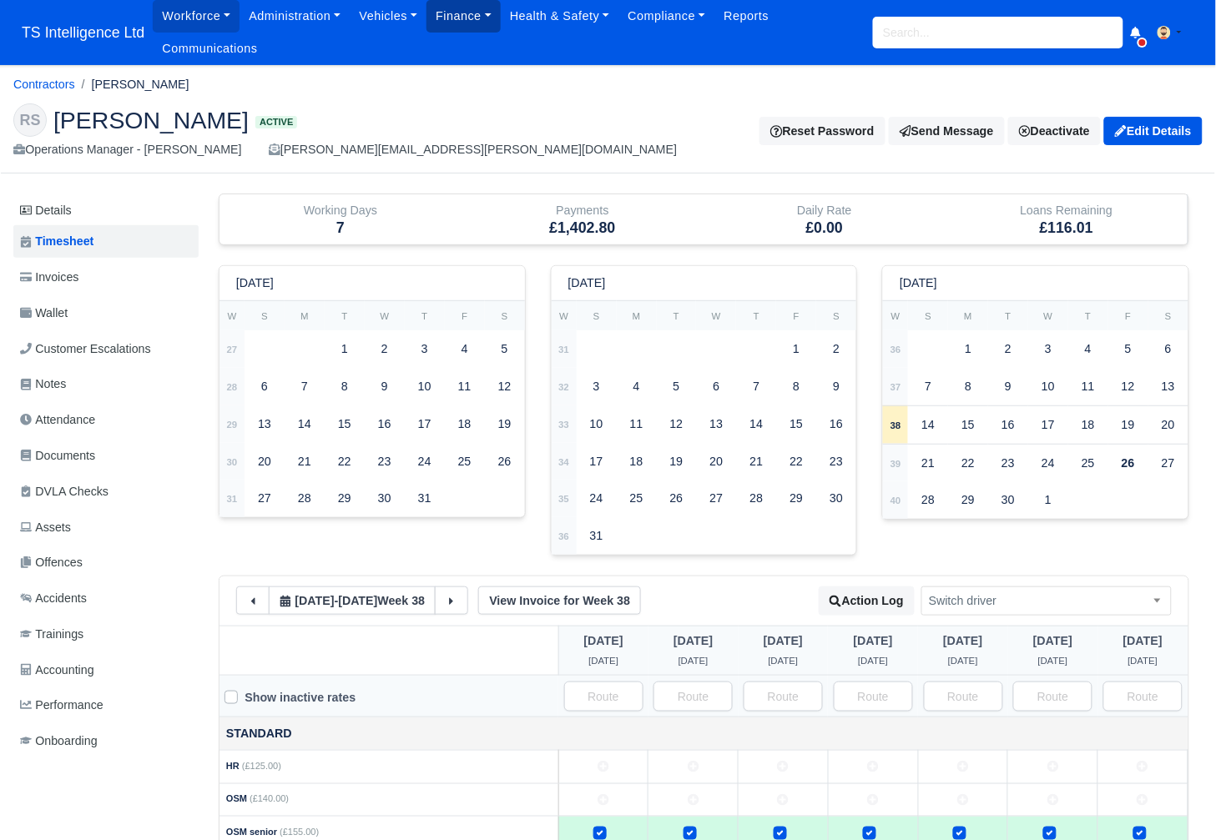
click at [452, 21] on link "Finance" at bounding box center [463, 16] width 74 height 33
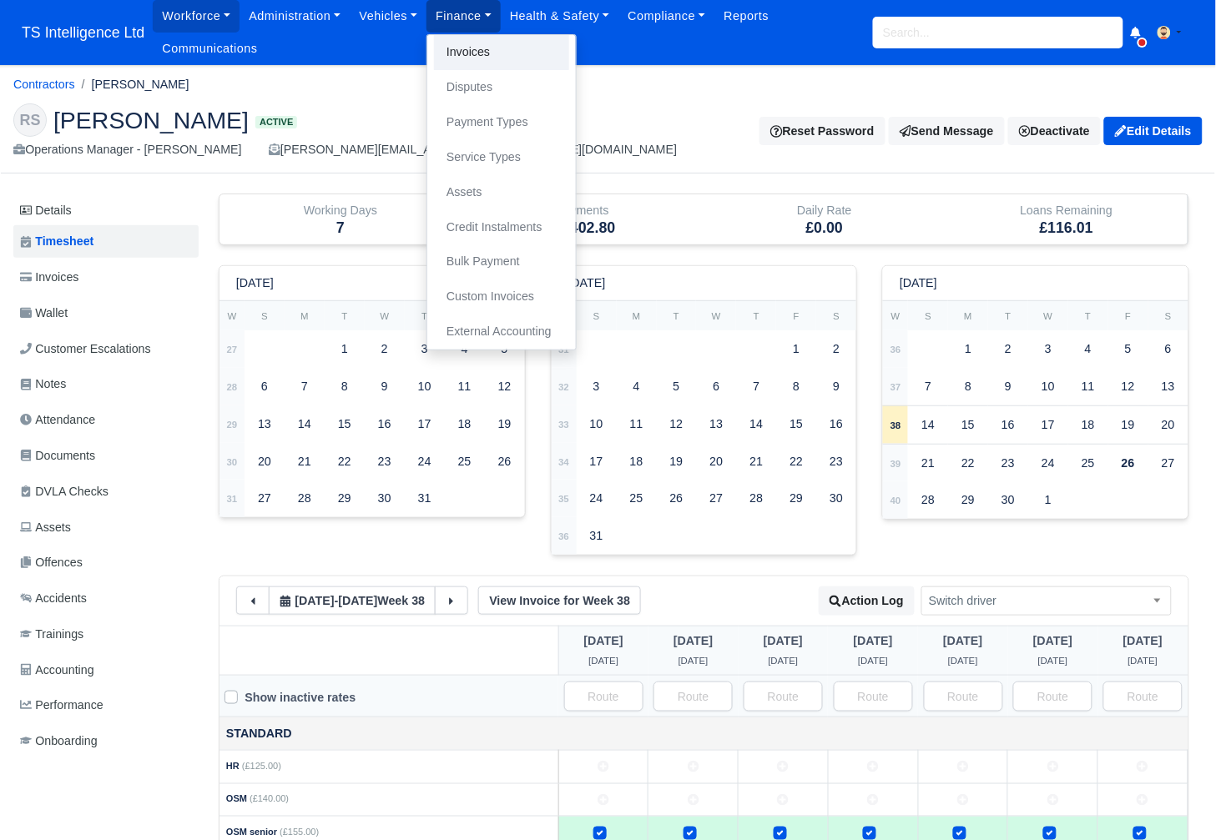
click at [481, 53] on link "Invoices" at bounding box center [501, 52] width 135 height 35
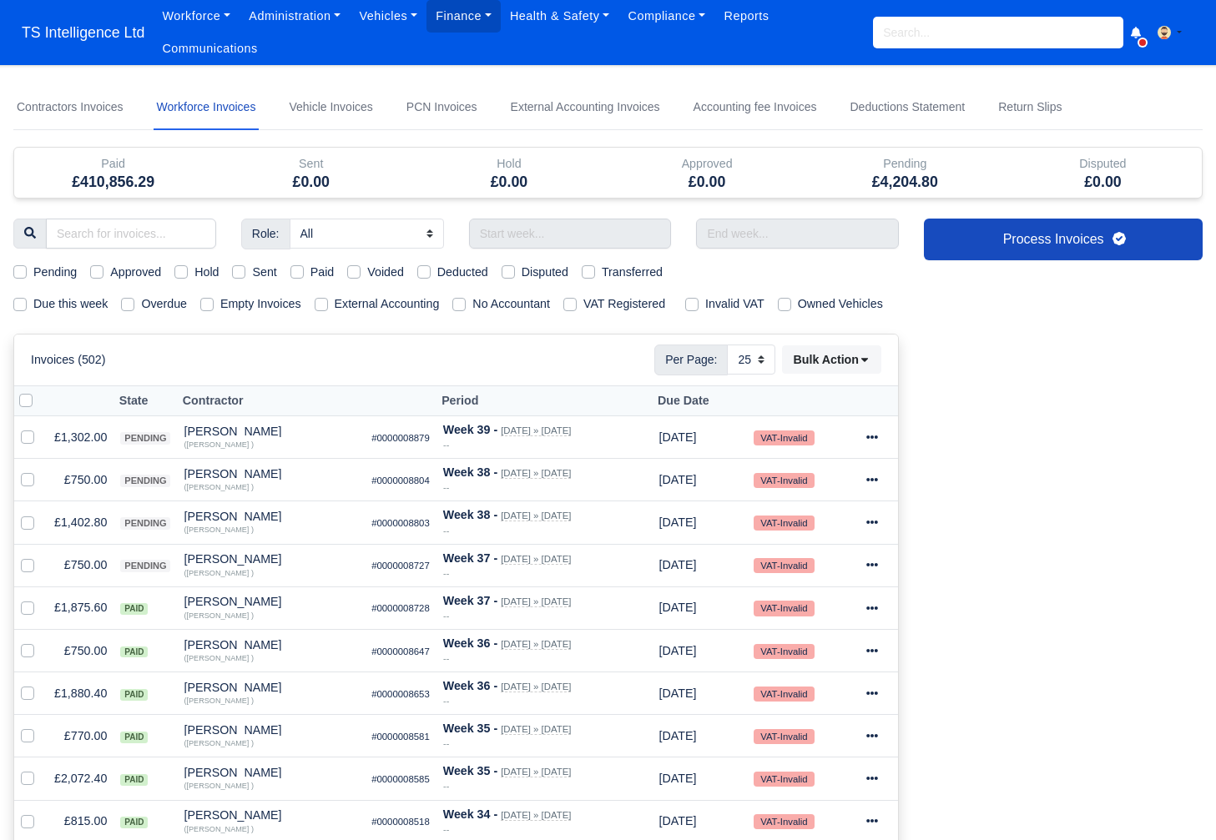
select select "25"
click at [33, 305] on label "Due this week" at bounding box center [70, 304] width 74 height 19
click at [25, 305] on input "Due this week" at bounding box center [19, 301] width 13 height 13
checkbox input "true"
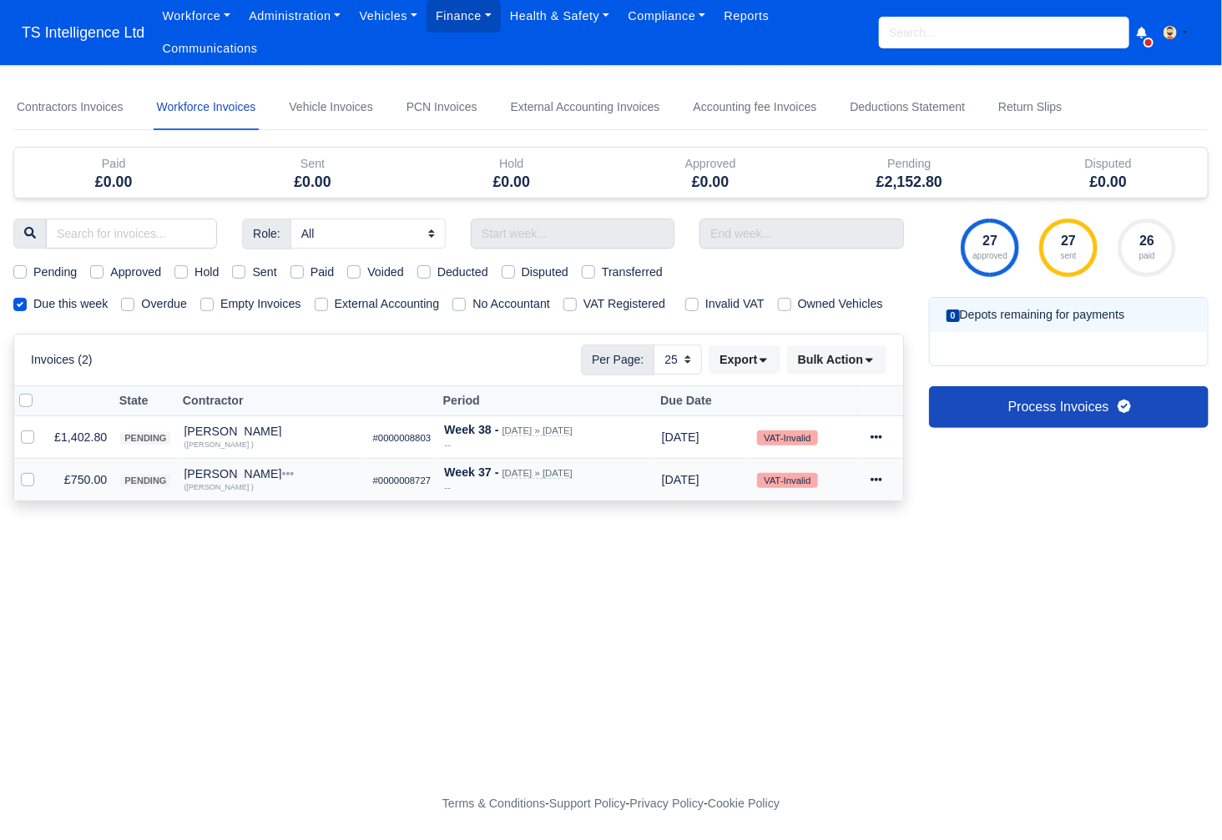
drag, startPoint x: 31, startPoint y: 457, endPoint x: 33, endPoint y: 476, distance: 19.3
click at [41, 428] on label at bounding box center [41, 428] width 0 height 0
click at [33, 441] on input "checkbox" at bounding box center [27, 434] width 13 height 13
checkbox input "true"
drag, startPoint x: 22, startPoint y: 499, endPoint x: 59, endPoint y: 496, distance: 37.6
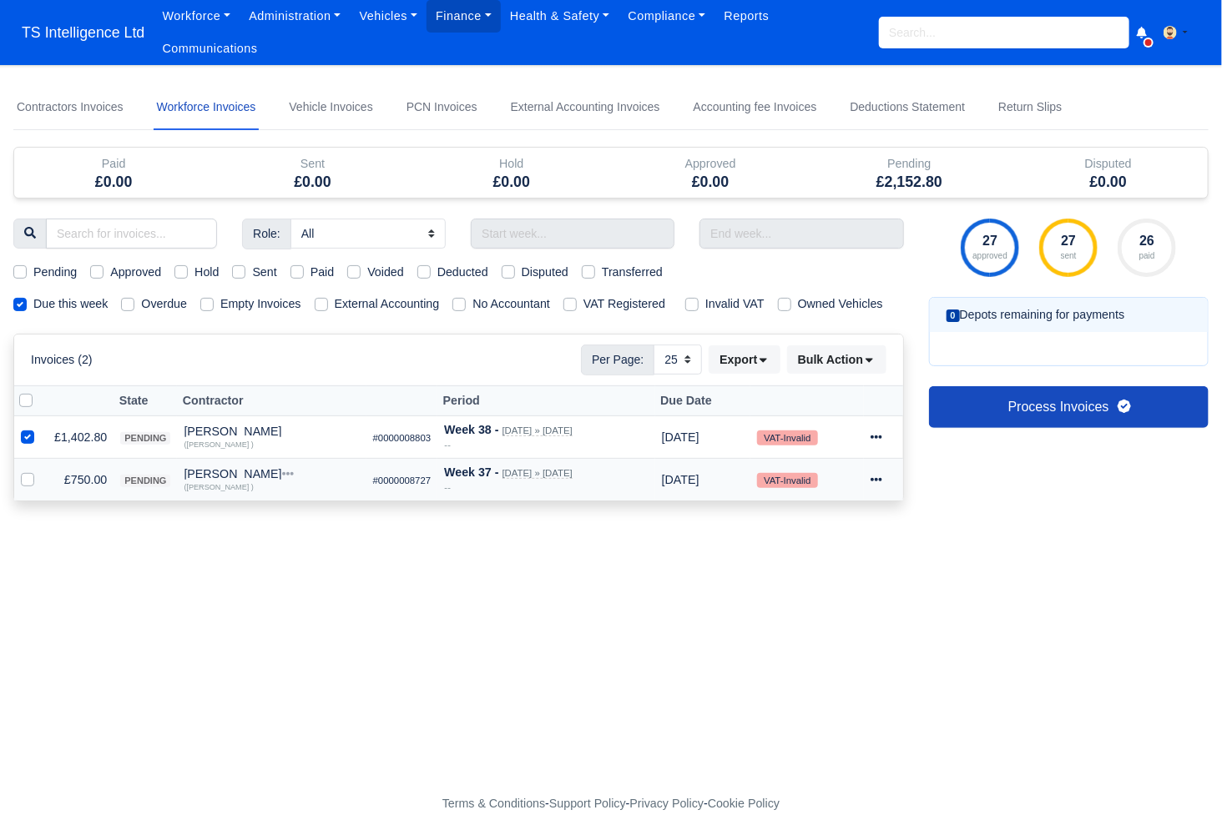
click at [41, 471] on label at bounding box center [41, 471] width 0 height 0
click at [25, 484] on input "checkbox" at bounding box center [27, 477] width 13 height 13
checkbox input "true"
click at [889, 376] on div "Invoices (2) Per Page: 10 25 50 Export Data export: Export BACS 18 Download Inv…" at bounding box center [458, 360] width 889 height 50
drag, startPoint x: 859, startPoint y: 380, endPoint x: 859, endPoint y: 392, distance: 11.7
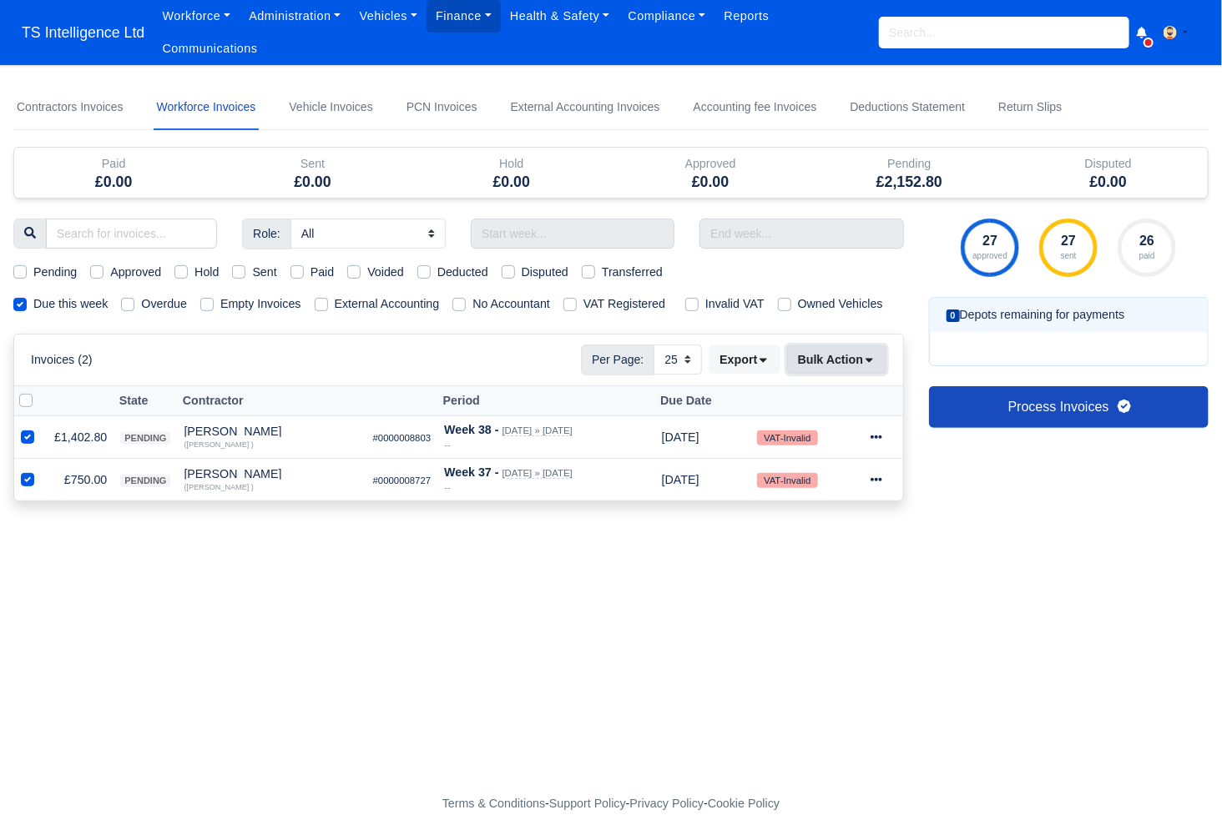
click at [860, 374] on button "Bulk Action" at bounding box center [836, 359] width 99 height 28
click at [809, 455] on div "Approve" at bounding box center [813, 442] width 149 height 26
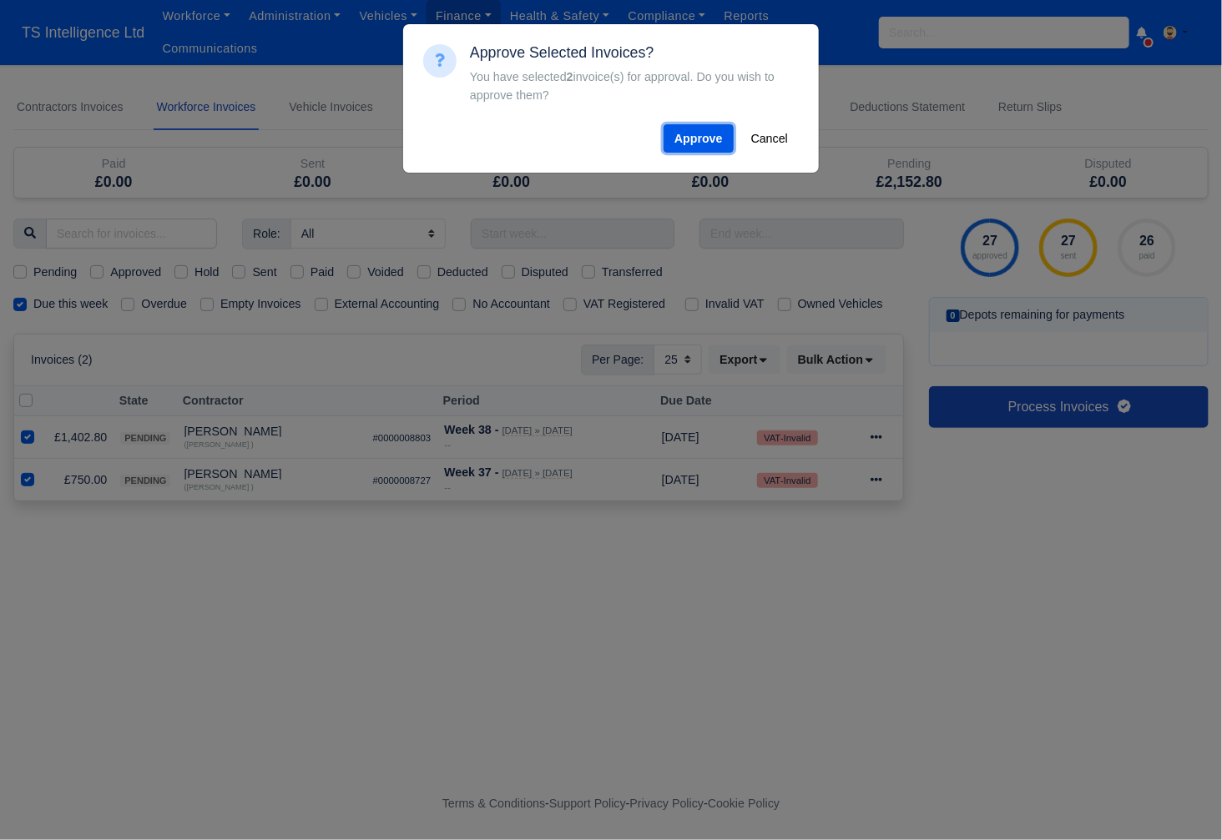
click at [683, 144] on button "Approve" at bounding box center [698, 138] width 70 height 28
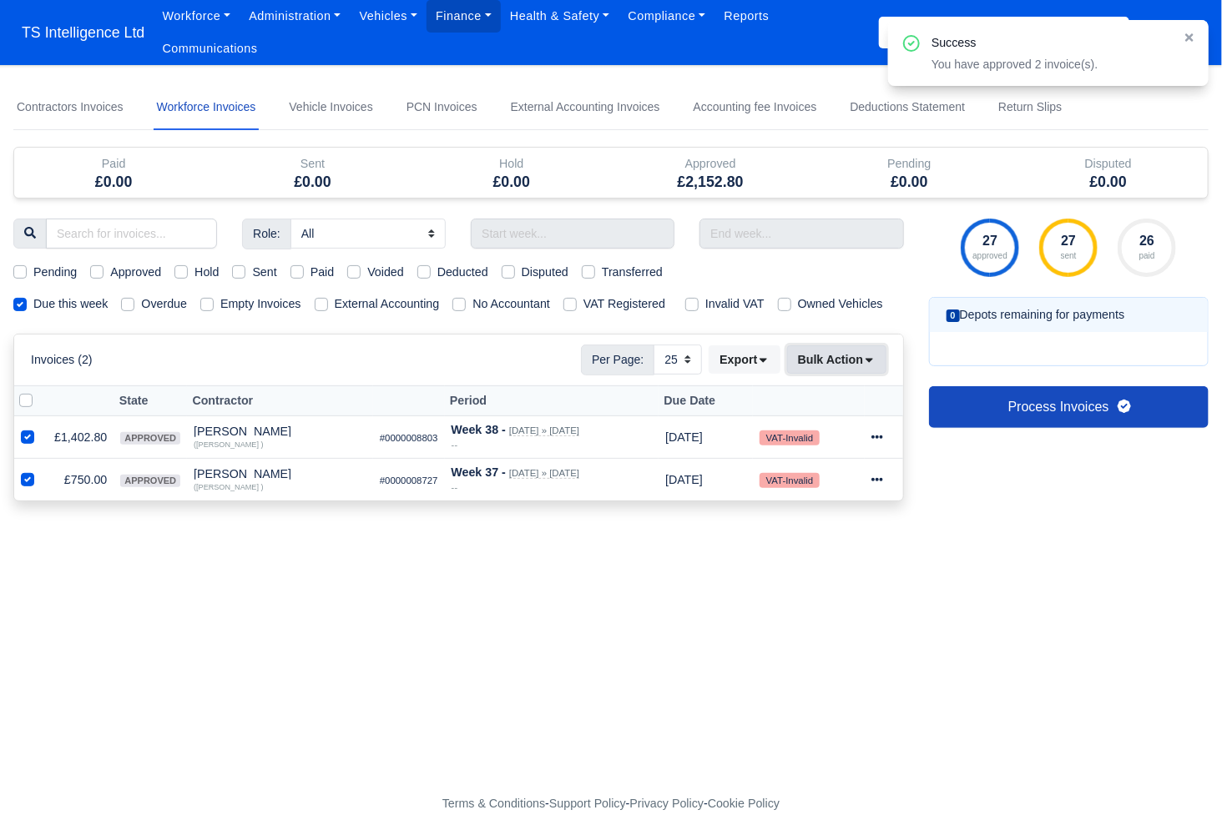
click at [835, 371] on button "Bulk Action" at bounding box center [836, 359] width 99 height 28
click at [787, 481] on div "Send" at bounding box center [813, 468] width 149 height 26
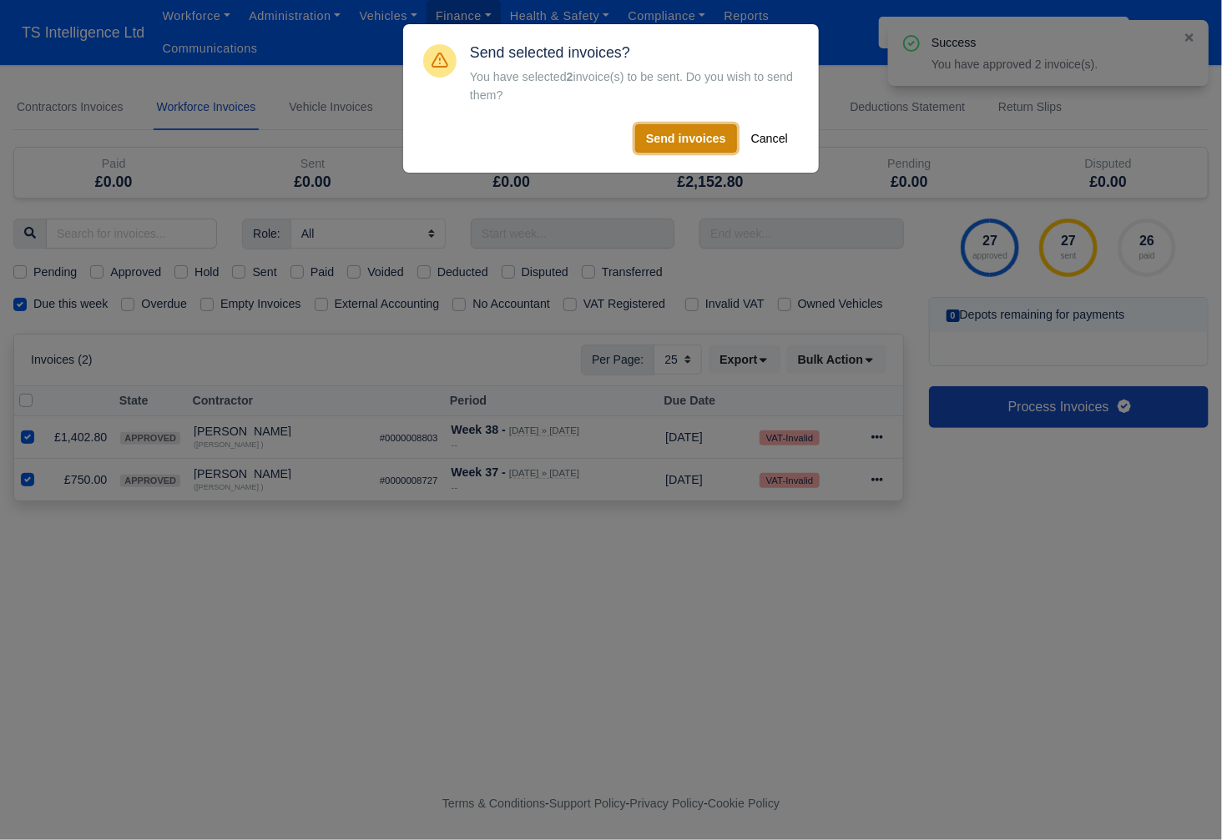
click at [702, 147] on button "Send invoices" at bounding box center [686, 138] width 102 height 28
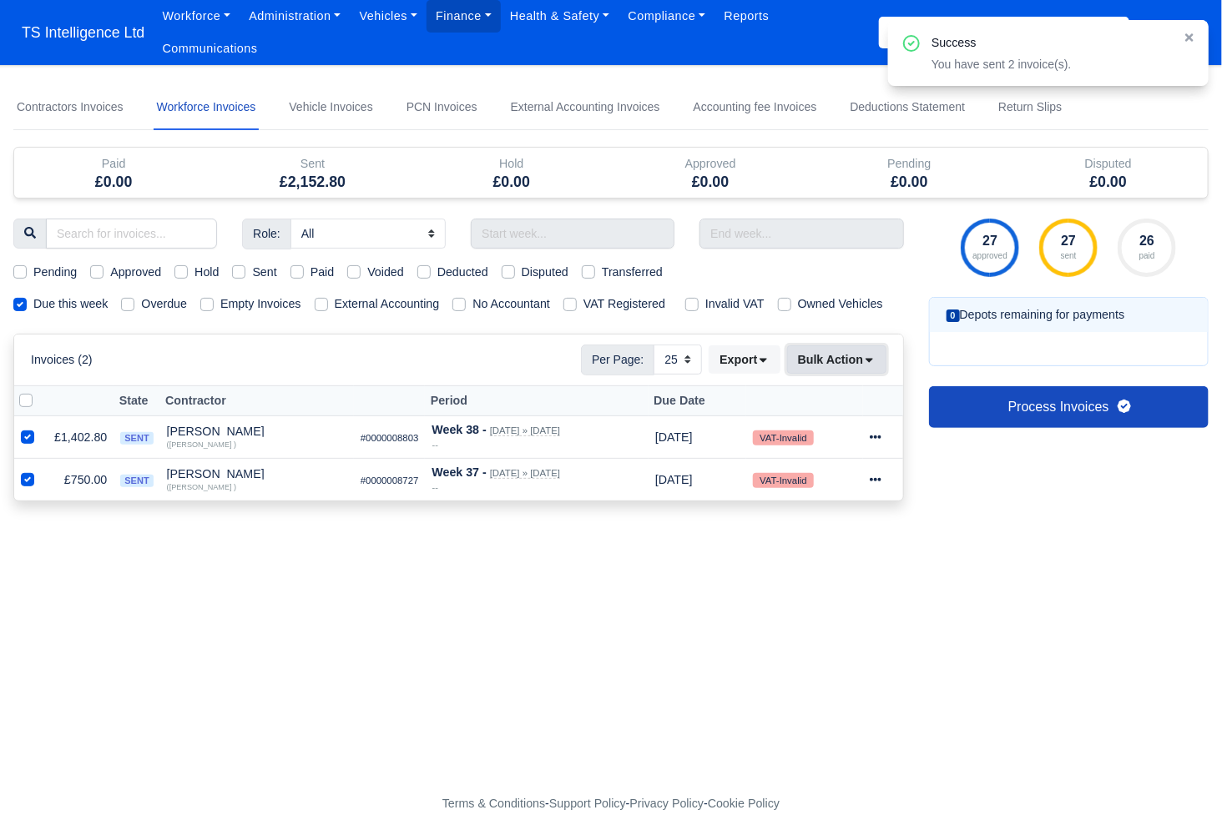
click at [848, 374] on button "Bulk Action" at bounding box center [836, 359] width 99 height 28
click at [780, 532] on div "Pay" at bounding box center [813, 519] width 149 height 26
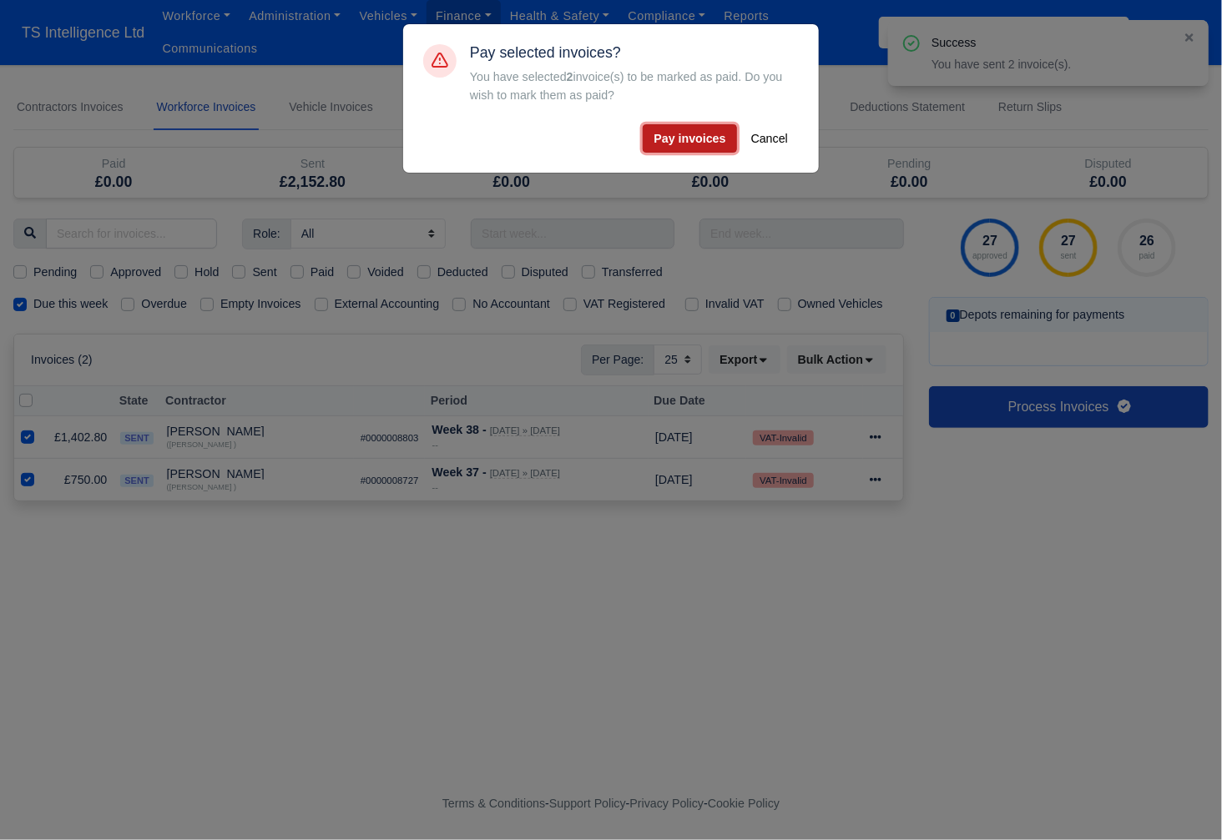
click at [685, 140] on button "Pay invoices" at bounding box center [688, 138] width 93 height 28
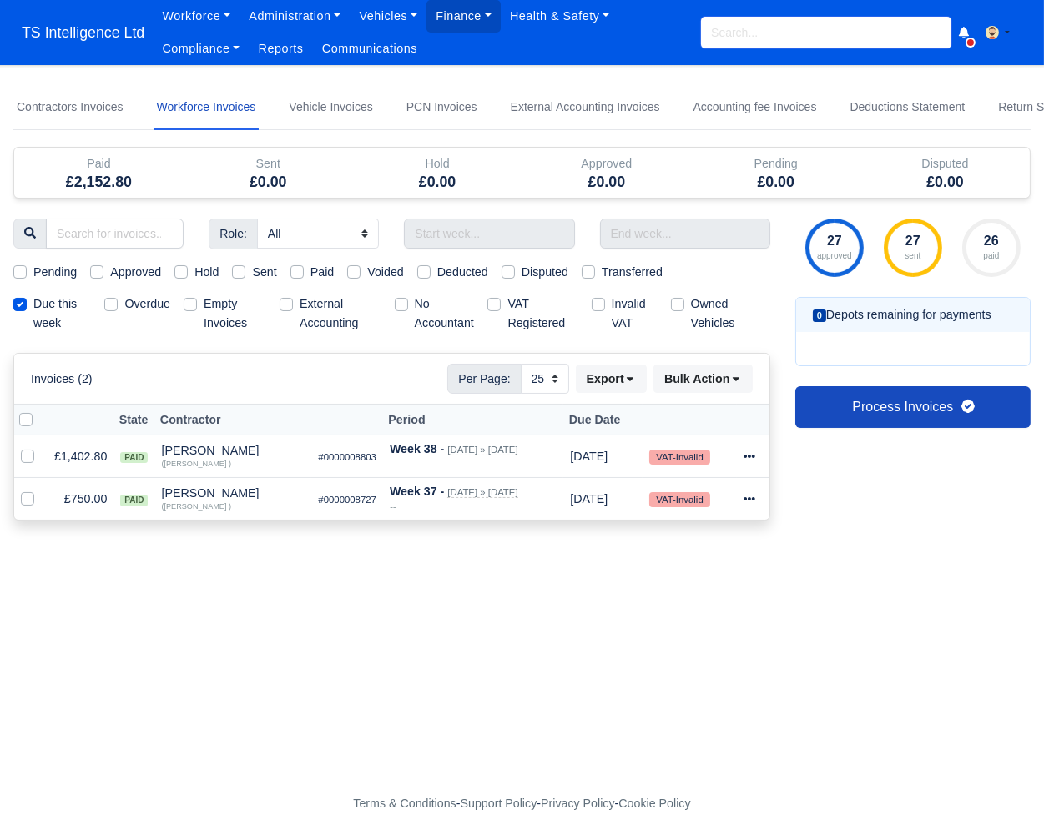
click at [752, 36] on input "search" at bounding box center [826, 33] width 250 height 32
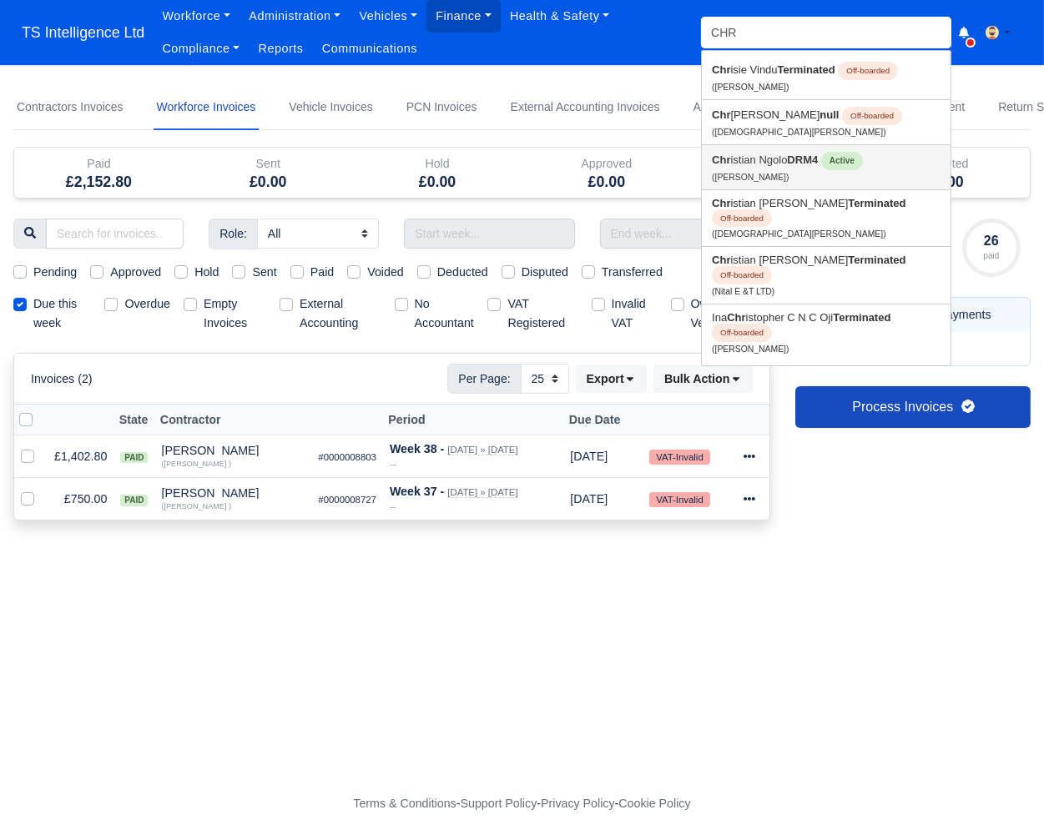
click at [737, 163] on link "Chr istian Ngolo DRM4 Active (Christian Ngolo)" at bounding box center [826, 167] width 249 height 44
type input "[DEMOGRAPHIC_DATA][PERSON_NAME]"
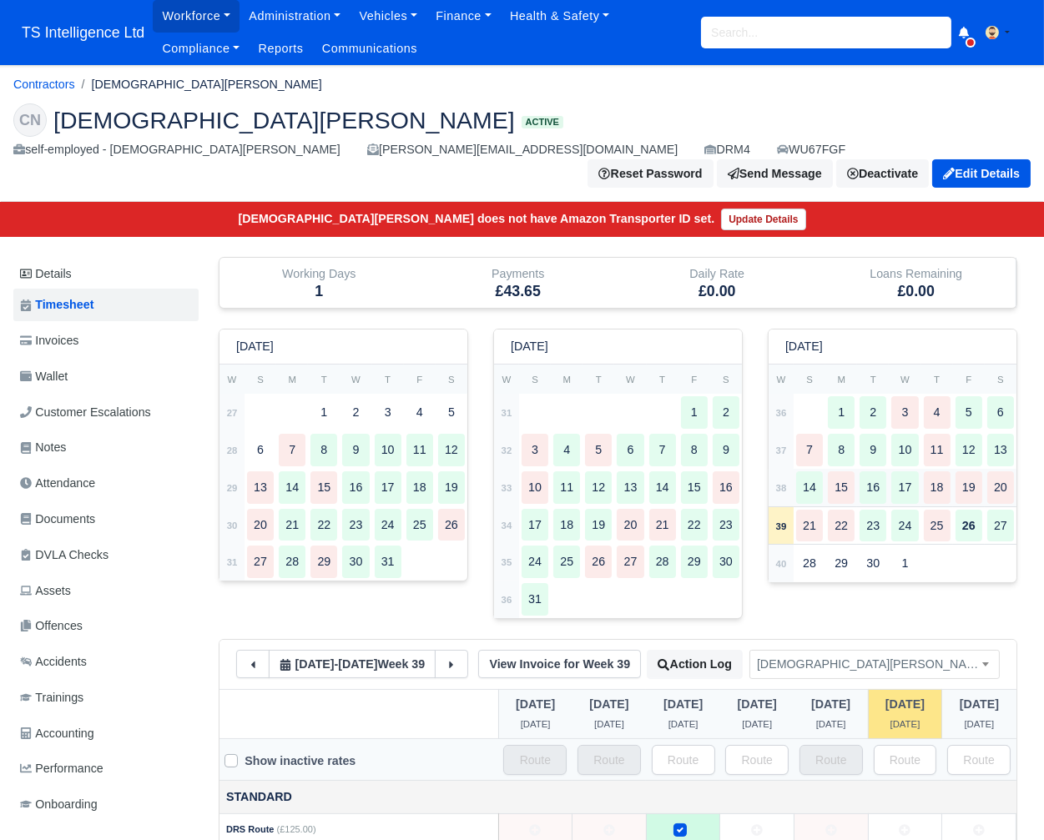
click at [903, 471] on div "17" at bounding box center [904, 487] width 27 height 33
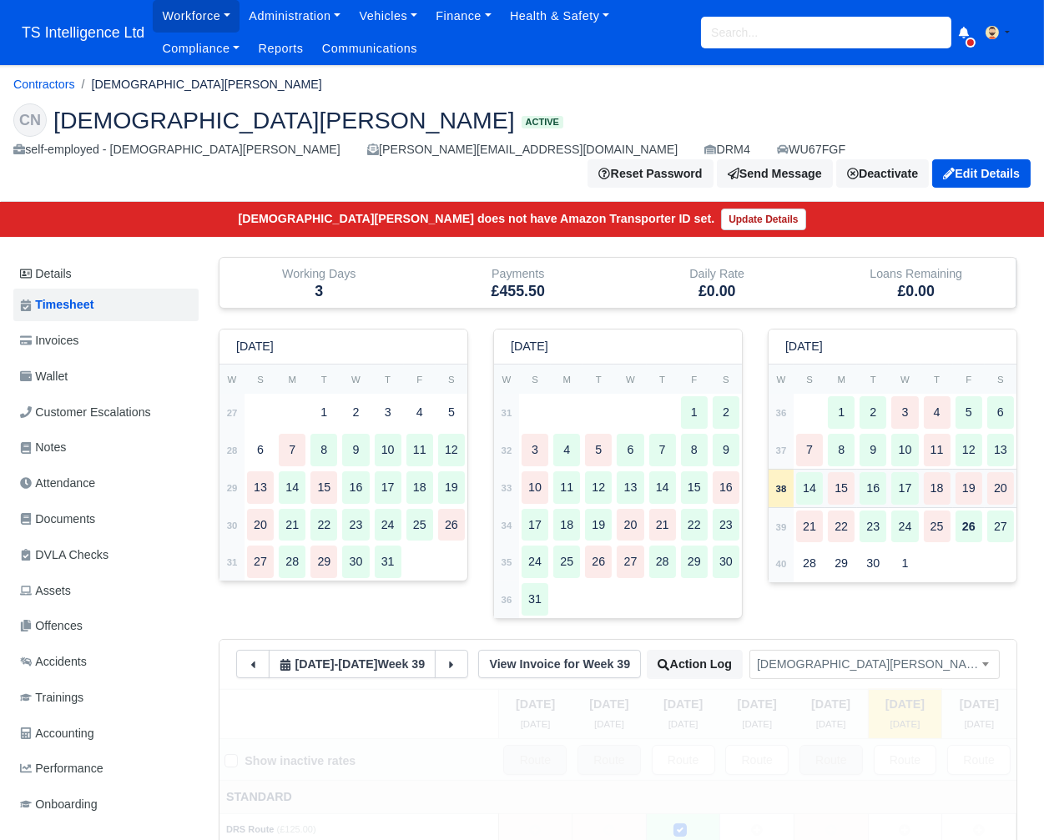
type input "58"
type input "3"
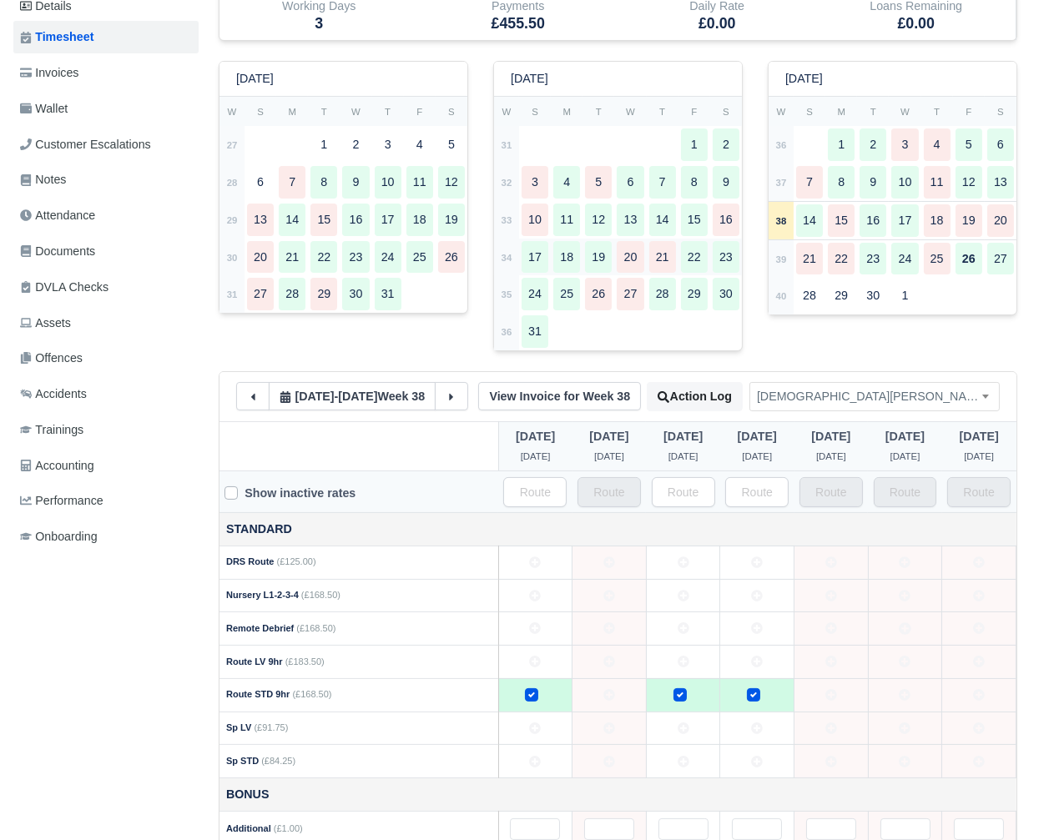
scroll to position [374, 0]
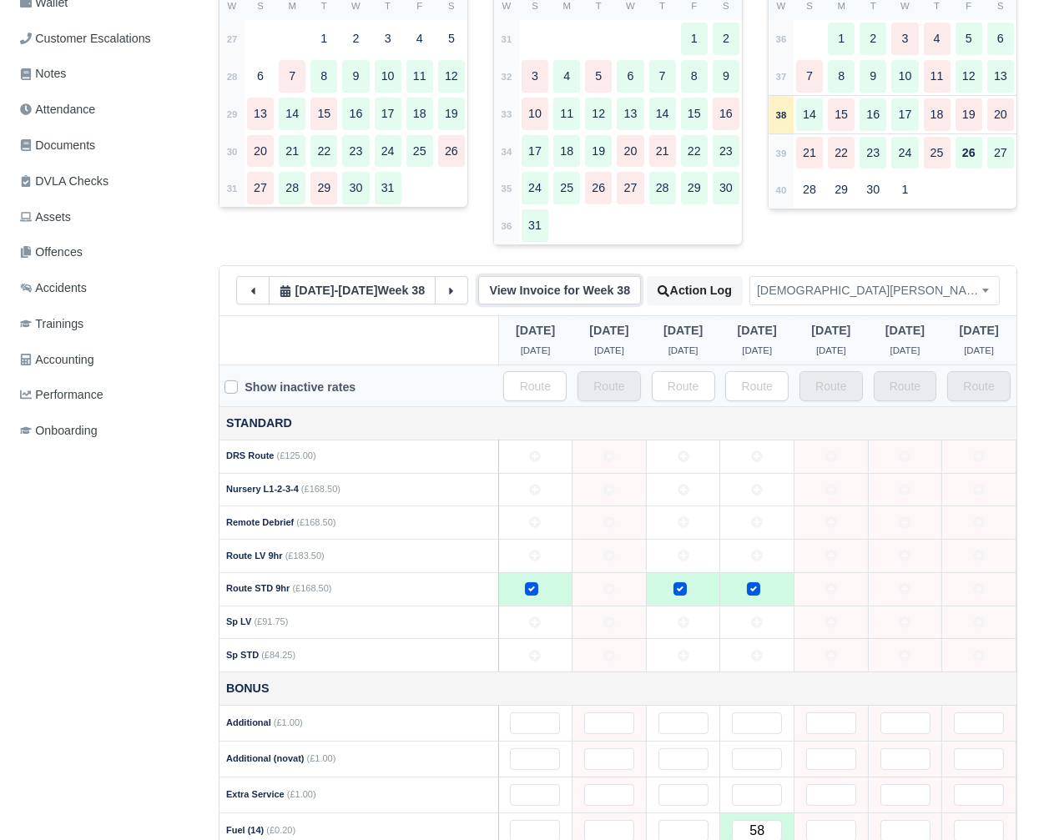
click at [478, 305] on link "View Invoice for Week 38" at bounding box center [559, 290] width 163 height 28
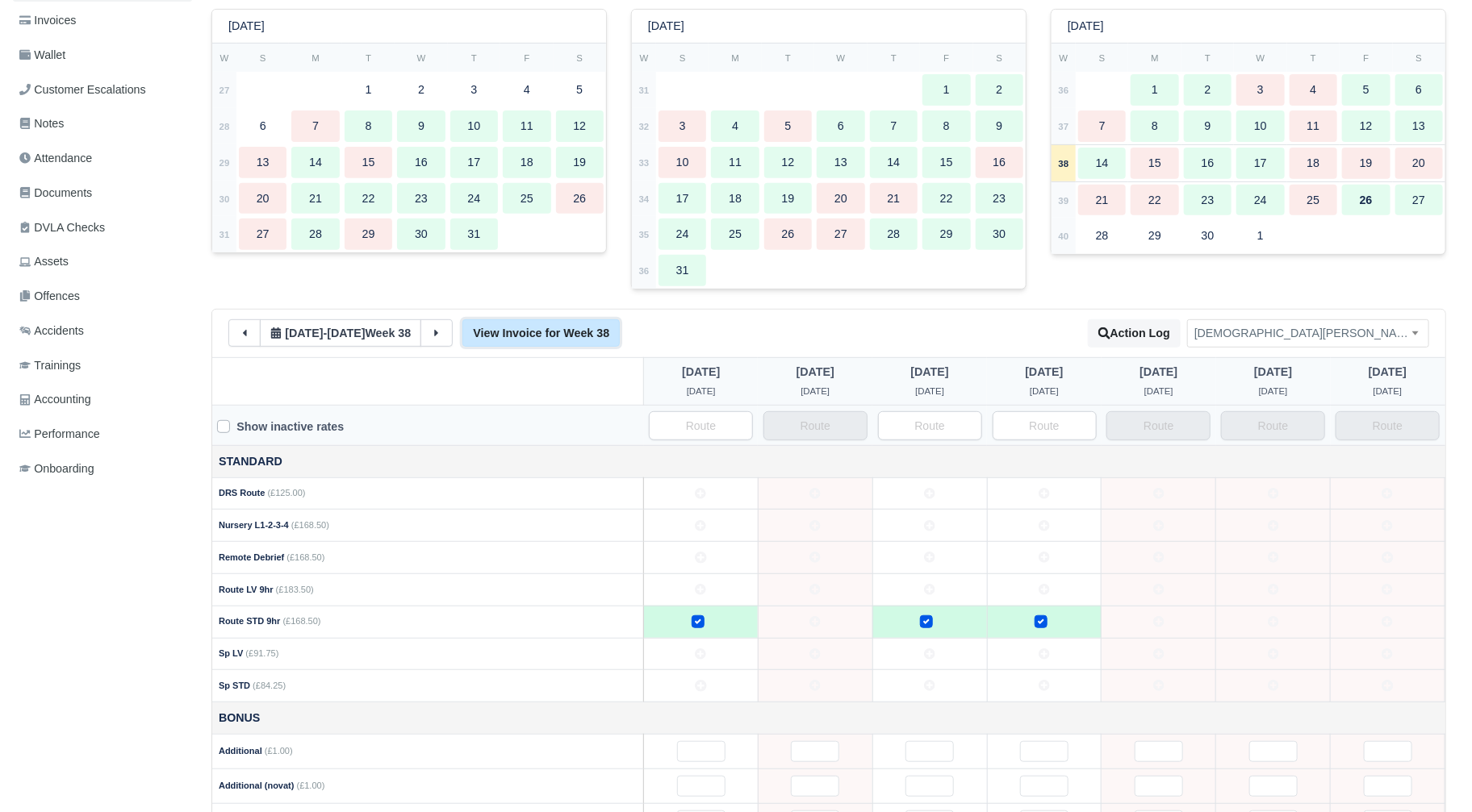
scroll to position [0, 0]
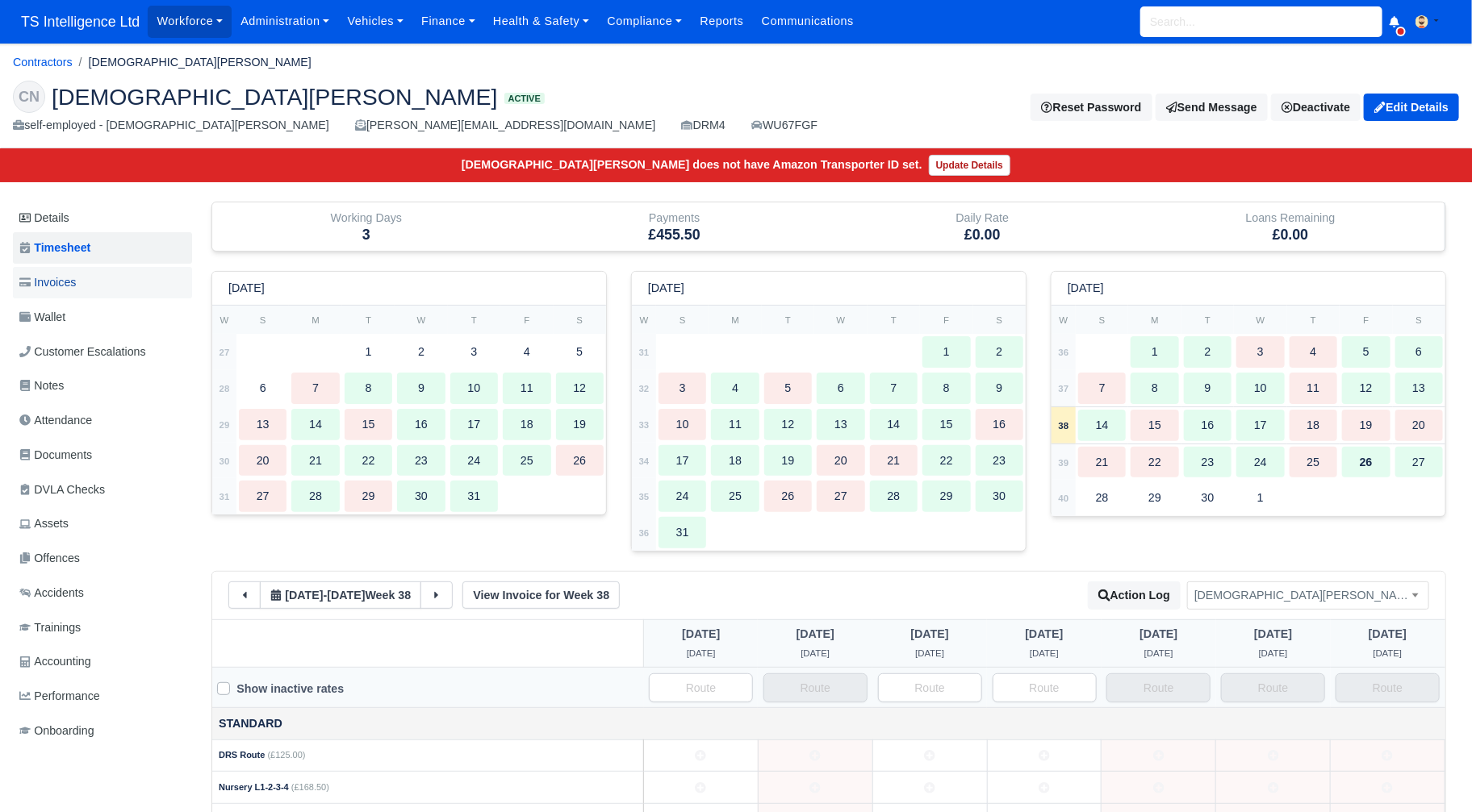
click at [65, 276] on span "Invoices" at bounding box center [47, 282] width 56 height 18
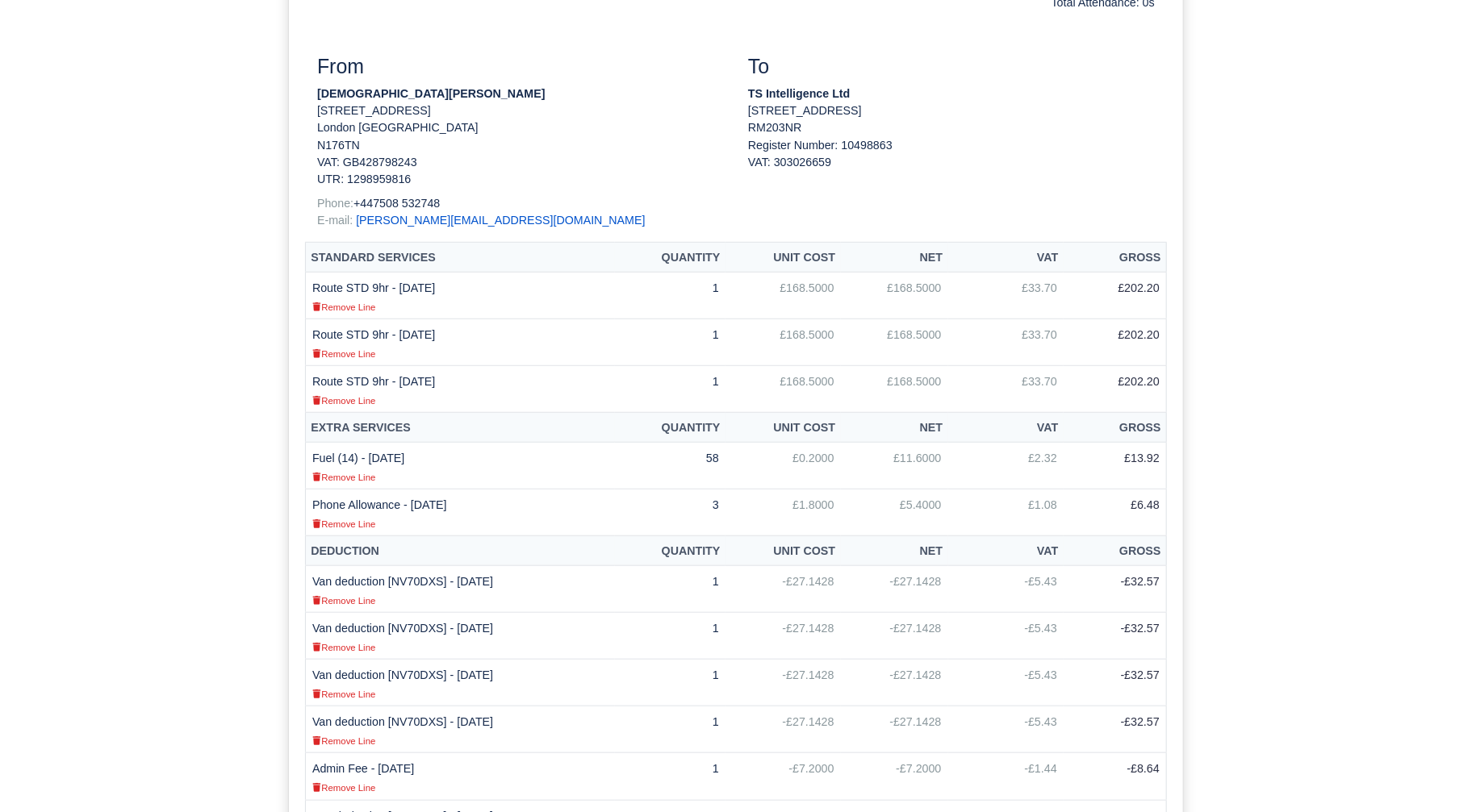
scroll to position [638, 0]
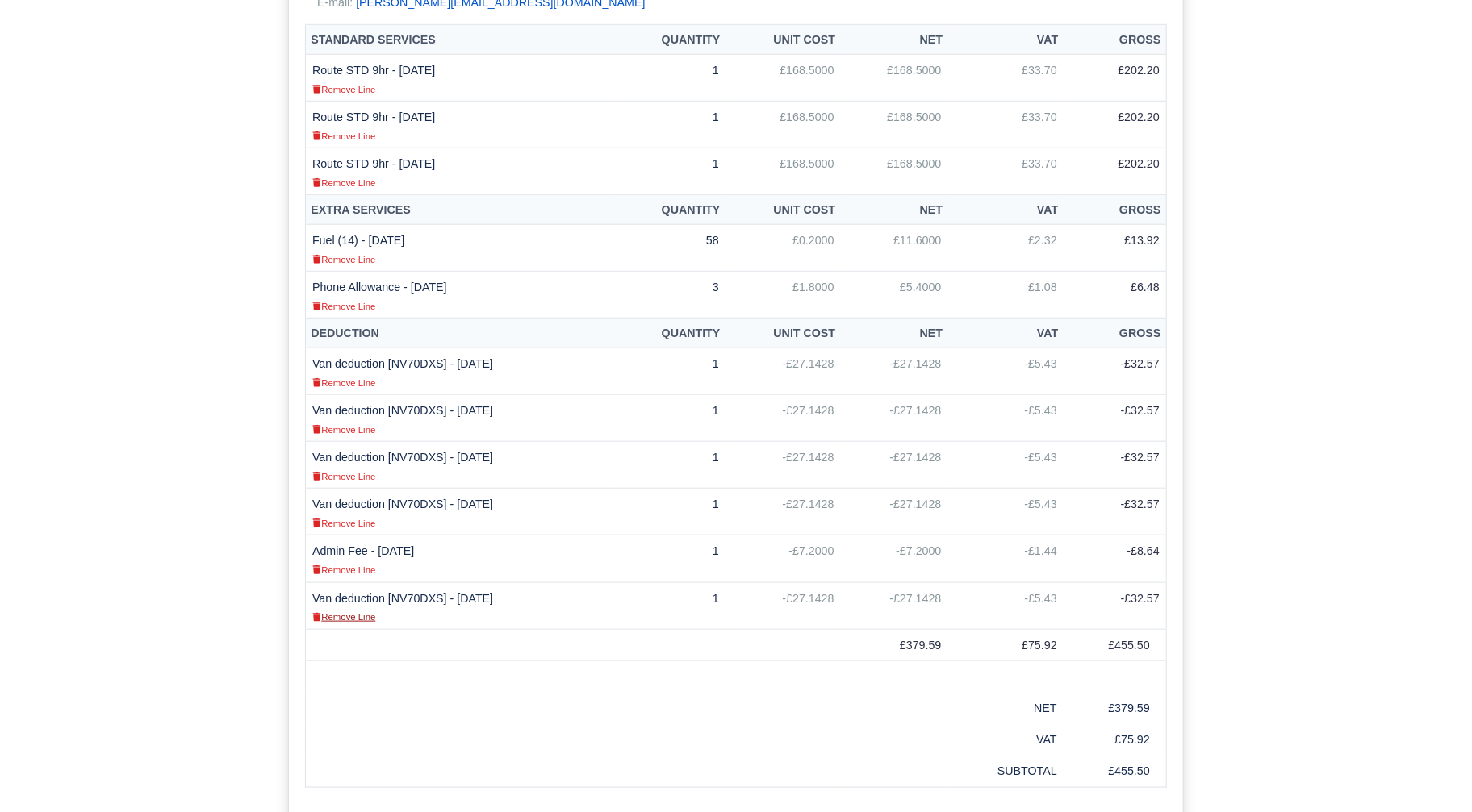
click at [363, 612] on small "Remove Line" at bounding box center [343, 617] width 63 height 10
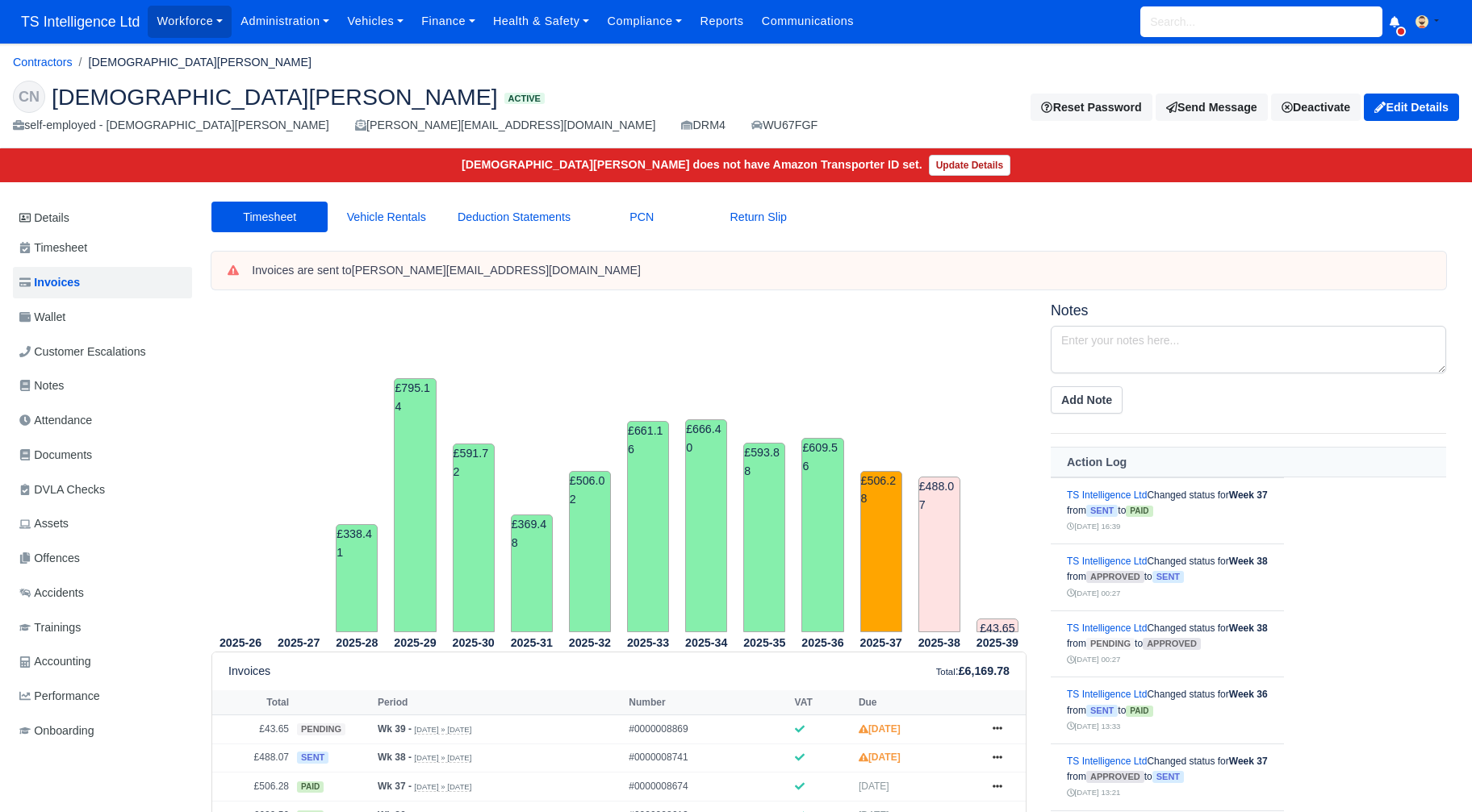
scroll to position [360, 0]
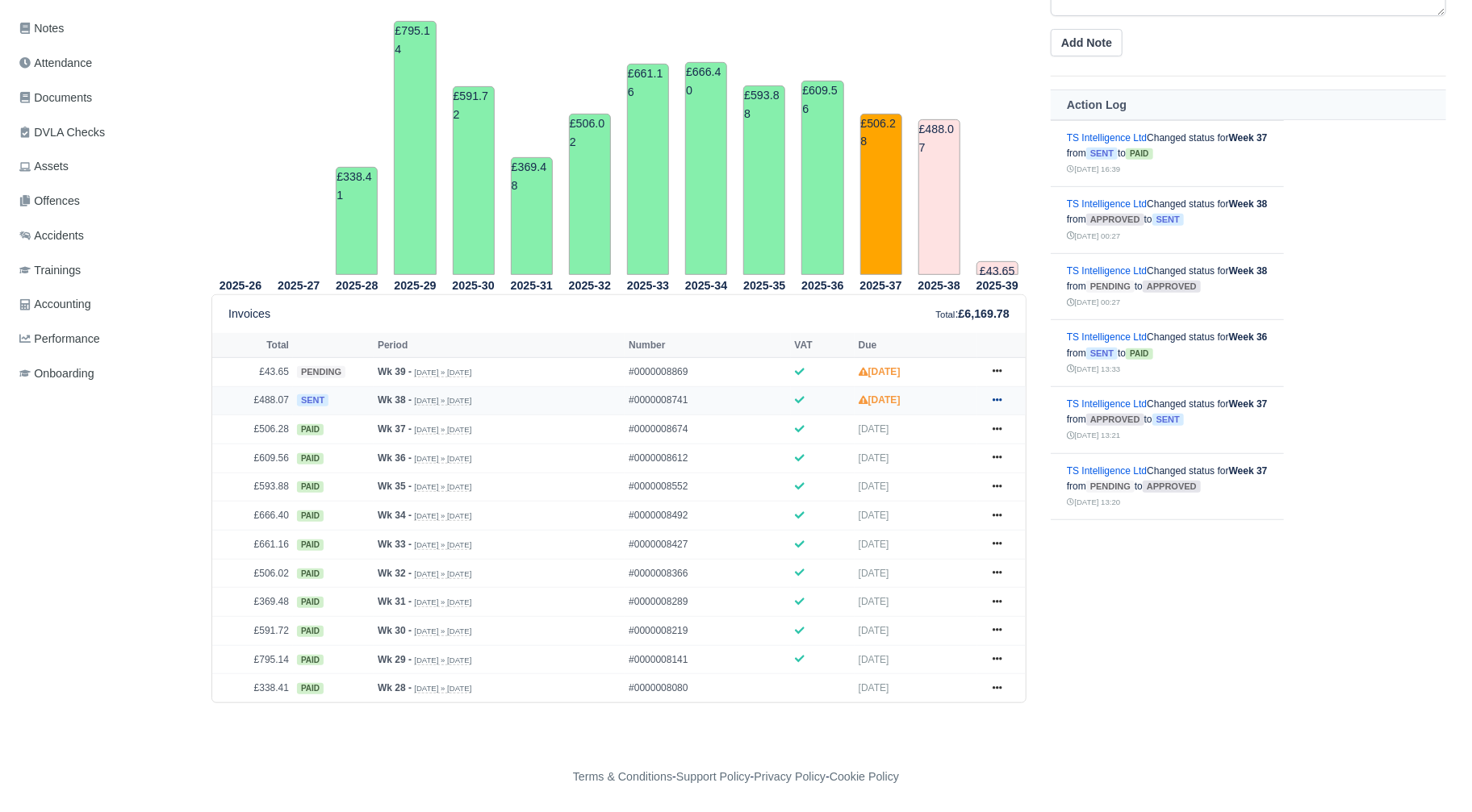
click at [1000, 396] on icon at bounding box center [997, 400] width 10 height 10
click at [929, 429] on link "Show Invoice" at bounding box center [936, 430] width 144 height 34
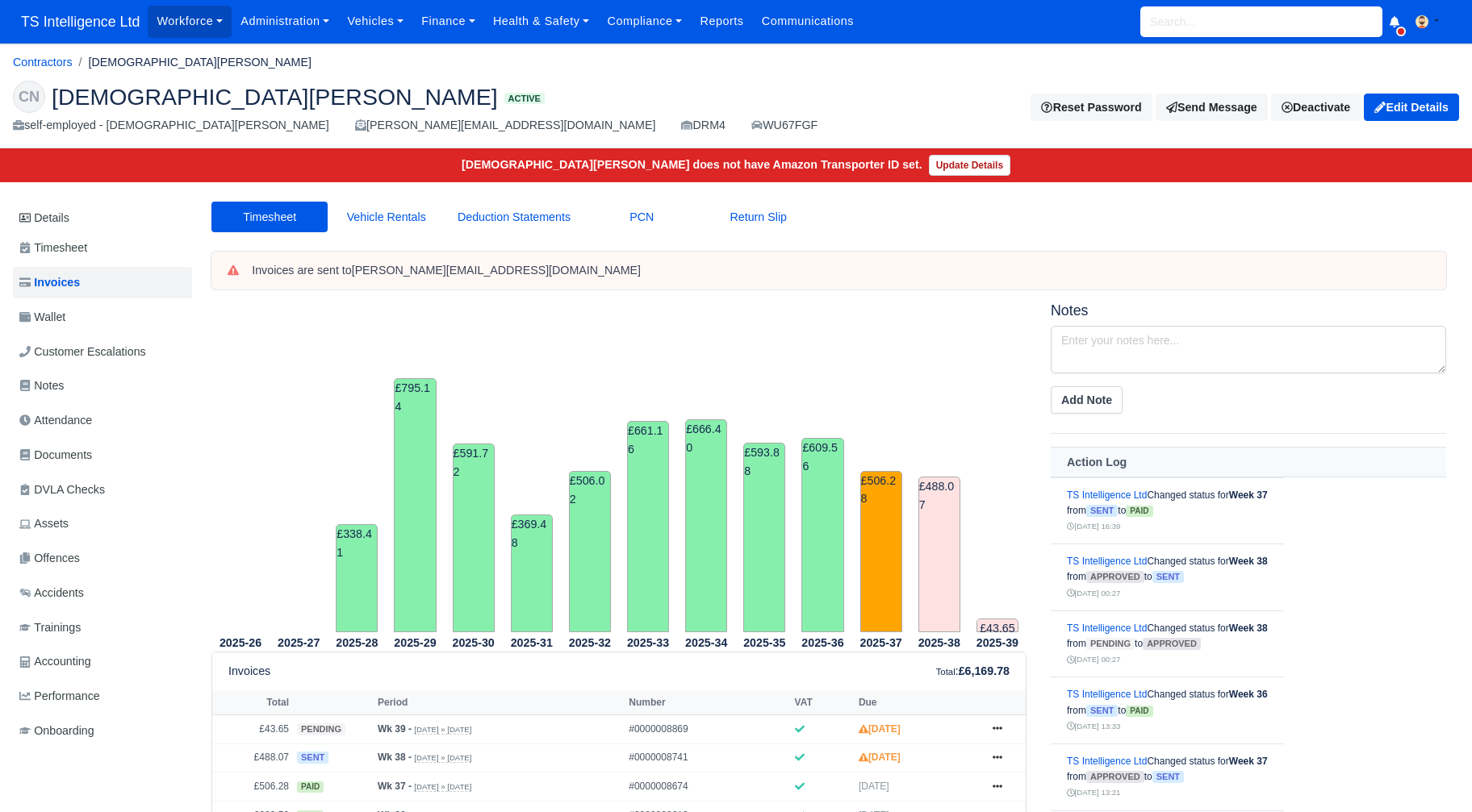
scroll to position [360, 0]
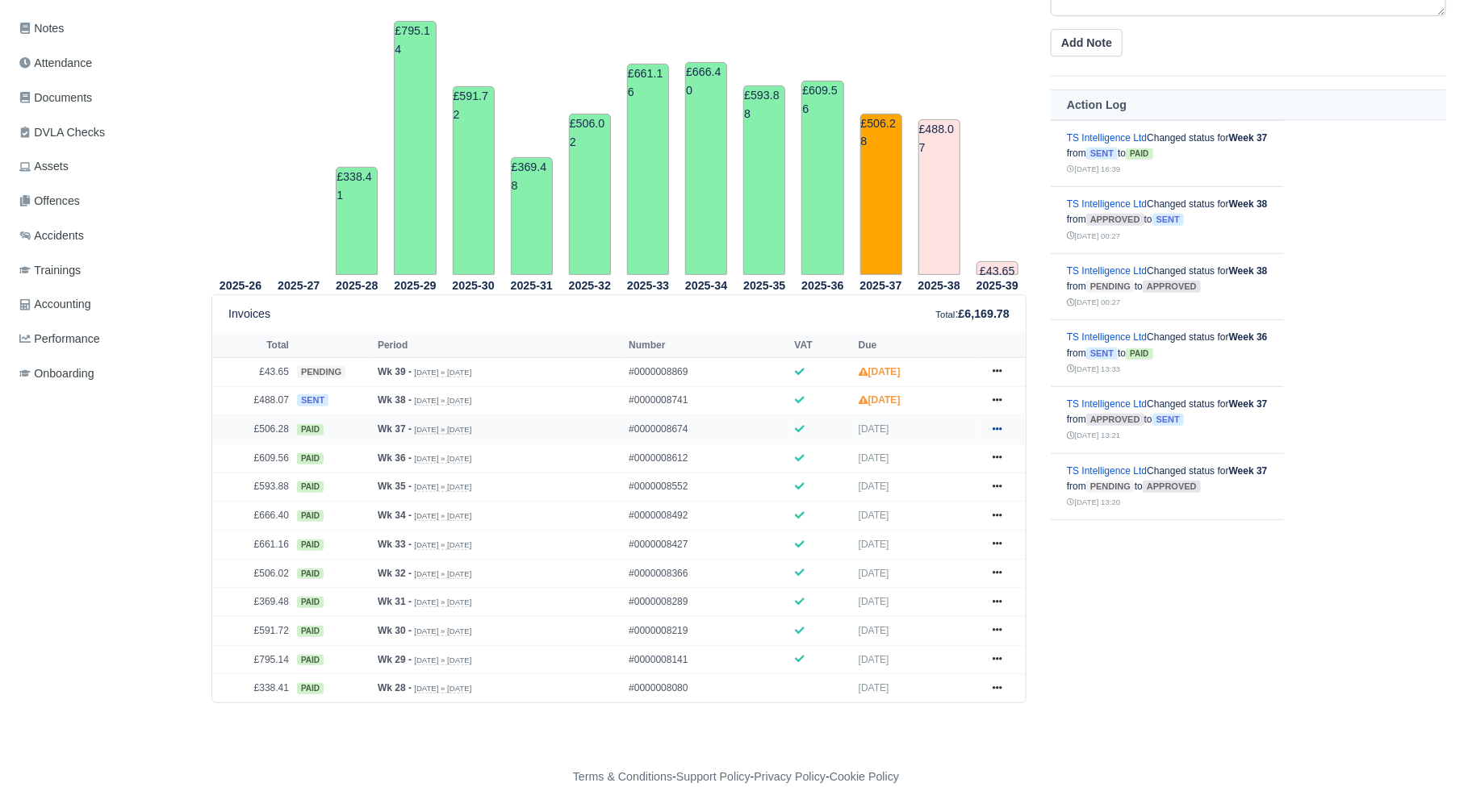
click at [993, 427] on icon at bounding box center [997, 428] width 10 height 3
click at [932, 461] on link "Show Invoice" at bounding box center [936, 458] width 144 height 34
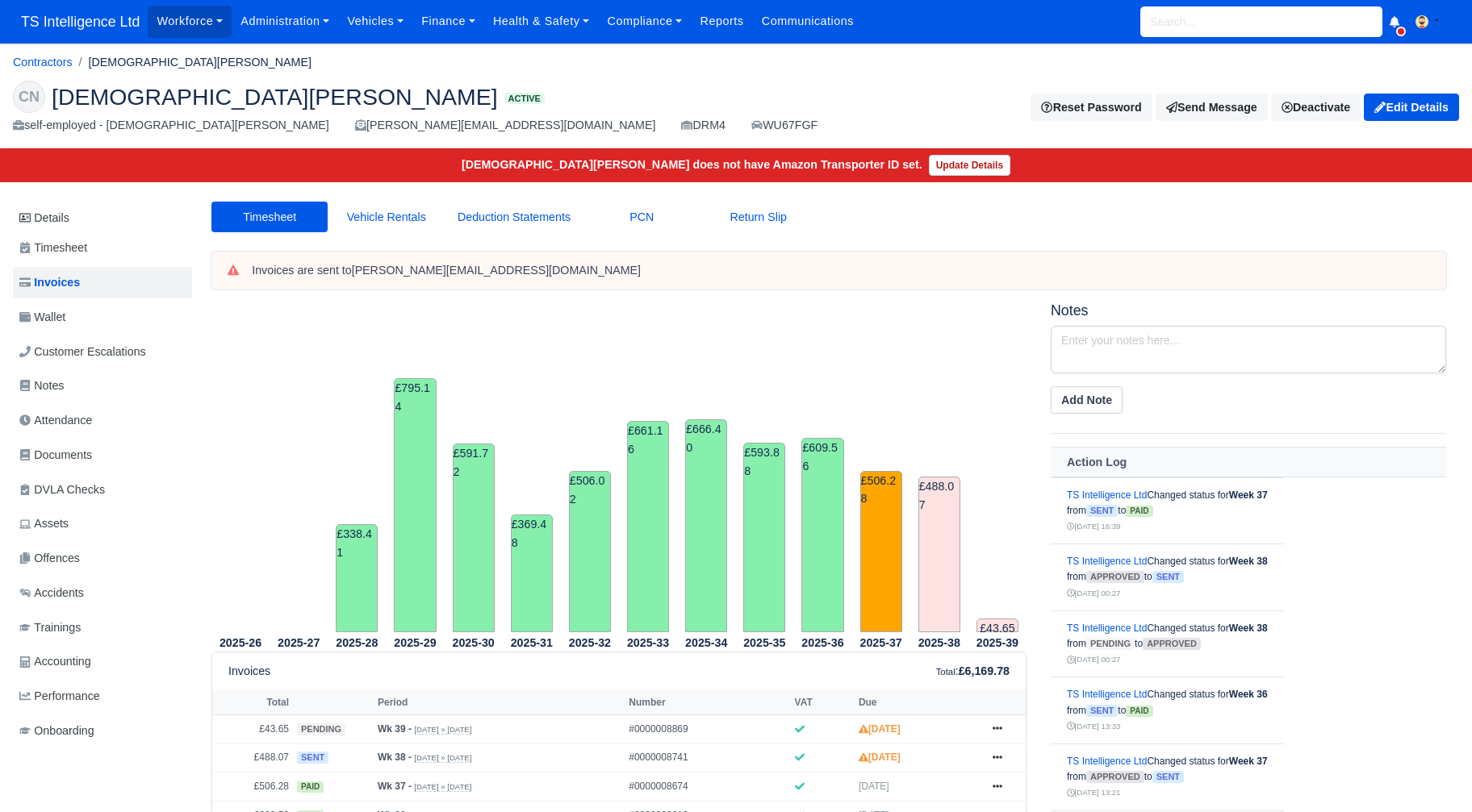
scroll to position [360, 0]
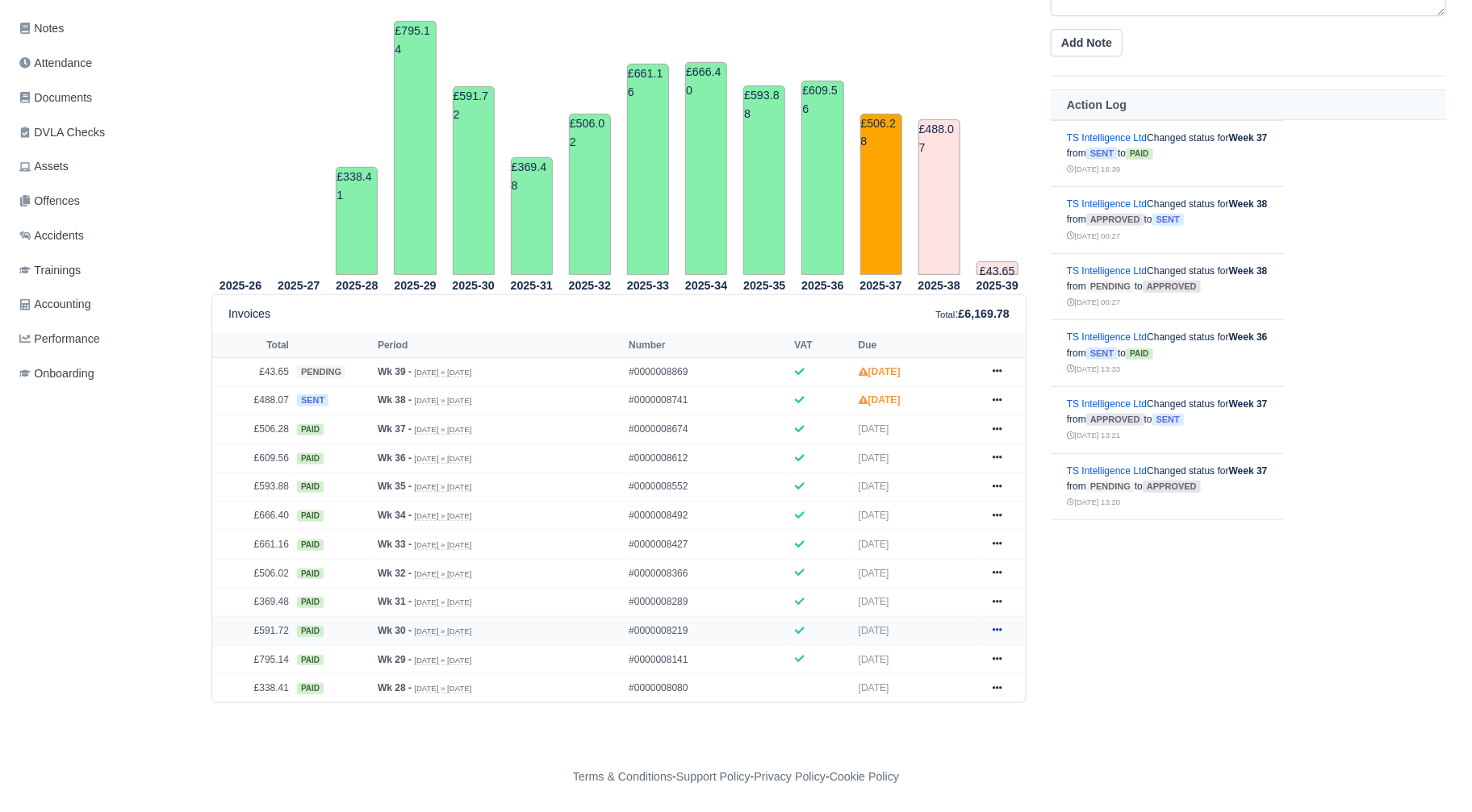
click at [1000, 628] on icon at bounding box center [997, 630] width 10 height 10
click at [923, 656] on link "Show Invoice" at bounding box center [936, 660] width 144 height 34
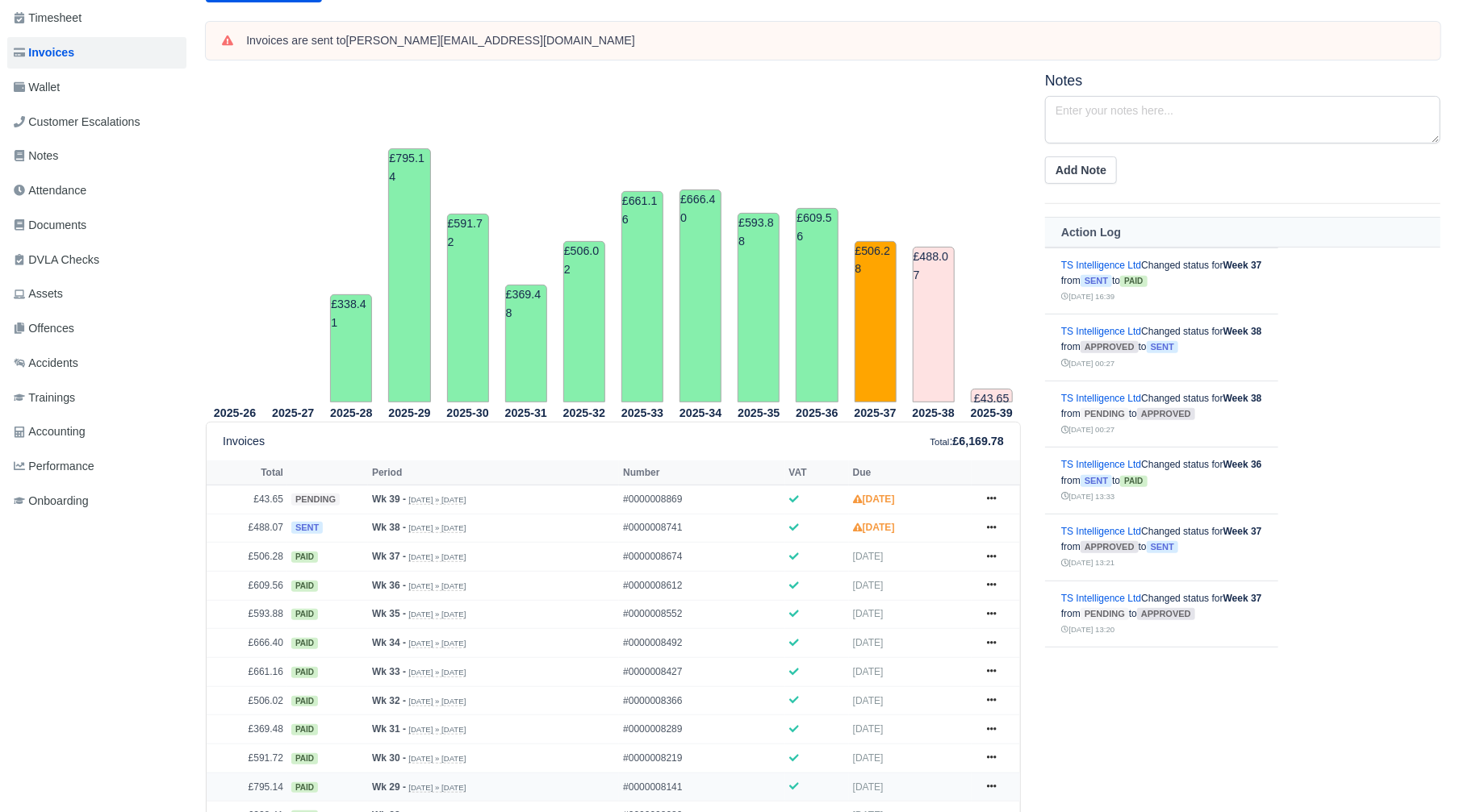
scroll to position [360, 6]
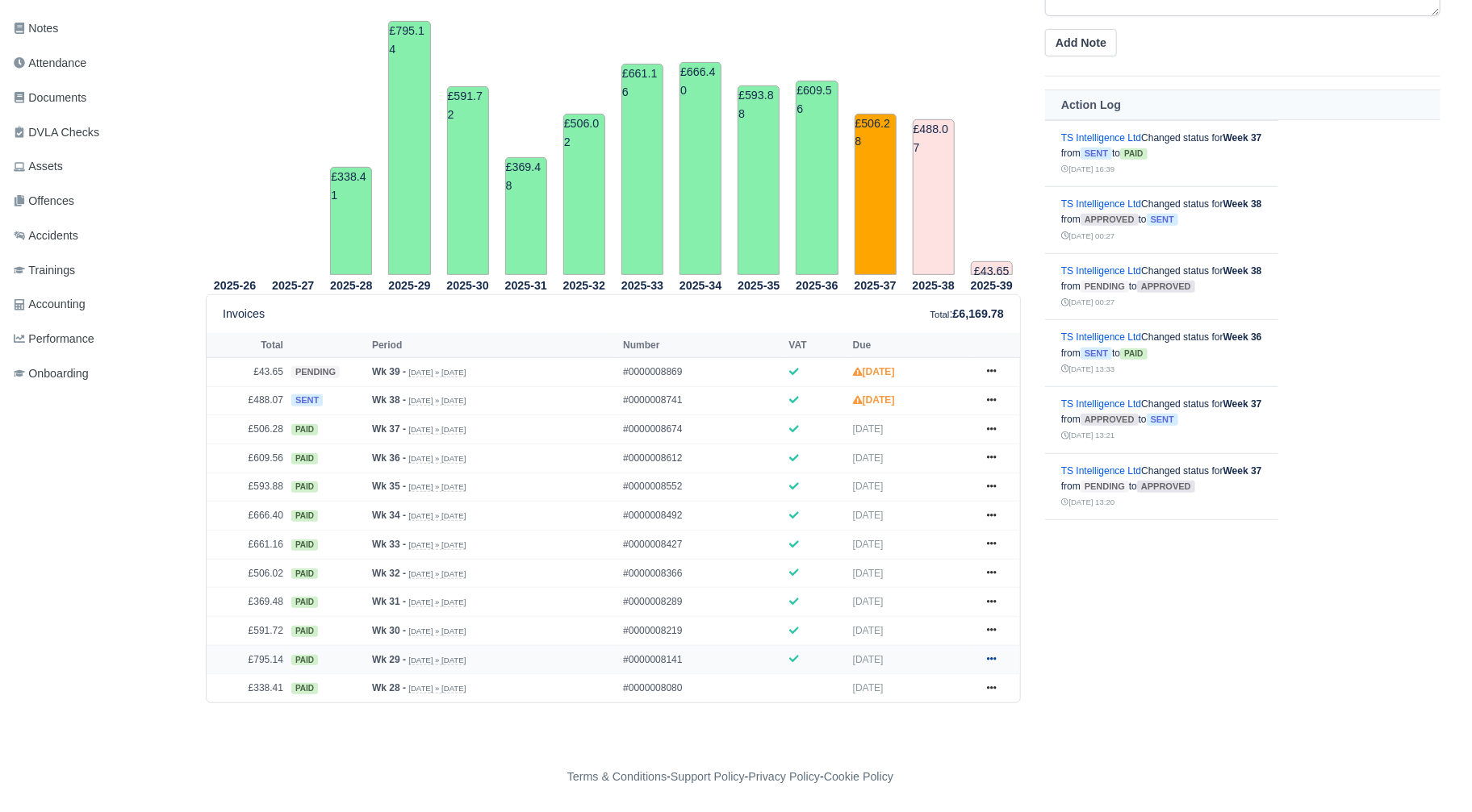
click at [996, 655] on icon at bounding box center [991, 659] width 10 height 10
click at [914, 688] on link "Show Invoice" at bounding box center [931, 689] width 144 height 34
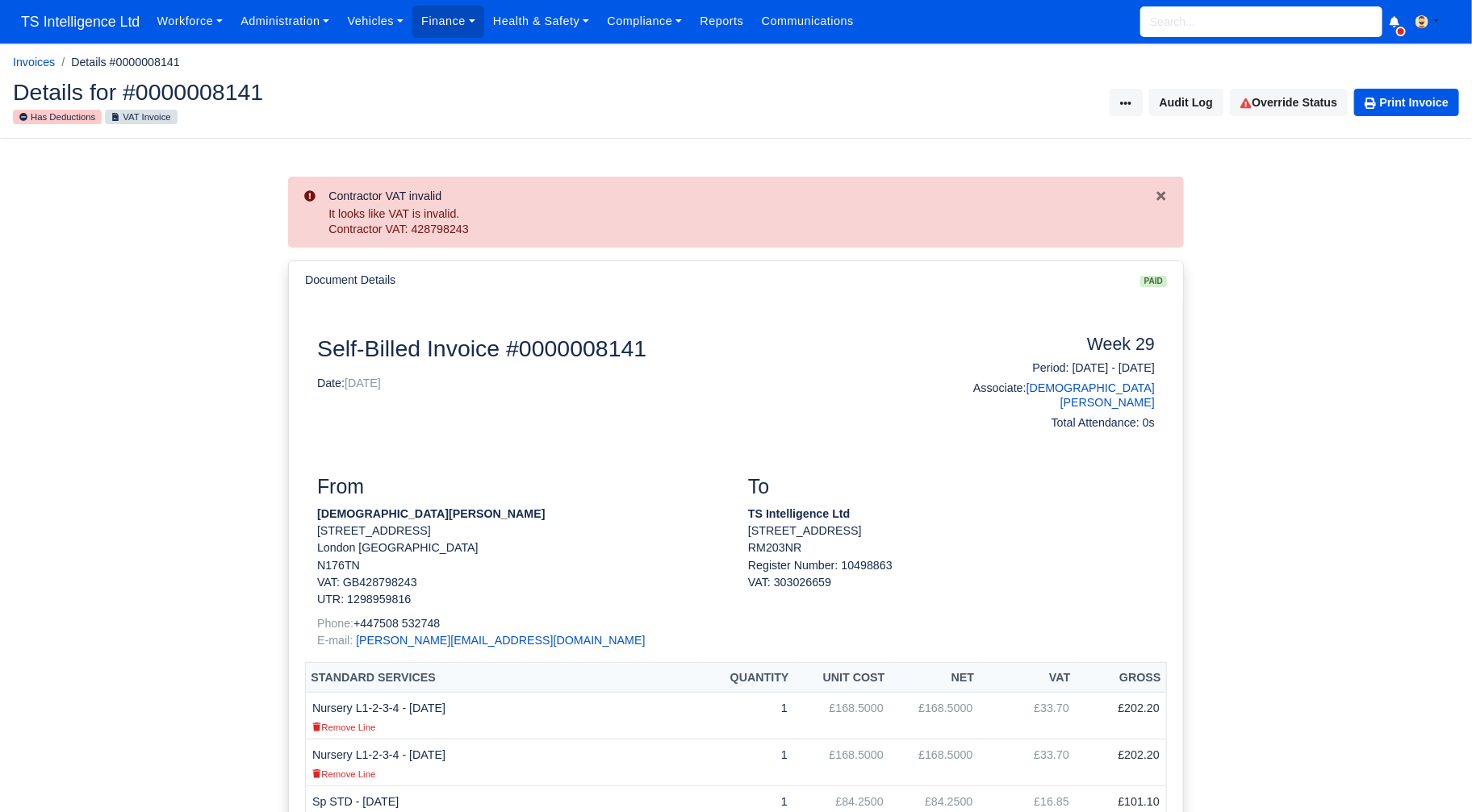
click at [723, 224] on div "It looks like VAT is invalid. Contractor VAT: 428798243" at bounding box center [742, 222] width 826 height 32
click at [1162, 197] on icon "Close" at bounding box center [1162, 195] width 9 height 9
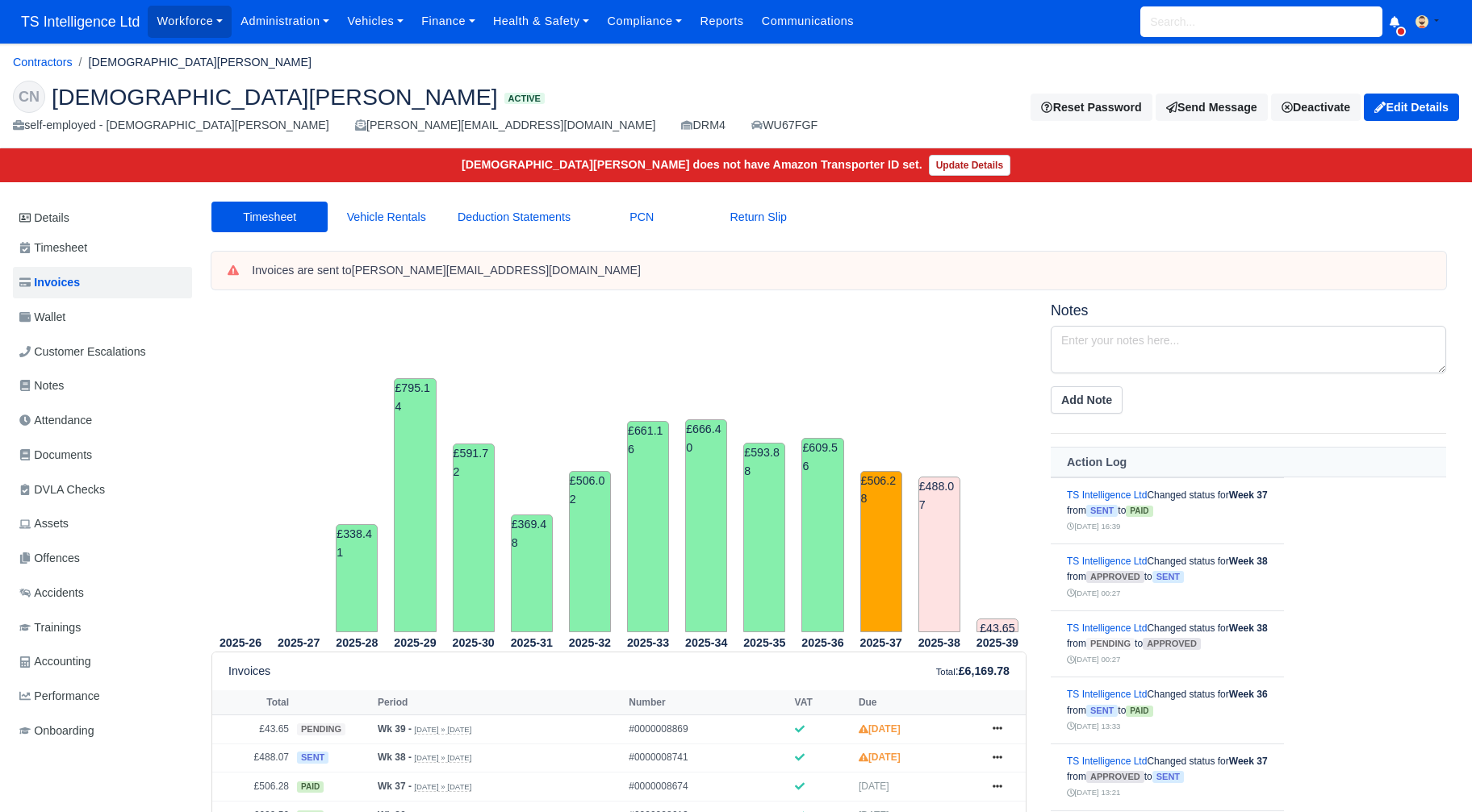
scroll to position [360, 6]
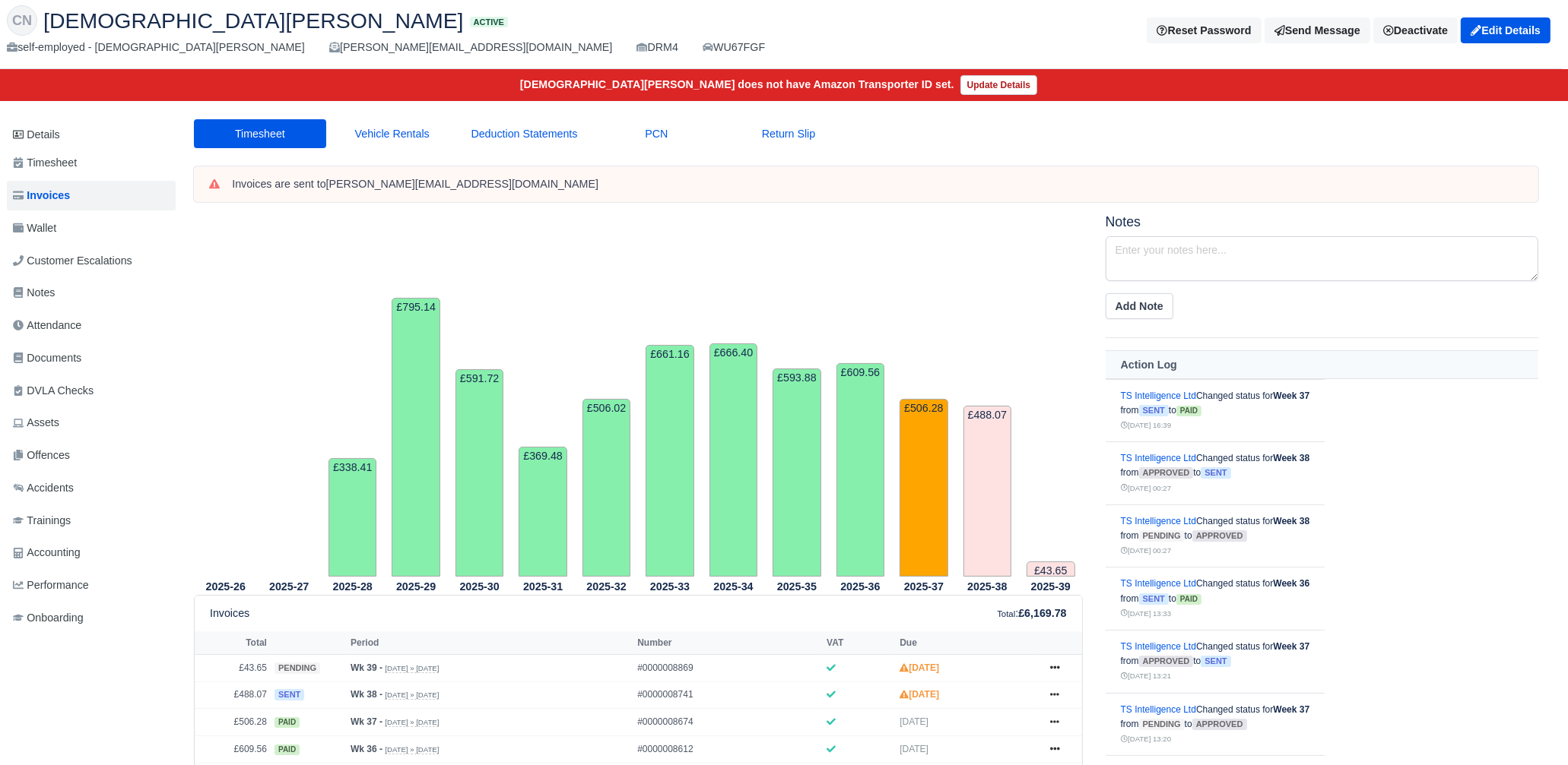
scroll to position [0, 5]
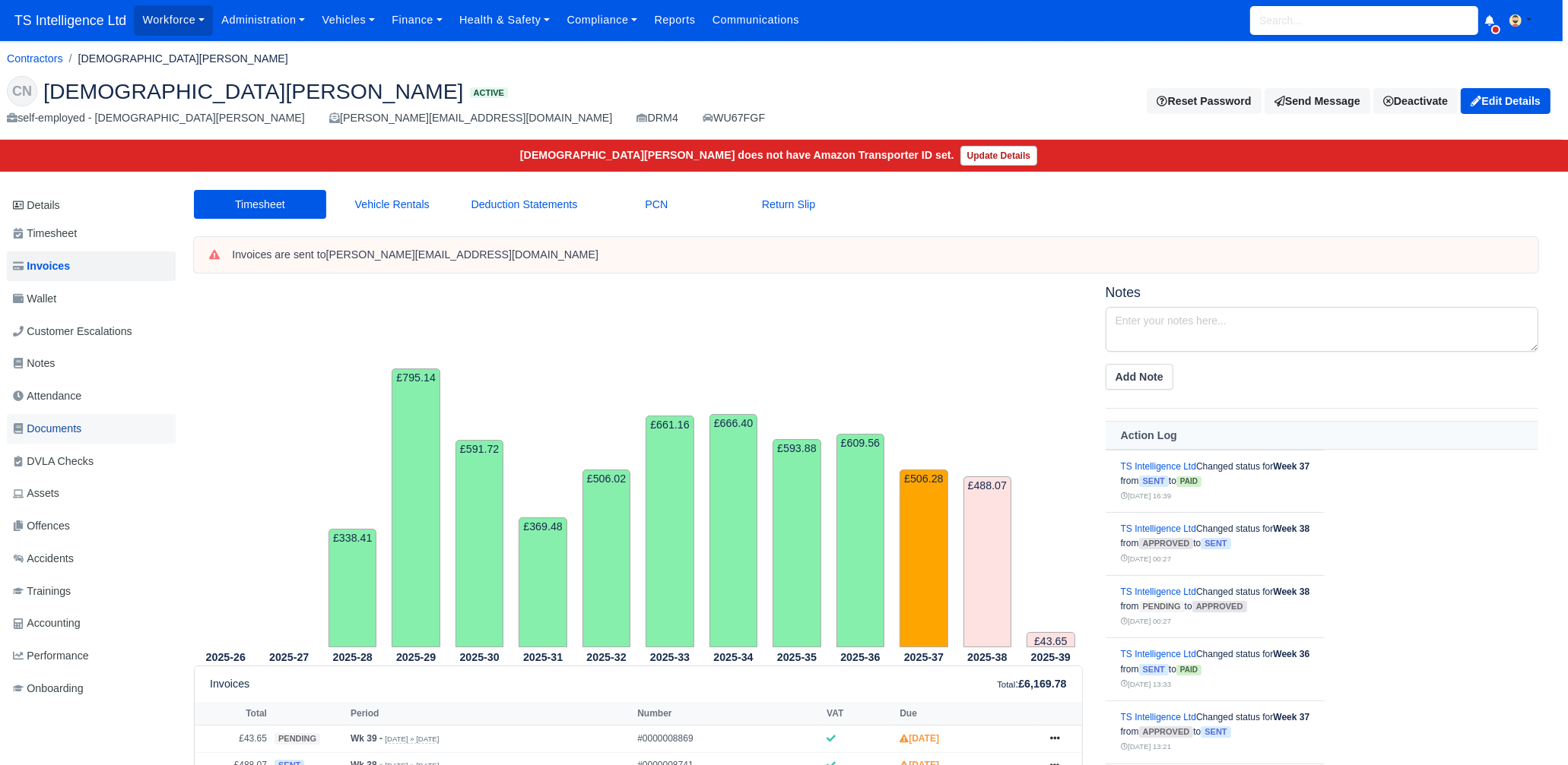
click at [81, 429] on span "Documents" at bounding box center [46, 428] width 68 height 17
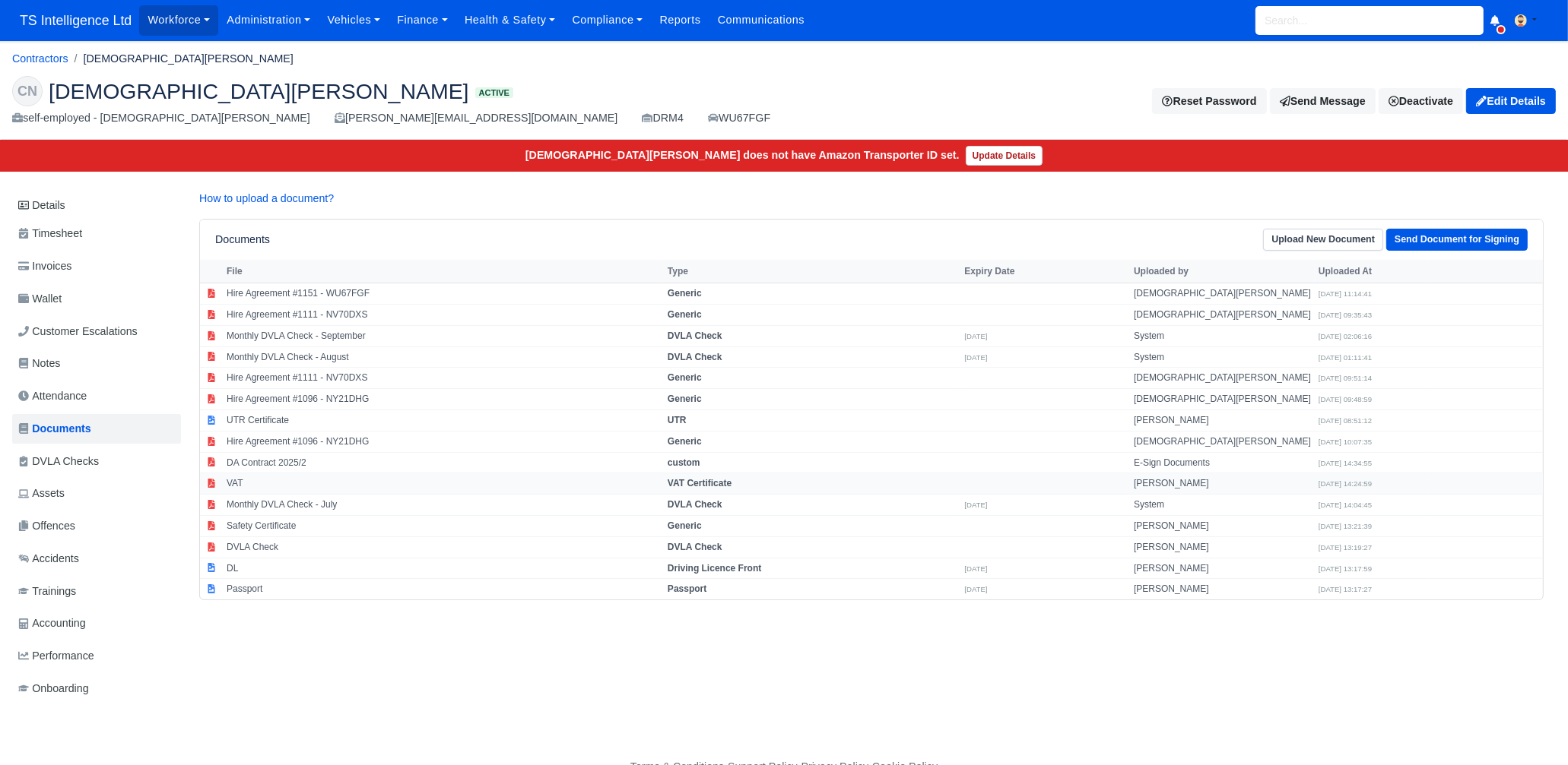
click at [251, 477] on td "VAT" at bounding box center [443, 484] width 441 height 21
select select "vat-certificate"
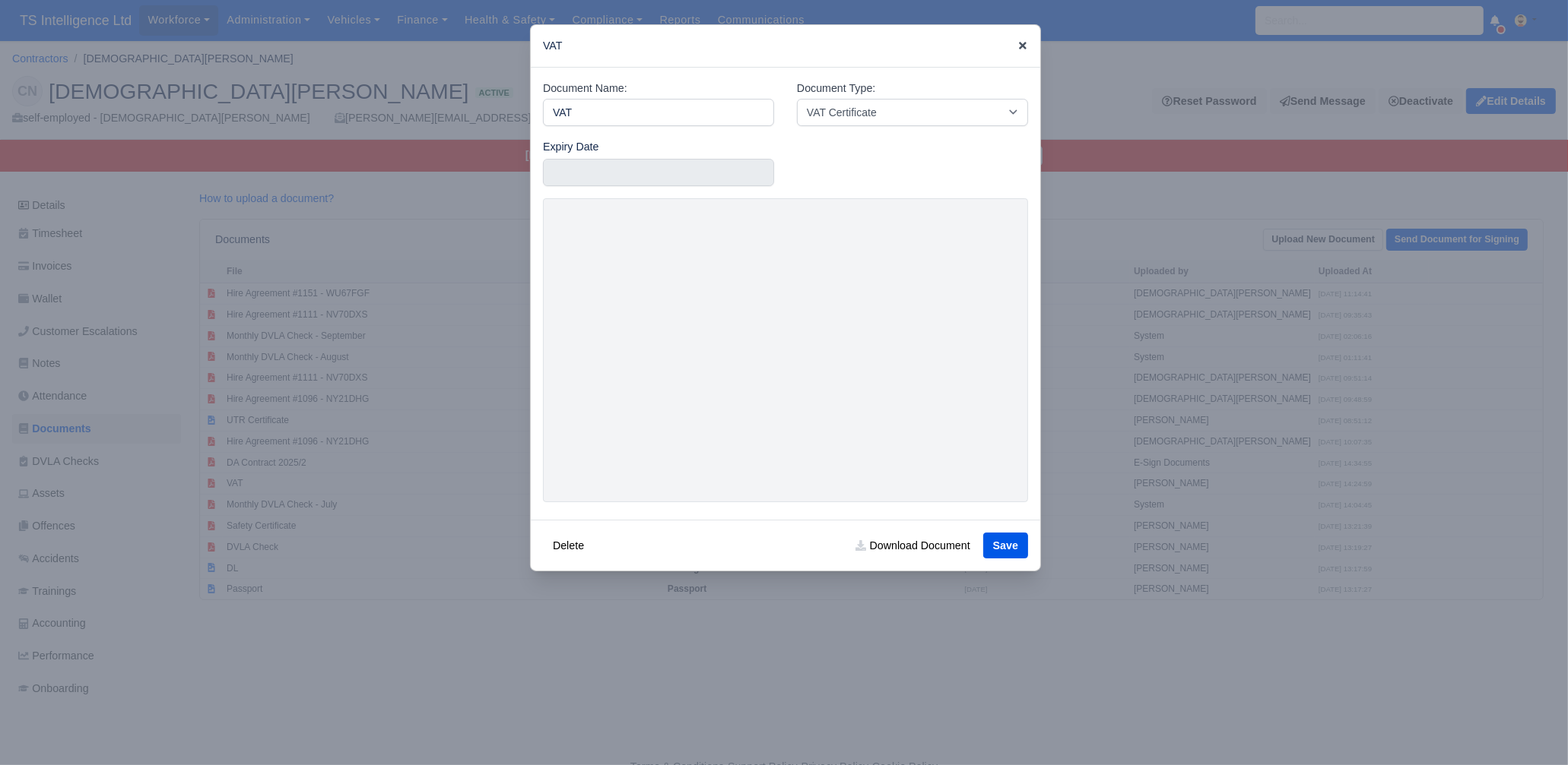
click at [1024, 49] on icon at bounding box center [1022, 46] width 11 height 11
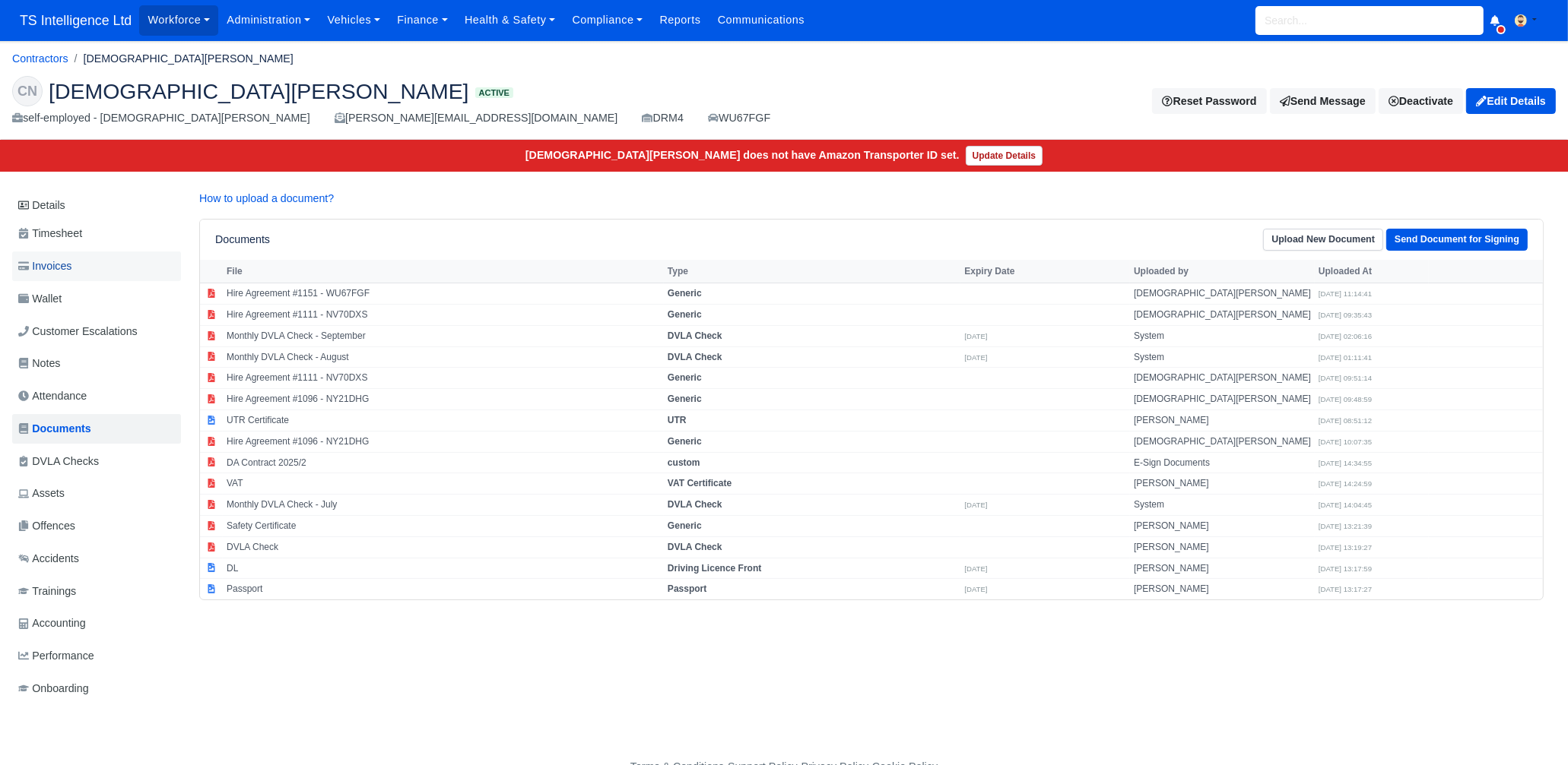
click at [83, 273] on link "Invoices" at bounding box center [96, 266] width 169 height 30
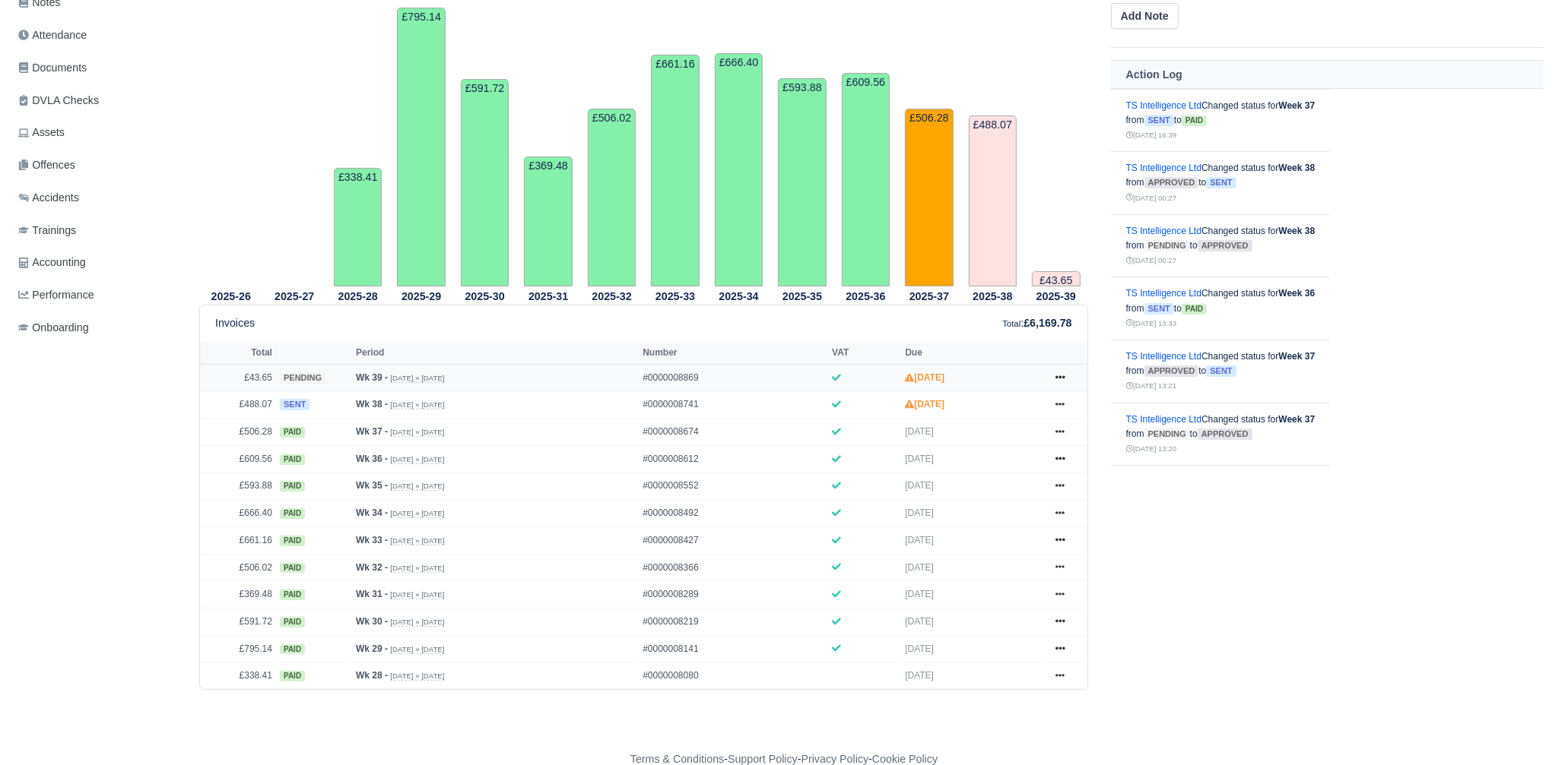
scroll to position [391, 0]
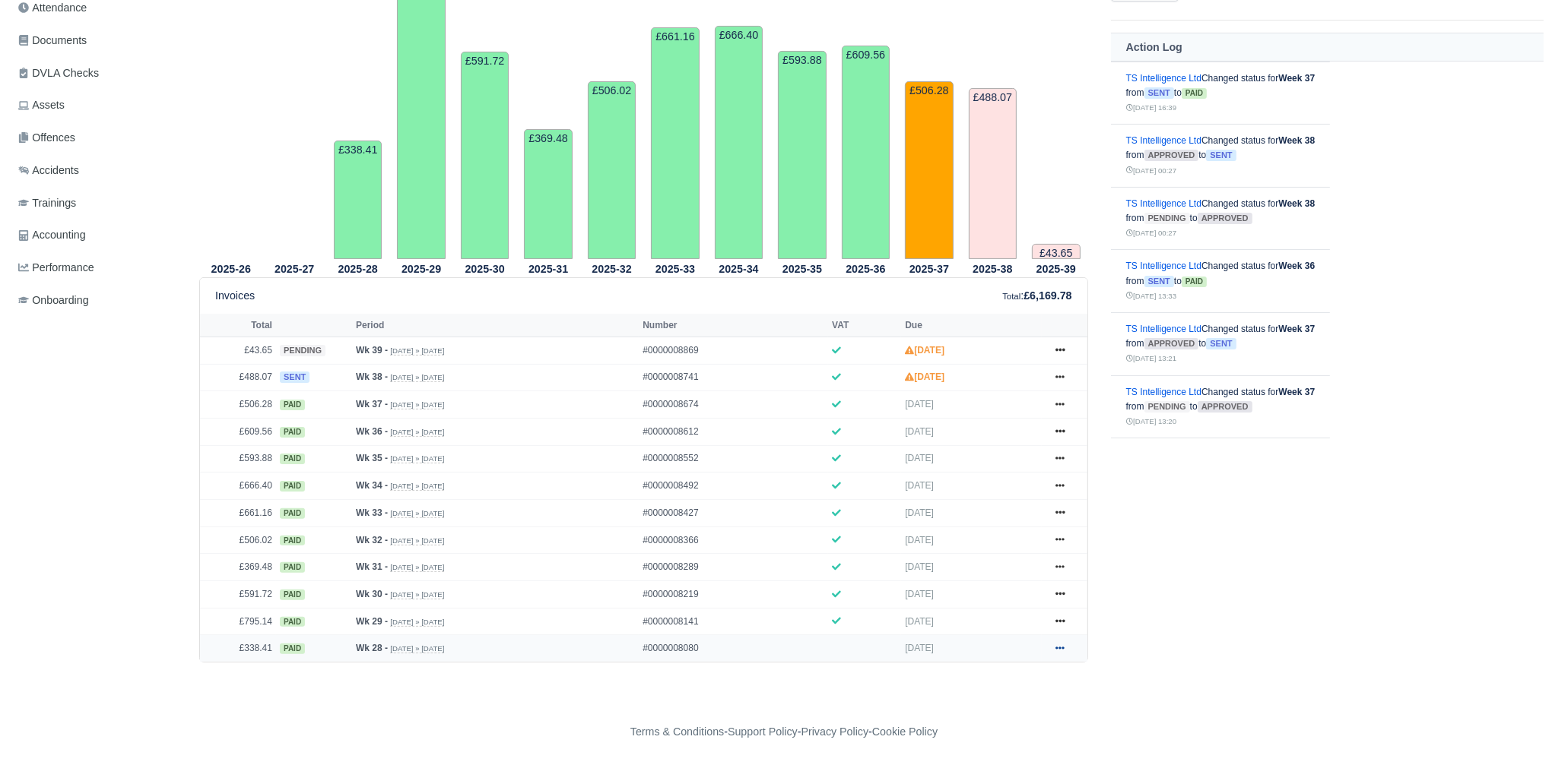
click at [1058, 648] on icon at bounding box center [1060, 648] width 9 height 9
click at [967, 744] on link "Print" at bounding box center [1002, 742] width 136 height 32
click at [1061, 618] on icon at bounding box center [1060, 621] width 9 height 9
click at [974, 719] on link "Print" at bounding box center [1002, 715] width 136 height 32
drag, startPoint x: 1056, startPoint y: 591, endPoint x: 1050, endPoint y: 602, distance: 12.5
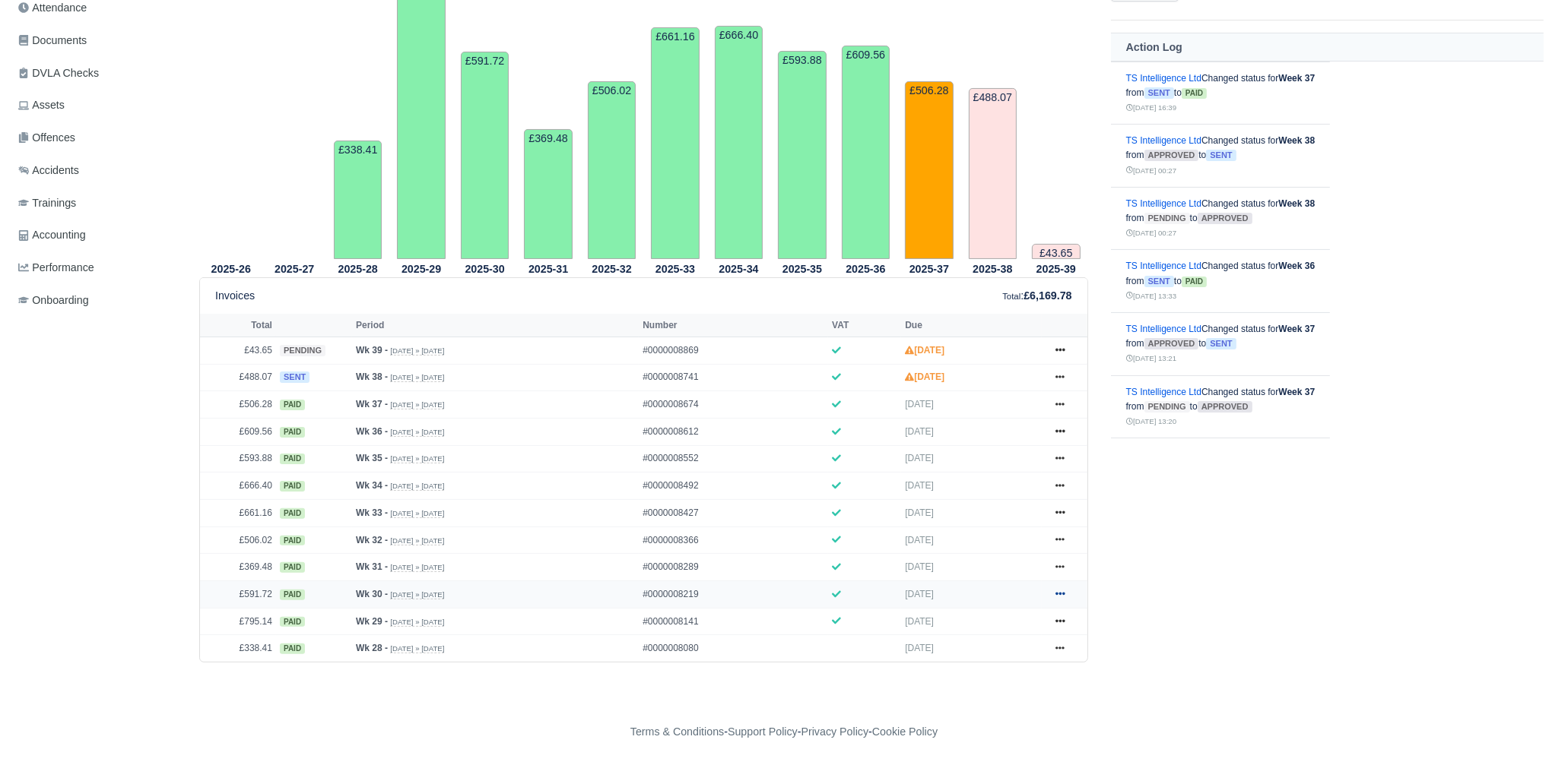
click at [1056, 591] on icon at bounding box center [1060, 594] width 9 height 9
click at [966, 685] on link "Print" at bounding box center [1002, 688] width 136 height 32
click at [1064, 564] on link at bounding box center [1060, 566] width 23 height 19
click at [1002, 658] on link "Print" at bounding box center [1002, 660] width 136 height 32
click at [1064, 539] on link at bounding box center [1060, 540] width 23 height 19
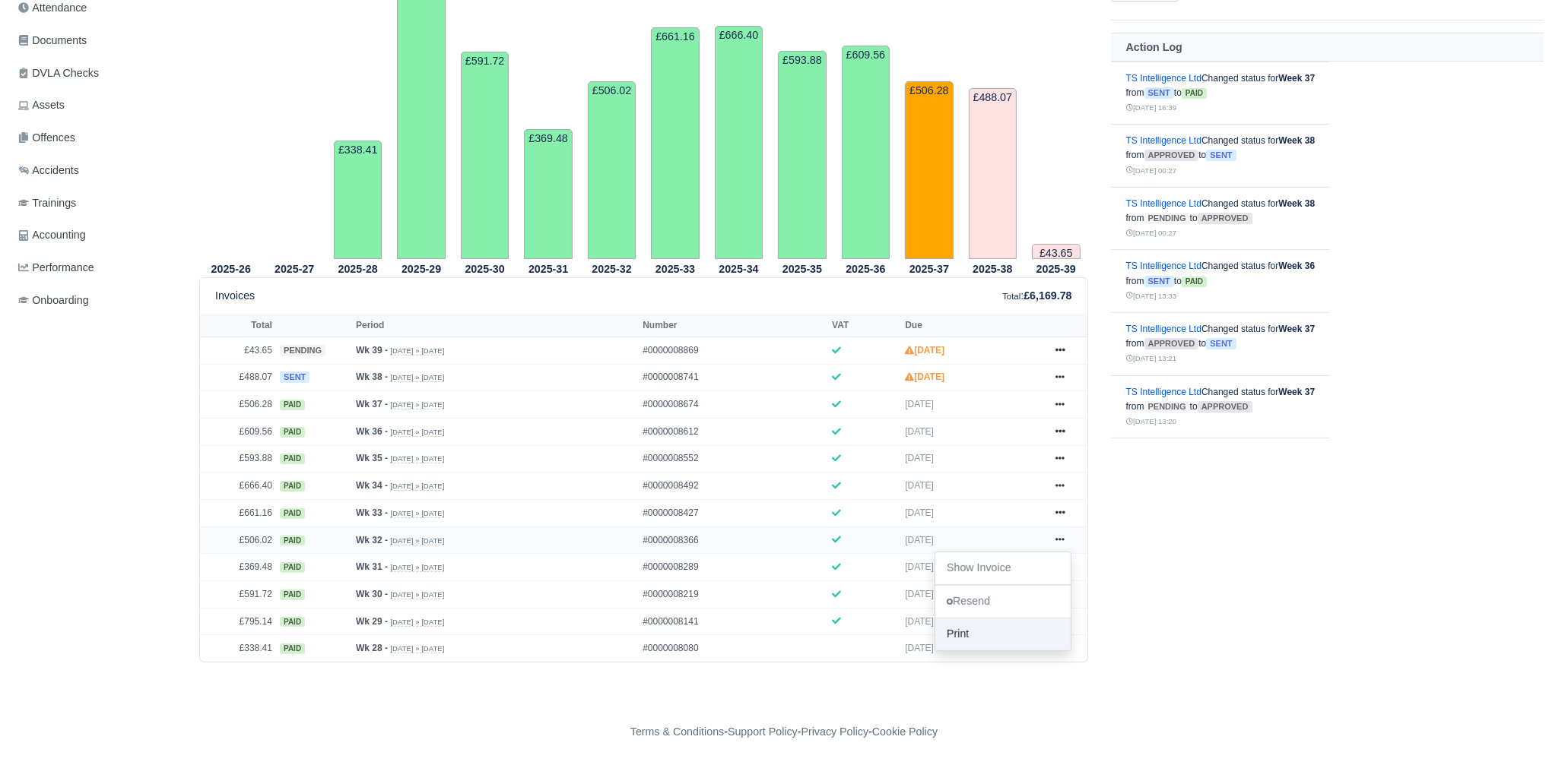
click at [968, 640] on link "Print" at bounding box center [1002, 633] width 136 height 32
click at [1061, 509] on icon at bounding box center [1060, 512] width 9 height 9
click at [972, 610] on link "Print" at bounding box center [1002, 607] width 136 height 32
click at [1065, 510] on link at bounding box center [1060, 513] width 23 height 19
click at [999, 538] on link "Show Invoice" at bounding box center [1002, 541] width 136 height 32
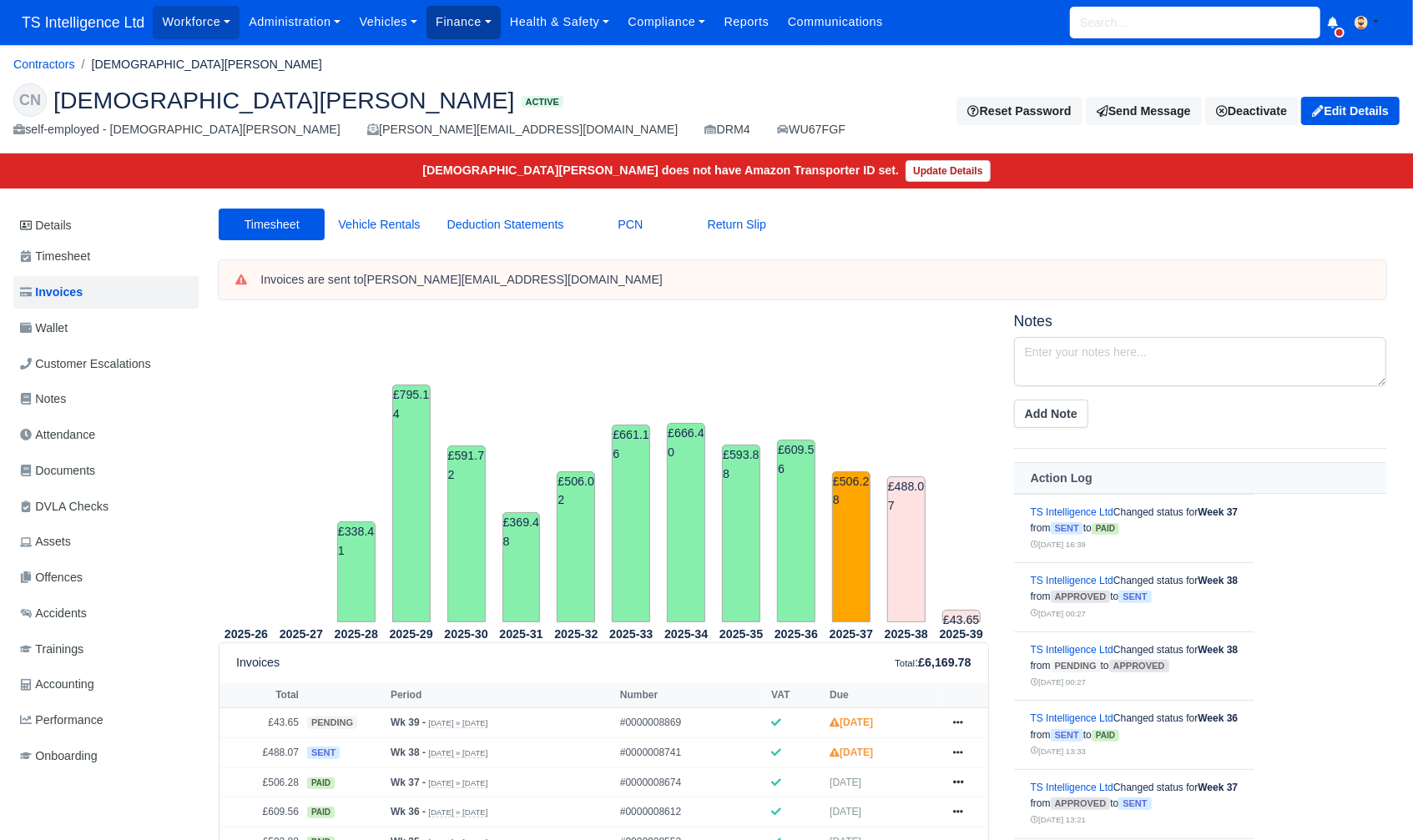
click at [481, 26] on link "Finance" at bounding box center [463, 22] width 74 height 33
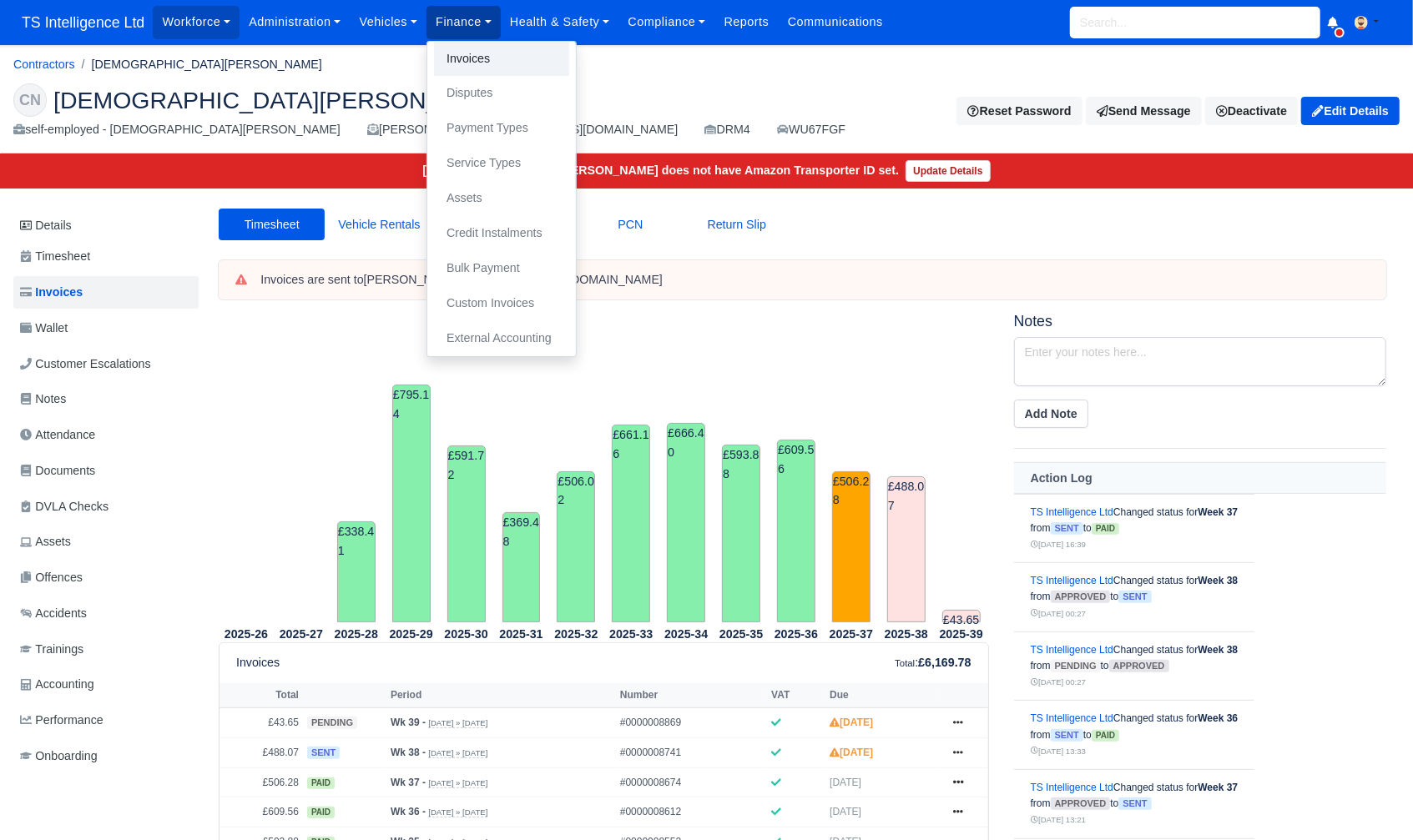
click at [471, 61] on link "Invoices" at bounding box center [501, 59] width 135 height 35
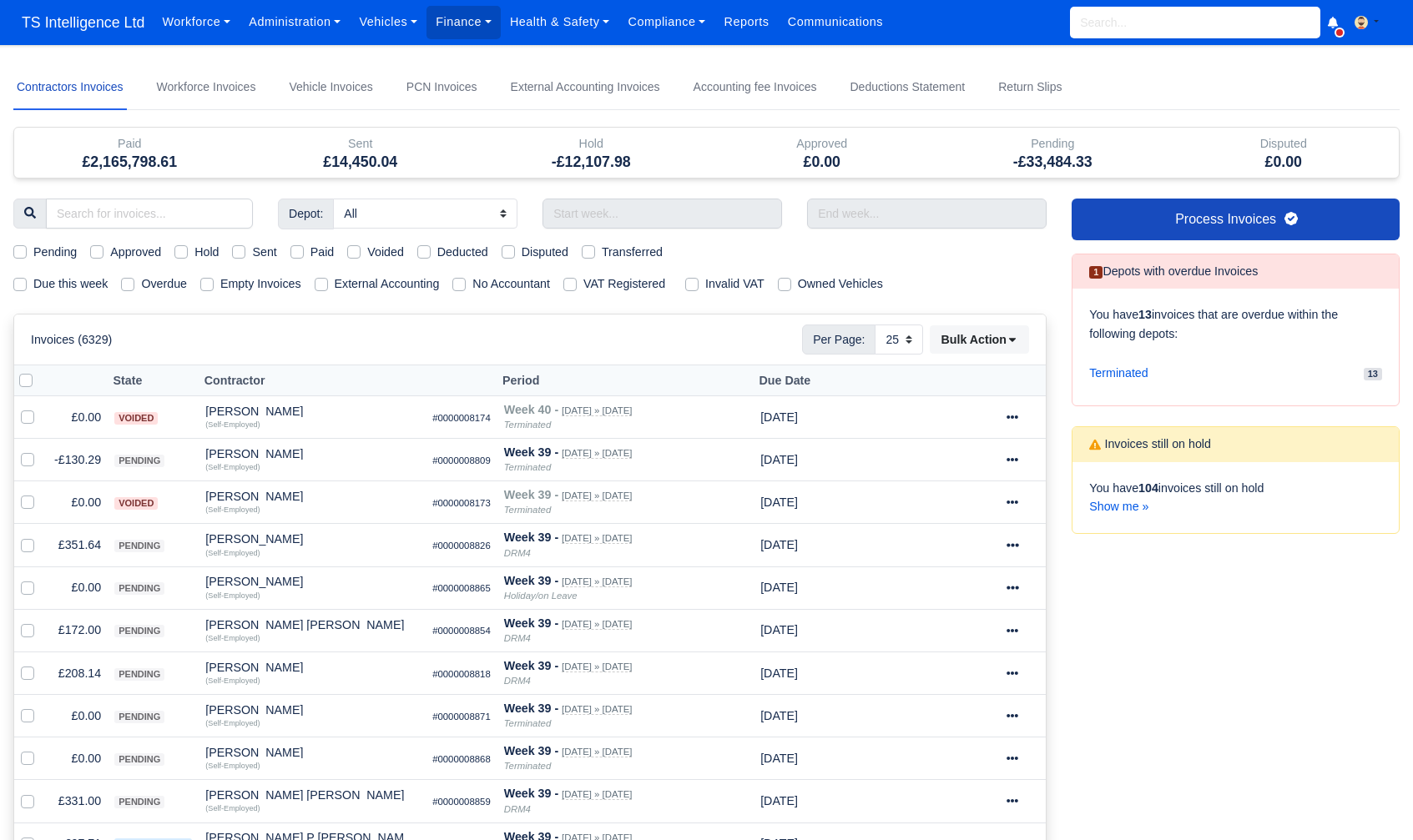
select select "25"
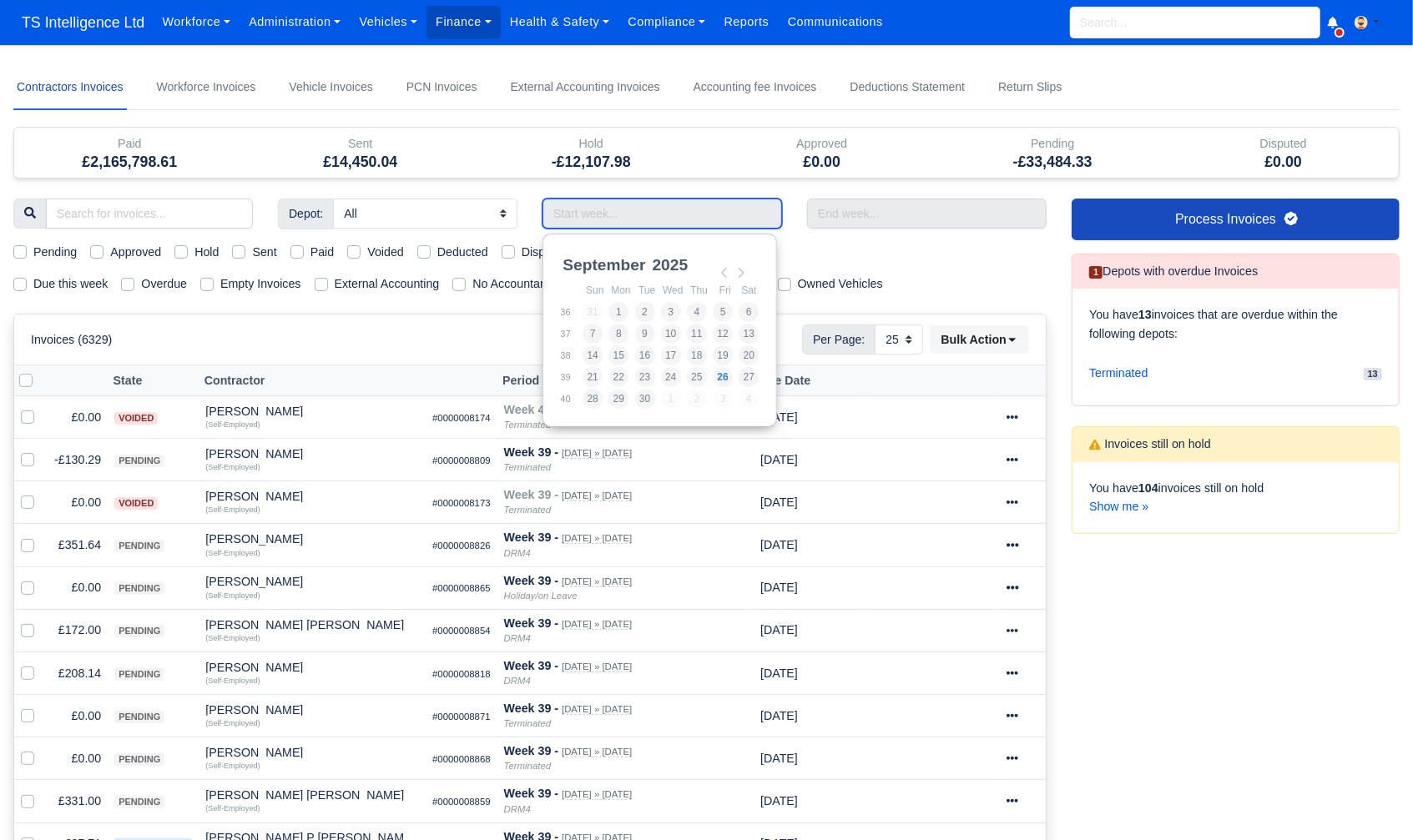
click at [609, 217] on input "Use the arrow keys to pick a date" at bounding box center [661, 214] width 239 height 30
click at [603, 399] on td "24" at bounding box center [595, 399] width 26 height 22
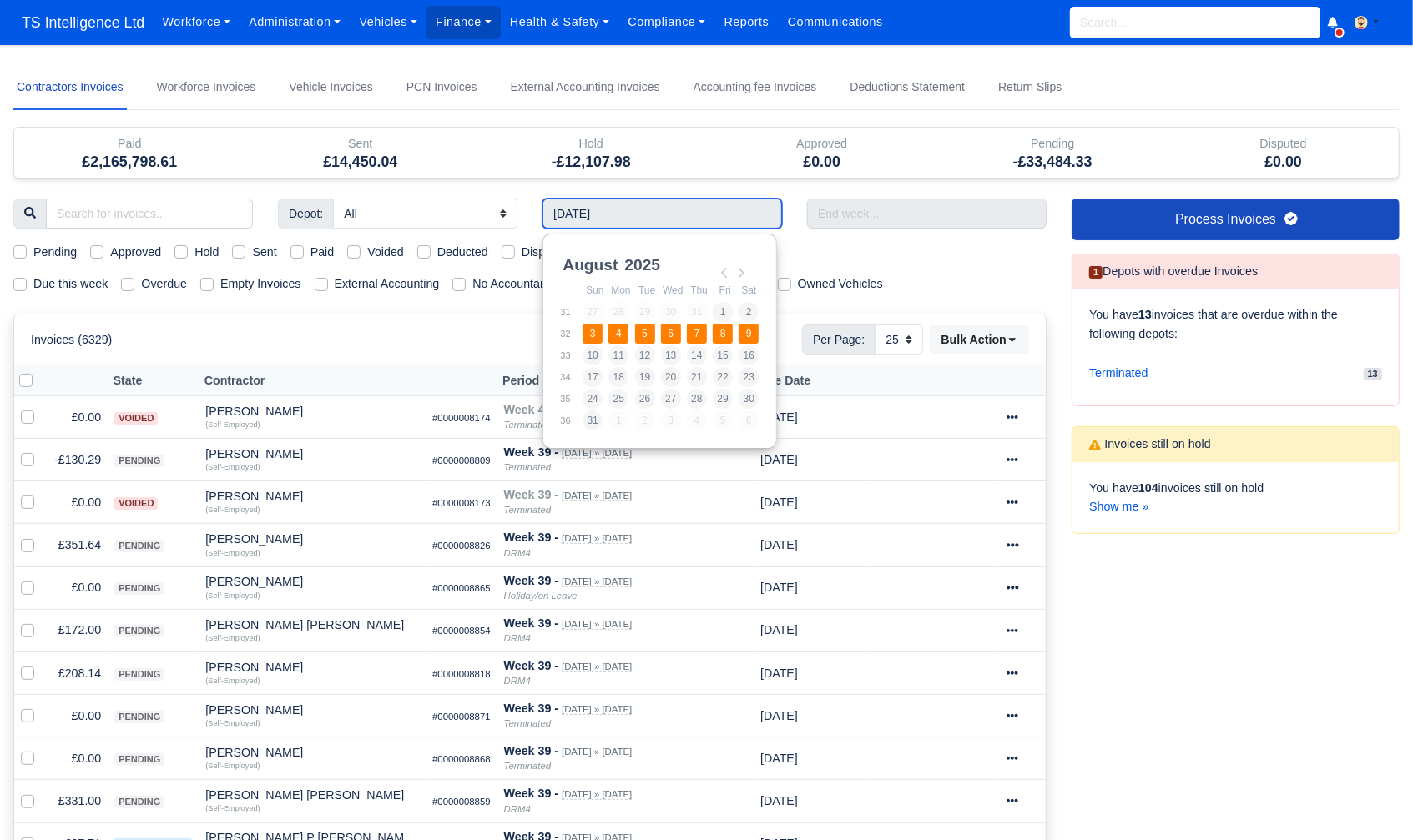
type input "[DATE] - [DATE]"
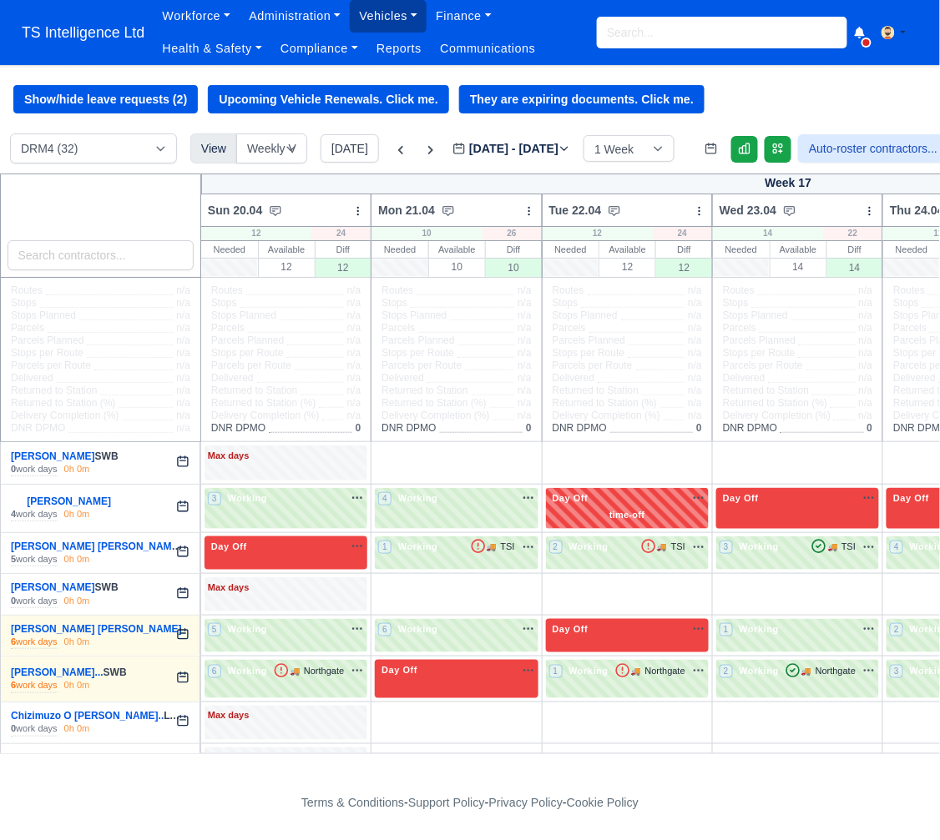
click at [385, 23] on link "Vehicles" at bounding box center [388, 16] width 77 height 33
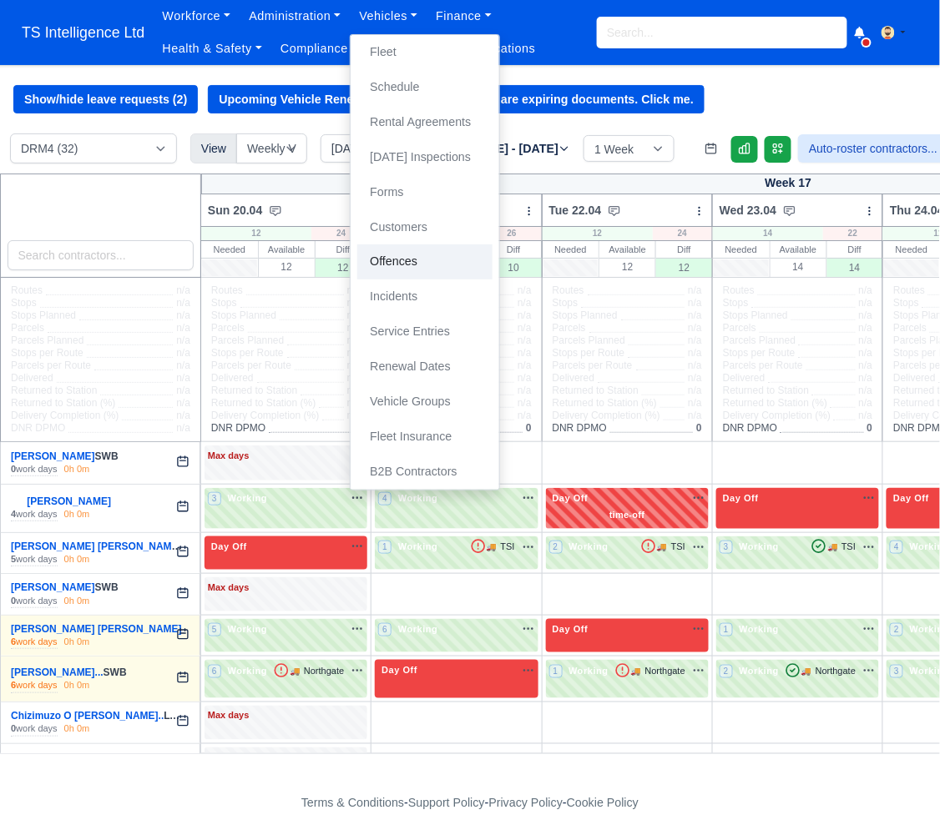
click at [387, 262] on link "Offences" at bounding box center [424, 261] width 135 height 35
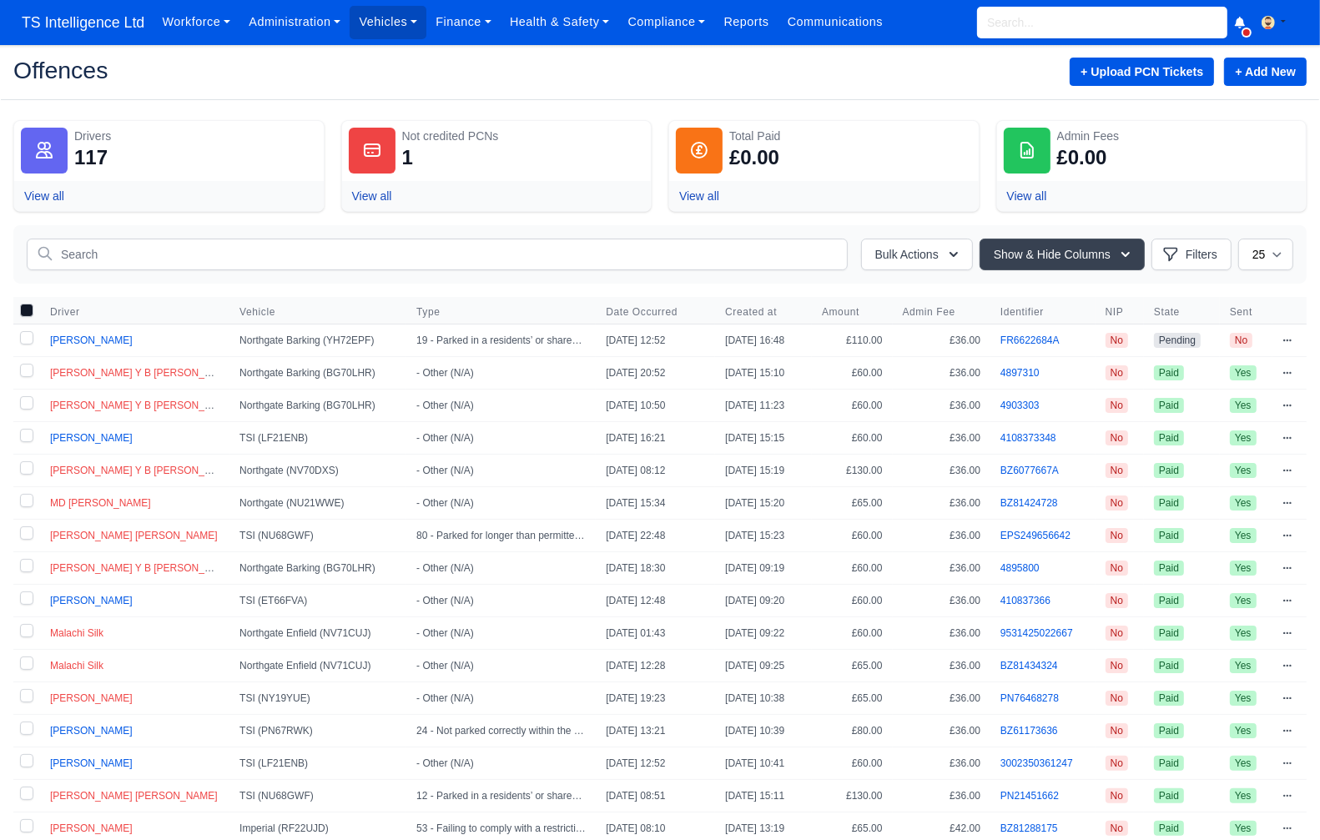
click at [23, 341] on label at bounding box center [26, 341] width 27 height 32
click at [23, 341] on input "checkbox" at bounding box center [26, 337] width 13 height 13
checkbox input "true"
click at [923, 251] on button "Bulk Actions" at bounding box center [917, 255] width 112 height 32
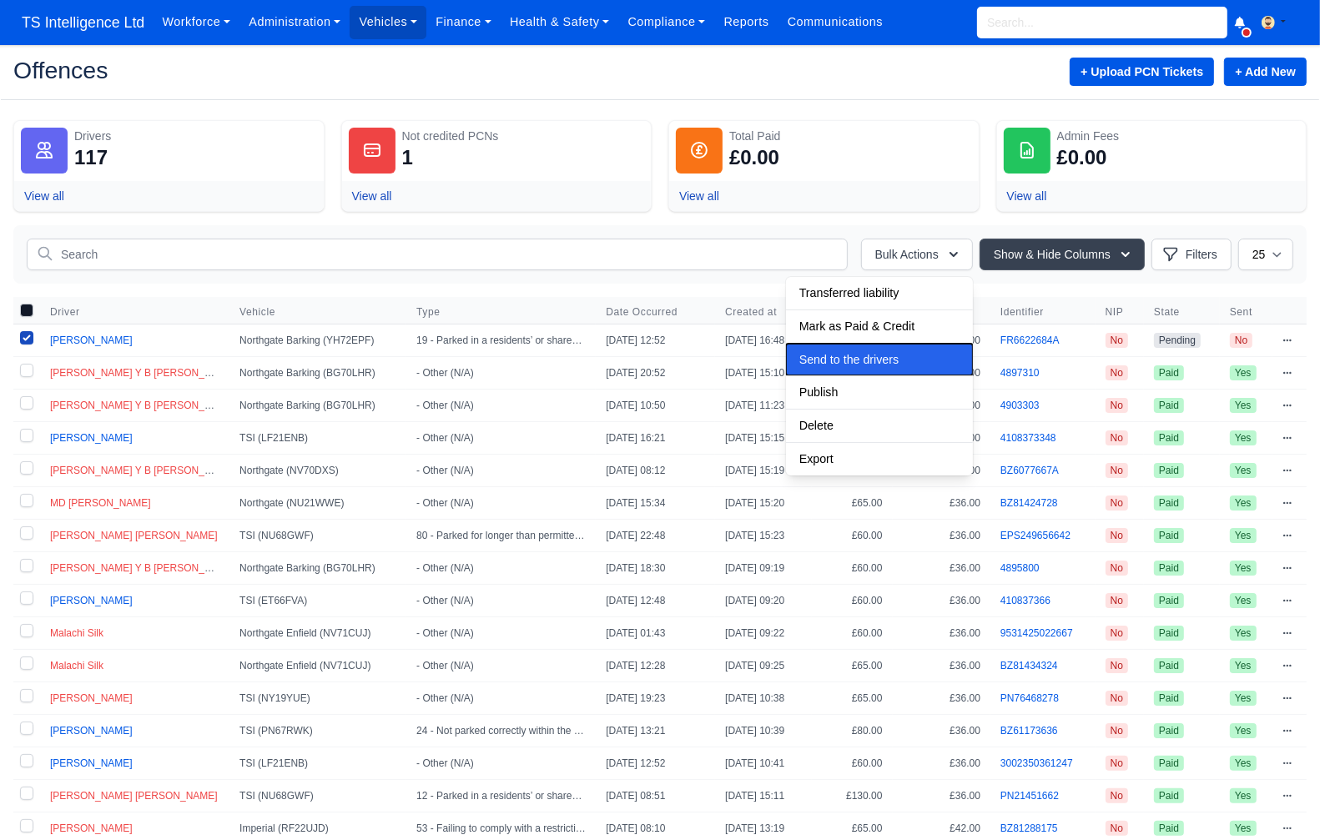
click at [828, 357] on span "Send to the drivers" at bounding box center [848, 359] width 99 height 13
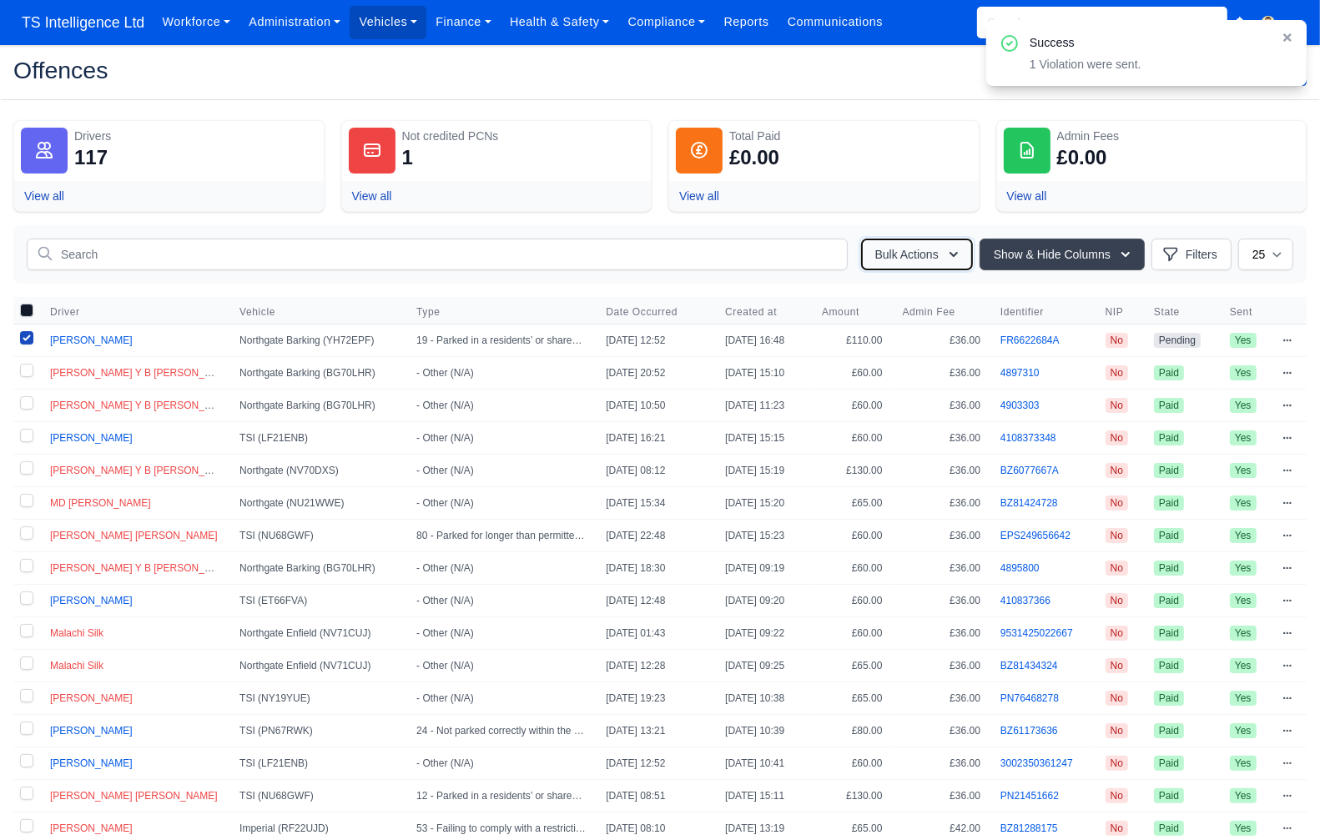
click at [920, 257] on button "Bulk Actions" at bounding box center [917, 255] width 112 height 32
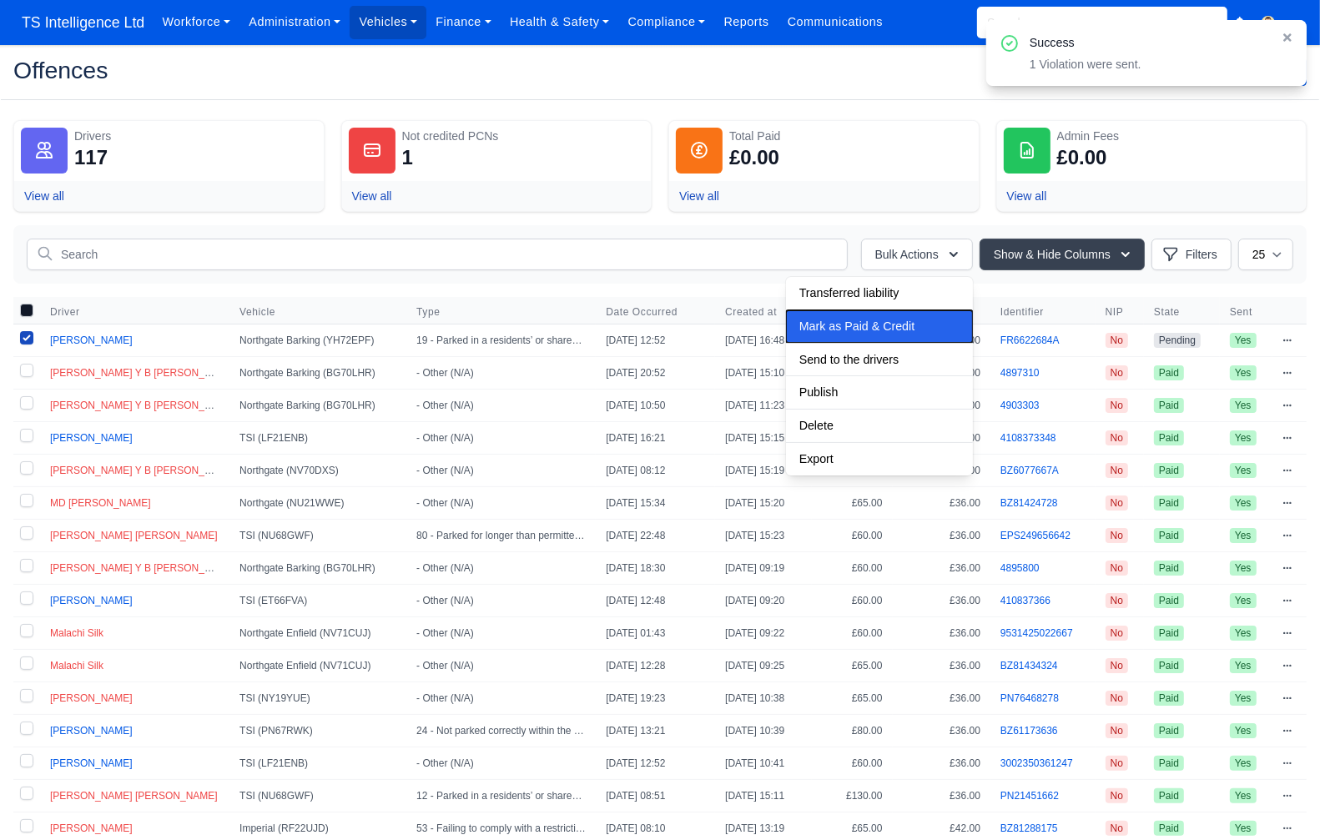
click at [846, 335] on button "Mark as Paid & Credit" at bounding box center [879, 326] width 187 height 33
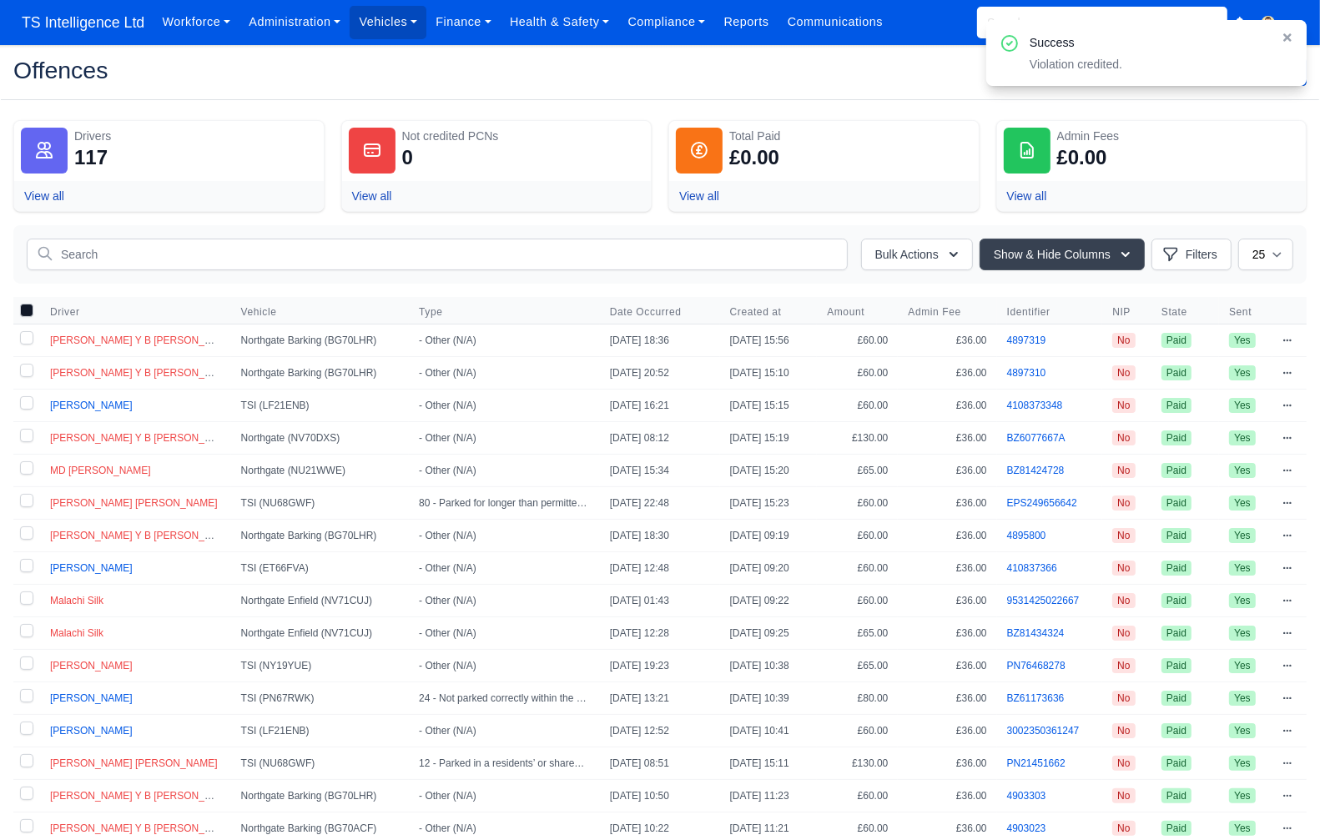
drag, startPoint x: 1289, startPoint y: 38, endPoint x: 1233, endPoint y: 38, distance: 55.9
click at [939, 38] on icon at bounding box center [1287, 37] width 8 height 8
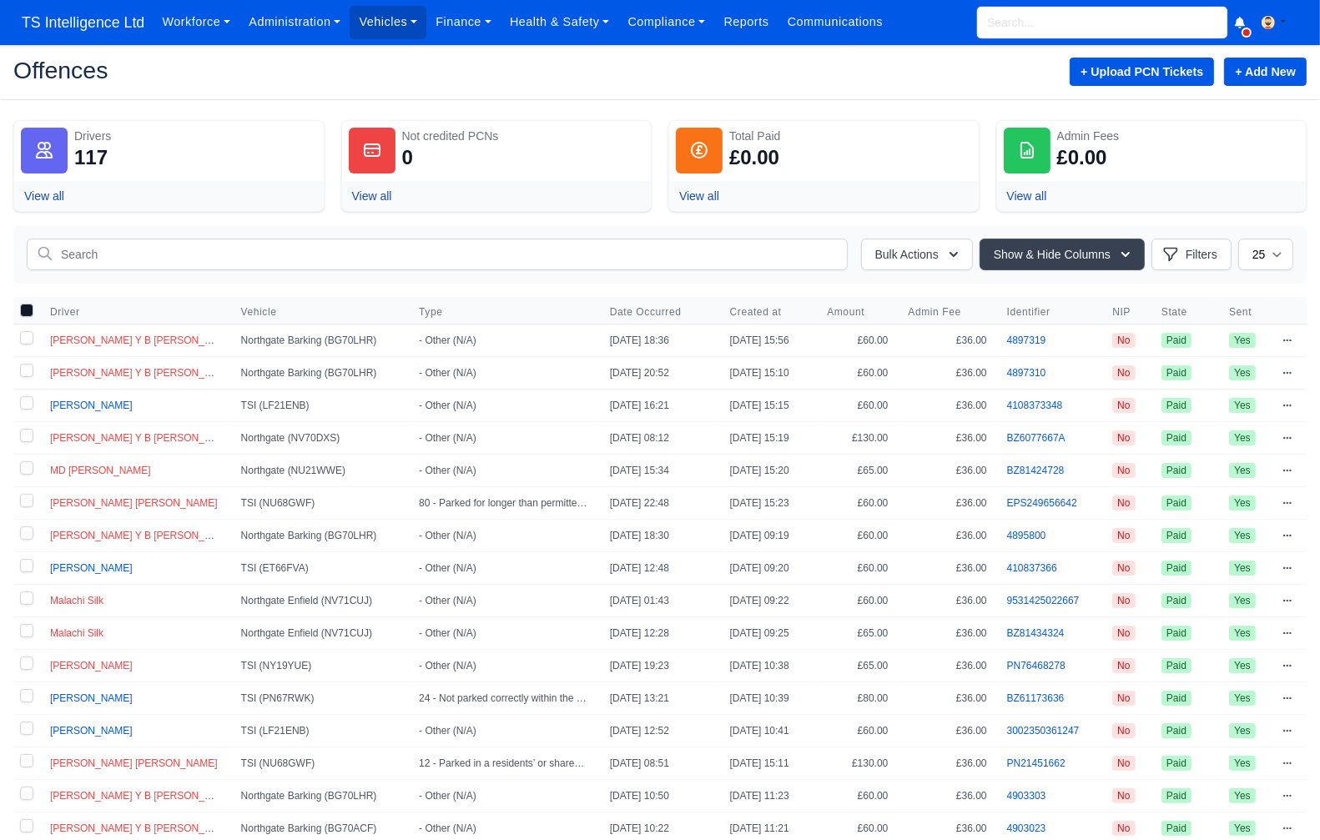
click at [939, 29] on input "search" at bounding box center [1102, 23] width 250 height 32
type input "KYI"
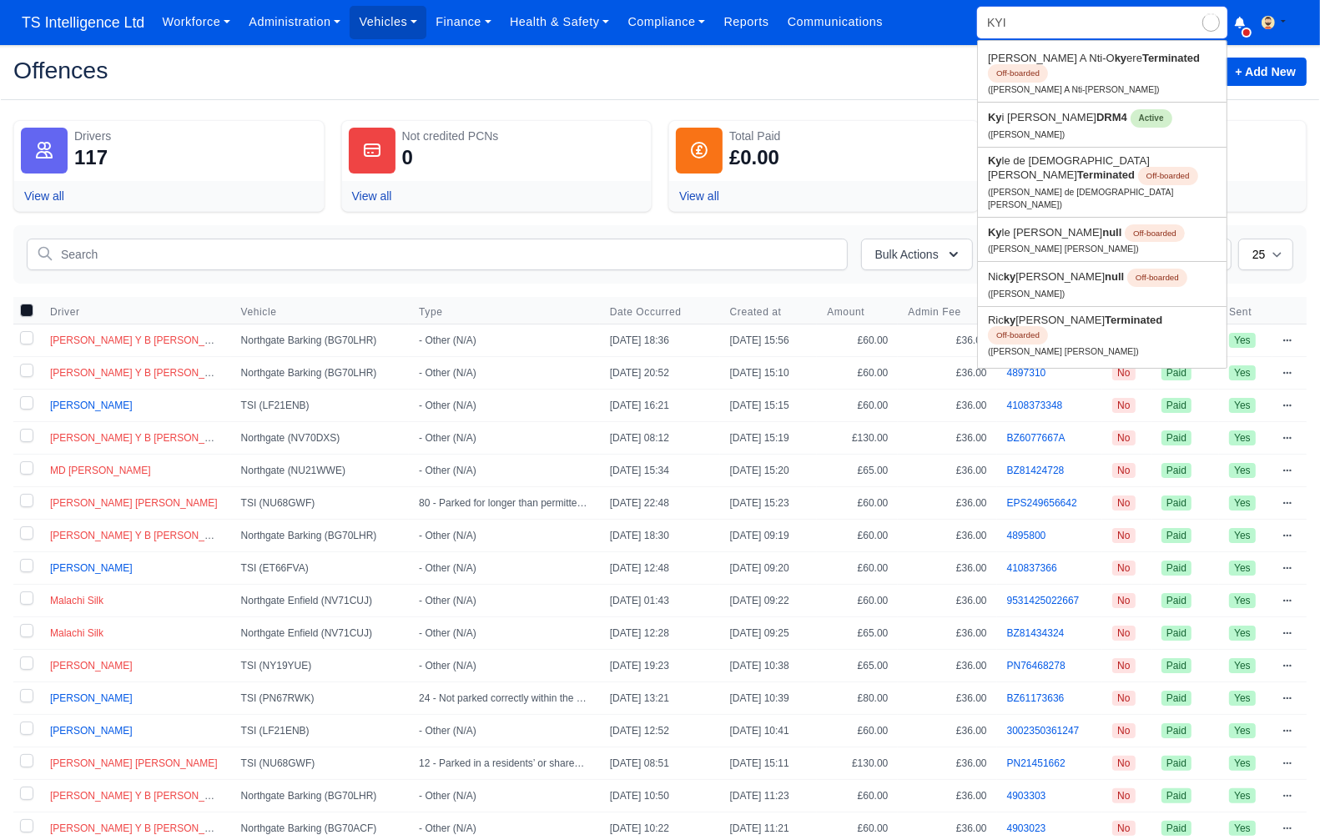
type input "KYI Julian-Hayden"
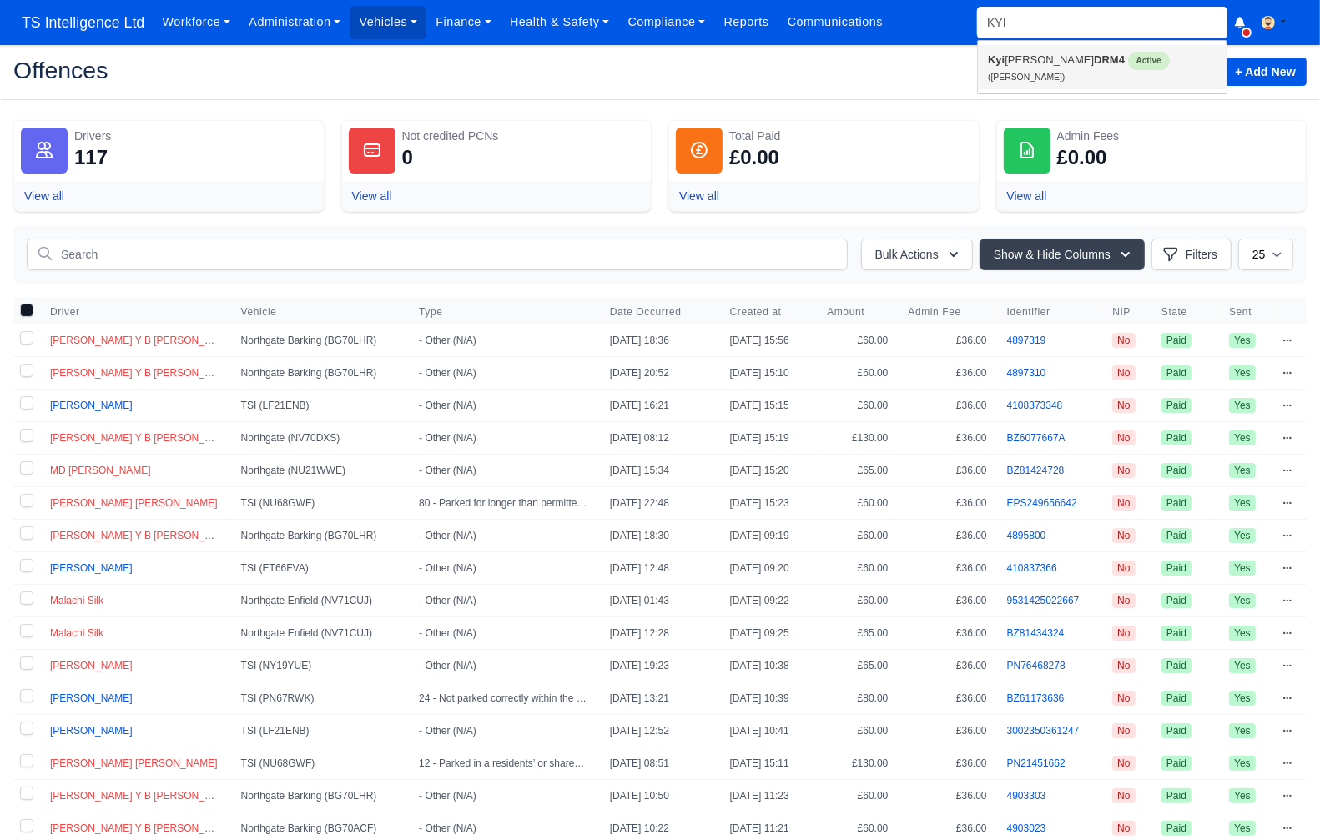
click at [939, 75] on link "Kyi Julian-Hayden DRM4 Active (Kyi Julian-Hayden)" at bounding box center [1102, 67] width 249 height 44
type input "[PERSON_NAME]"
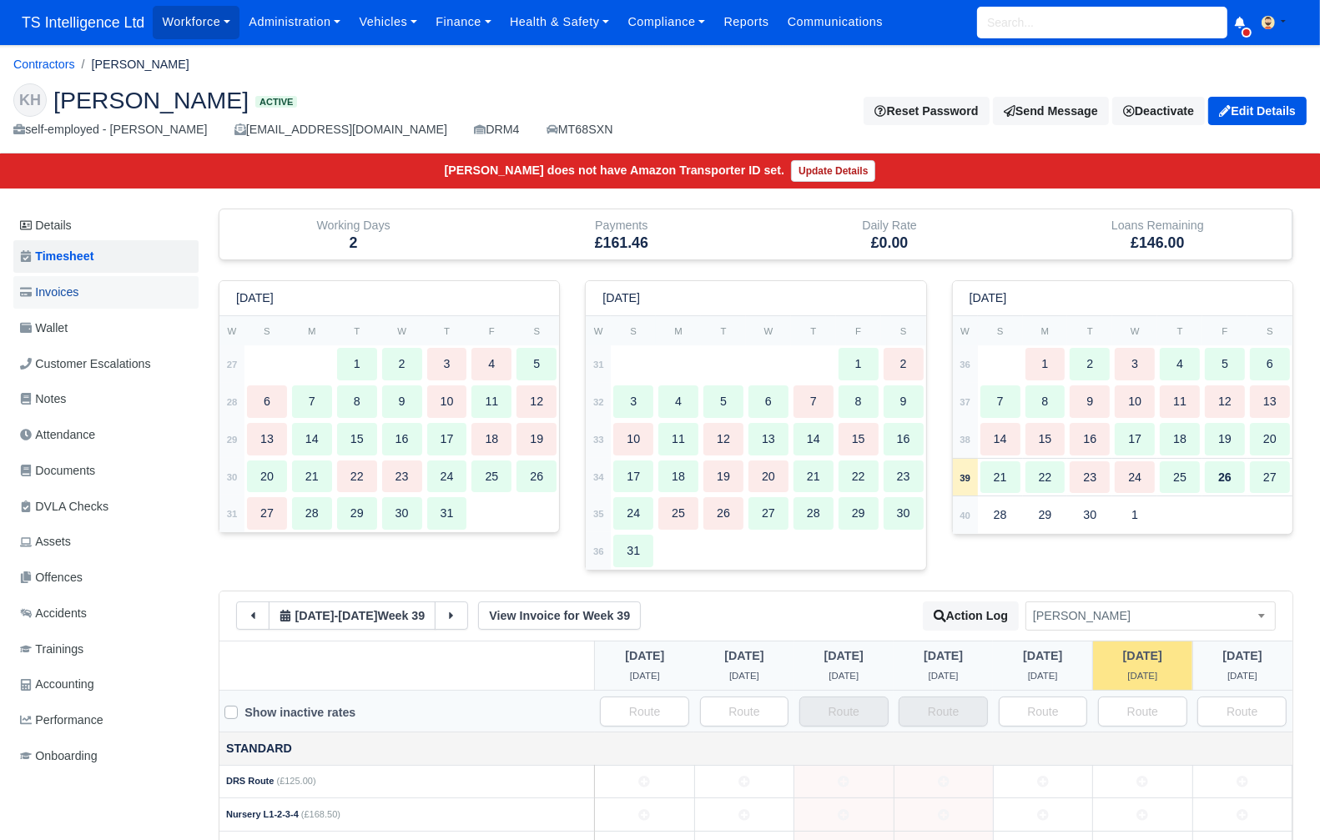
click at [86, 295] on link "Invoices" at bounding box center [105, 292] width 185 height 33
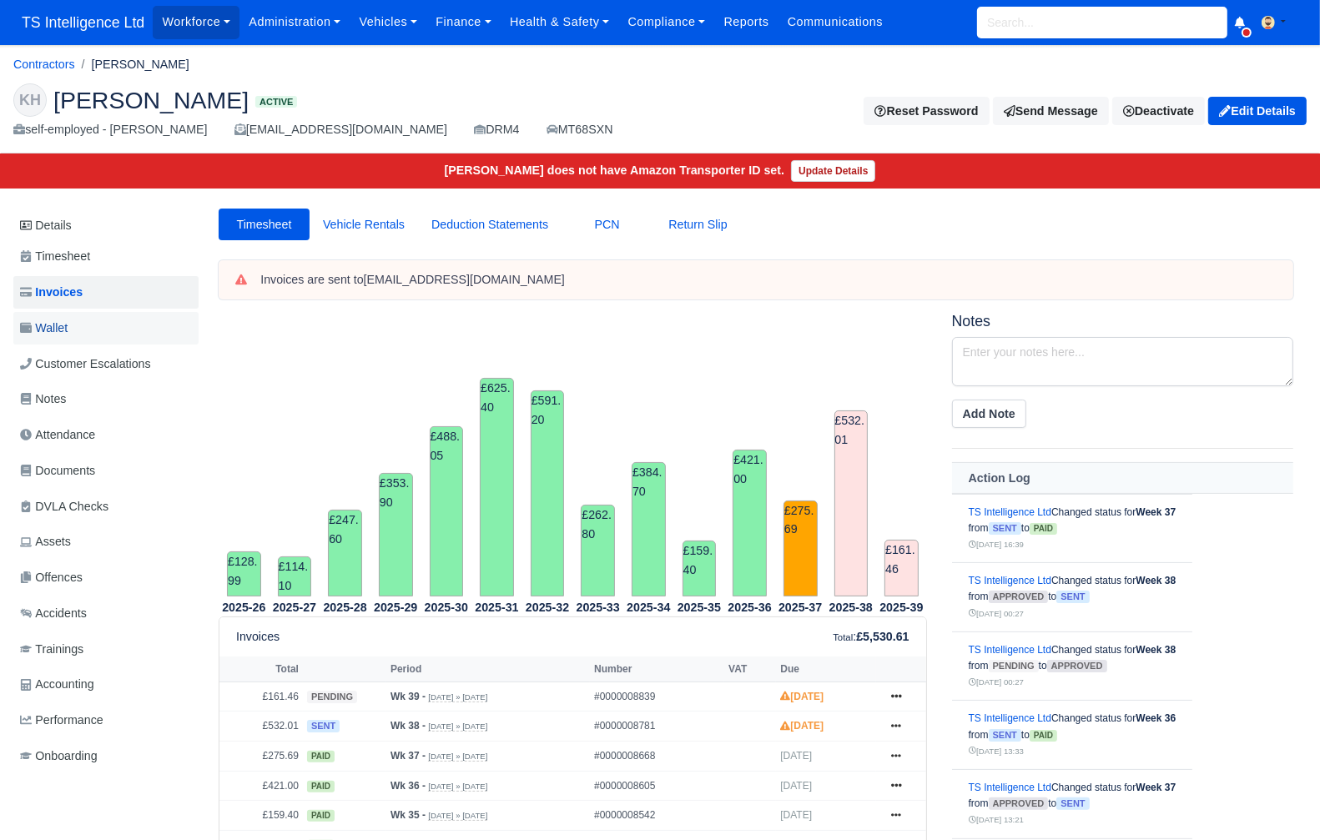
click at [101, 330] on link "Wallet" at bounding box center [105, 328] width 185 height 33
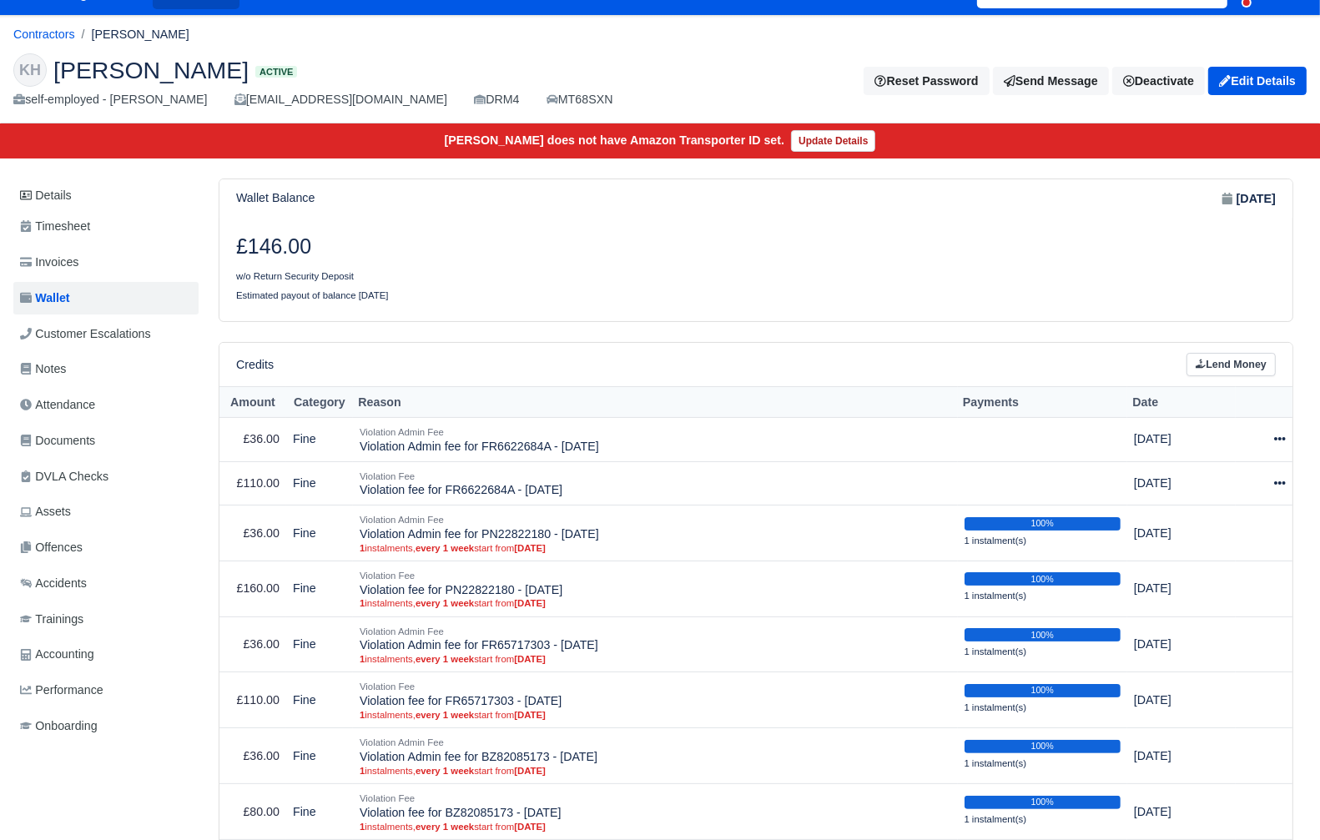
scroll to position [36, 0]
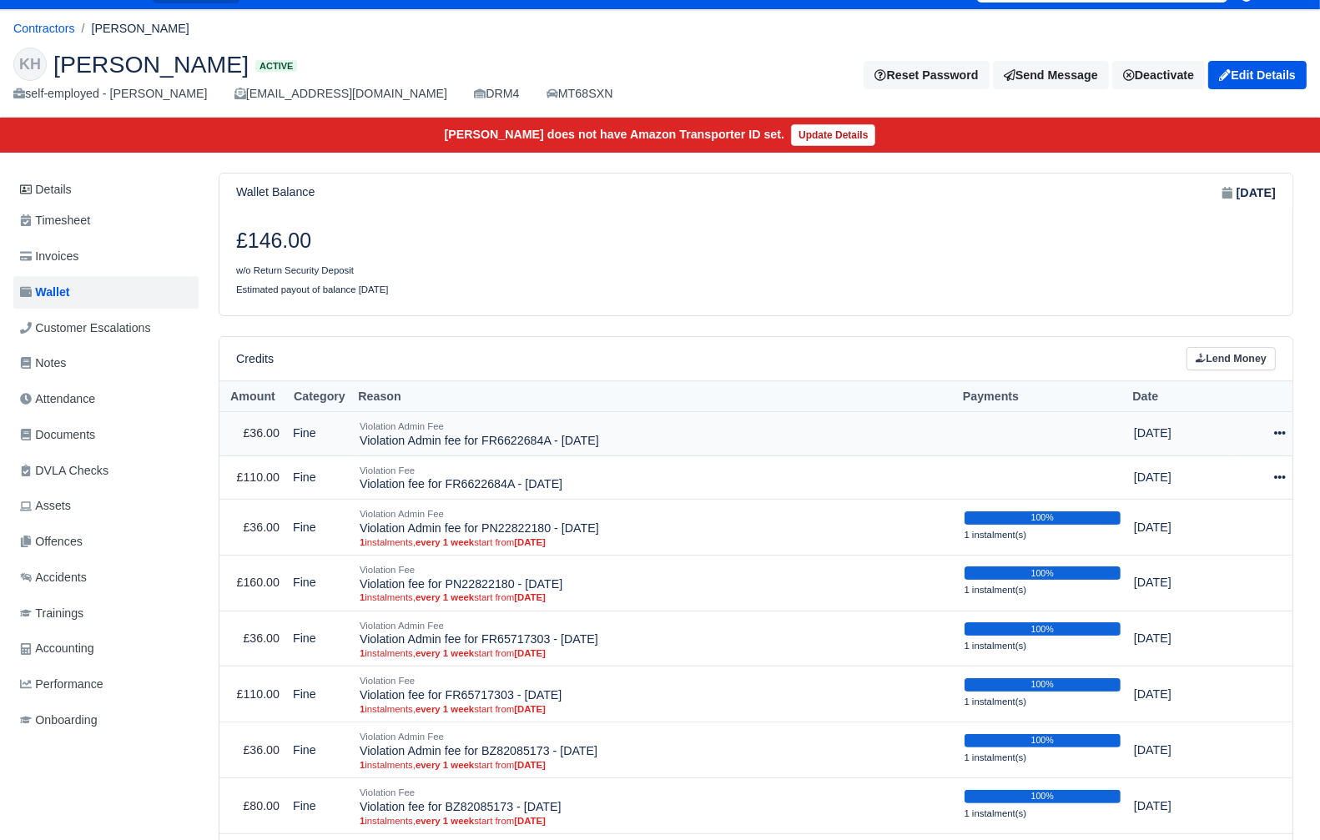
click at [1274, 432] on icon at bounding box center [1280, 433] width 12 height 12
click at [1171, 506] on link "Schedule" at bounding box center [1205, 510] width 149 height 26
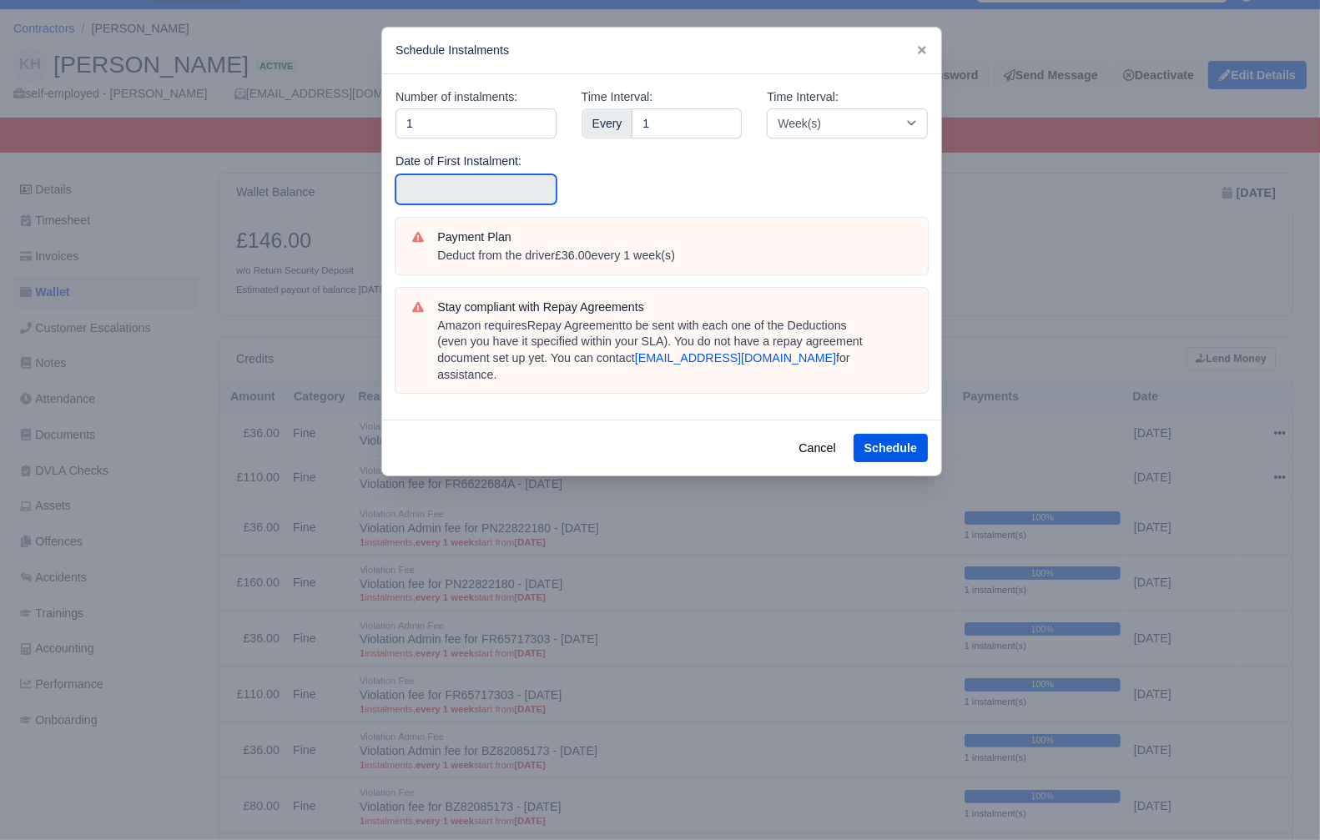
click at [482, 187] on input "text" at bounding box center [476, 189] width 161 height 30
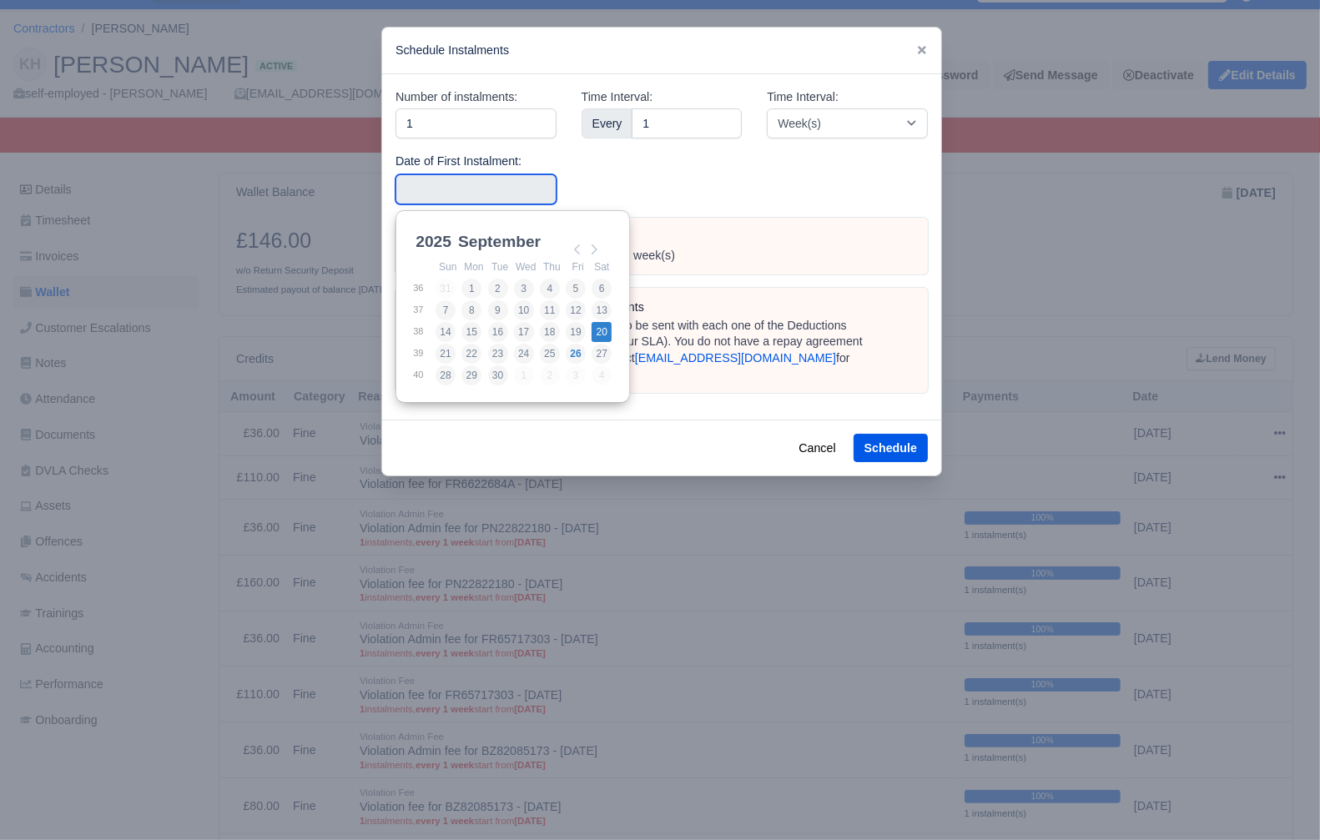
type input "[DATE]"
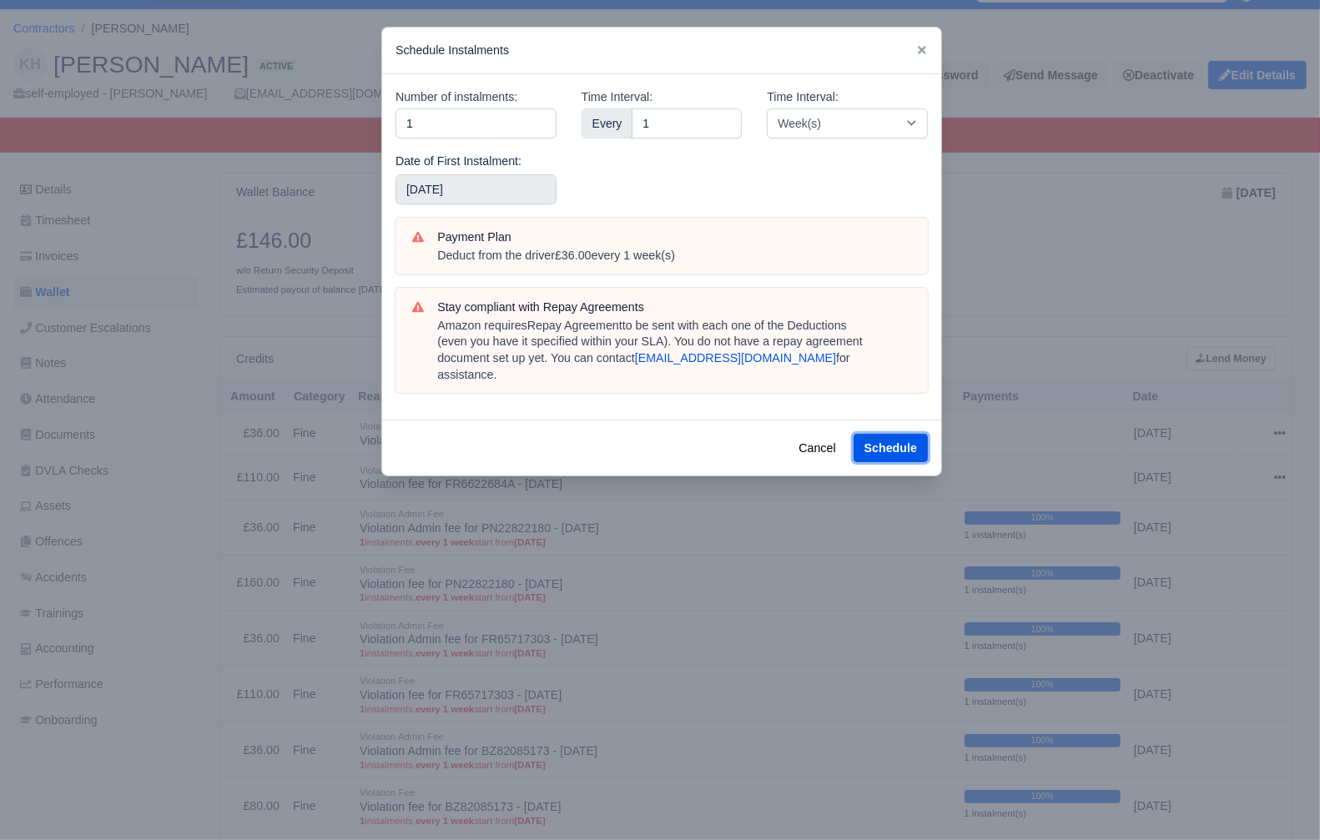
click at [891, 434] on button "Schedule" at bounding box center [891, 448] width 74 height 28
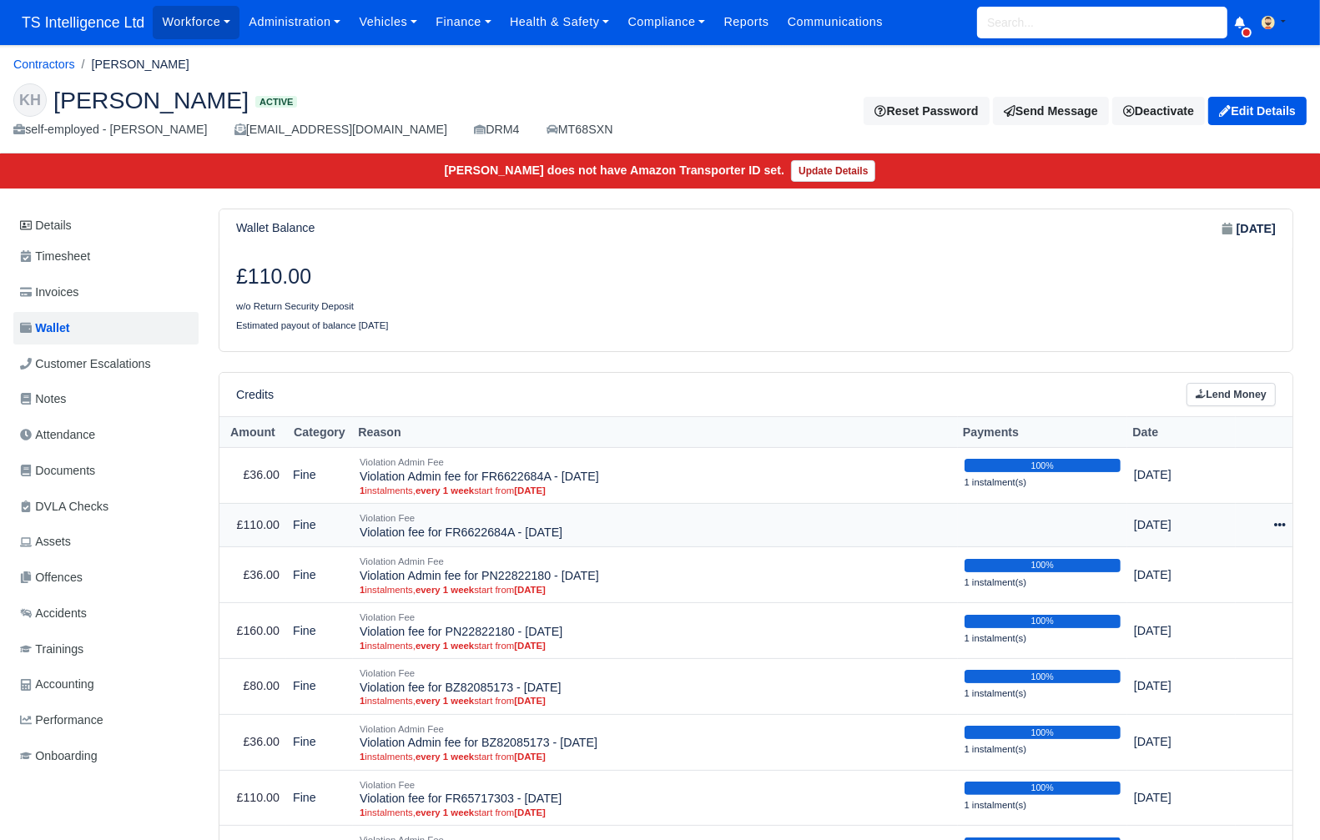
drag, startPoint x: 1278, startPoint y: 526, endPoint x: 1269, endPoint y: 533, distance: 11.9
click at [1279, 526] on icon at bounding box center [1280, 524] width 12 height 3
click at [1206, 597] on link "Schedule" at bounding box center [1205, 602] width 149 height 26
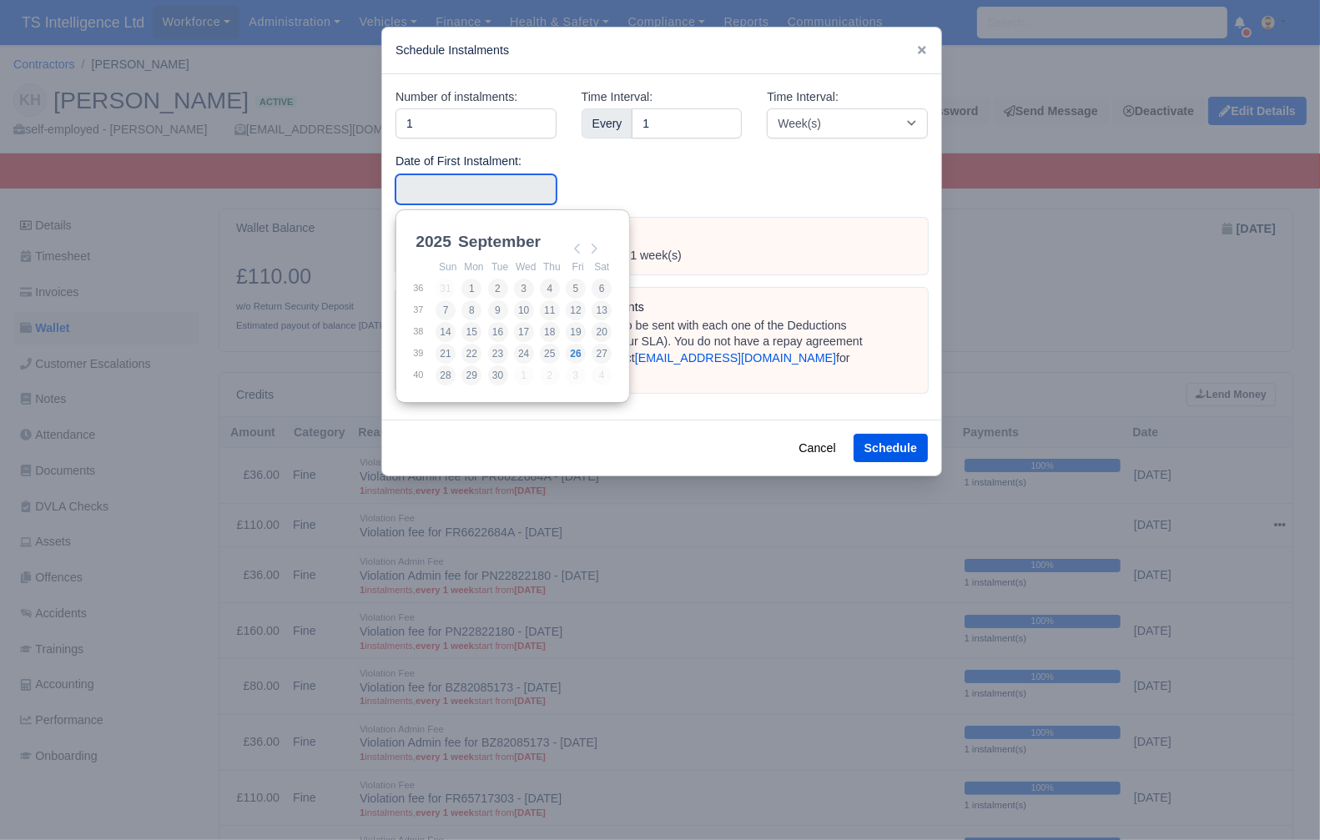
click at [469, 188] on input "Use the arrow keys to pick a date" at bounding box center [476, 189] width 161 height 30
type input "[DATE]"
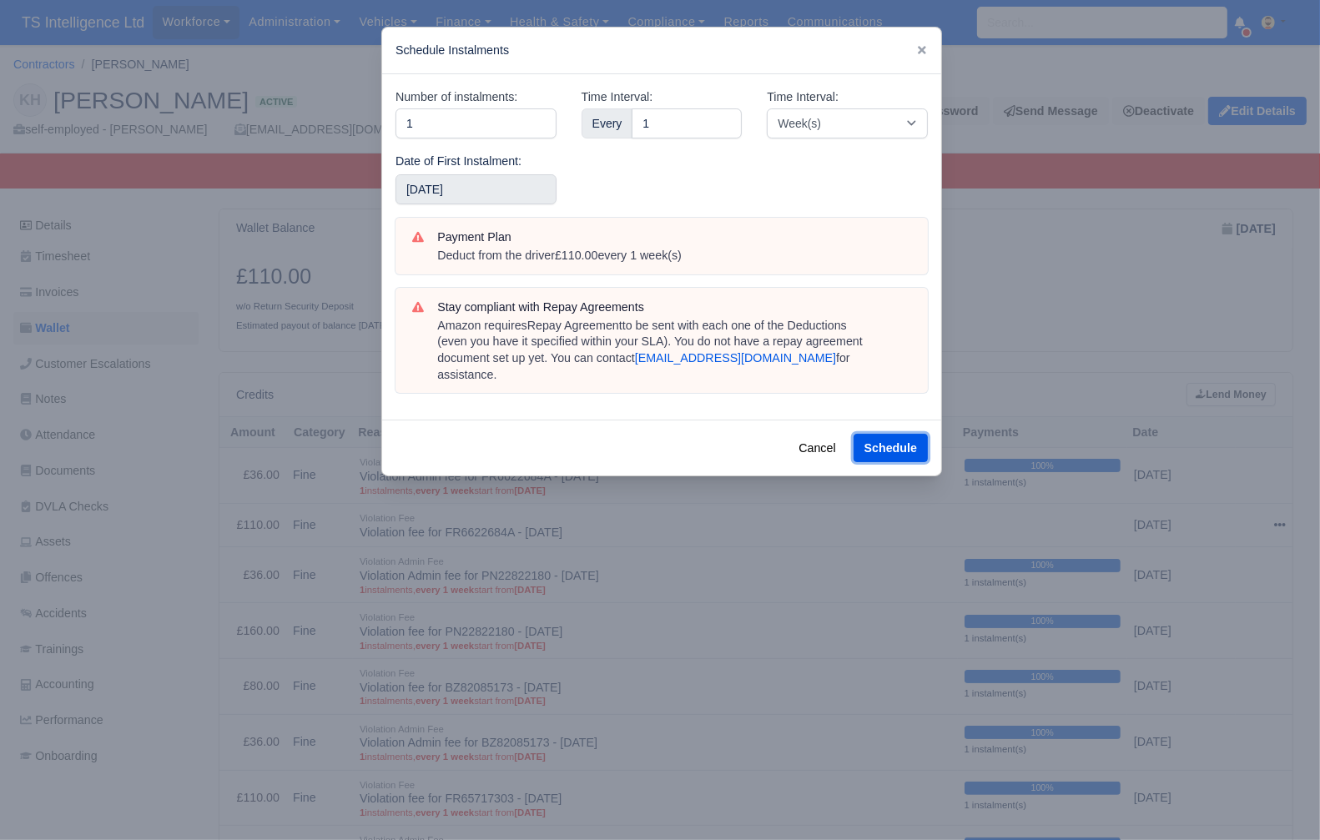
click at [884, 438] on button "Schedule" at bounding box center [891, 448] width 74 height 28
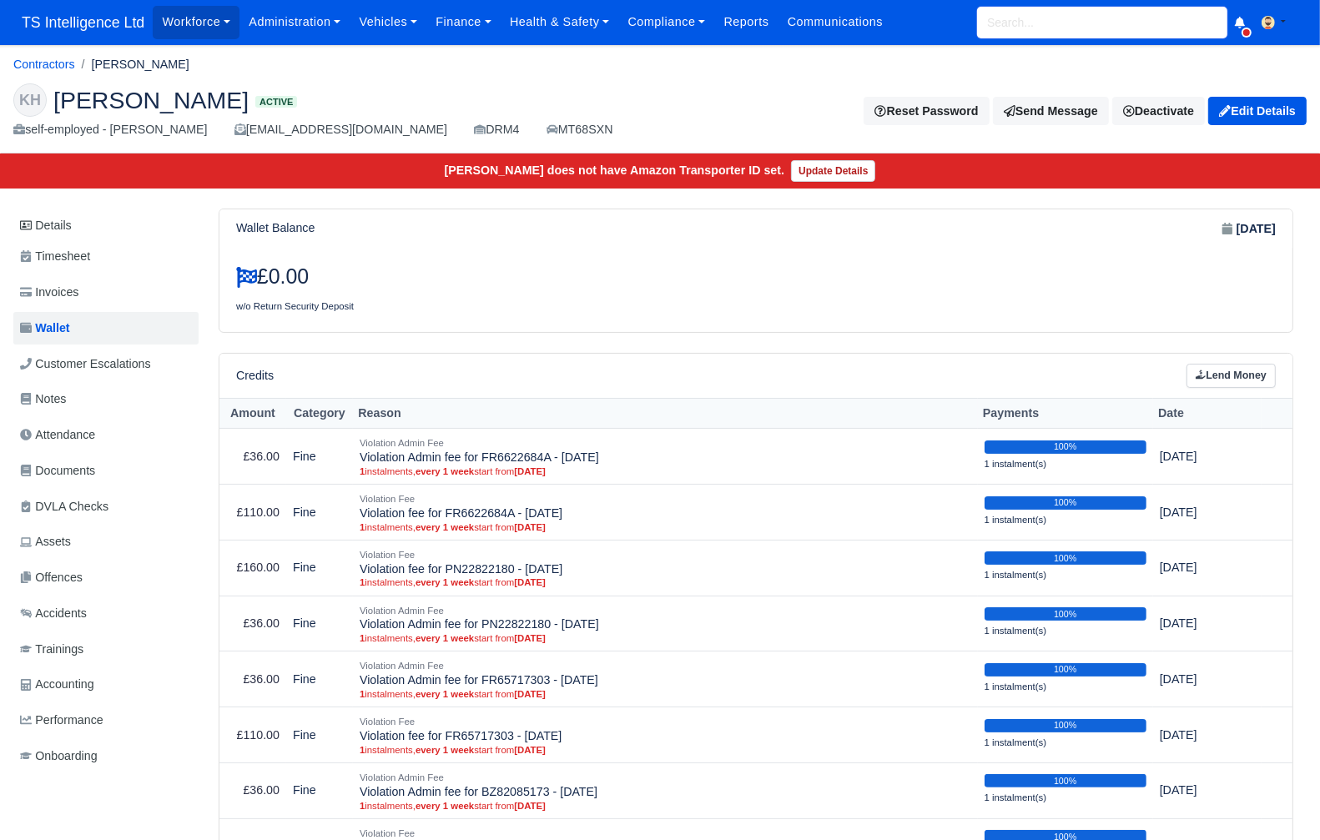
click at [1017, 28] on input "search" at bounding box center [1102, 23] width 250 height 32
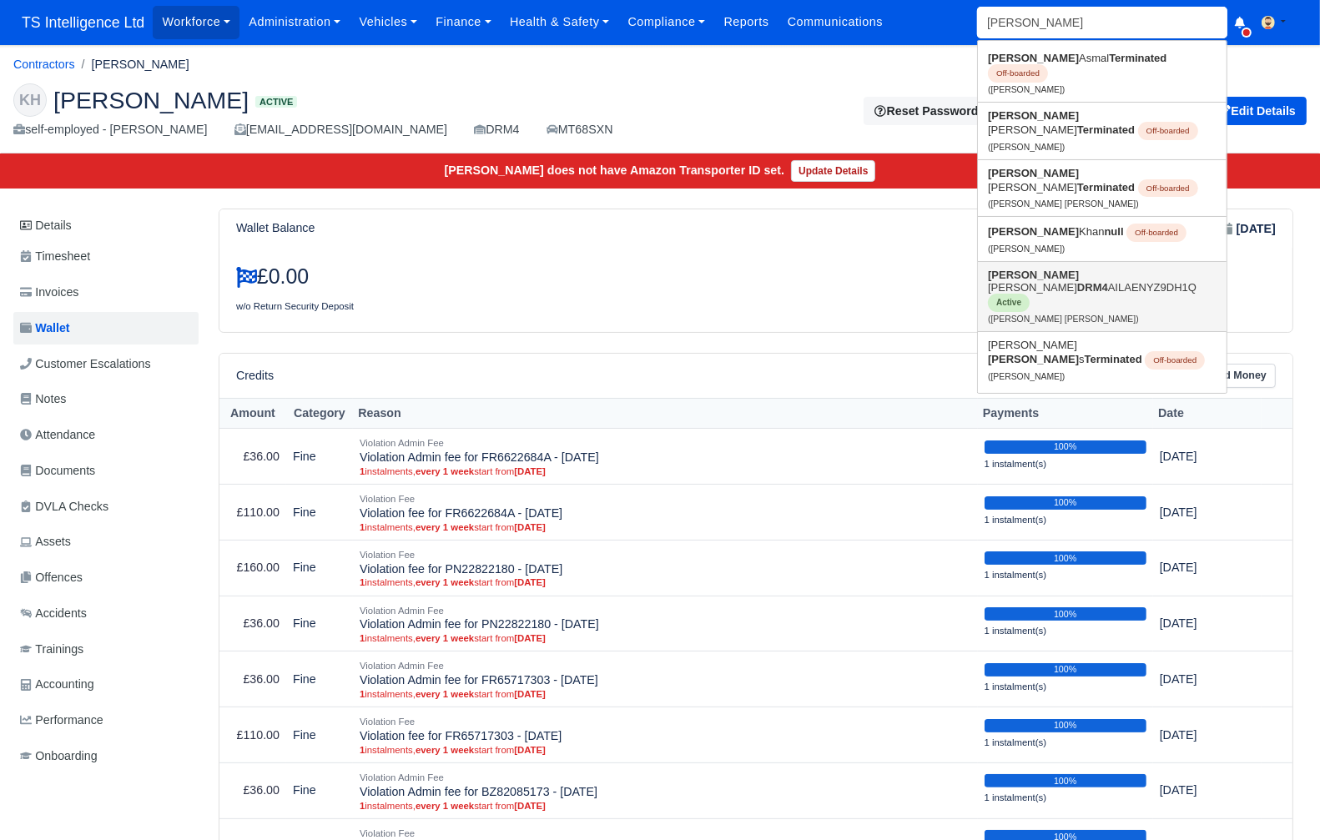
click at [1008, 262] on link "[PERSON_NAME] [PERSON_NAME] DRM4 AILAENYZ9DH1Q Active ([PERSON_NAME] [PERSON_NA…" at bounding box center [1102, 296] width 249 height 69
type input "[PERSON_NAME] [PERSON_NAME]"
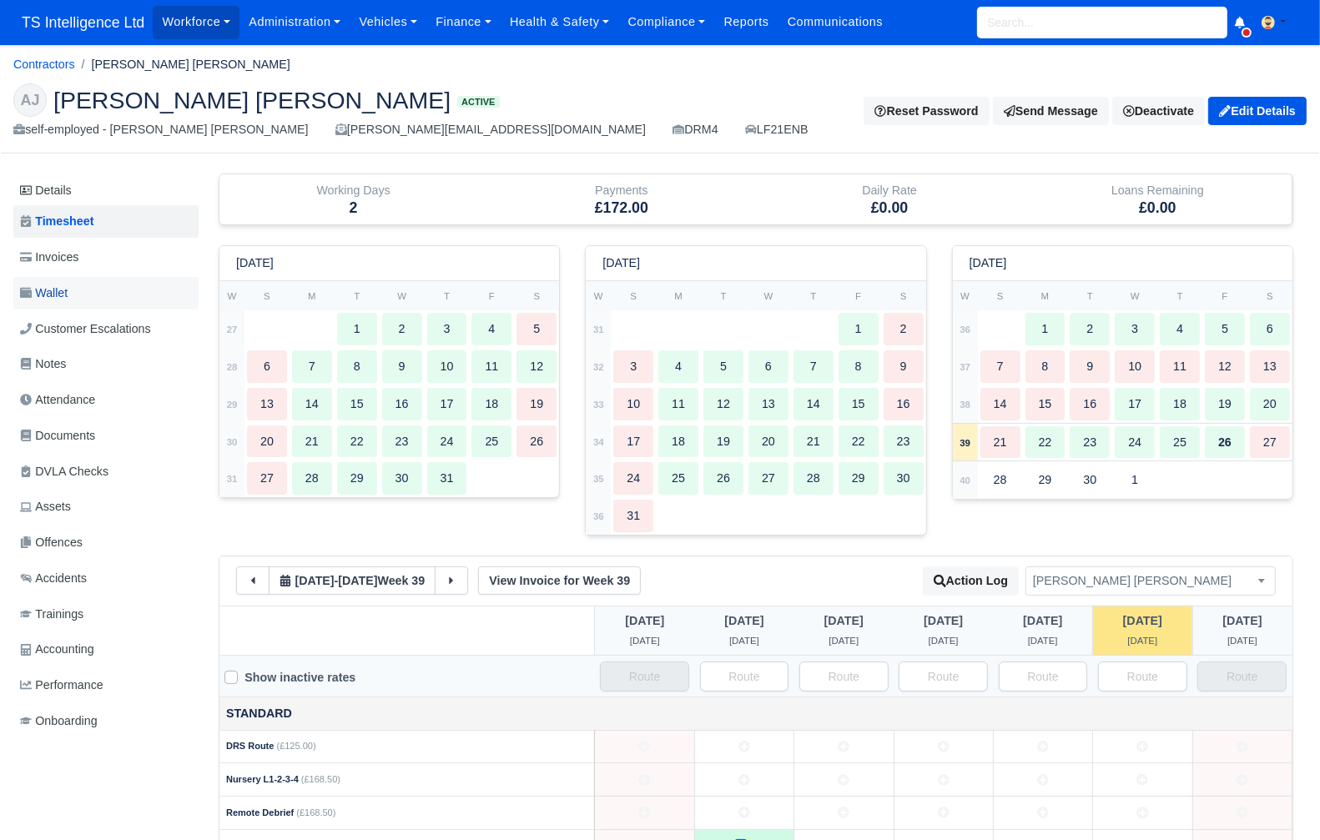
click at [63, 294] on span "Wallet" at bounding box center [44, 293] width 48 height 19
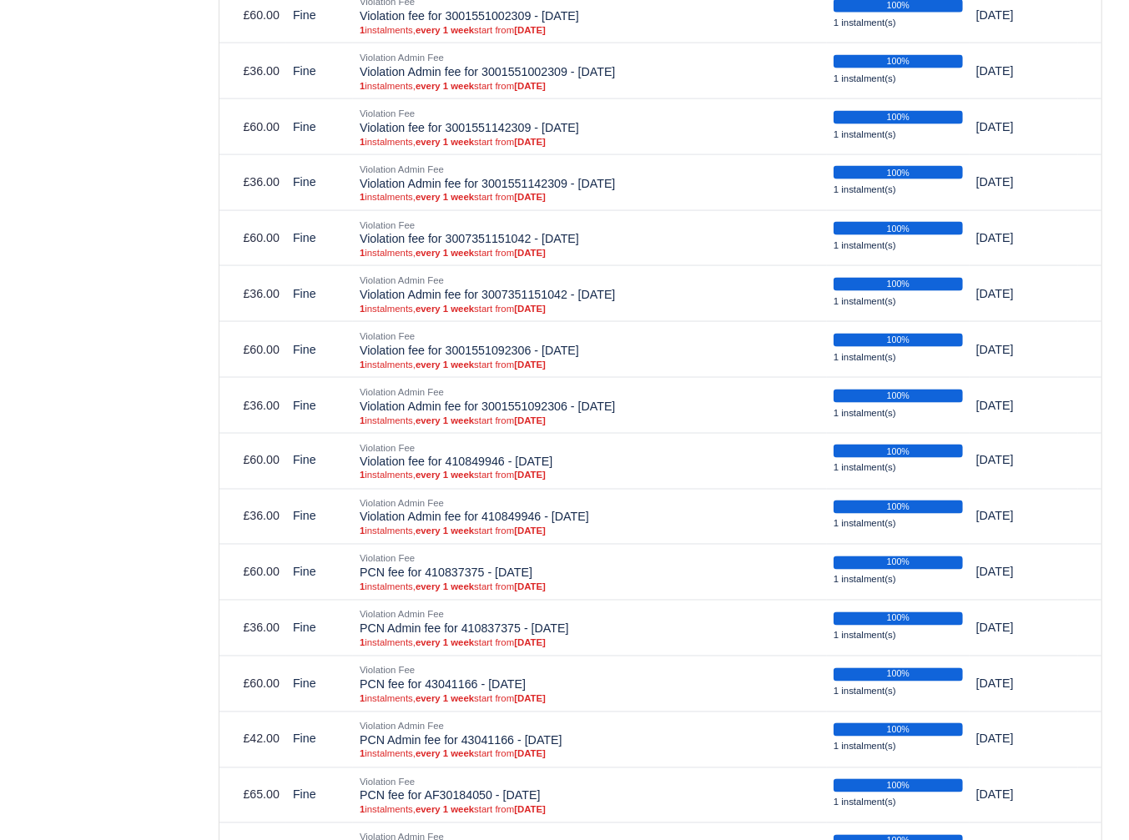
scroll to position [1222, 0]
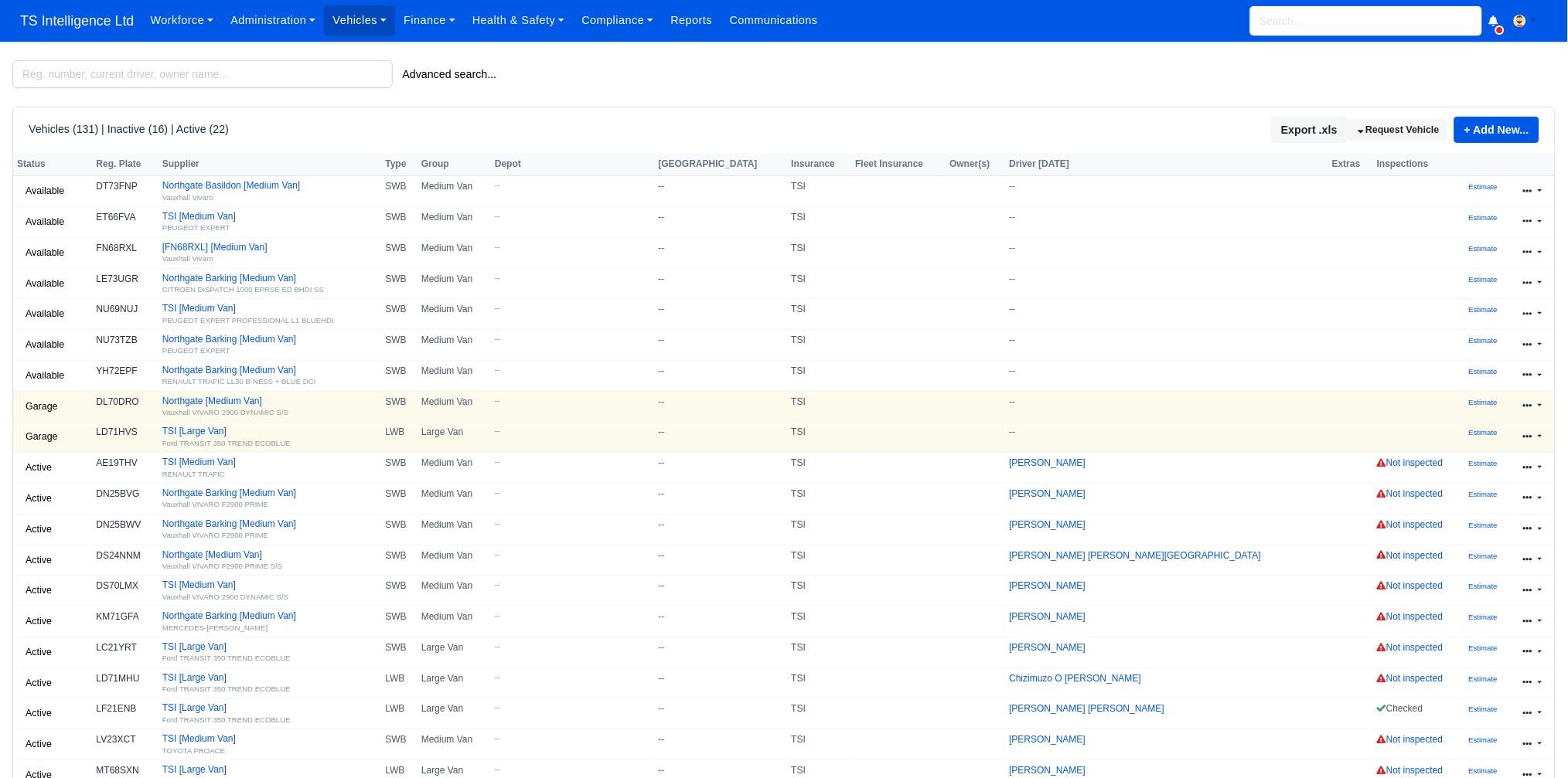
click at [1346, 19] on input "search" at bounding box center [1366, 21] width 232 height 30
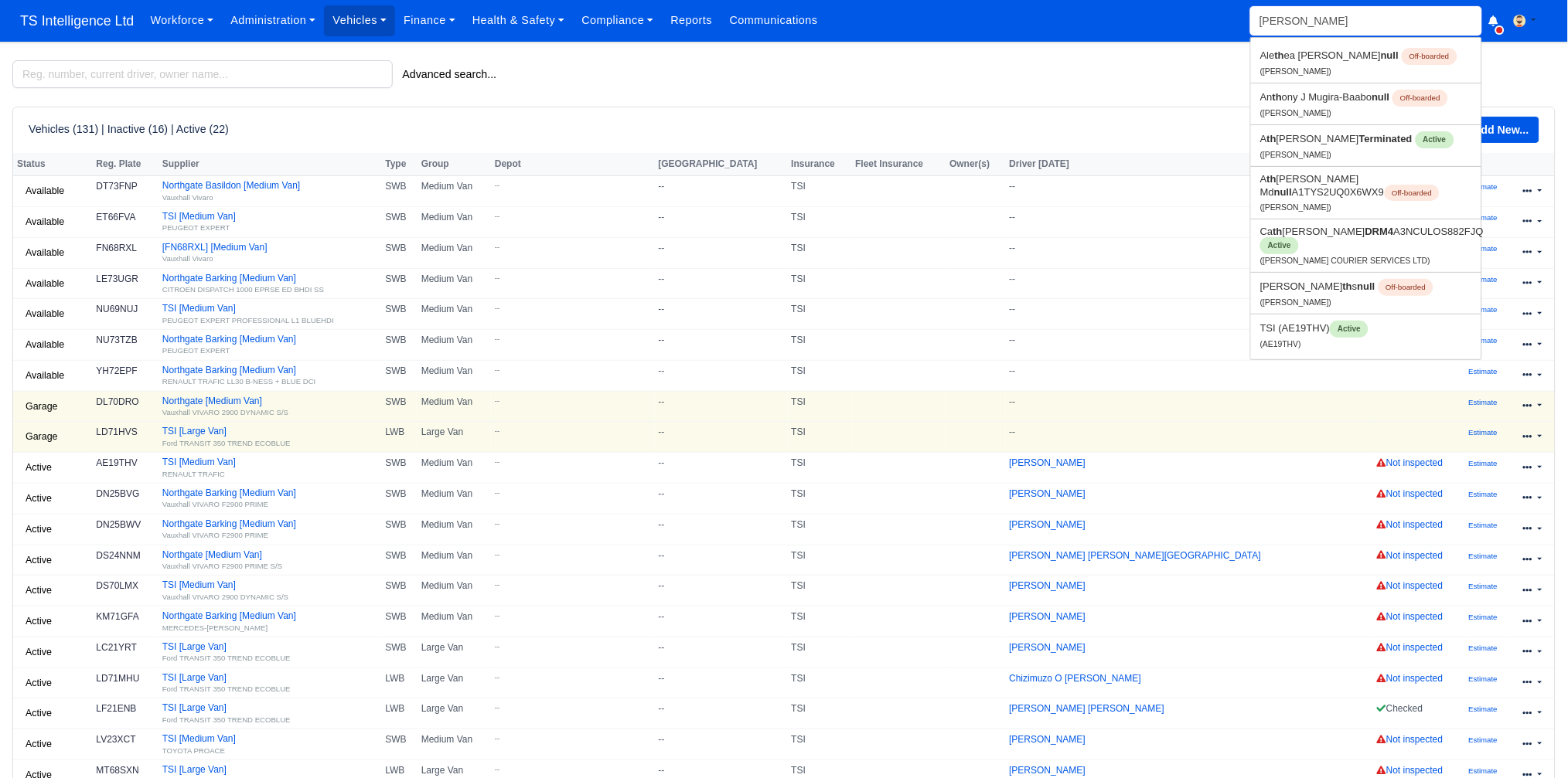
type input "thomas"
type input "thomas Dorcely"
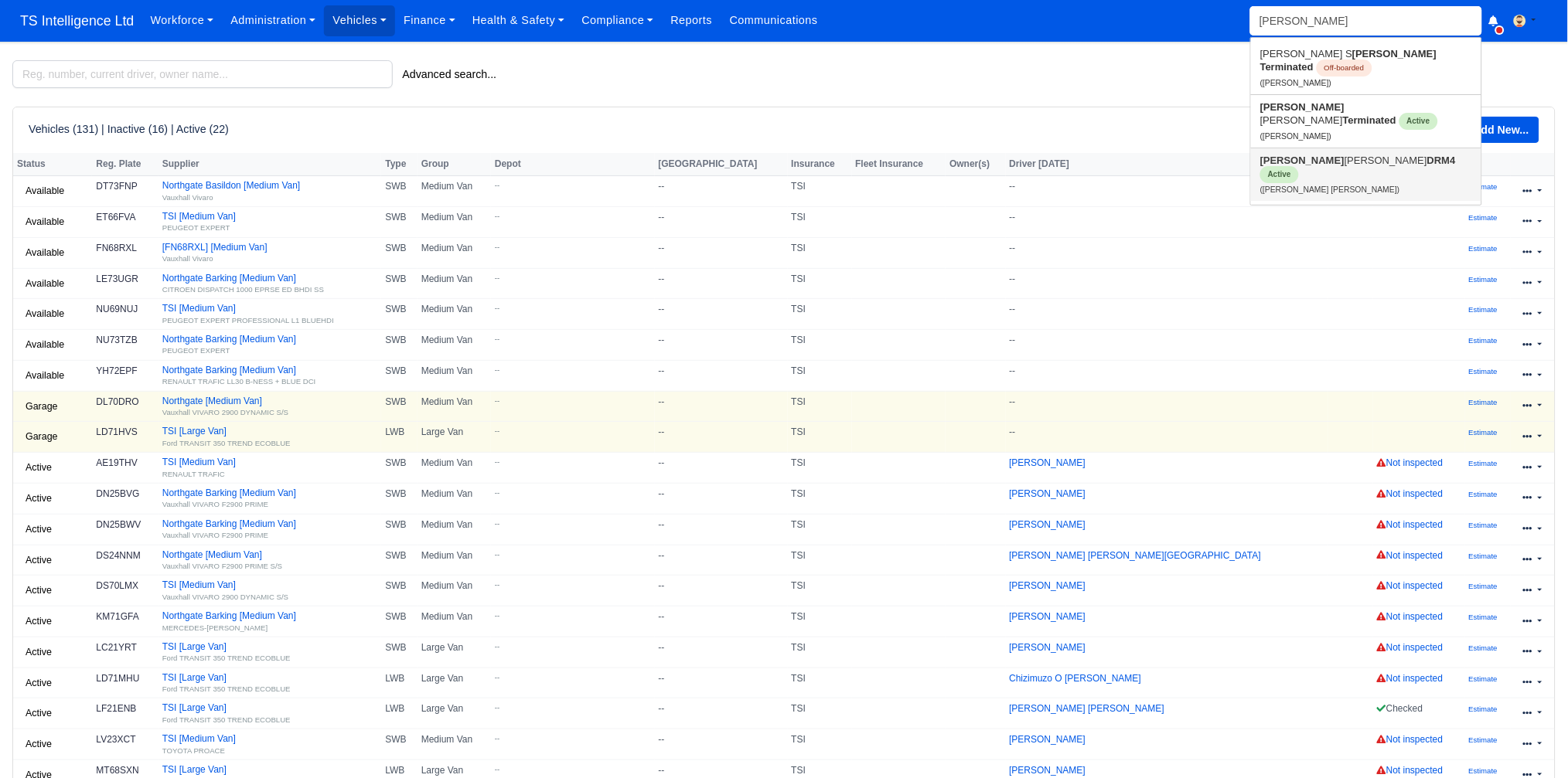
click at [1312, 155] on link "Thomas Samuel Smith DRM4 Active (Thomas Samuel Smith)" at bounding box center [1366, 174] width 231 height 53
type input "[PERSON_NAME] [PERSON_NAME]"
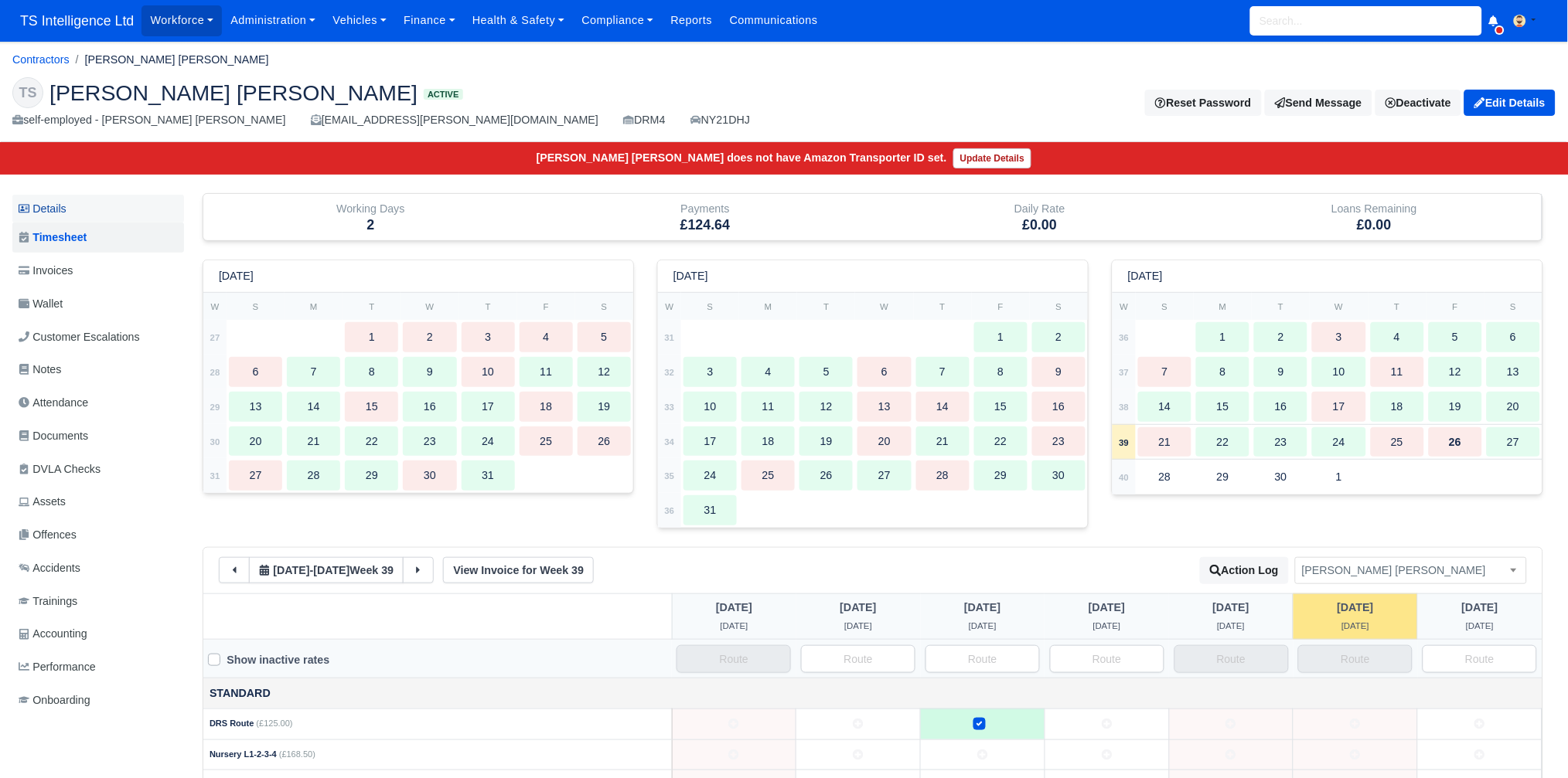
click at [57, 207] on link "Details" at bounding box center [97, 208] width 171 height 29
click at [365, 28] on link "Vehicles" at bounding box center [360, 20] width 71 height 31
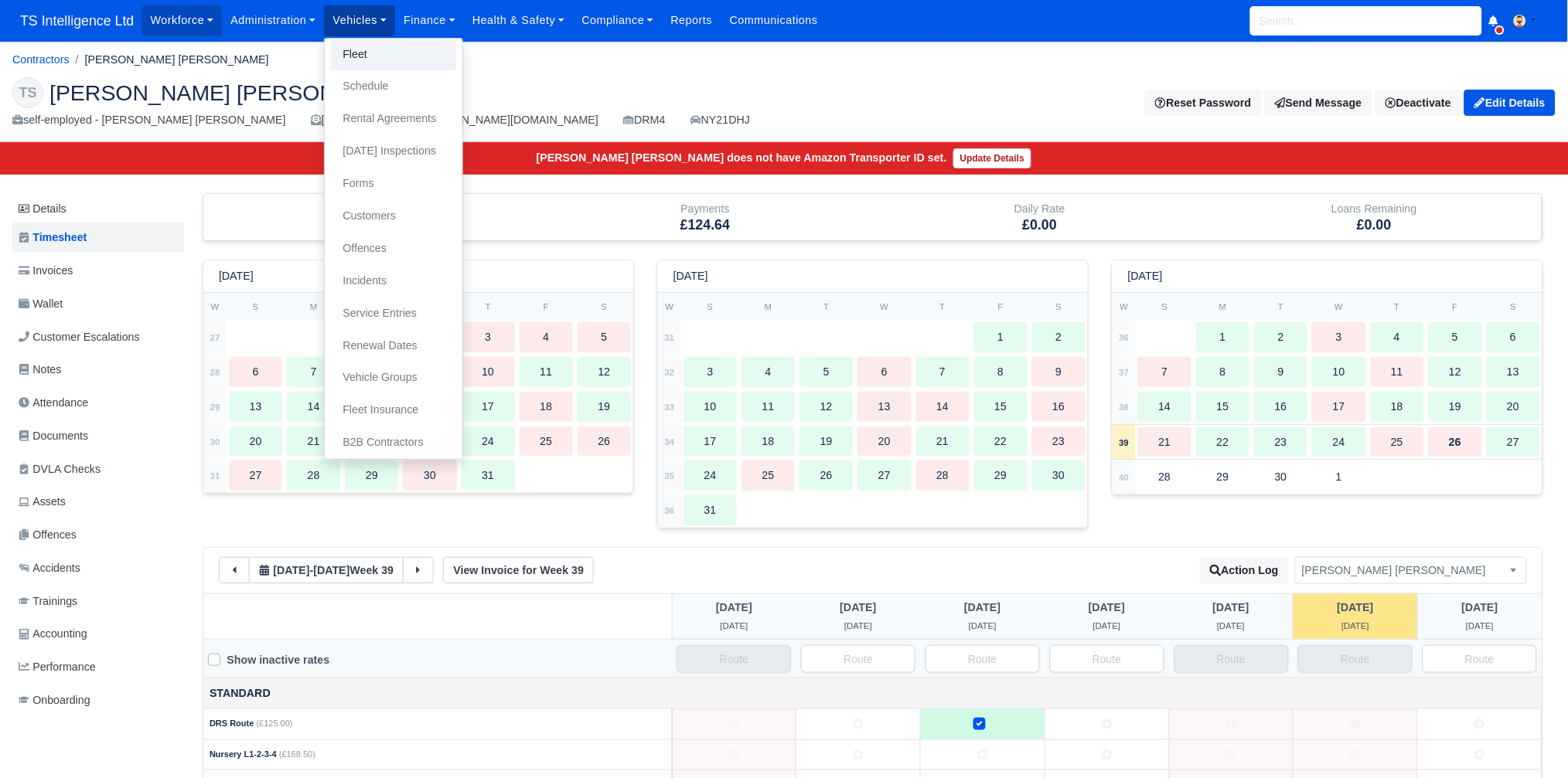
click at [367, 60] on link "Fleet" at bounding box center [393, 55] width 125 height 32
